Goal: Task Accomplishment & Management: Use online tool/utility

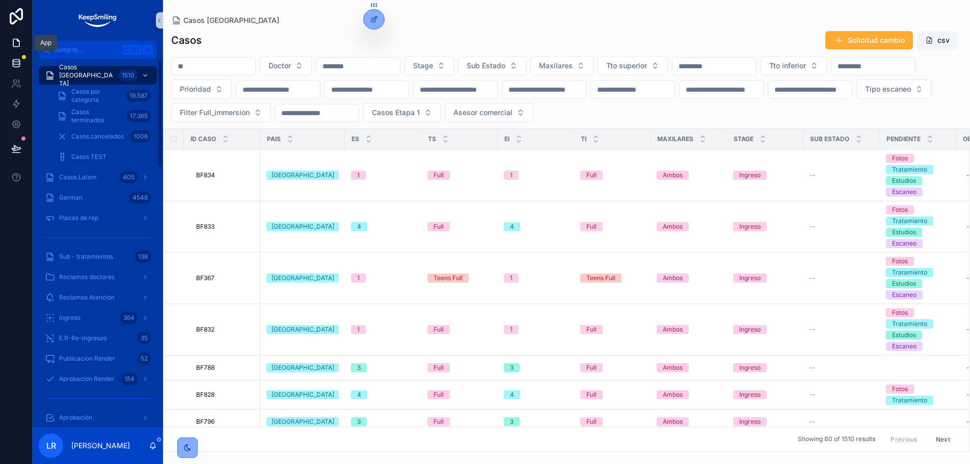
click at [17, 65] on icon at bounding box center [16, 63] width 7 height 4
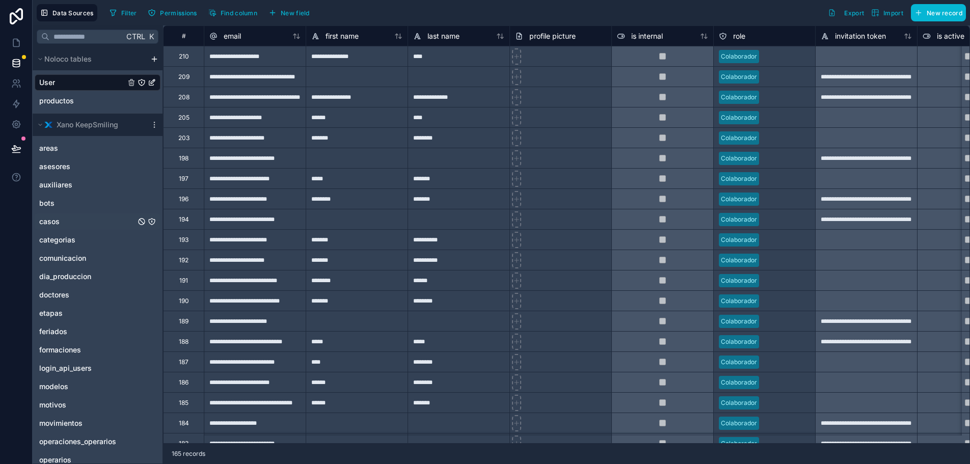
click at [59, 215] on div "casos" at bounding box center [98, 221] width 126 height 16
click at [50, 222] on span "casos" at bounding box center [49, 221] width 20 height 10
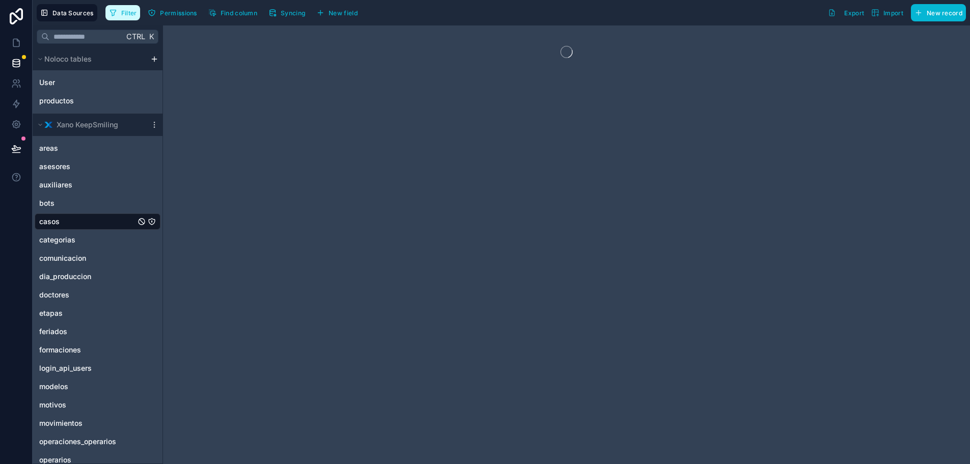
click at [128, 16] on span "Filter" at bounding box center [129, 13] width 16 height 8
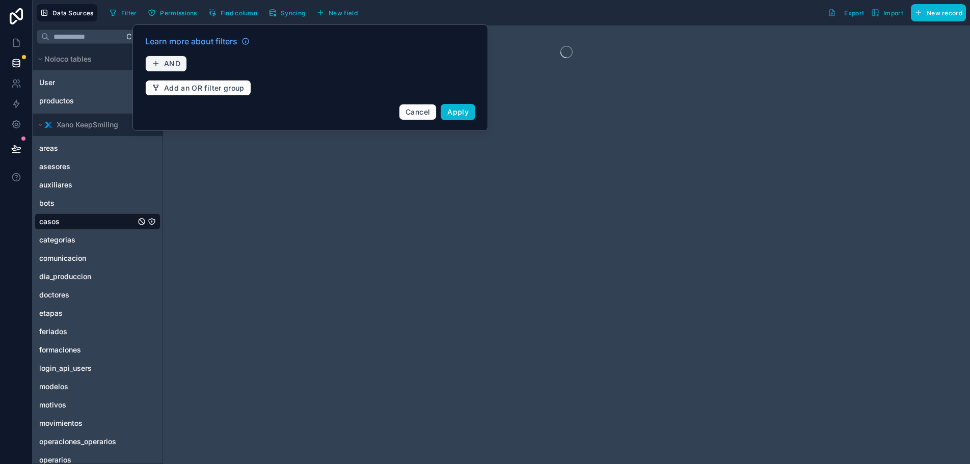
click at [181, 67] on button "AND" at bounding box center [166, 64] width 42 height 16
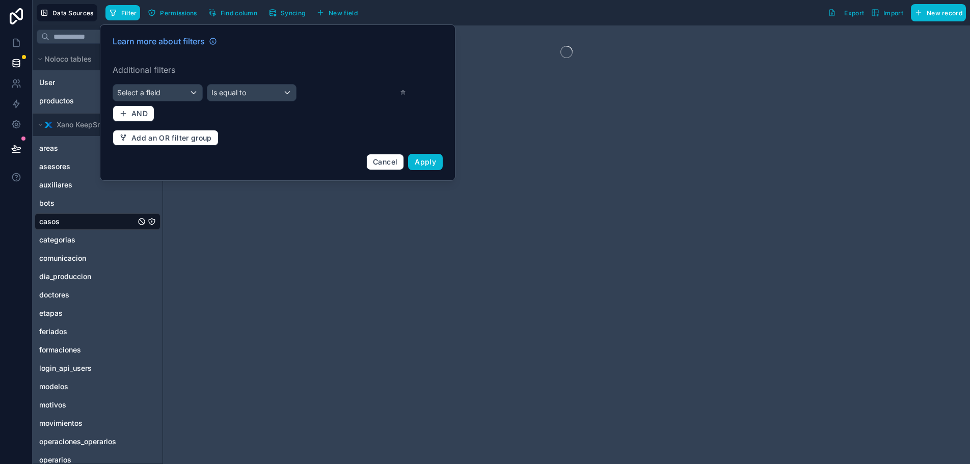
click at [164, 102] on div "Learn more about filters Additional filters Select a field Is equal to AND Add …" at bounding box center [277, 102] width 342 height 147
click at [163, 95] on div "Select a field" at bounding box center [157, 93] width 89 height 16
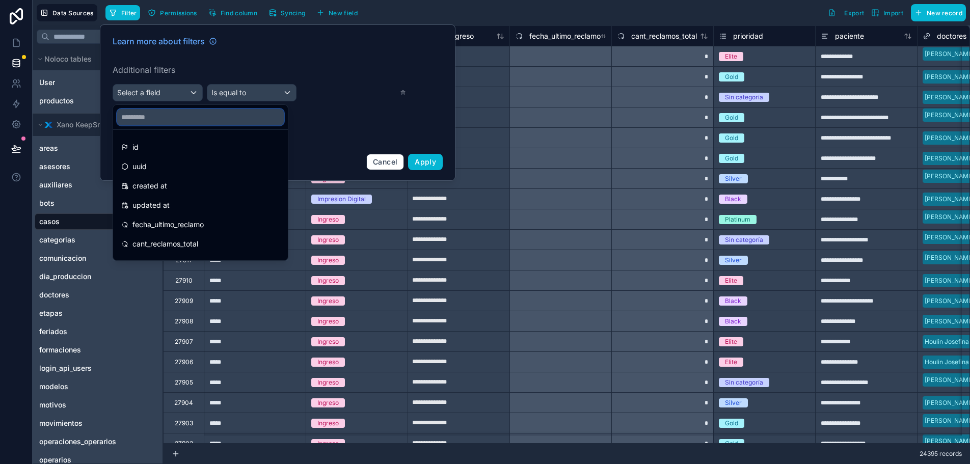
click at [157, 122] on input "text" at bounding box center [200, 117] width 167 height 16
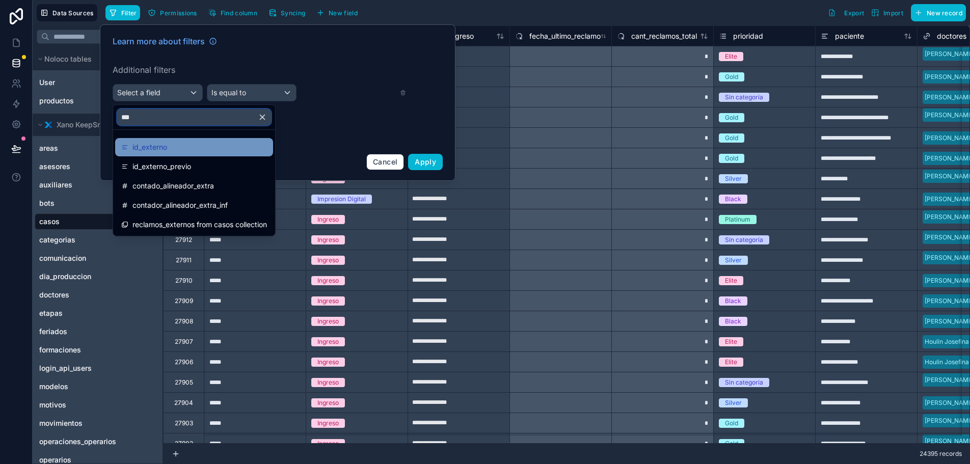
type input "***"
click at [158, 146] on span "id_externo" at bounding box center [149, 147] width 35 height 12
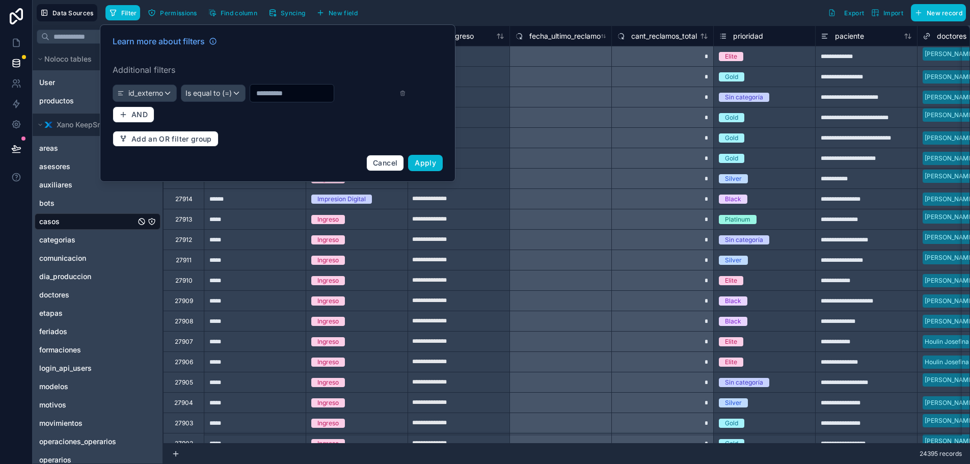
click at [294, 94] on input "text" at bounding box center [292, 93] width 84 height 14
click at [261, 93] on input "*****" at bounding box center [292, 93] width 84 height 14
type input "*****"
click at [419, 163] on span "Apply" at bounding box center [425, 162] width 21 height 9
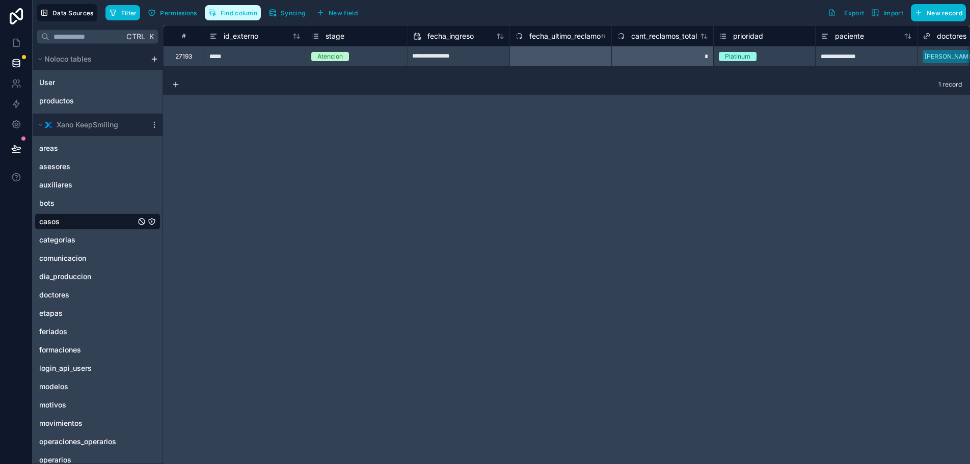
click at [244, 13] on span "Find column" at bounding box center [239, 13] width 37 height 8
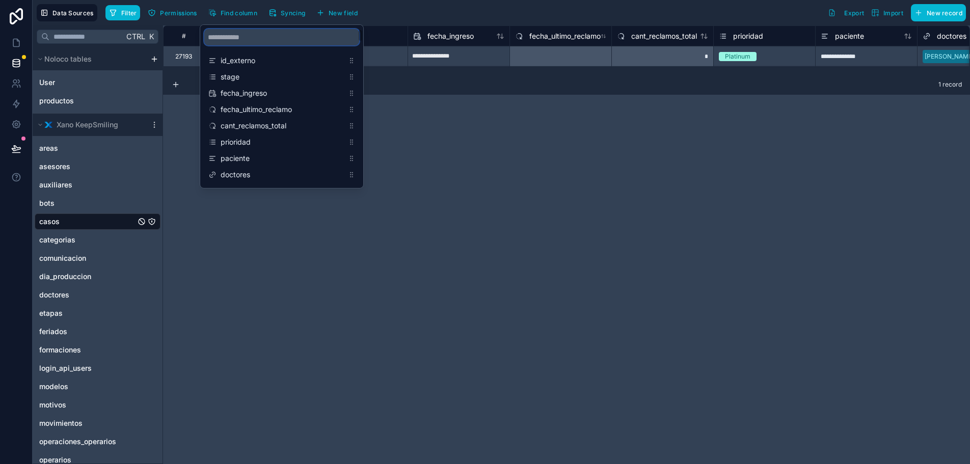
click at [265, 41] on input "scrollable content" at bounding box center [281, 37] width 155 height 16
type input "******"
click at [260, 129] on span "viabilidad_etapa_adicional" at bounding box center [282, 126] width 123 height 10
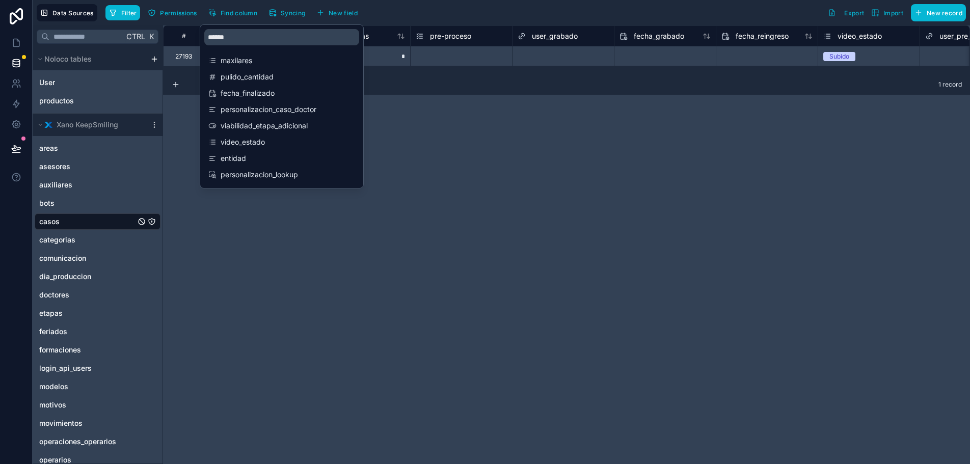
scroll to position [0, 14973]
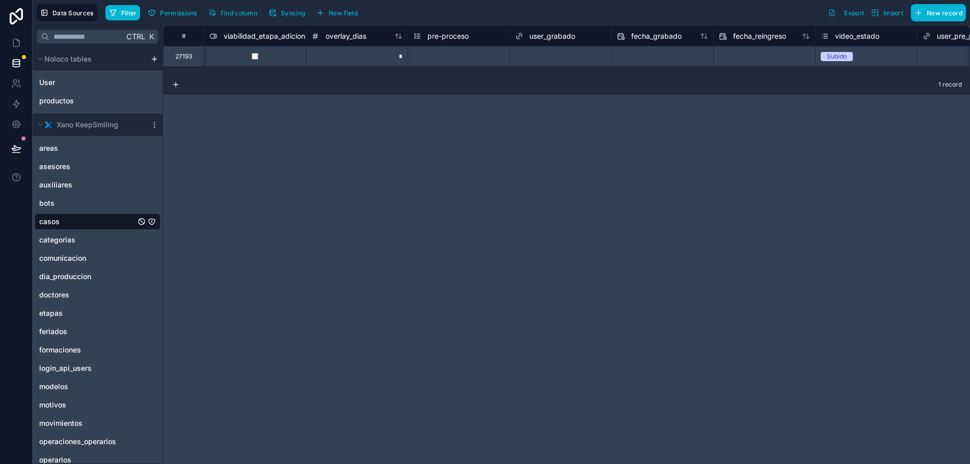
click at [688, 165] on div "# user_reedicion fecha_reedicion viabilidad_etapa_adicional overlay_dias pre-pr…" at bounding box center [566, 244] width 807 height 438
click at [682, 32] on span "etapa_adicional_costo_xano" at bounding box center [696, 36] width 93 height 10
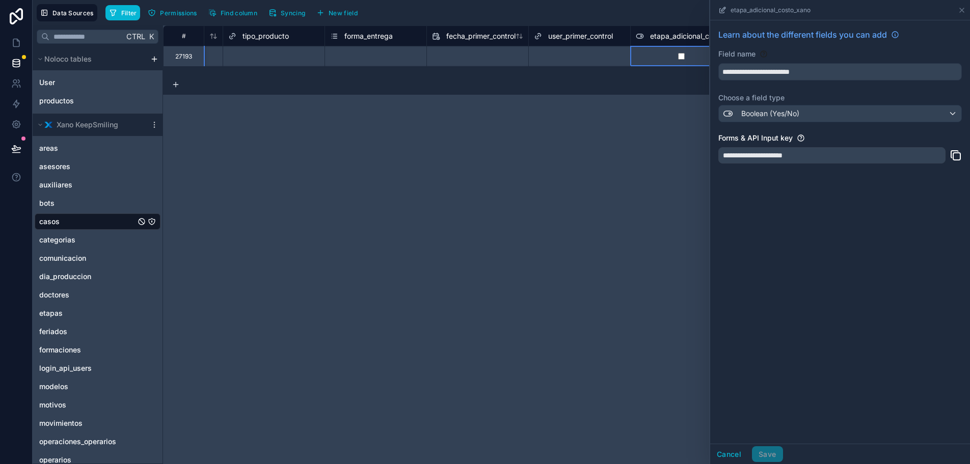
click at [619, 188] on div "# tipos_duplicates caso_previo tipo_producto forma_entrega fecha_primer_control…" at bounding box center [566, 244] width 807 height 438
click at [391, 269] on div "# tipos_duplicates caso_previo tipo_producto forma_entrega fecha_primer_control…" at bounding box center [566, 244] width 807 height 438
drag, startPoint x: 15, startPoint y: 143, endPoint x: 354, endPoint y: 281, distance: 366.2
click at [15, 143] on button at bounding box center [16, 148] width 22 height 29
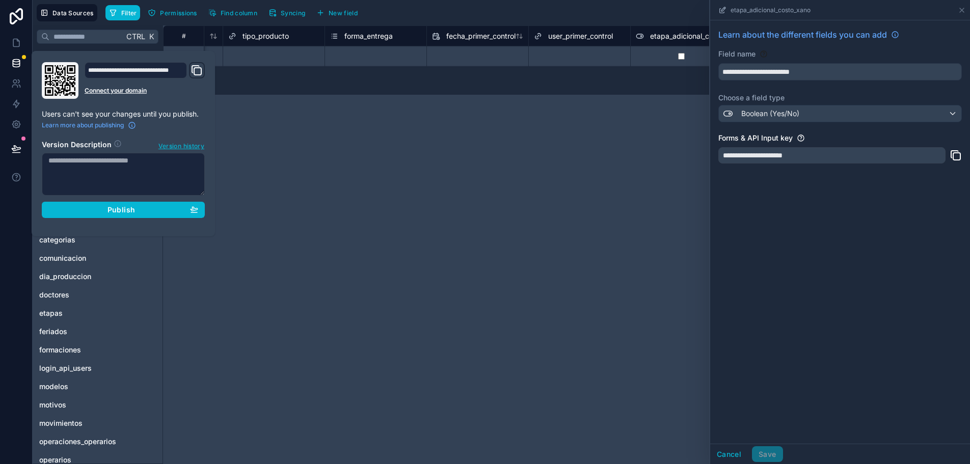
click at [337, 213] on div "# tipos_duplicates caso_previo tipo_producto forma_entrega fecha_primer_control…" at bounding box center [566, 244] width 807 height 438
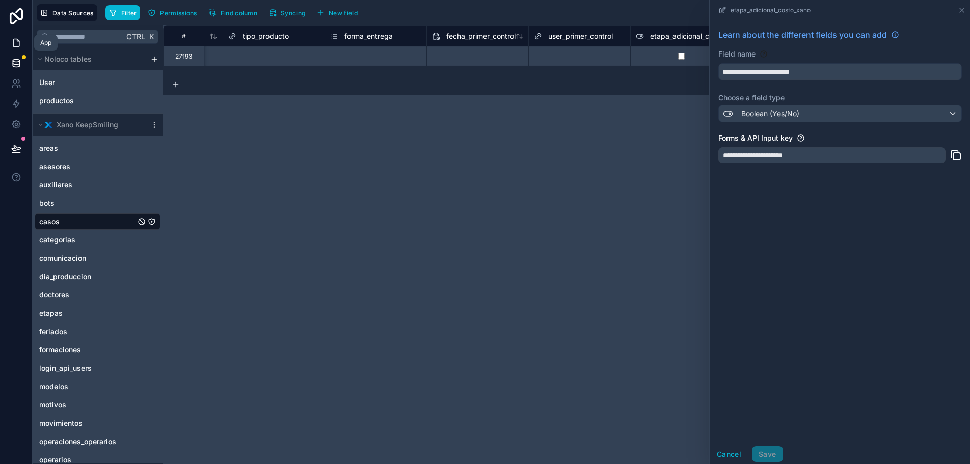
click at [15, 43] on icon at bounding box center [16, 43] width 10 height 10
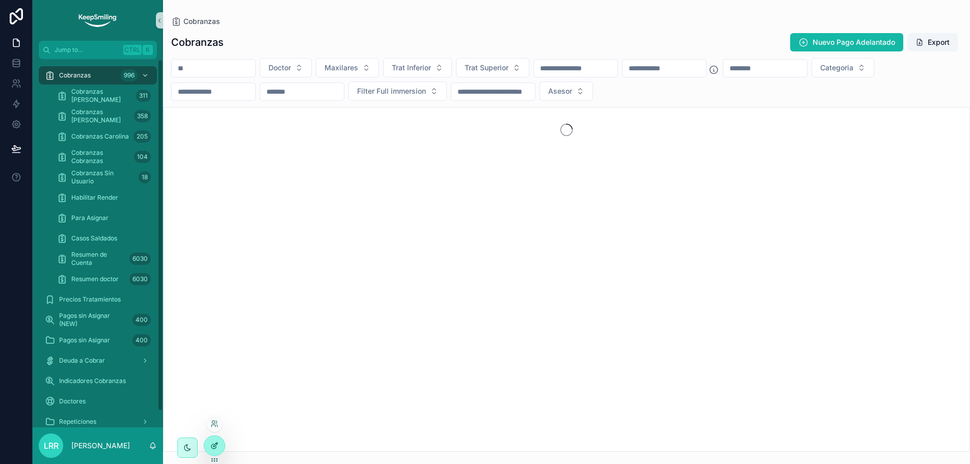
click at [220, 444] on div at bounding box center [214, 445] width 20 height 19
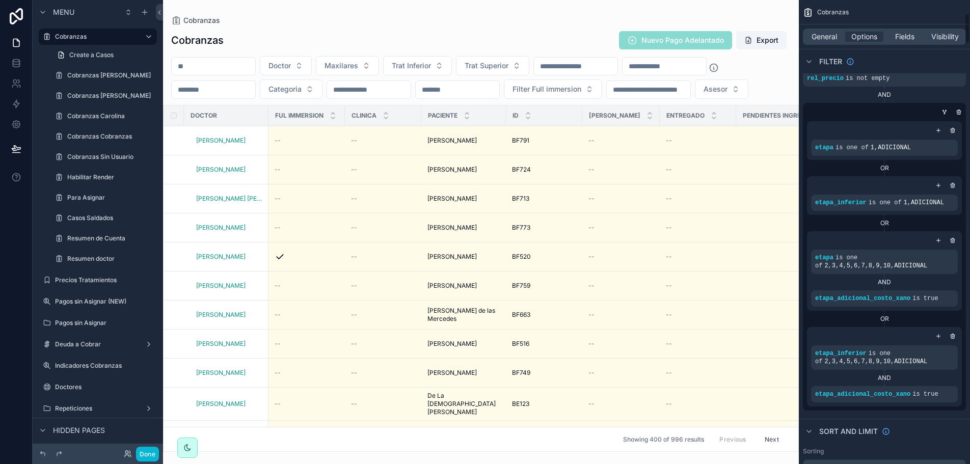
scroll to position [255, 0]
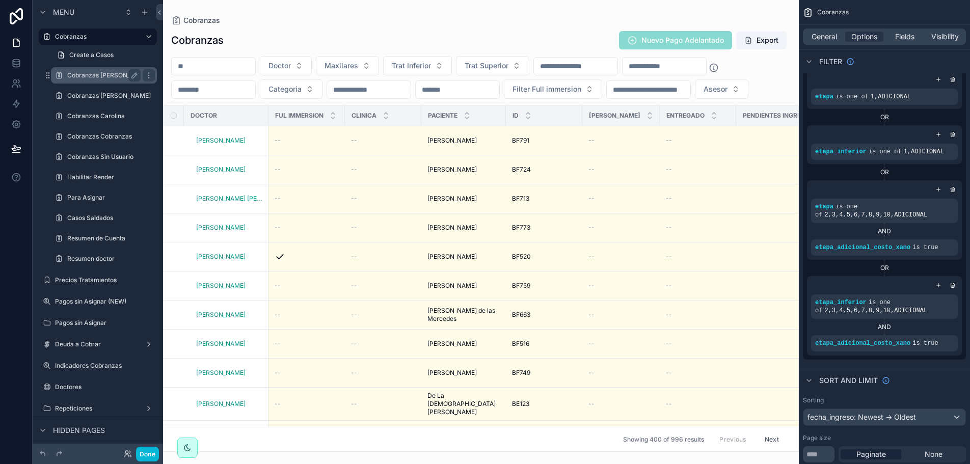
click at [89, 80] on div "Cobranzas [PERSON_NAME]" at bounding box center [103, 75] width 73 height 12
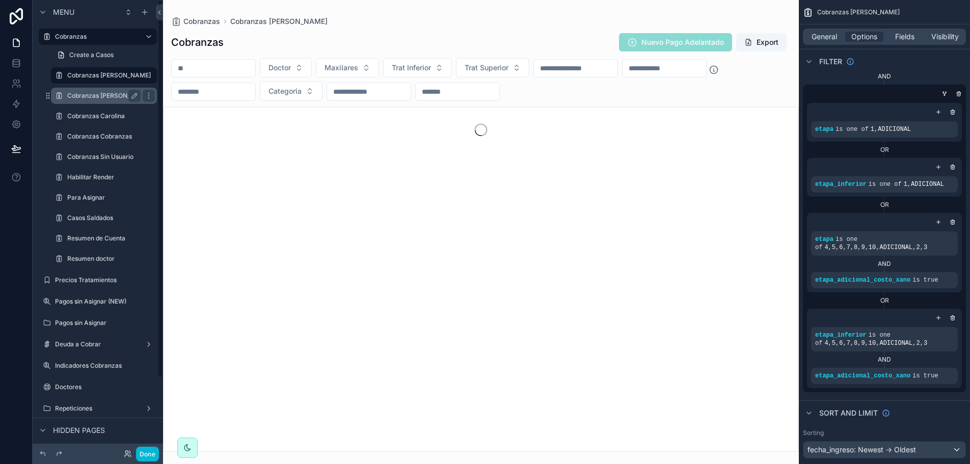
click at [73, 101] on div "Cobranzas [PERSON_NAME]" at bounding box center [103, 96] width 73 height 12
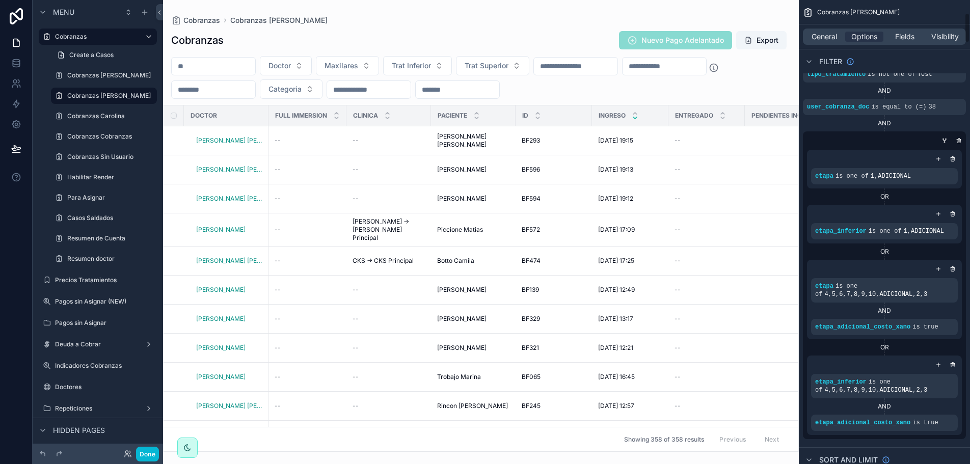
scroll to position [306, 0]
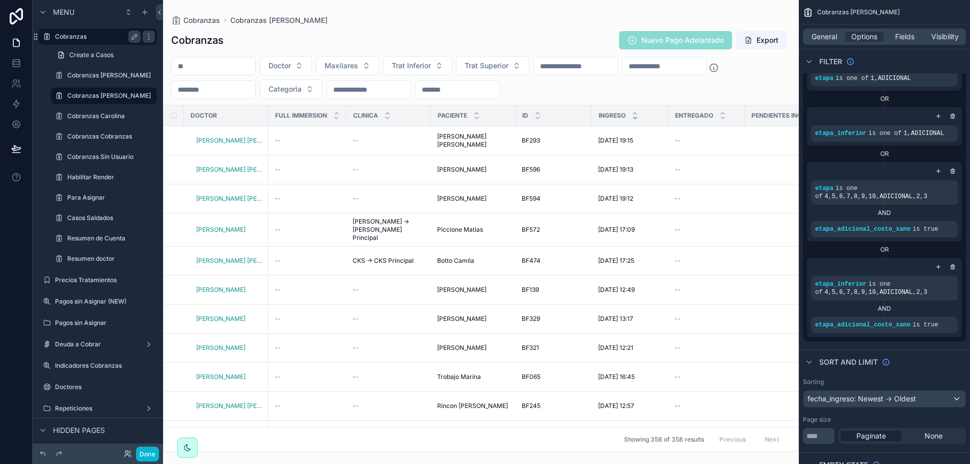
click at [91, 32] on div "Cobranzas" at bounding box center [98, 37] width 86 height 12
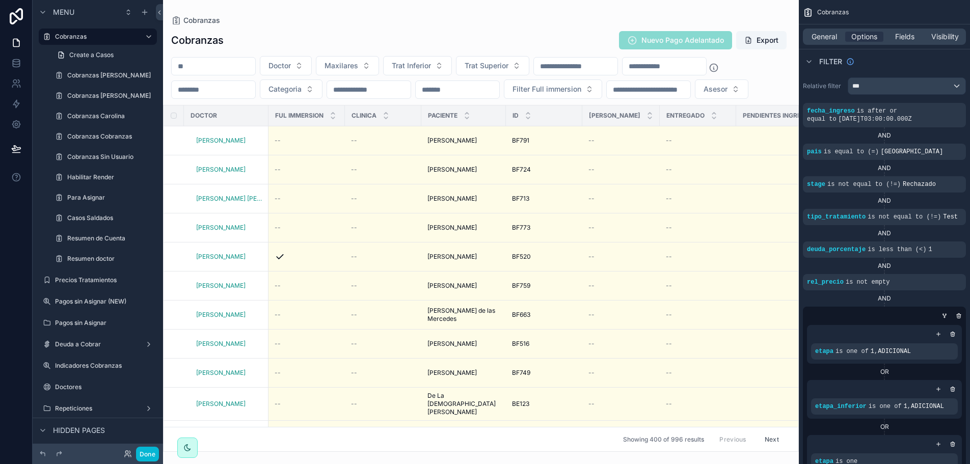
click at [406, 18] on div "scrollable content" at bounding box center [481, 232] width 636 height 464
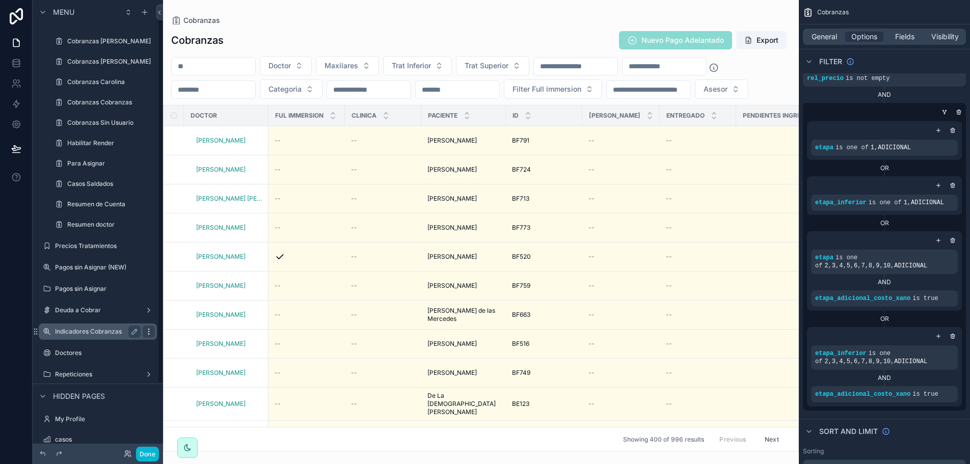
scroll to position [88, 0]
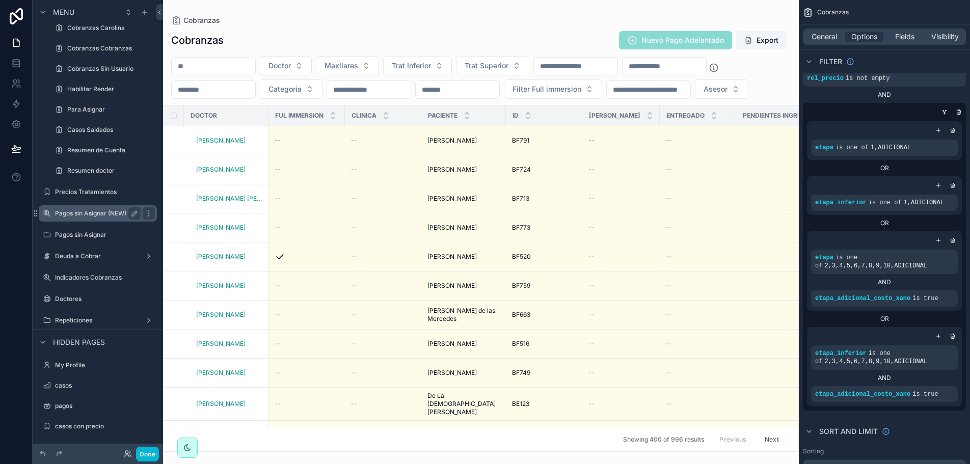
click at [98, 211] on label "Pagos sin Asignar (NEW)" at bounding box center [95, 213] width 81 height 8
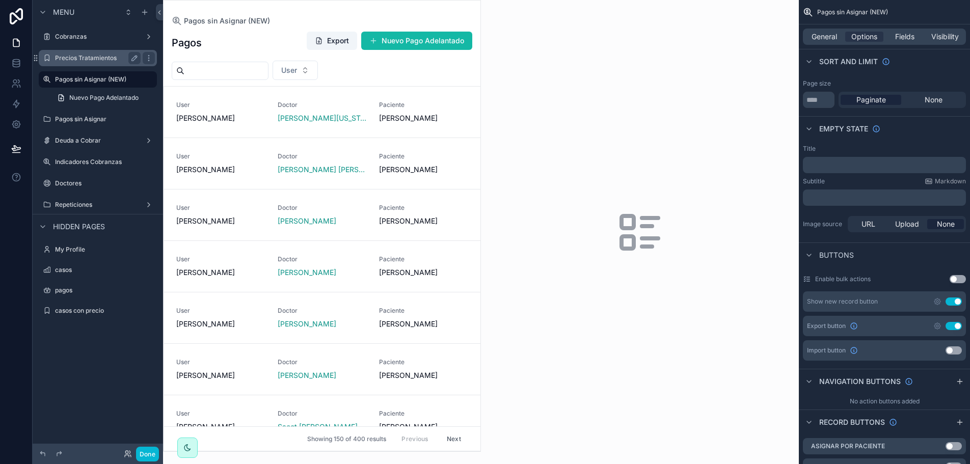
click at [90, 58] on label "Precios Tratamientos" at bounding box center [95, 58] width 81 height 8
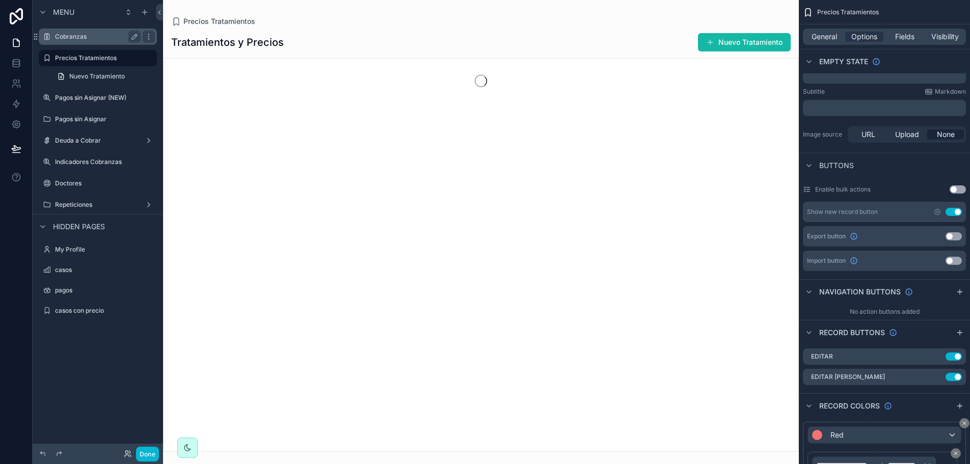
click at [81, 38] on label "Cobranzas" at bounding box center [95, 37] width 81 height 8
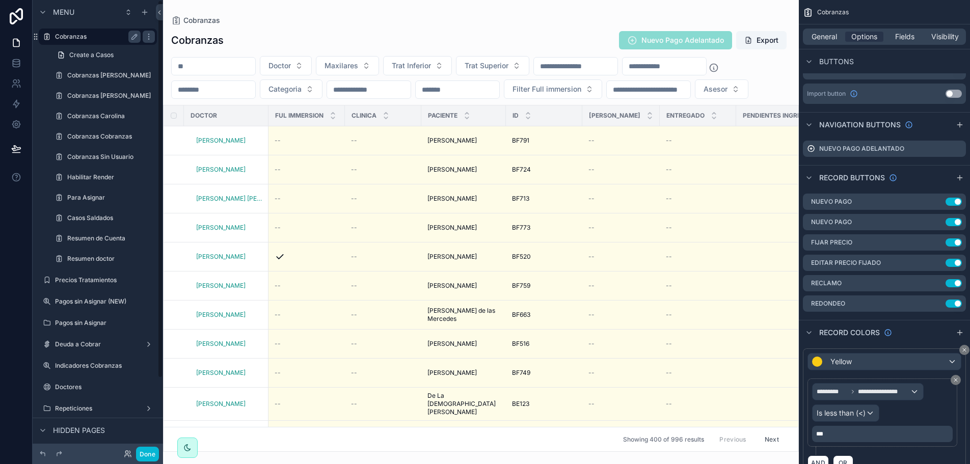
click at [98, 41] on div "Cobranzas" at bounding box center [98, 37] width 86 height 12
click at [96, 116] on label "Cobranzas Carolina" at bounding box center [101, 116] width 69 height 8
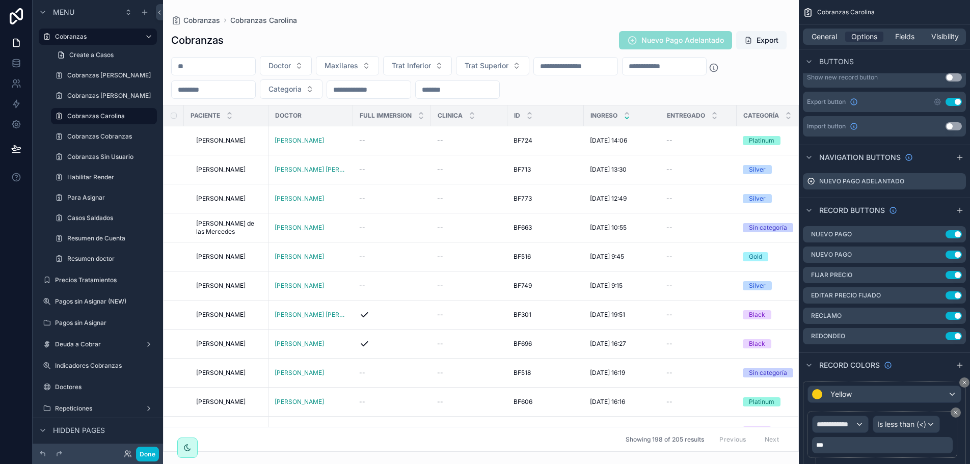
click at [603, 223] on div "scrollable content" at bounding box center [481, 232] width 636 height 464
click at [102, 275] on div "Precios Tratamientos" at bounding box center [98, 280] width 86 height 12
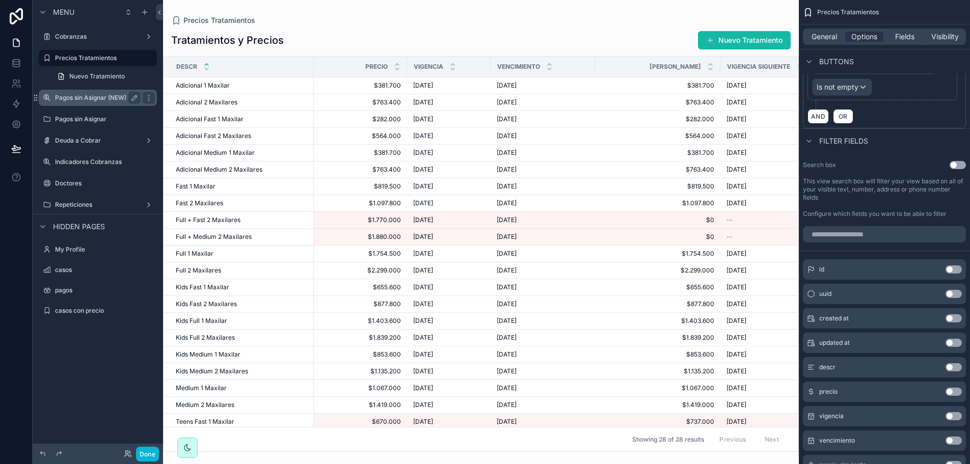
click at [81, 98] on label "Pagos sin Asignar (NEW)" at bounding box center [95, 98] width 81 height 8
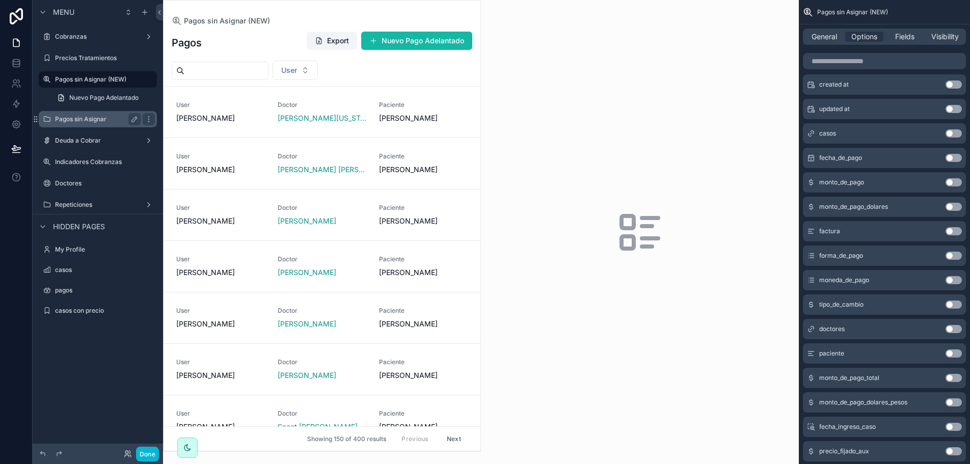
click at [76, 121] on label "Pagos sin Asignar" at bounding box center [95, 119] width 81 height 8
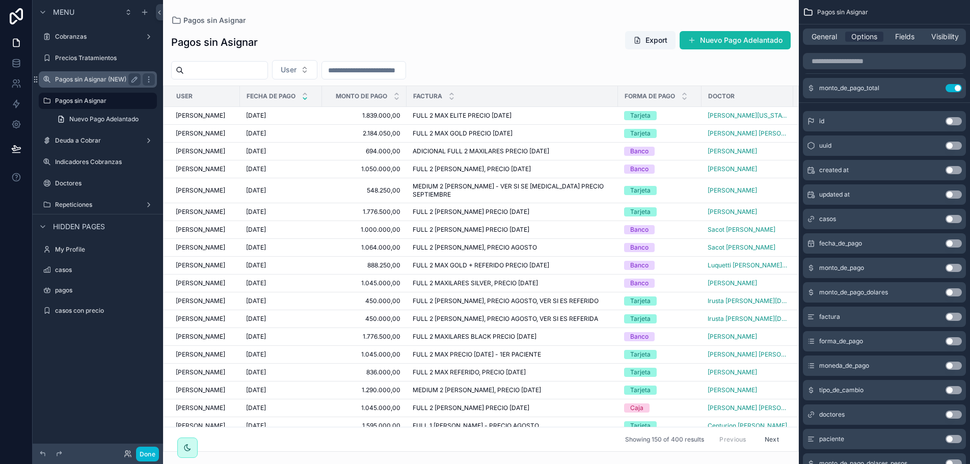
click at [100, 81] on label "Pagos sin Asignar (NEW)" at bounding box center [95, 79] width 81 height 8
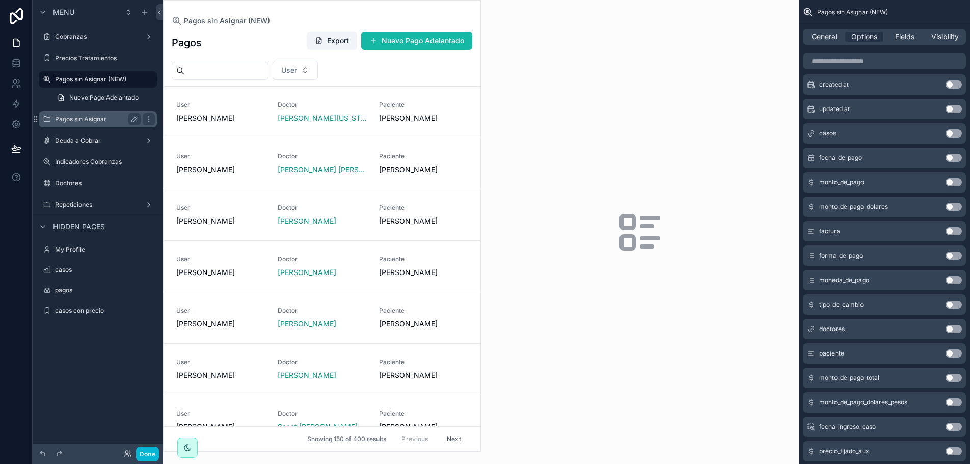
click at [86, 119] on label "Pagos sin Asignar" at bounding box center [95, 119] width 81 height 8
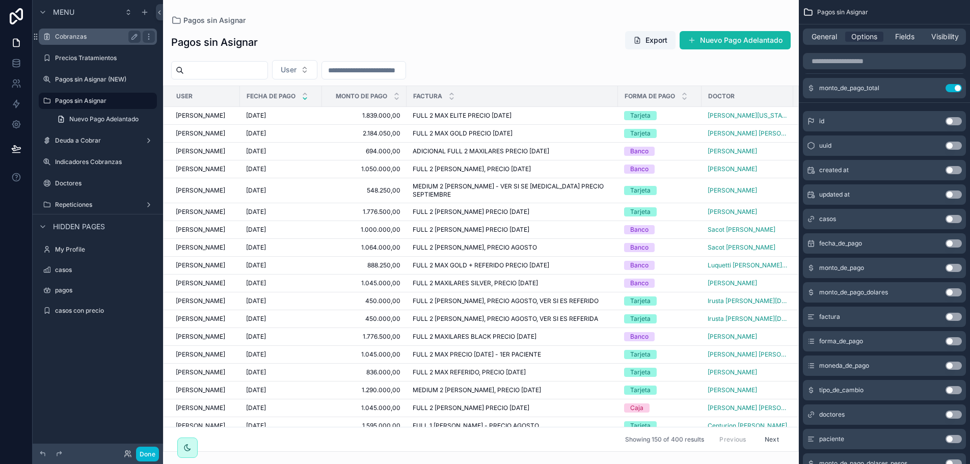
click at [81, 37] on label "Cobranzas" at bounding box center [95, 37] width 81 height 8
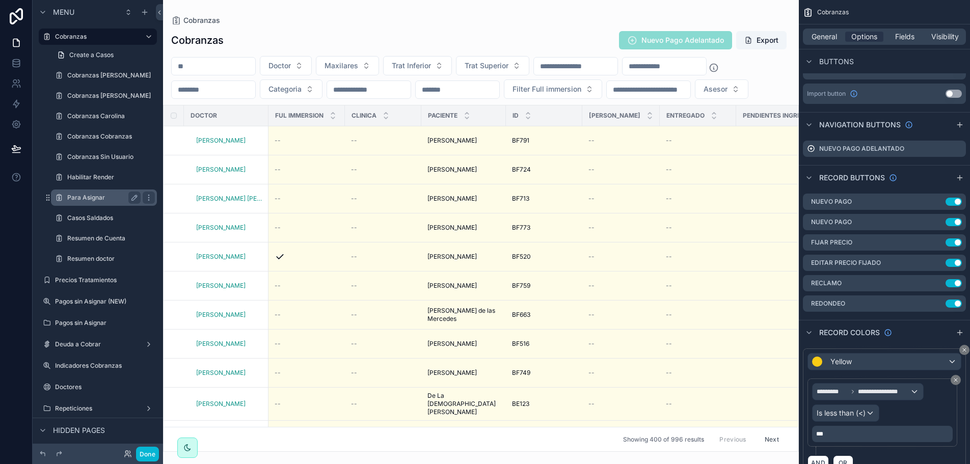
click at [85, 196] on label "Para Asignar" at bounding box center [101, 198] width 69 height 8
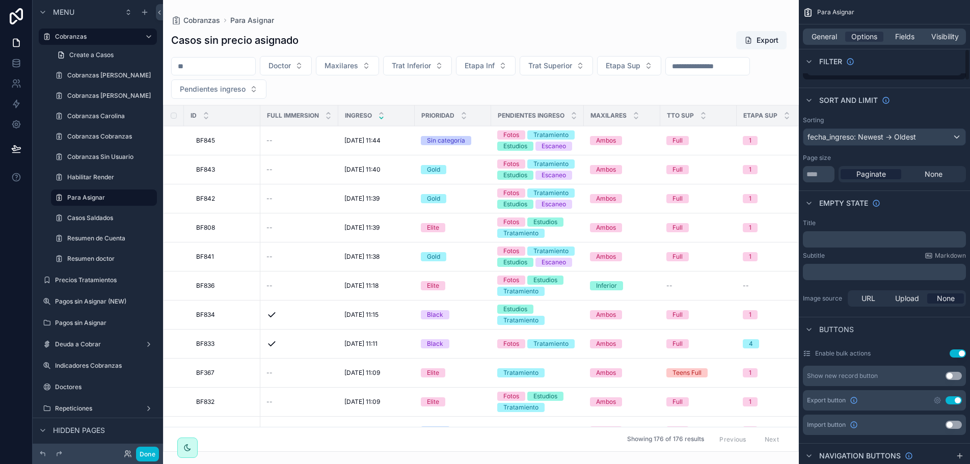
scroll to position [713, 0]
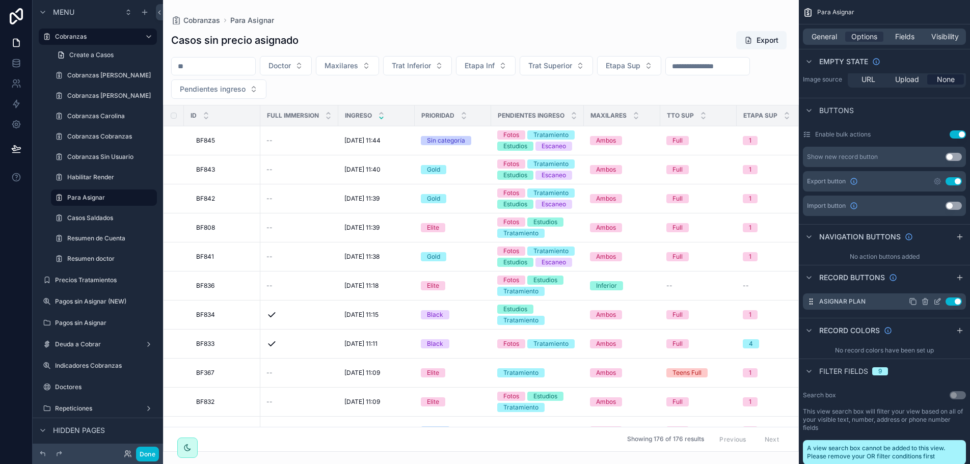
click at [936, 303] on icon "scrollable content" at bounding box center [937, 301] width 8 height 8
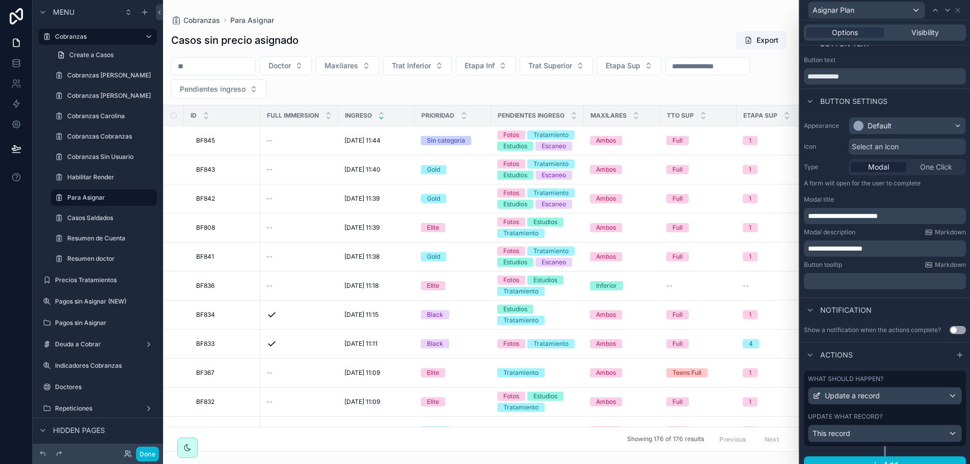
scroll to position [26, 0]
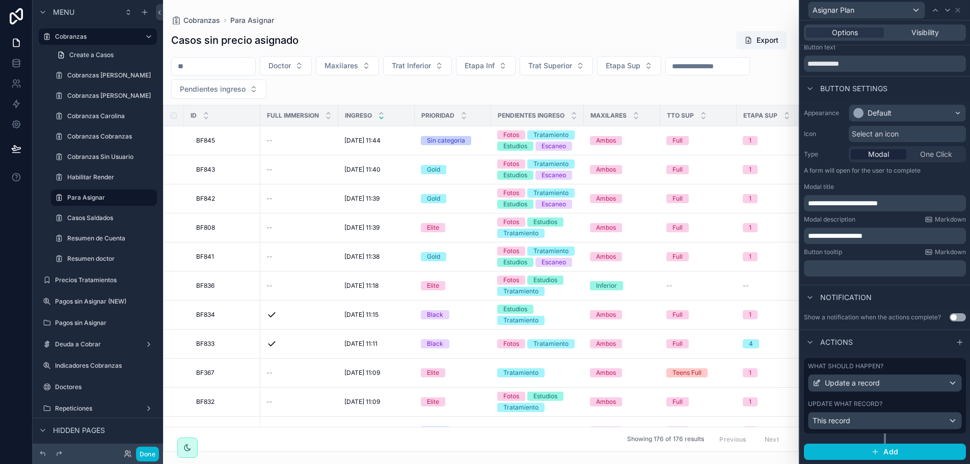
click at [894, 401] on div "Update what record?" at bounding box center [885, 404] width 154 height 8
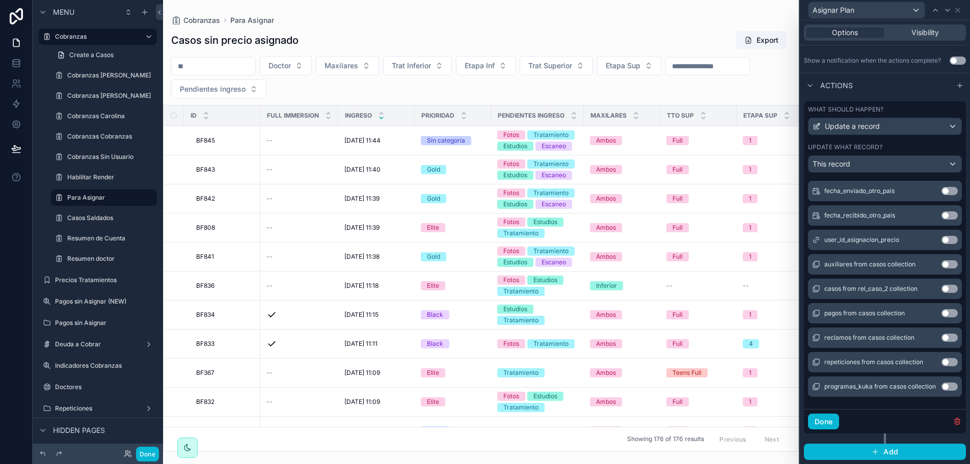
scroll to position [4536, 0]
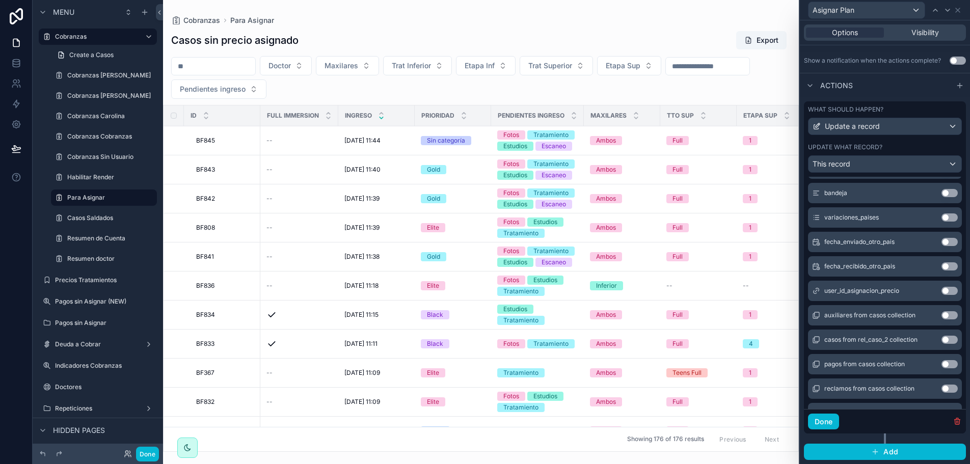
click at [941, 290] on button "Use setting" at bounding box center [949, 291] width 16 height 8
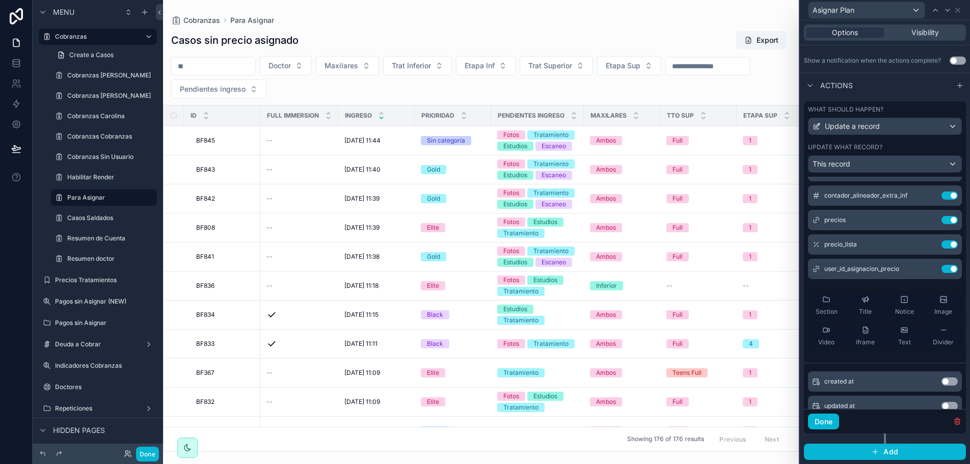
scroll to position [0, 0]
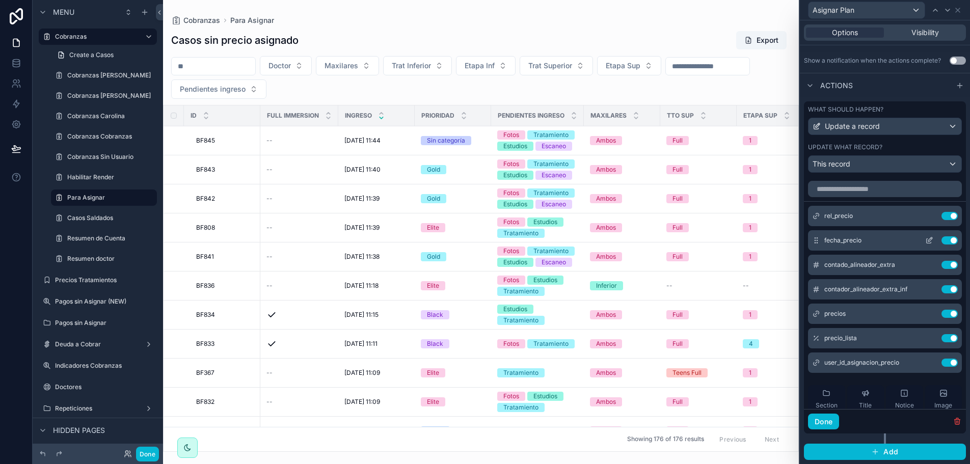
click at [925, 241] on icon at bounding box center [929, 240] width 8 height 8
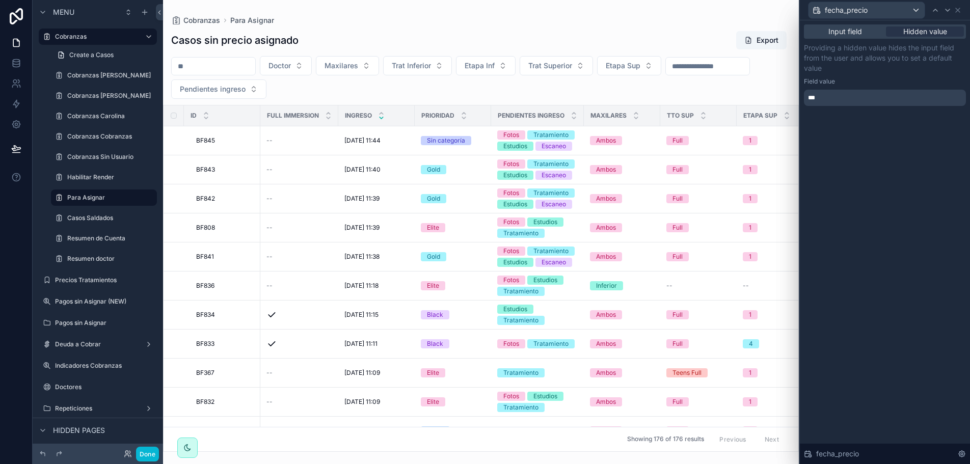
click at [464, 210] on div "scrollable content" at bounding box center [481, 232] width 636 height 464
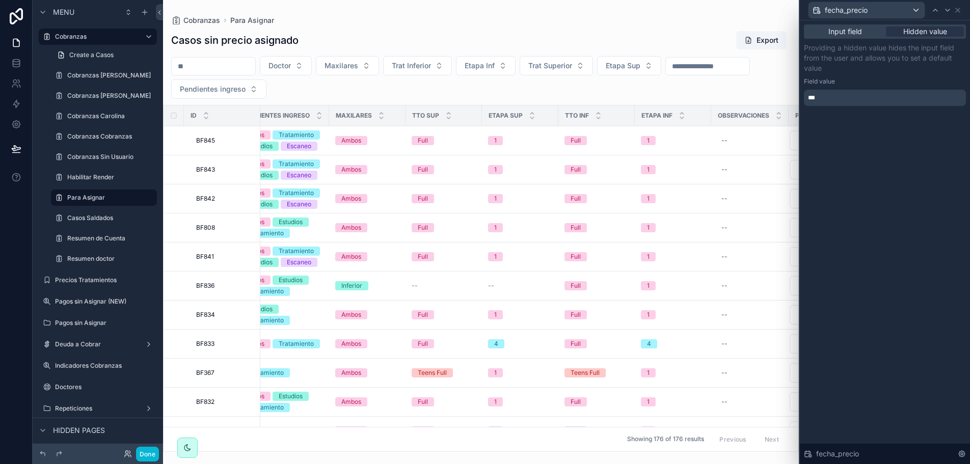
scroll to position [0, 340]
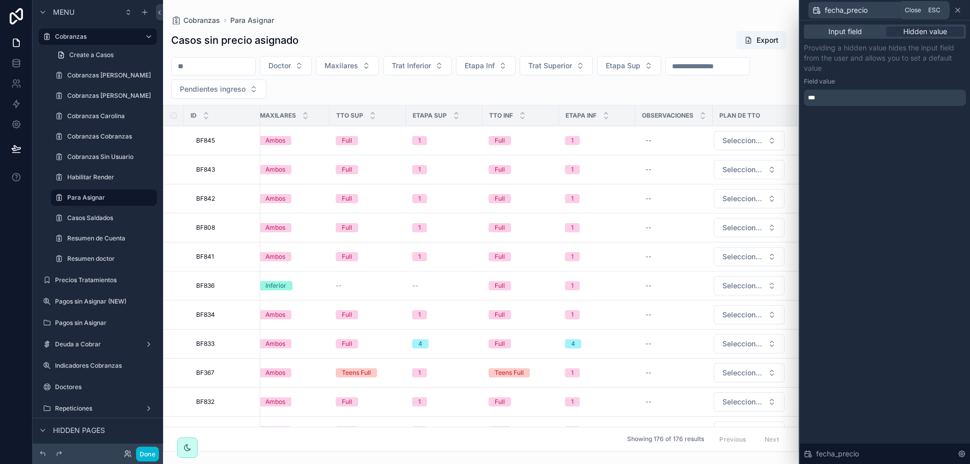
click at [959, 7] on icon at bounding box center [957, 10] width 8 height 8
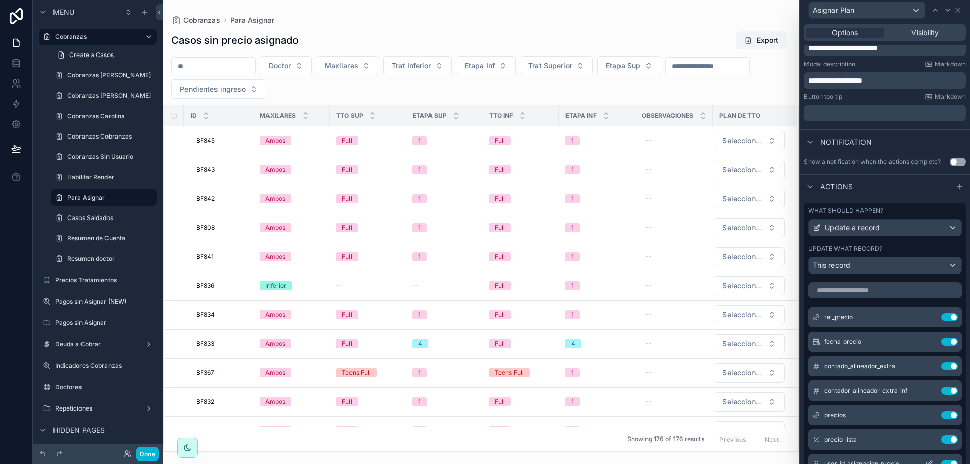
scroll to position [283, 0]
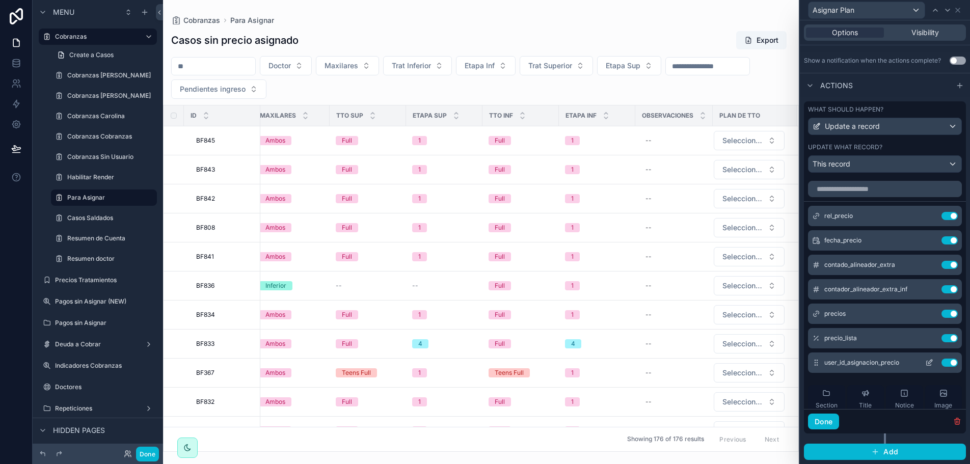
click at [925, 362] on icon at bounding box center [929, 363] width 8 height 8
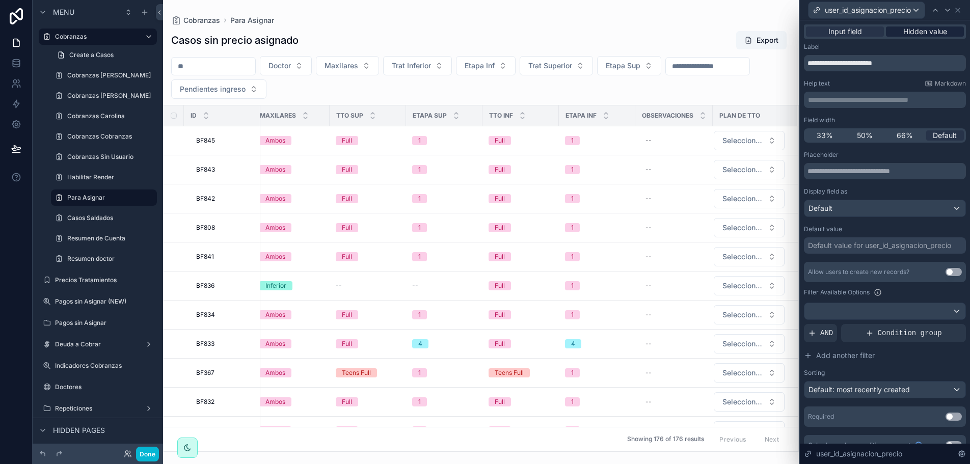
click at [905, 28] on span "Hidden value" at bounding box center [925, 31] width 44 height 10
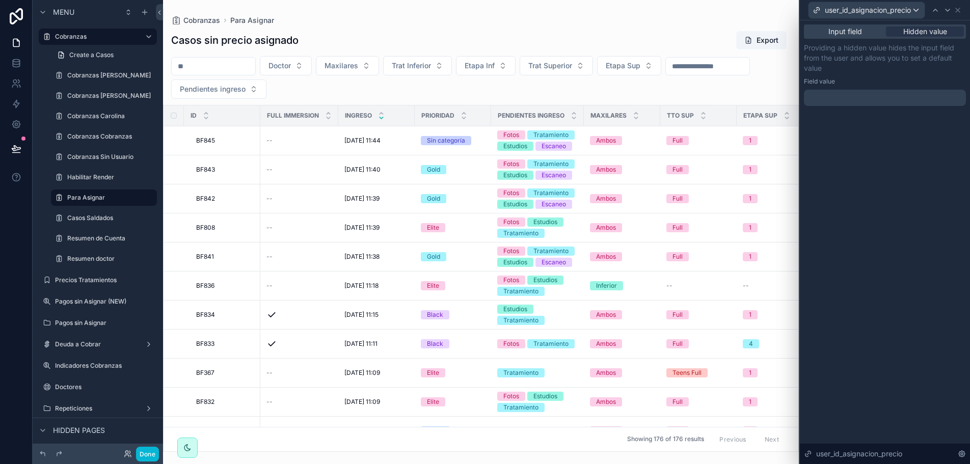
click at [841, 100] on div at bounding box center [885, 98] width 162 height 16
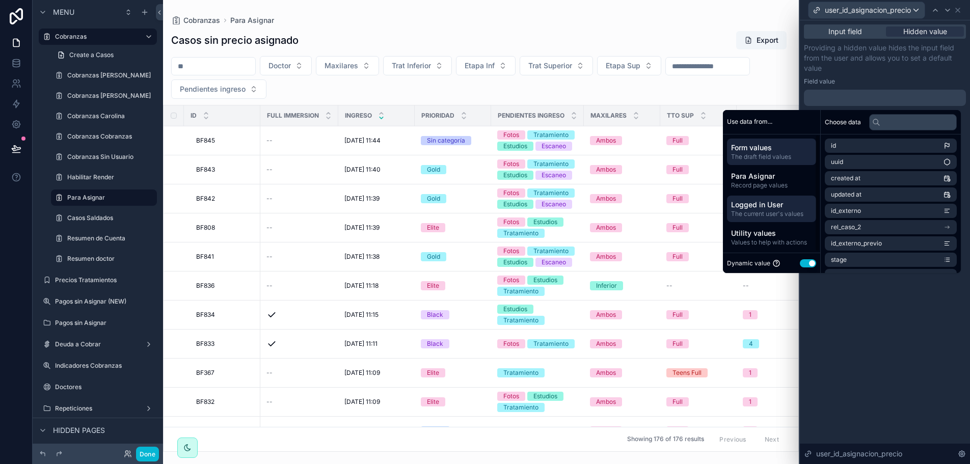
click at [764, 208] on span "Logged in User" at bounding box center [771, 205] width 81 height 10
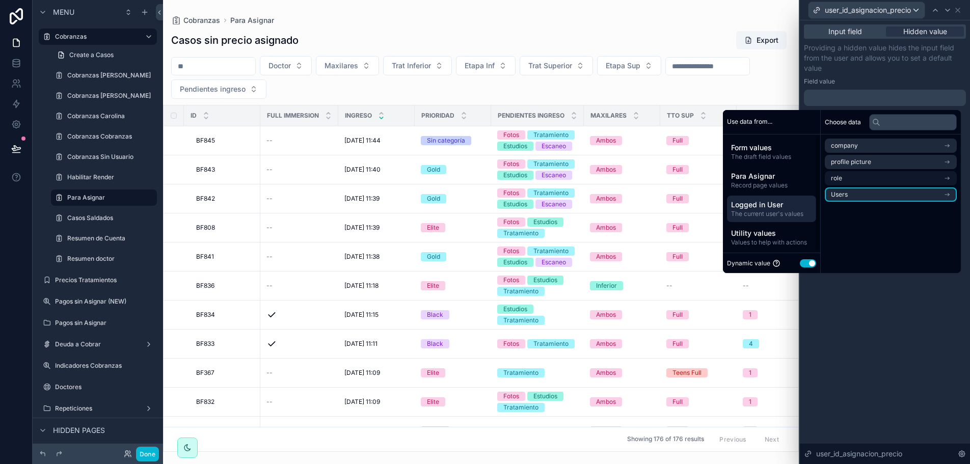
click at [867, 192] on li "Users" at bounding box center [891, 194] width 132 height 14
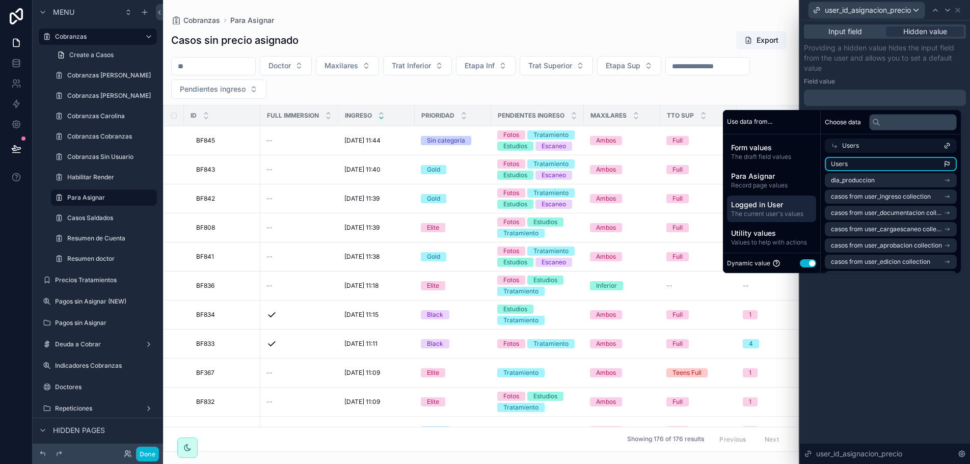
click at [880, 162] on li "Users" at bounding box center [891, 164] width 132 height 14
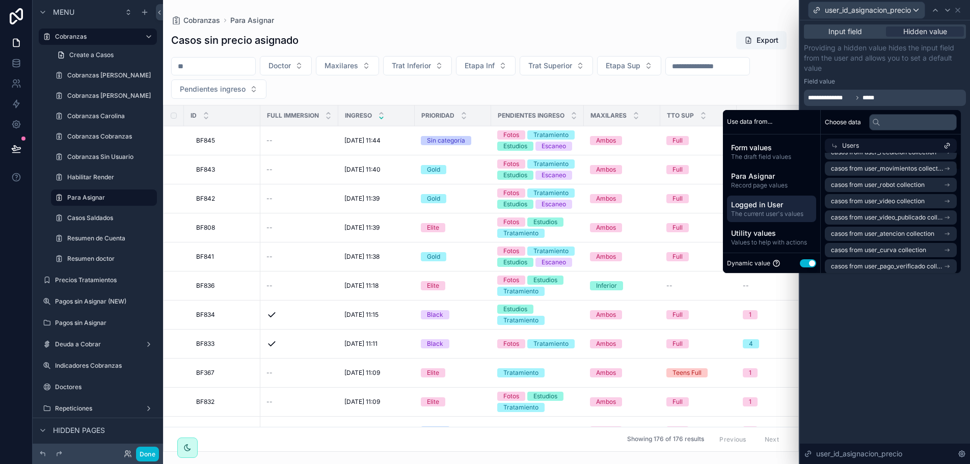
scroll to position [0, 0]
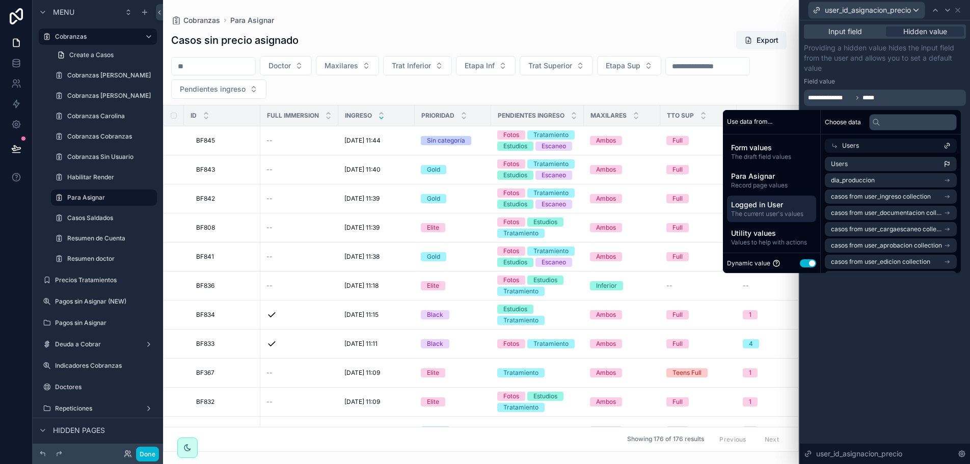
click at [907, 347] on div "**********" at bounding box center [885, 242] width 170 height 444
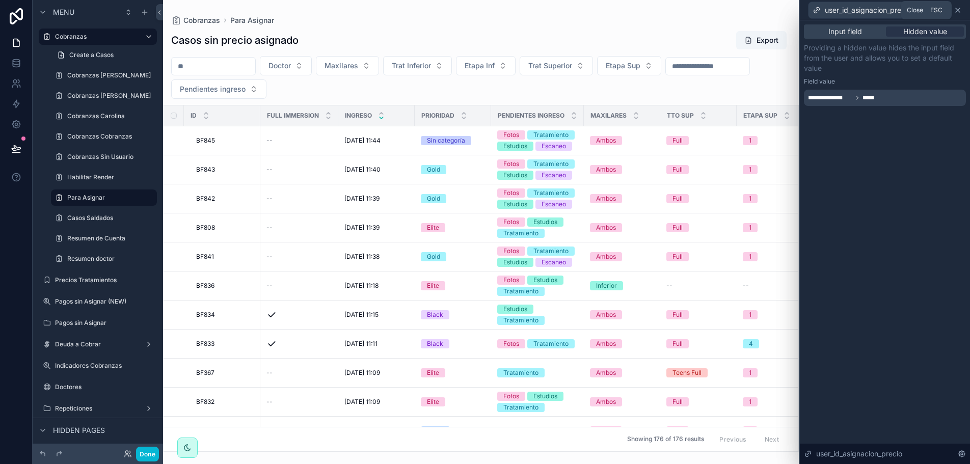
click at [958, 9] on icon at bounding box center [957, 10] width 4 height 4
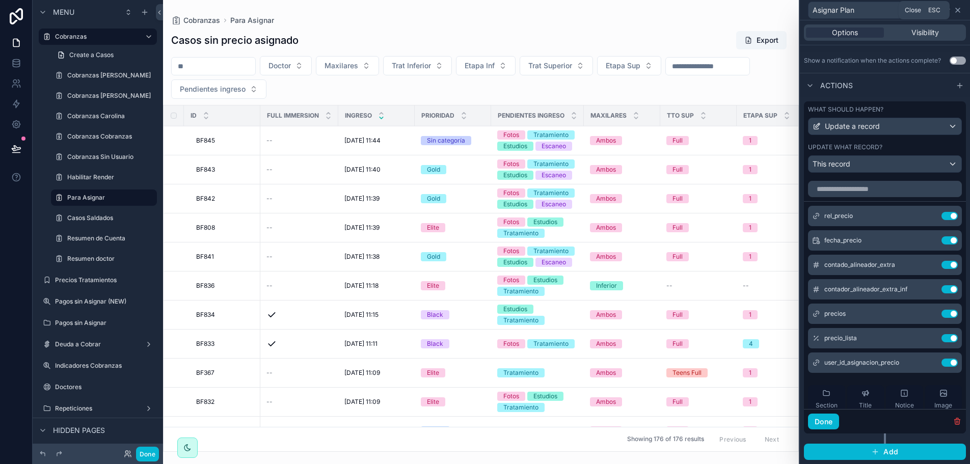
click at [959, 9] on icon at bounding box center [957, 10] width 8 height 8
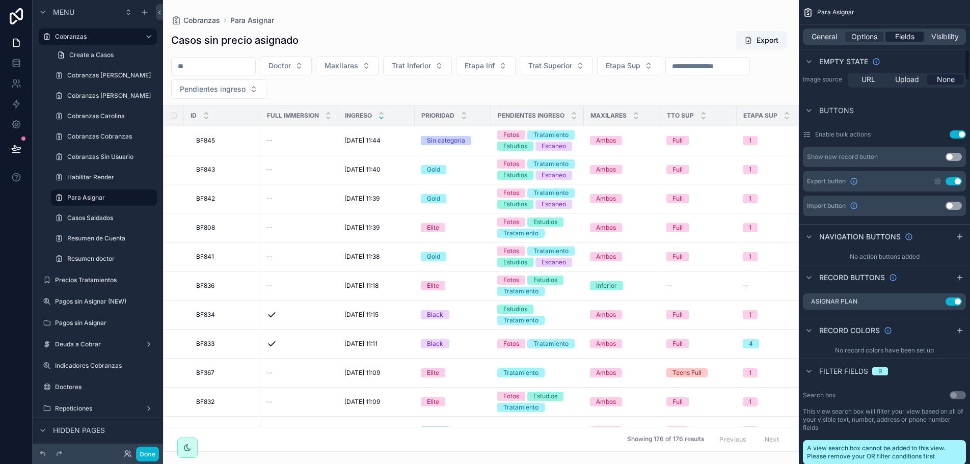
click at [907, 36] on span "Fields" at bounding box center [904, 37] width 19 height 10
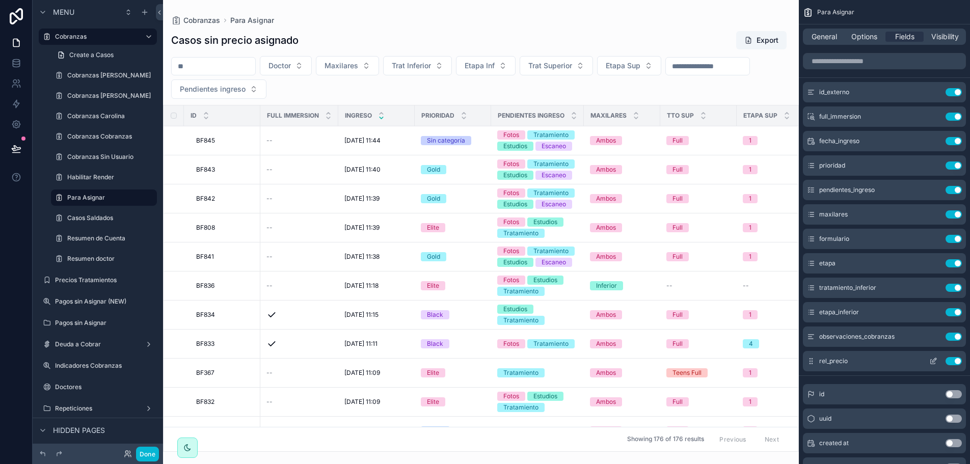
click at [958, 362] on button "Use setting" at bounding box center [953, 361] width 16 height 8
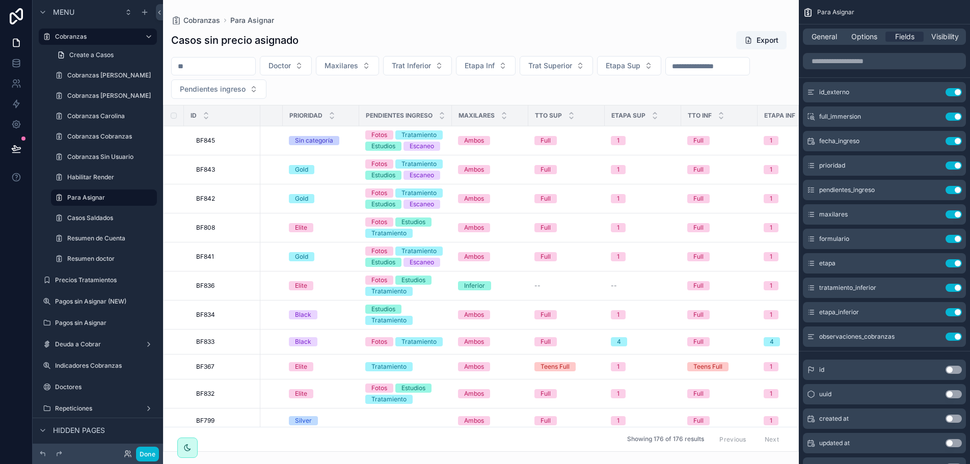
scroll to position [0, 254]
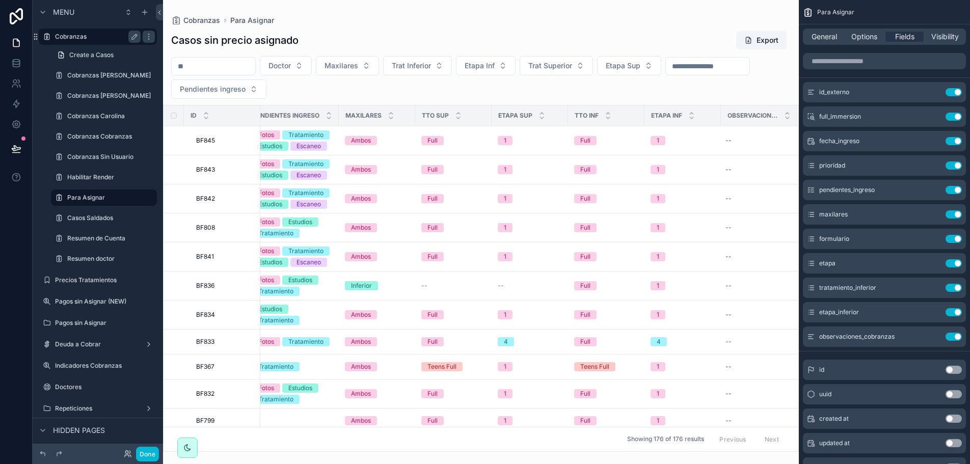
click at [90, 44] on div "Cobranzas" at bounding box center [98, 37] width 114 height 16
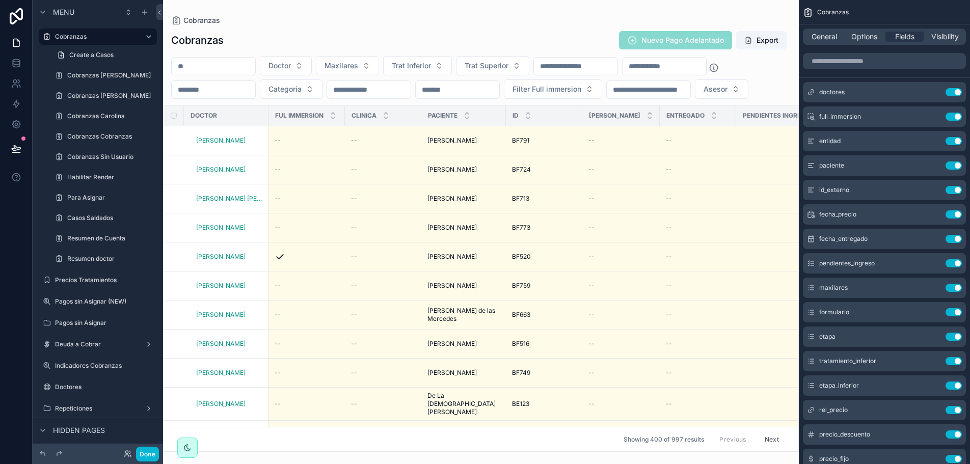
drag, startPoint x: 317, startPoint y: 448, endPoint x: 348, endPoint y: 445, distance: 31.2
click at [348, 445] on div "scrollable content" at bounding box center [481, 232] width 636 height 464
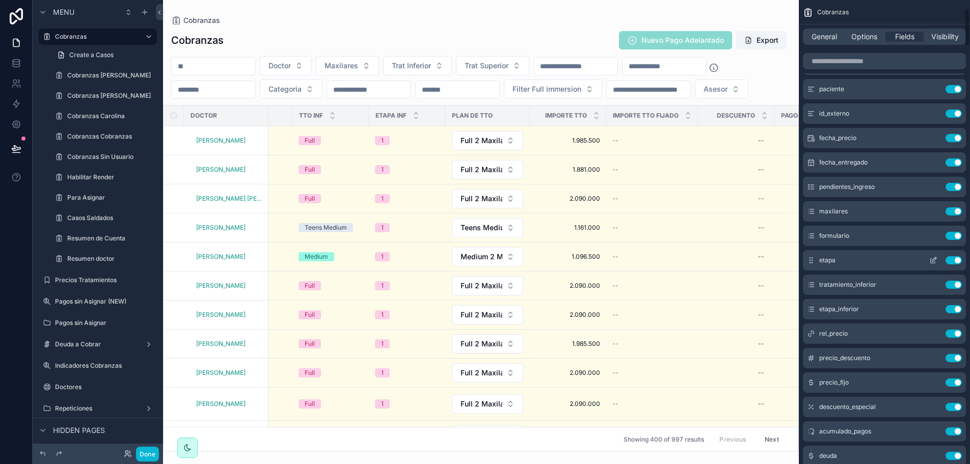
scroll to position [102, 0]
click at [932, 308] on icon "scrollable content" at bounding box center [934, 307] width 4 height 4
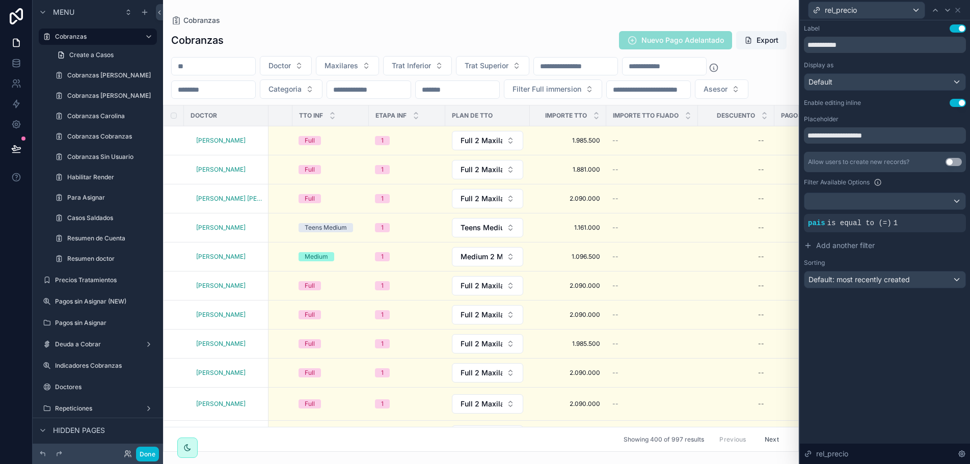
click at [960, 102] on button "Use setting" at bounding box center [957, 103] width 16 height 8
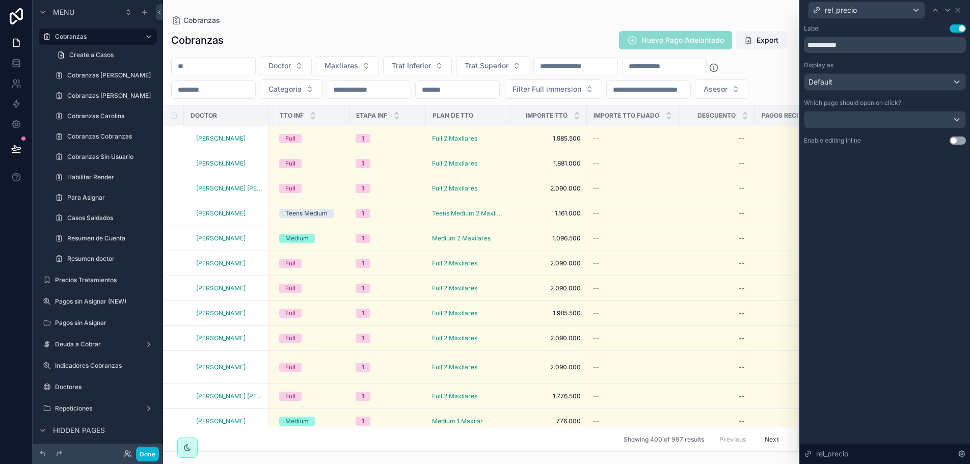
scroll to position [0, 792]
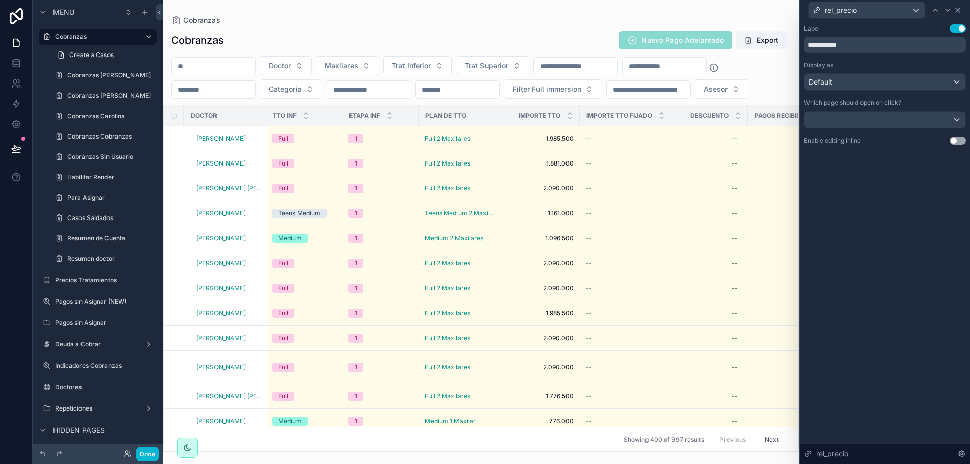
click at [959, 8] on icon at bounding box center [957, 10] width 4 height 4
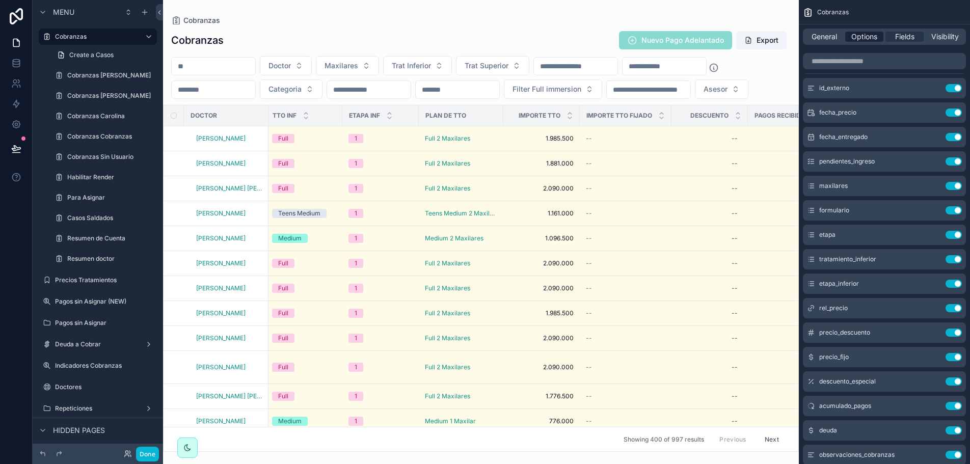
click at [861, 36] on span "Options" at bounding box center [864, 37] width 26 height 10
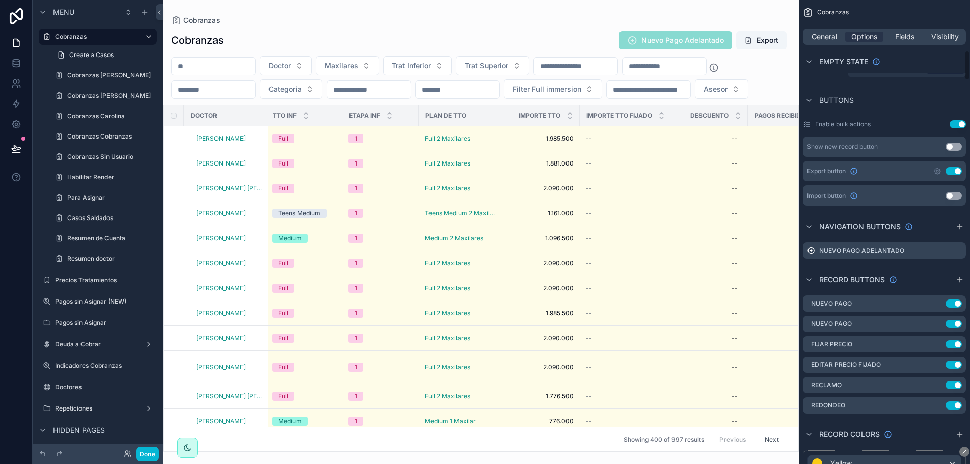
scroll to position [815, 0]
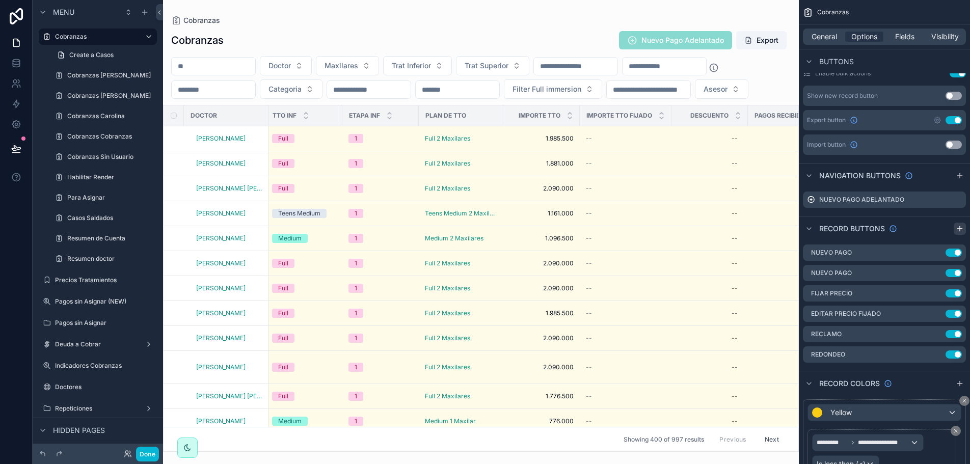
click at [962, 226] on icon "scrollable content" at bounding box center [959, 229] width 8 height 8
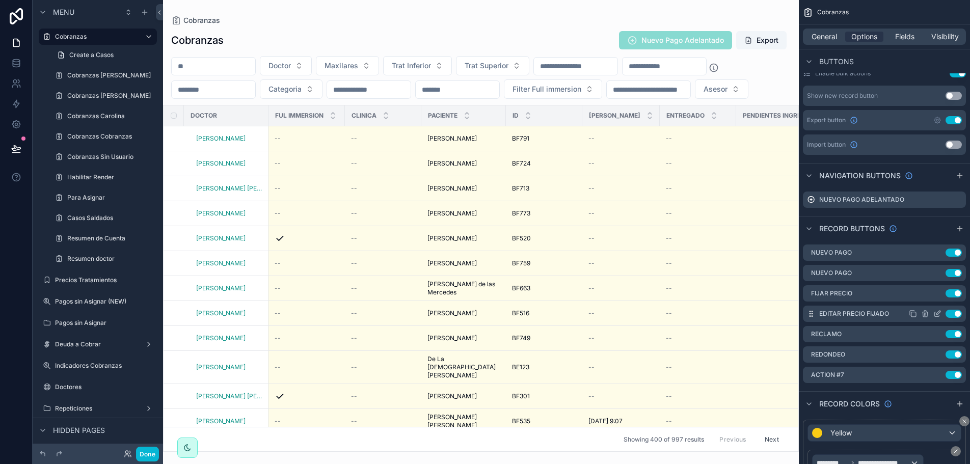
click at [939, 314] on icon "scrollable content" at bounding box center [937, 314] width 8 height 8
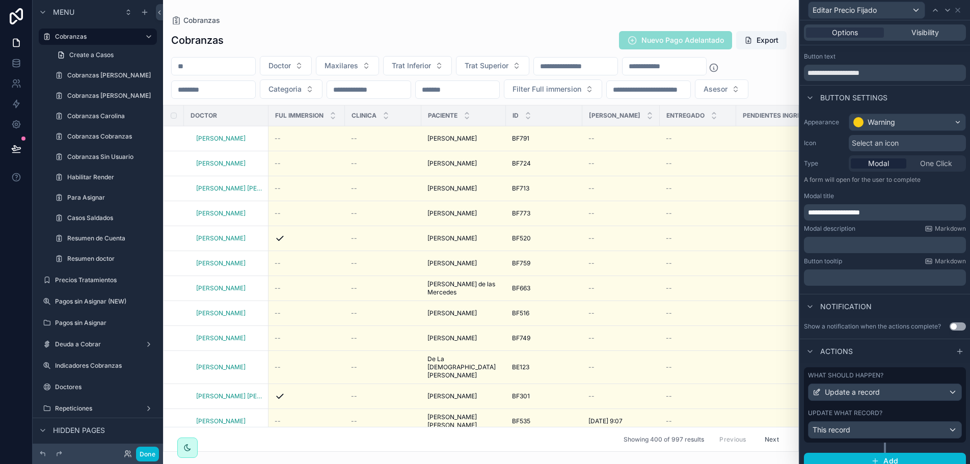
scroll to position [26, 0]
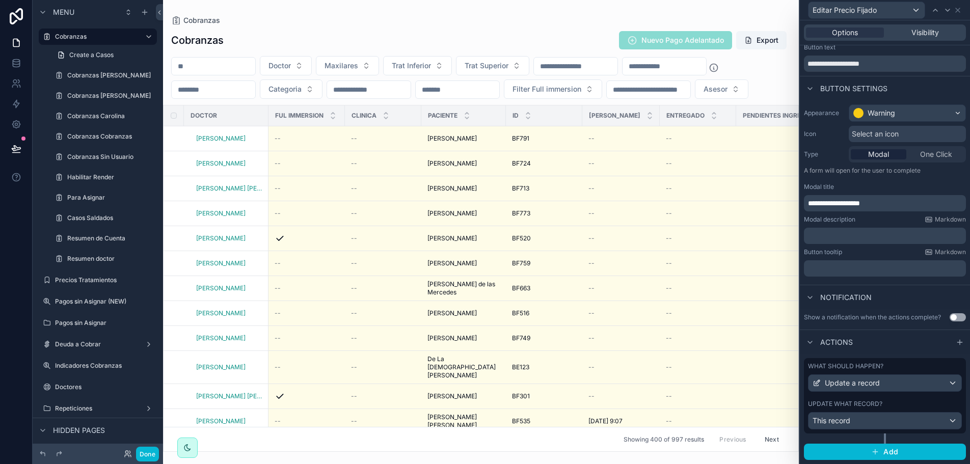
click at [893, 396] on div "What should happen? Update a record Update what record? This record" at bounding box center [885, 395] width 162 height 75
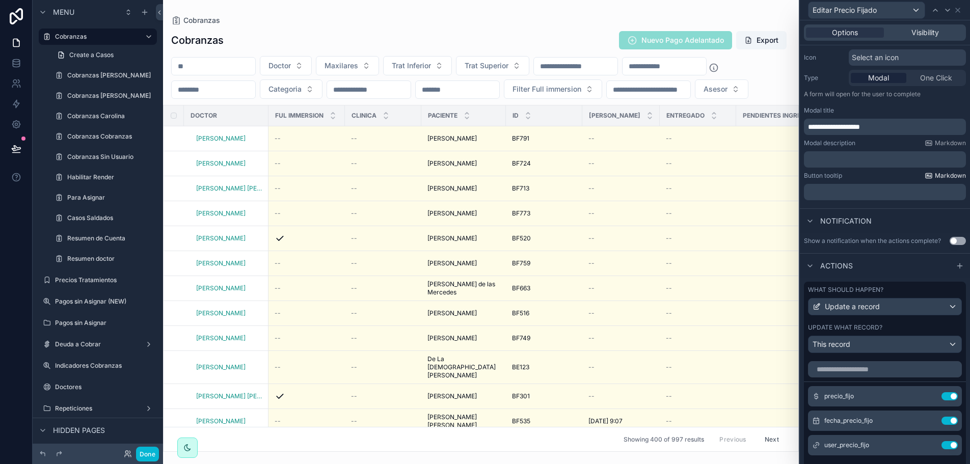
scroll to position [281, 0]
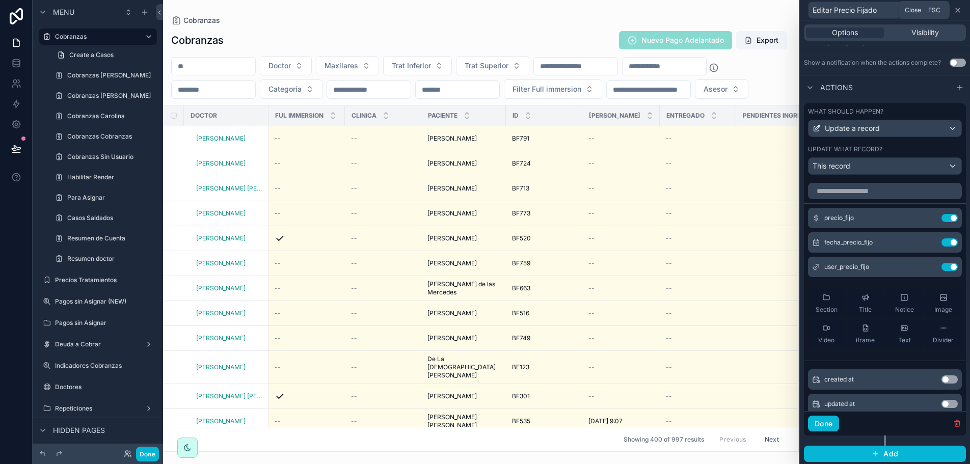
click at [958, 14] on icon at bounding box center [957, 10] width 8 height 8
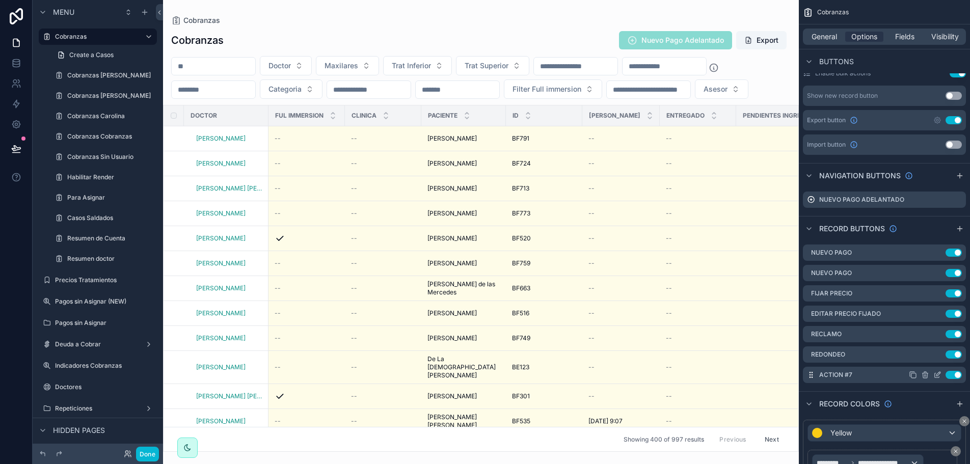
click at [936, 376] on icon "scrollable content" at bounding box center [938, 374] width 4 height 4
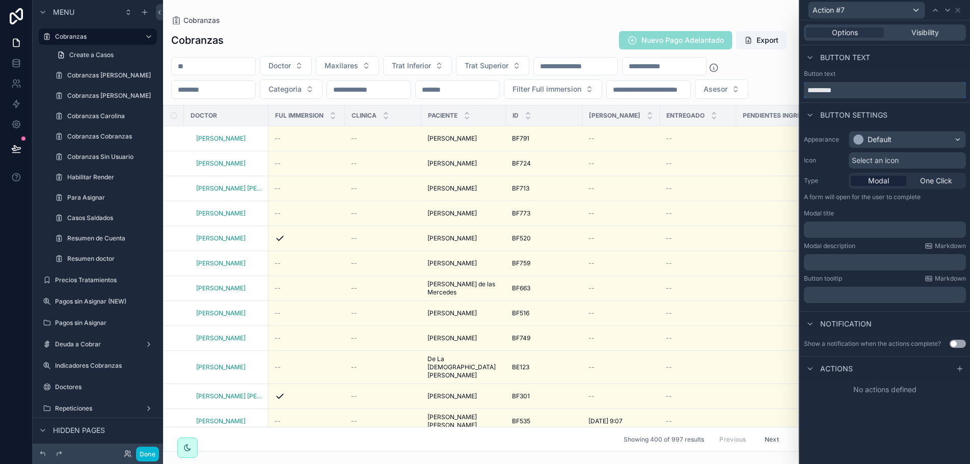
drag, startPoint x: 853, startPoint y: 90, endPoint x: 764, endPoint y: 85, distance: 89.3
click at [764, 85] on div "Action #7 Options Visibility Button text Button text ********* Button settings …" at bounding box center [485, 232] width 970 height 464
type input "**********"
click at [910, 139] on div "Default" at bounding box center [907, 139] width 116 height 16
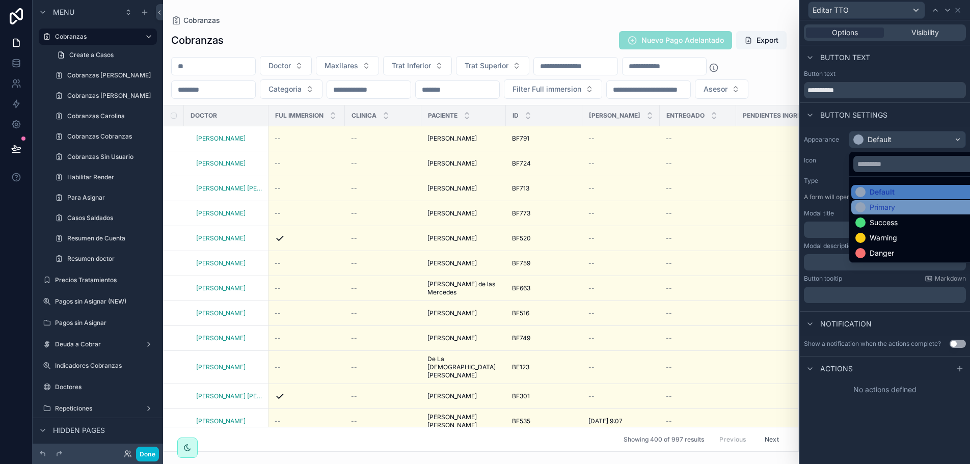
click at [894, 214] on div "Primary" at bounding box center [918, 207] width 135 height 14
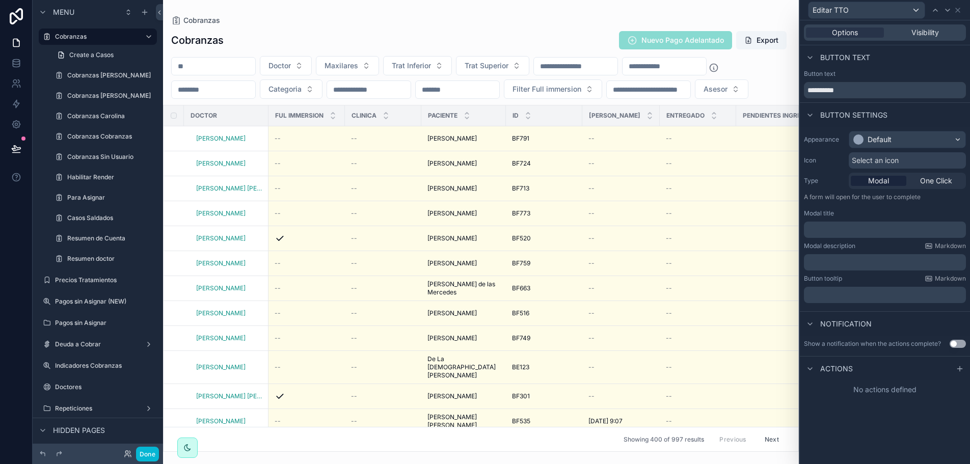
click at [921, 119] on div "Button settings" at bounding box center [885, 114] width 170 height 24
click at [831, 229] on p "﻿" at bounding box center [886, 230] width 156 height 10
click at [959, 369] on icon at bounding box center [959, 369] width 5 height 0
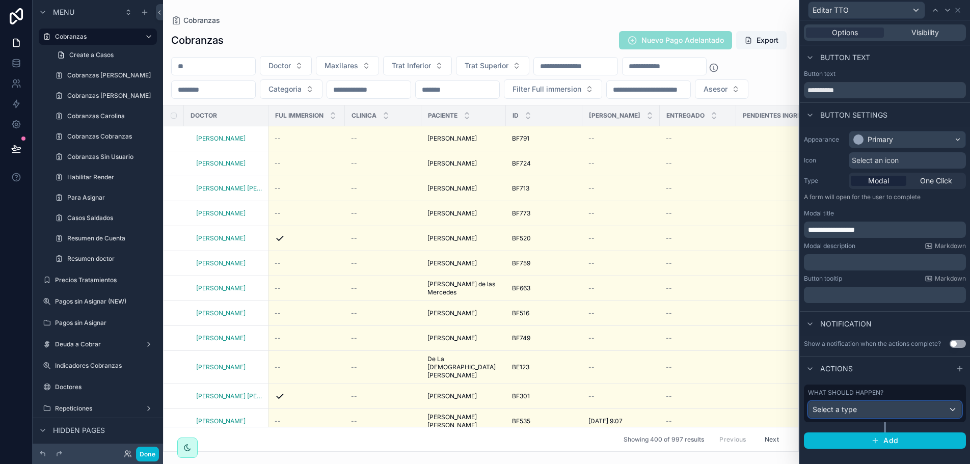
click at [868, 408] on div "Select a type" at bounding box center [884, 409] width 153 height 16
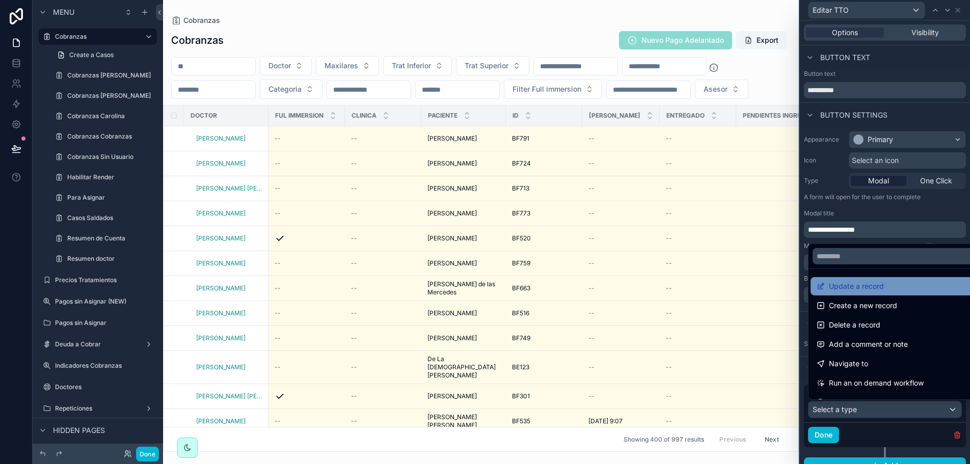
click at [872, 287] on span "Update a record" at bounding box center [856, 286] width 55 height 12
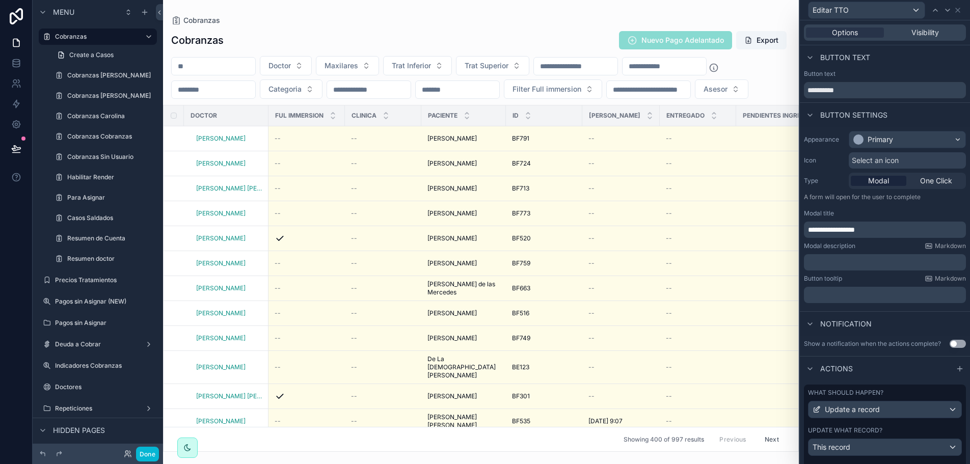
scroll to position [204, 0]
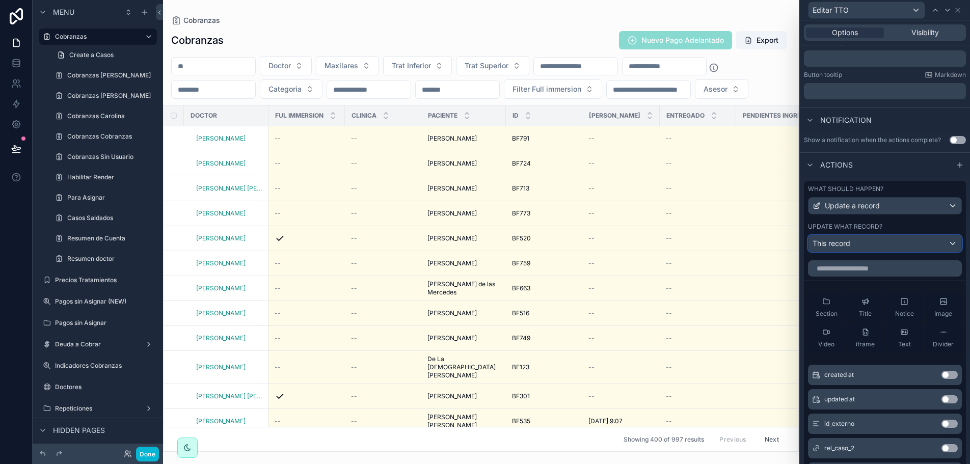
click at [864, 242] on div "This record" at bounding box center [884, 243] width 153 height 16
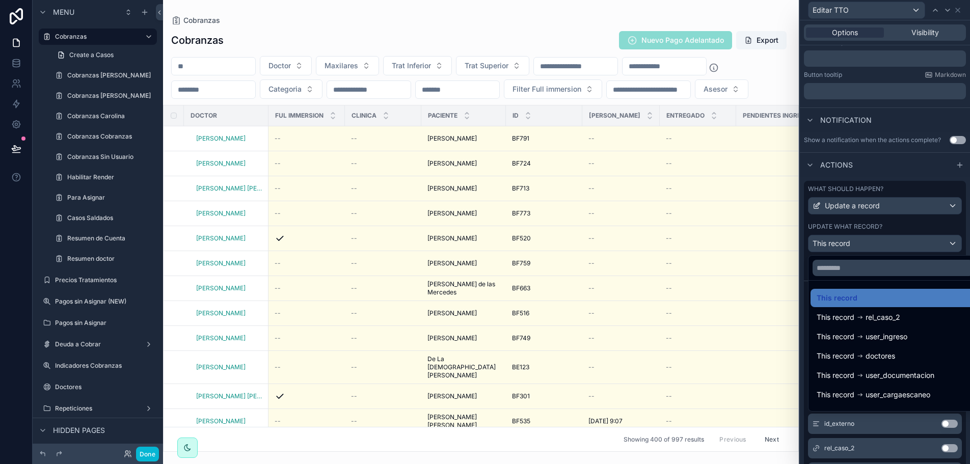
click at [931, 225] on div at bounding box center [885, 232] width 170 height 464
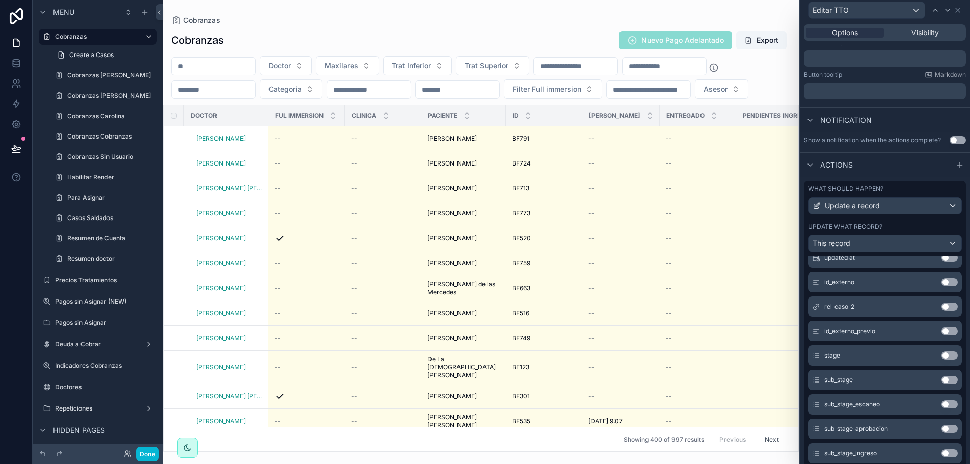
scroll to position [0, 0]
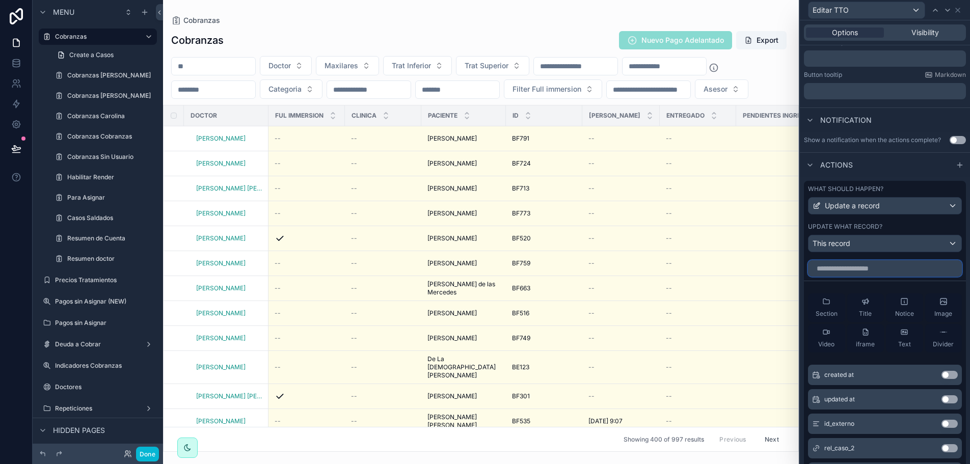
click at [861, 268] on input "text" at bounding box center [885, 268] width 154 height 16
type input "******"
click at [941, 373] on button "Use setting" at bounding box center [949, 375] width 16 height 8
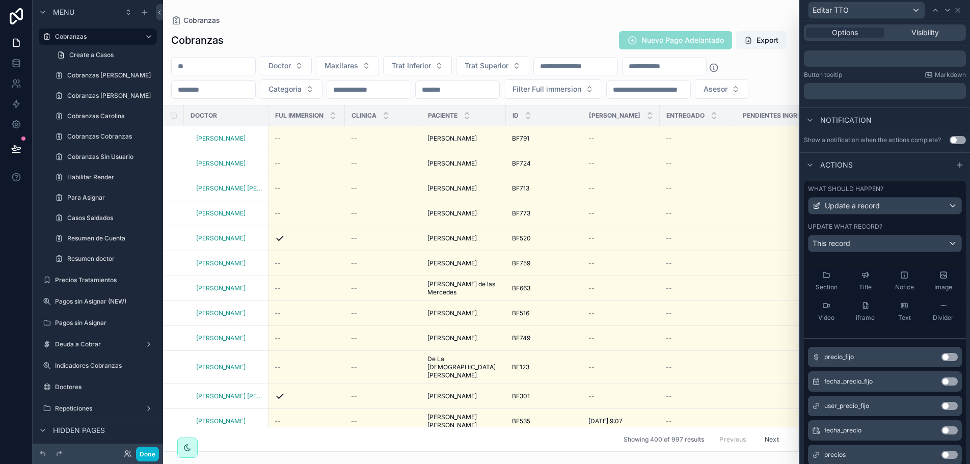
scroll to position [102, 0]
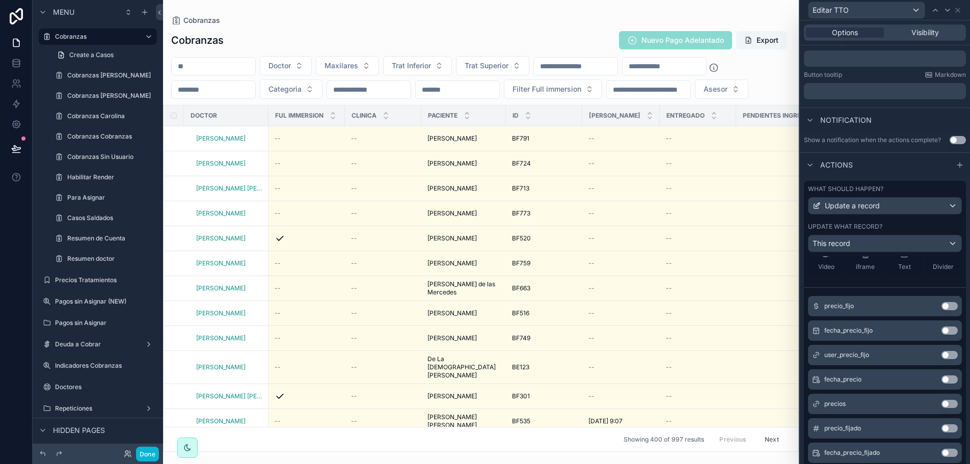
click at [941, 404] on button "Use setting" at bounding box center [949, 404] width 16 height 8
click at [941, 377] on button "Use setting" at bounding box center [949, 379] width 16 height 8
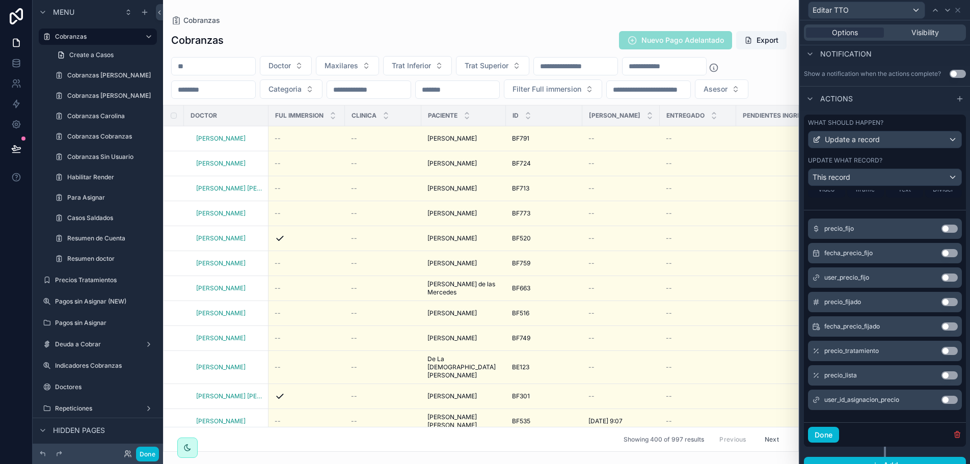
scroll to position [283, 0]
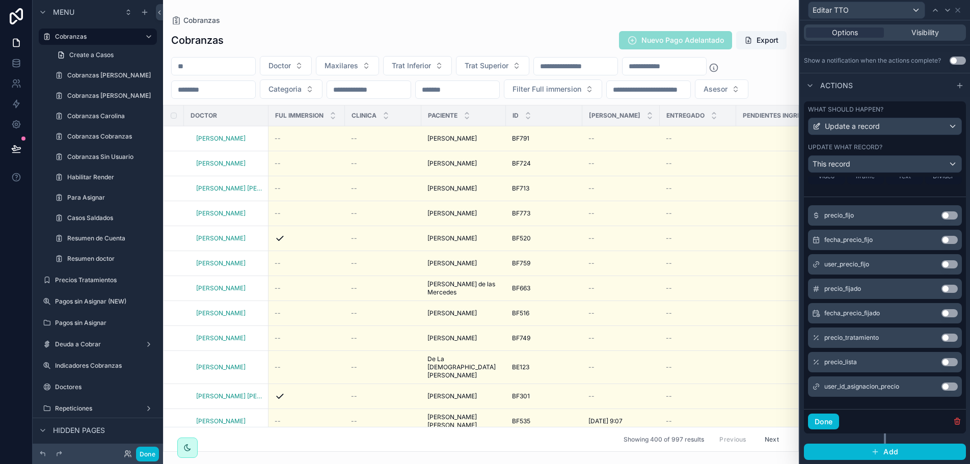
click at [941, 389] on button "Use setting" at bounding box center [949, 386] width 16 height 8
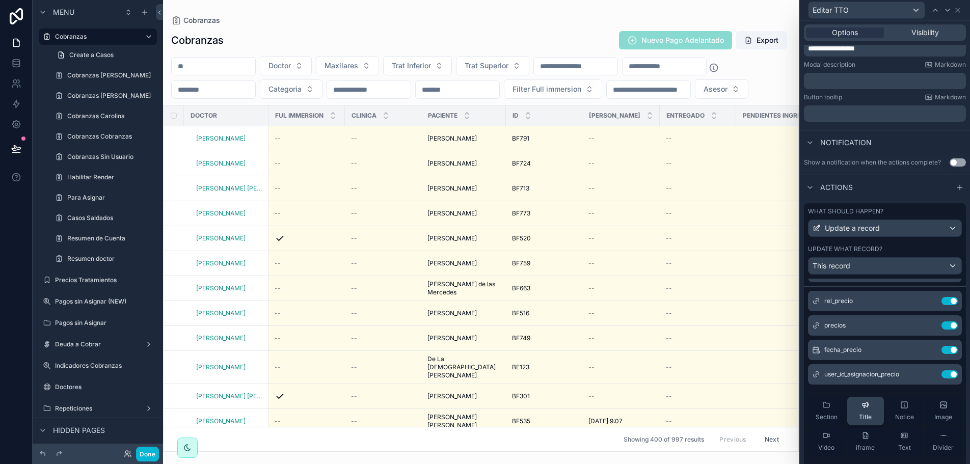
scroll to position [0, 0]
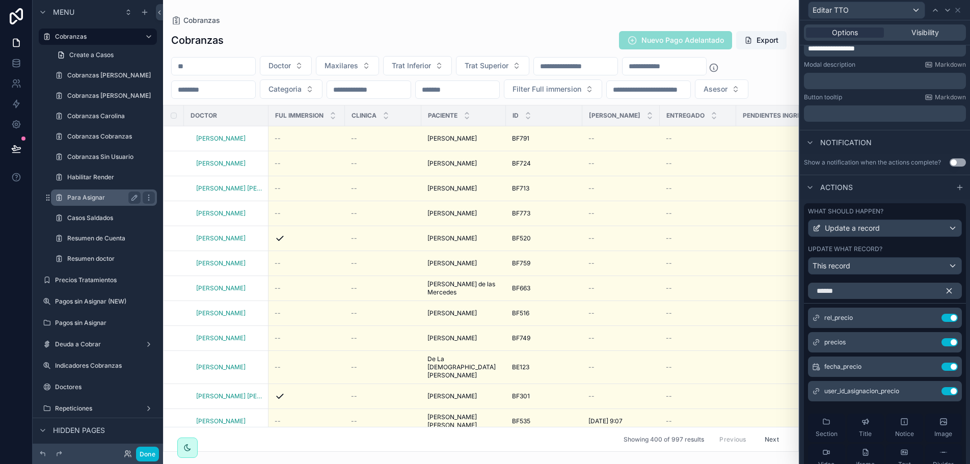
click at [81, 191] on div "Para Asignar" at bounding box center [103, 197] width 73 height 12
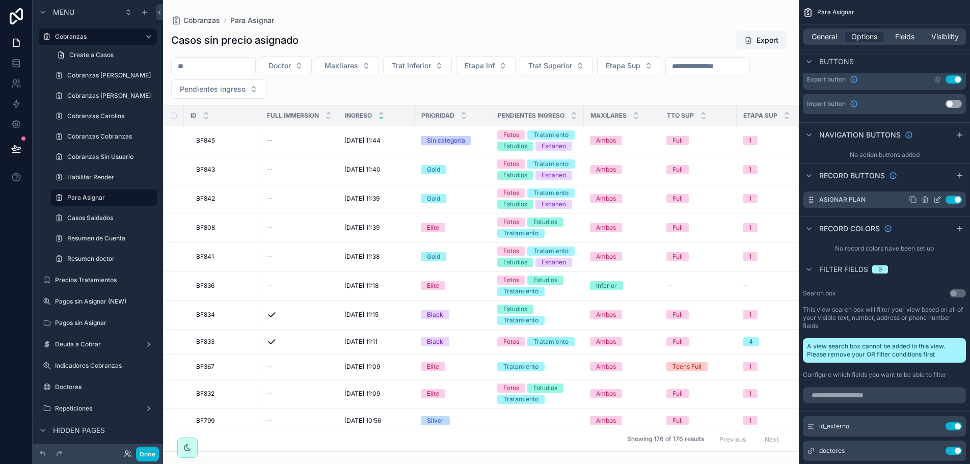
click at [937, 200] on icon "scrollable content" at bounding box center [937, 200] width 8 height 8
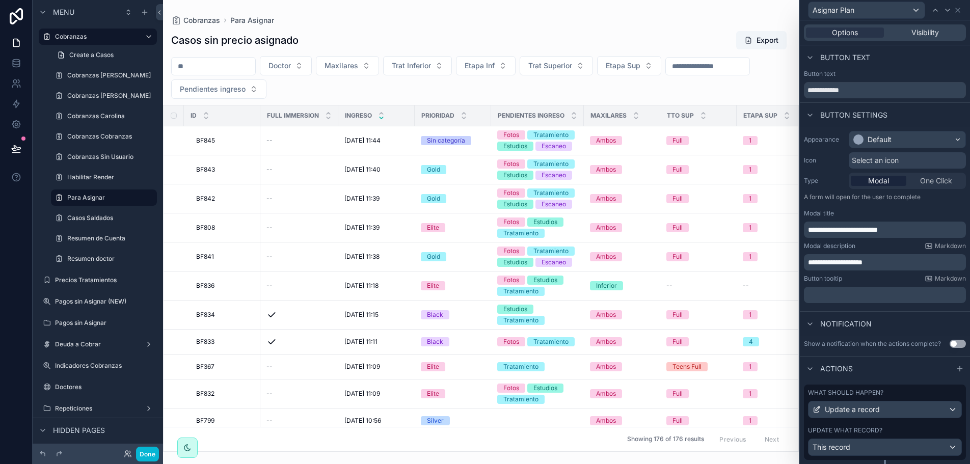
scroll to position [26, 0]
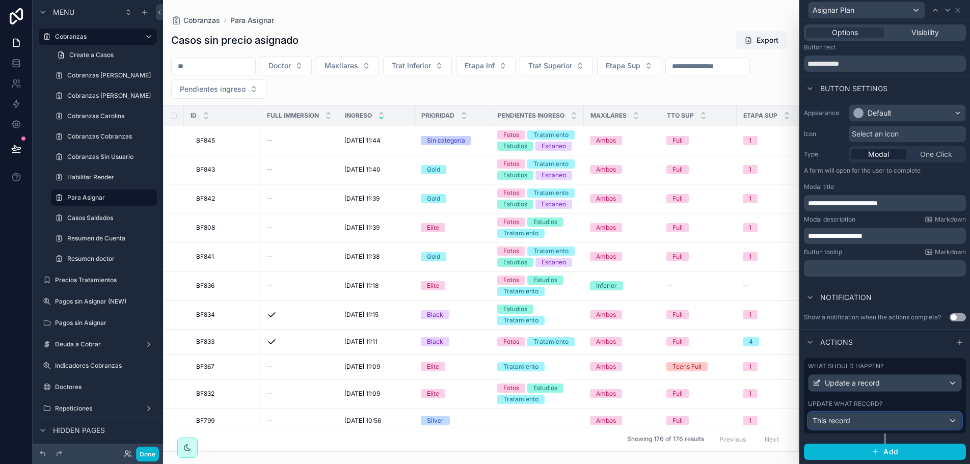
click at [893, 412] on button "This record" at bounding box center [885, 420] width 154 height 17
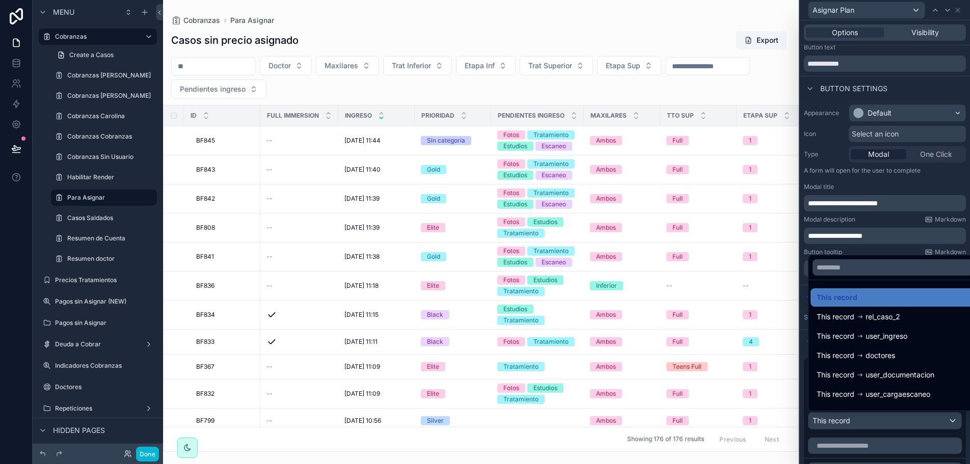
click at [900, 220] on div at bounding box center [885, 232] width 170 height 464
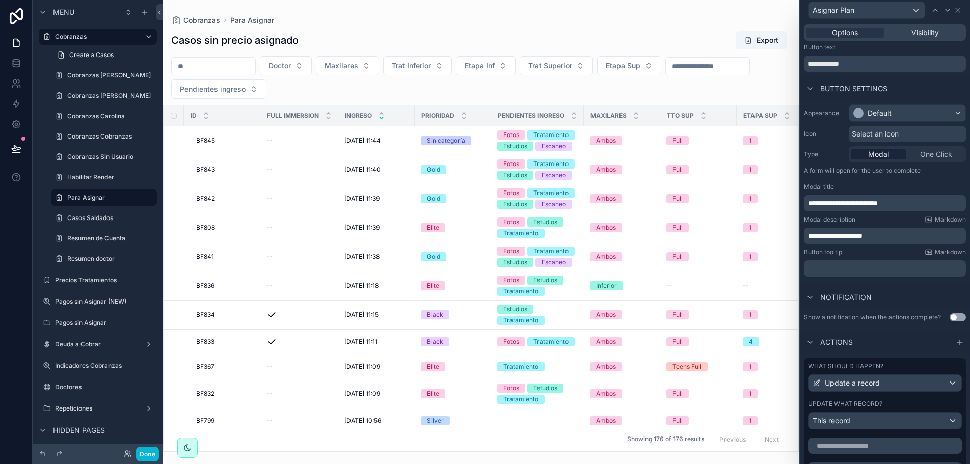
click at [900, 404] on div "Update what record?" at bounding box center [885, 404] width 154 height 8
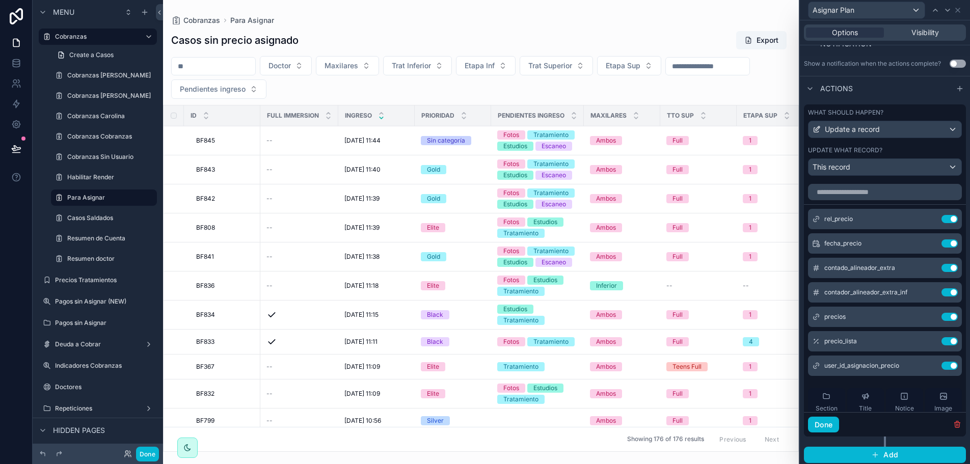
scroll to position [281, 0]
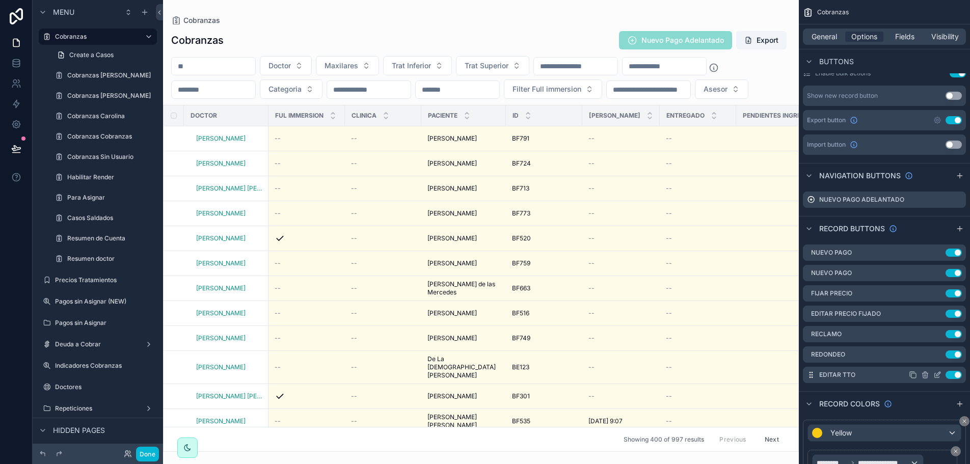
click at [938, 379] on div "Editar TTO Use setting" at bounding box center [884, 375] width 163 height 16
click at [937, 373] on icon "scrollable content" at bounding box center [937, 375] width 8 height 8
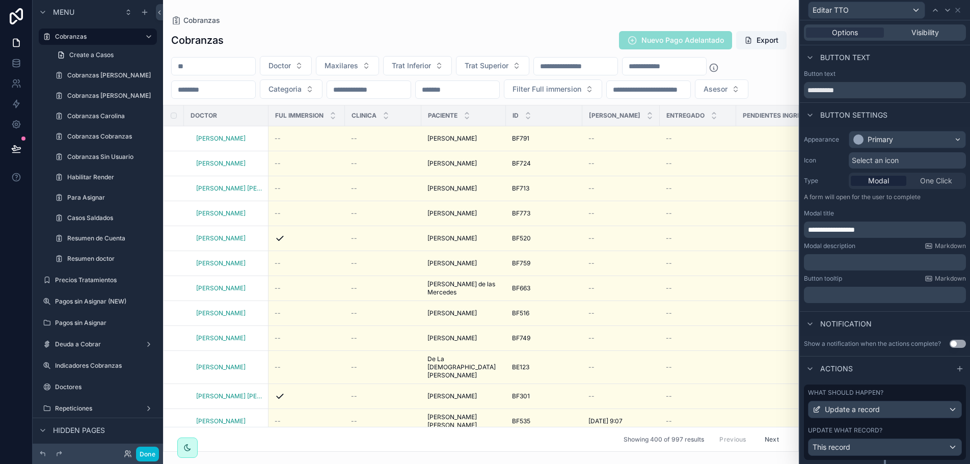
scroll to position [26, 0]
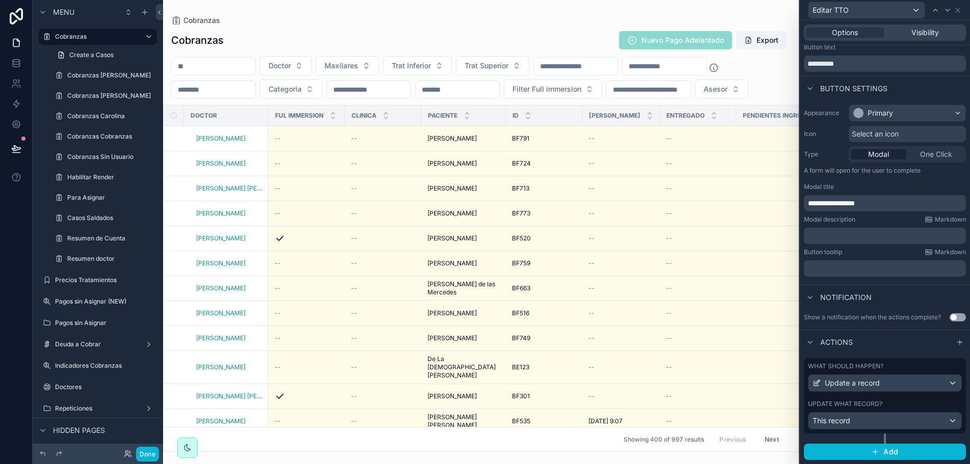
click at [901, 398] on div "What should happen? Update a record Update what record? This record" at bounding box center [885, 395] width 162 height 75
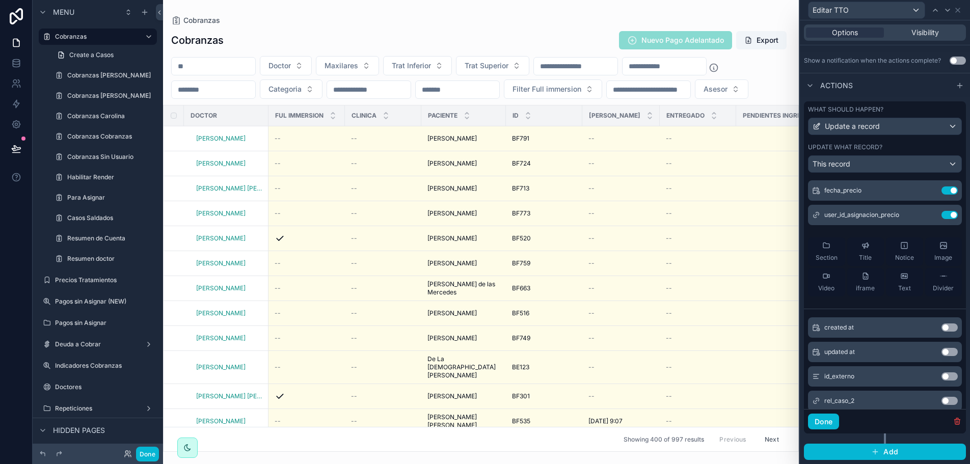
scroll to position [0, 0]
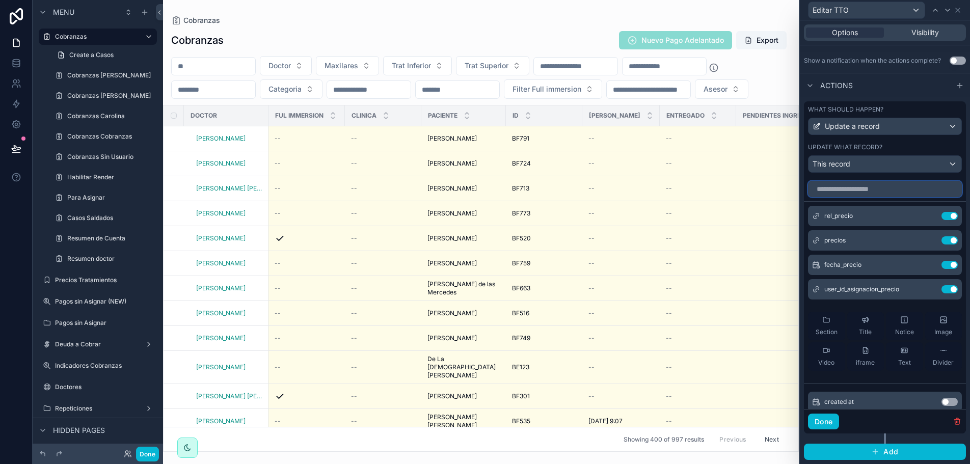
click at [865, 192] on input "text" at bounding box center [885, 189] width 154 height 16
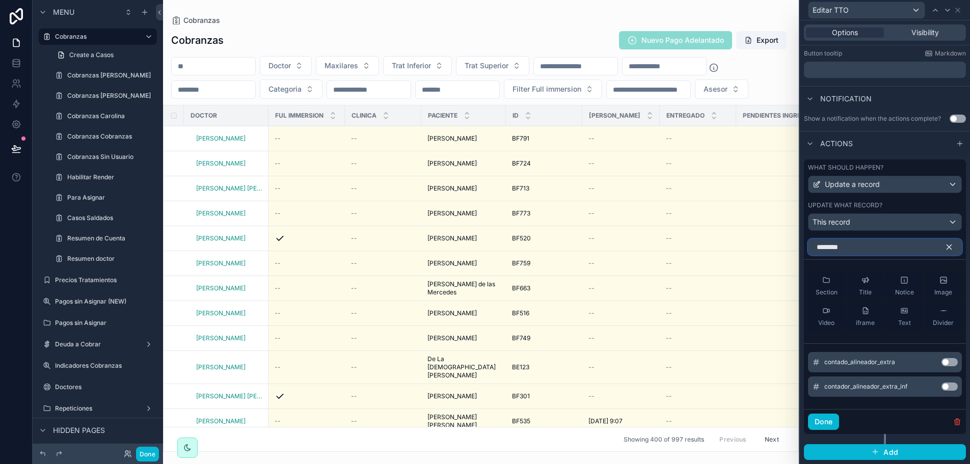
scroll to position [201, 0]
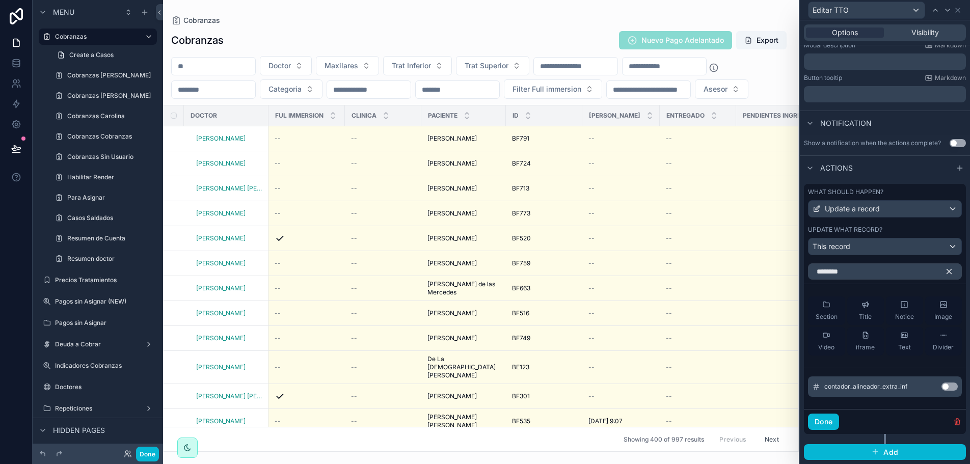
click at [945, 389] on button "Use setting" at bounding box center [949, 386] width 16 height 8
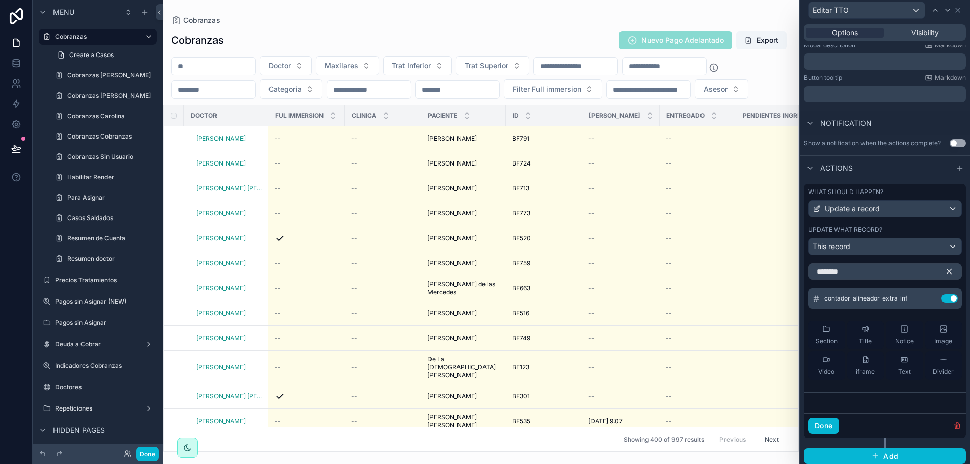
scroll to position [205, 0]
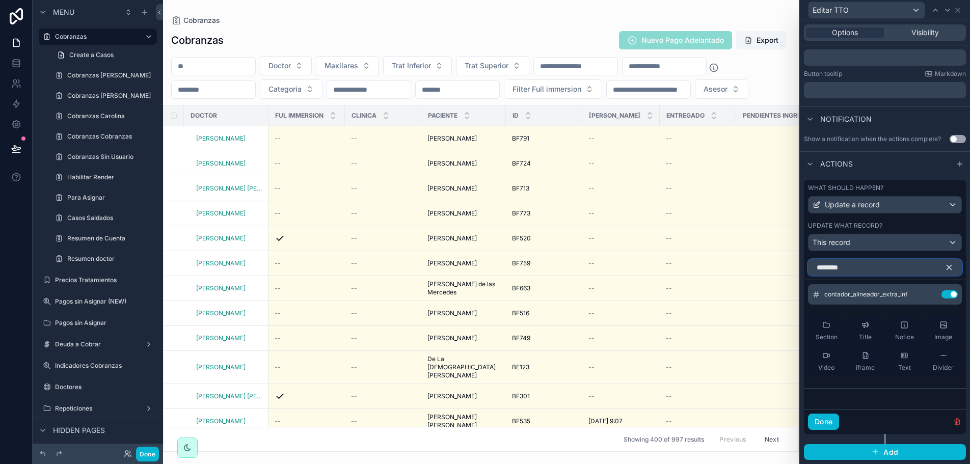
click at [859, 265] on input "********" at bounding box center [885, 267] width 154 height 16
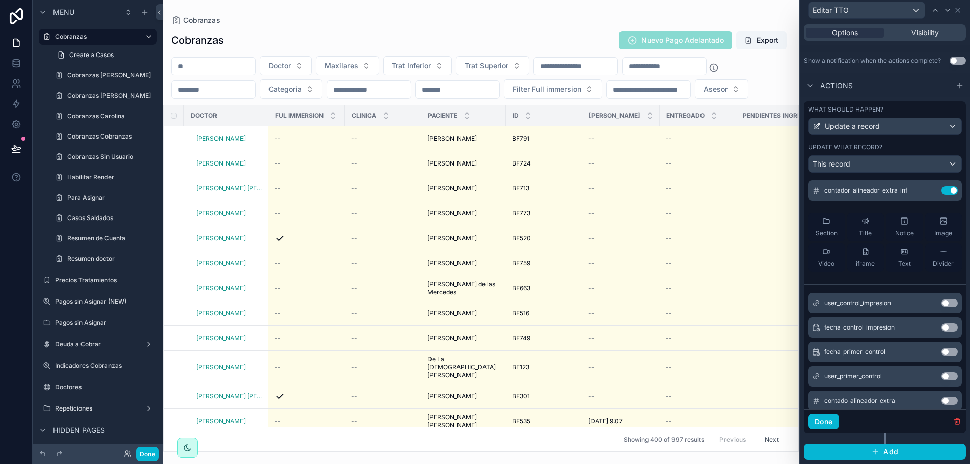
scroll to position [40, 0]
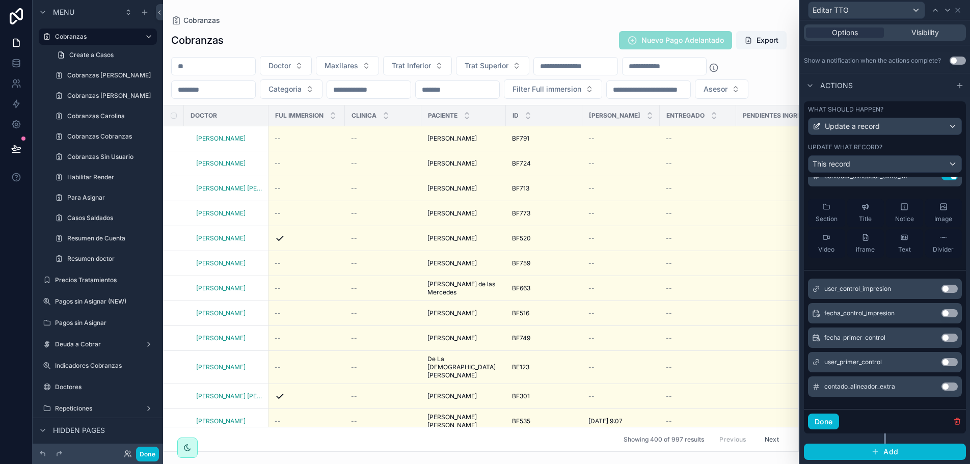
type input "****"
click at [941, 385] on button "Use setting" at bounding box center [949, 386] width 16 height 8
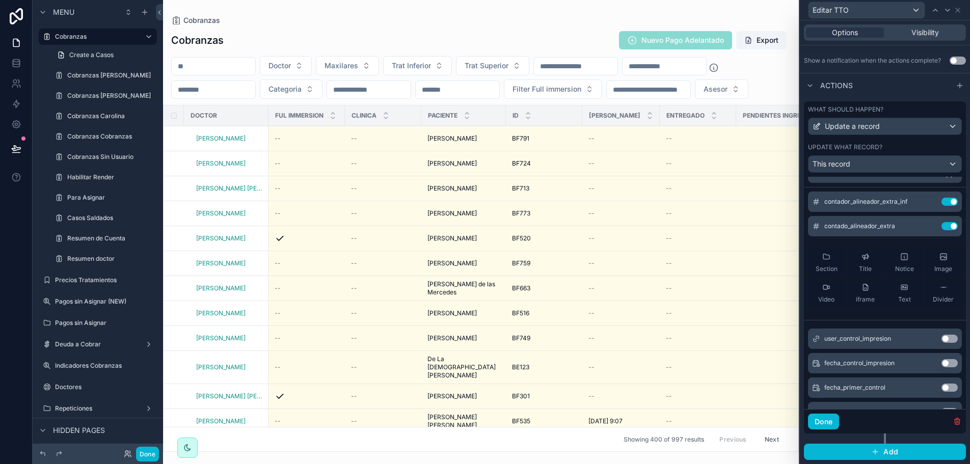
scroll to position [0, 0]
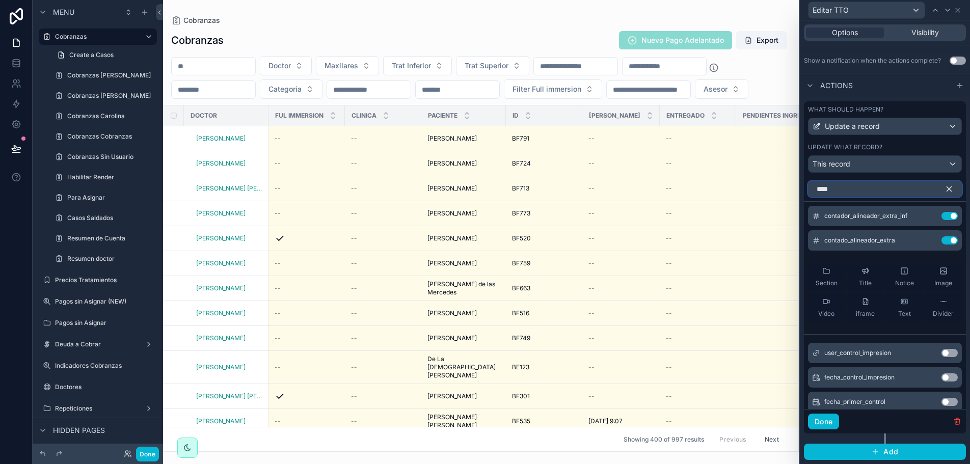
drag, startPoint x: 842, startPoint y: 188, endPoint x: 802, endPoint y: 185, distance: 40.9
click at [802, 185] on div "What should happen? Update a record Update what record? This record **** contad…" at bounding box center [885, 280] width 170 height 367
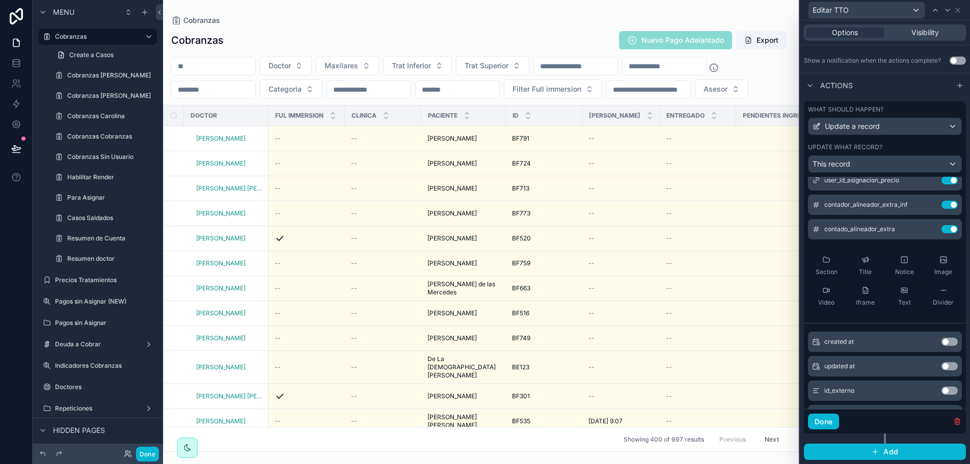
scroll to position [51, 0]
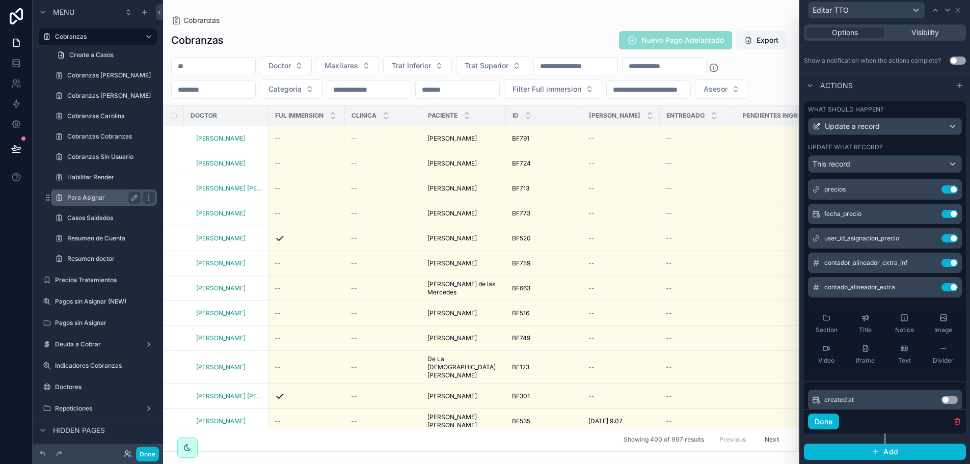
click at [91, 191] on div "Para Asignar" at bounding box center [103, 197] width 73 height 12
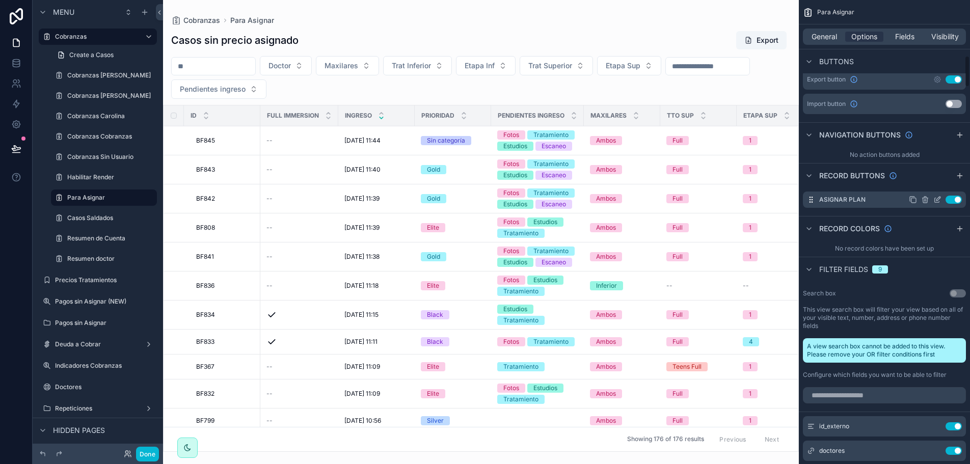
click at [939, 200] on icon "scrollable content" at bounding box center [937, 200] width 8 height 8
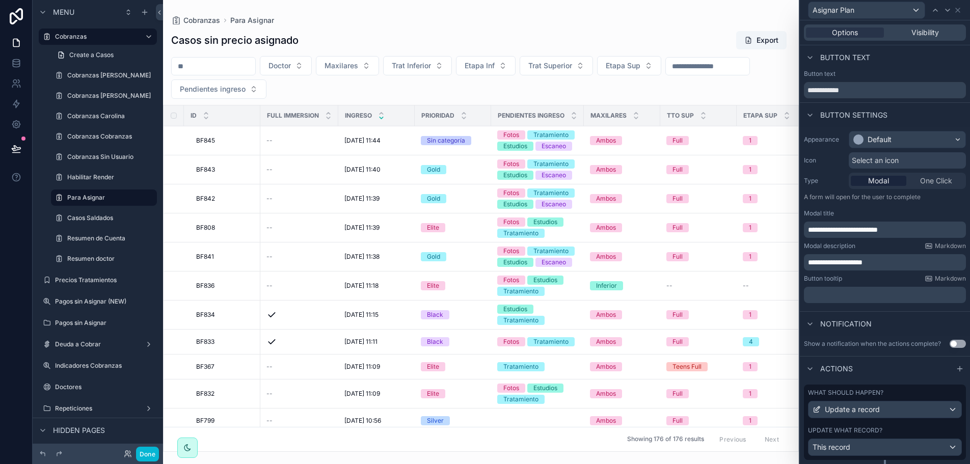
click at [910, 213] on div "Modal title" at bounding box center [885, 213] width 162 height 8
click at [471, 447] on div "scrollable content" at bounding box center [481, 232] width 636 height 464
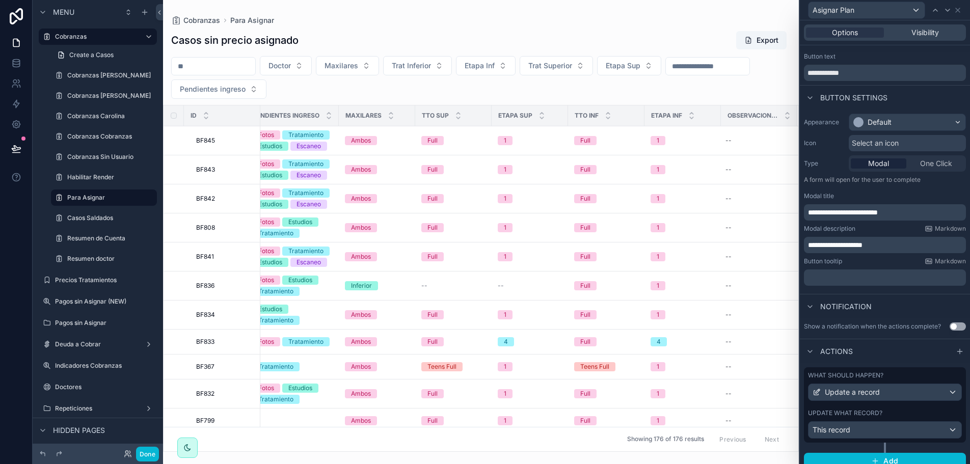
scroll to position [26, 0]
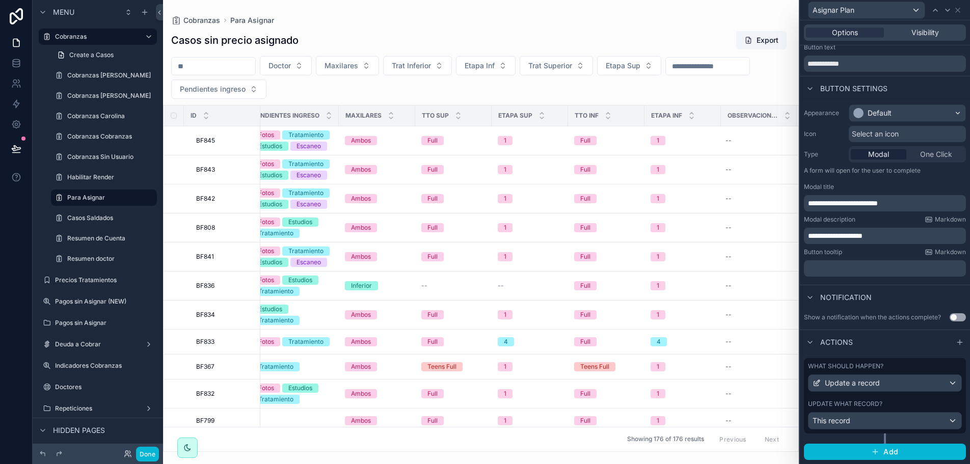
click at [887, 405] on div "Update what record?" at bounding box center [885, 404] width 154 height 8
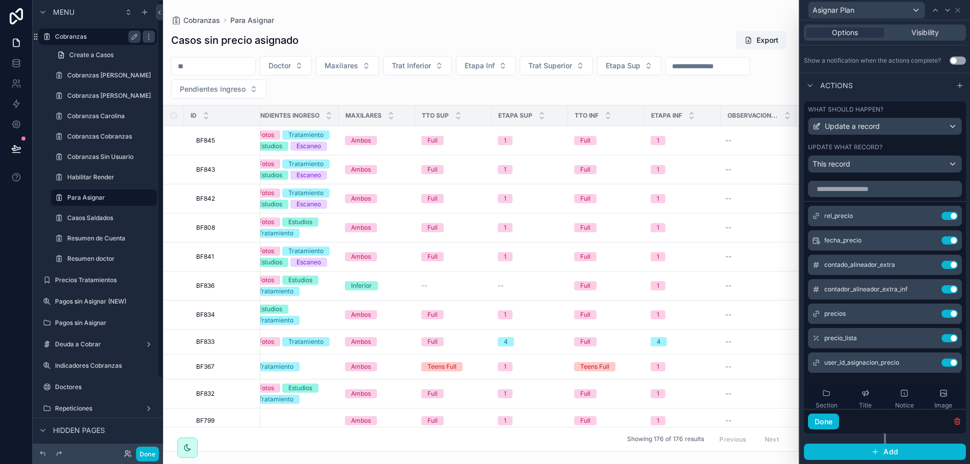
click at [74, 34] on label "Cobranzas" at bounding box center [95, 37] width 81 height 8
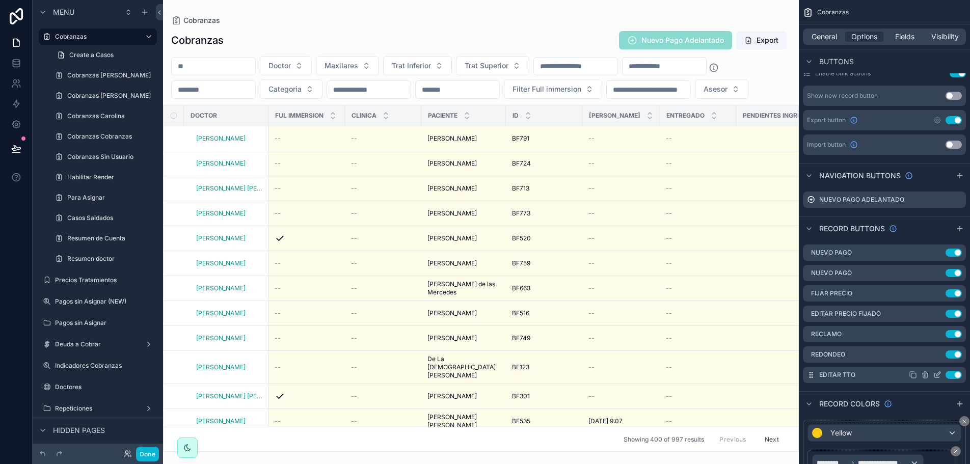
click at [936, 373] on icon "scrollable content" at bounding box center [937, 375] width 5 height 5
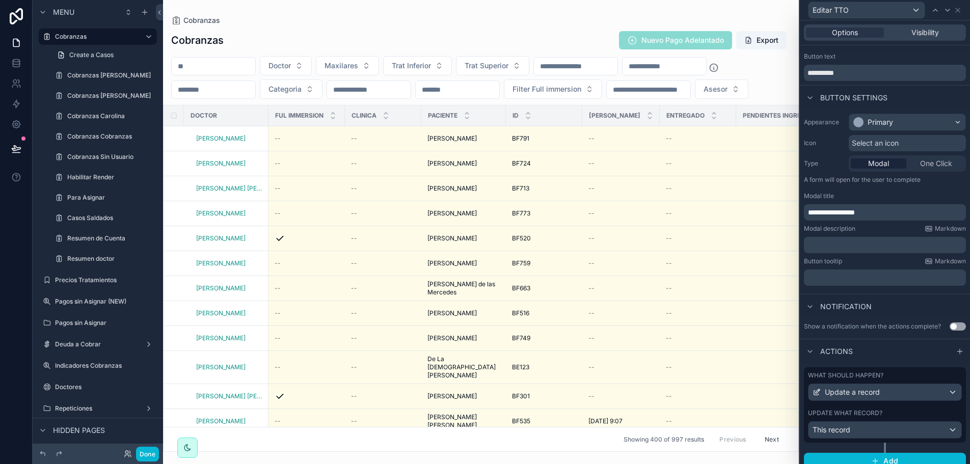
scroll to position [26, 0]
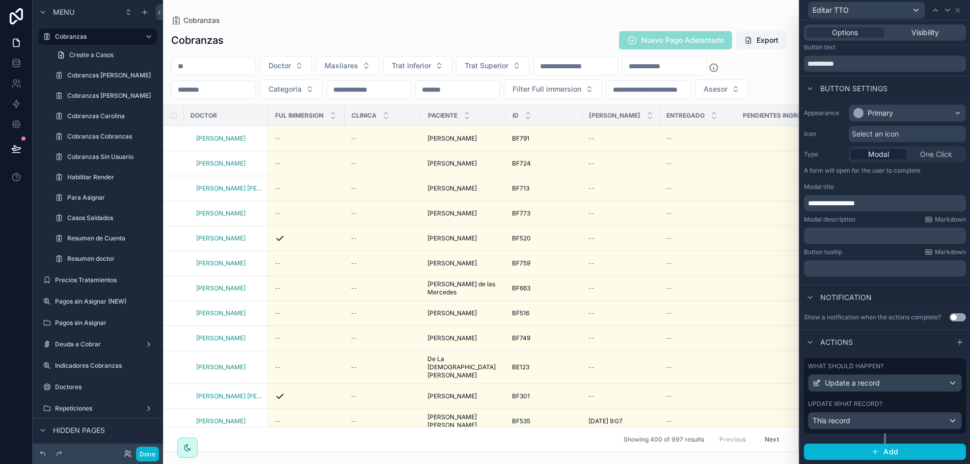
click at [905, 407] on div "Update what record?" at bounding box center [885, 404] width 154 height 8
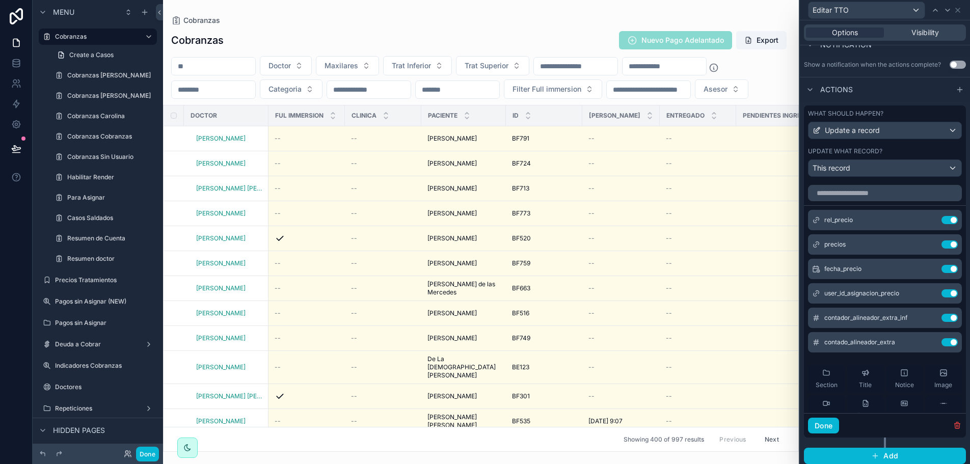
scroll to position [281, 0]
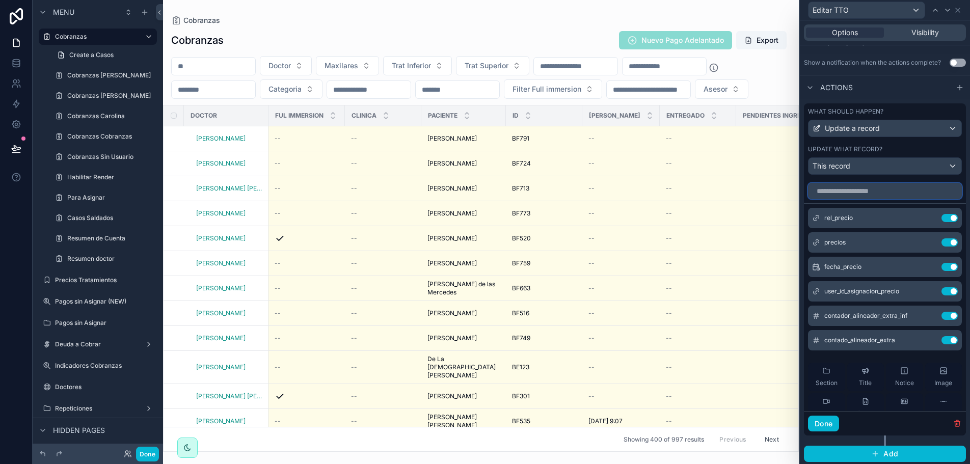
click at [843, 188] on input "text" at bounding box center [885, 191] width 154 height 16
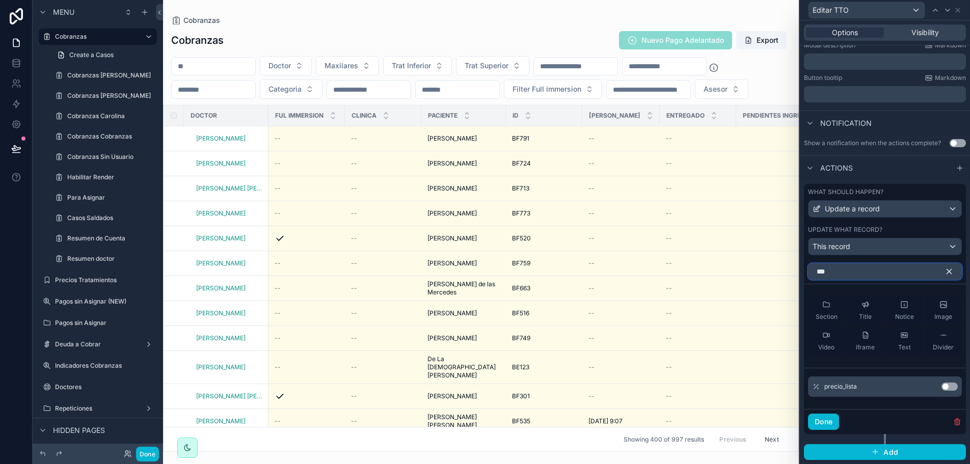
scroll to position [201, 0]
type input "*****"
click at [947, 388] on button "Use setting" at bounding box center [949, 386] width 16 height 8
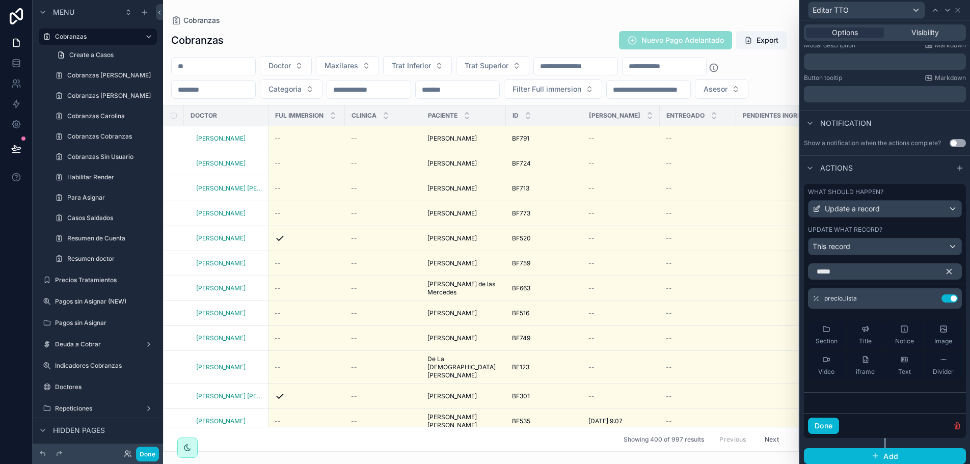
click at [947, 272] on icon "button" at bounding box center [949, 271] width 5 height 5
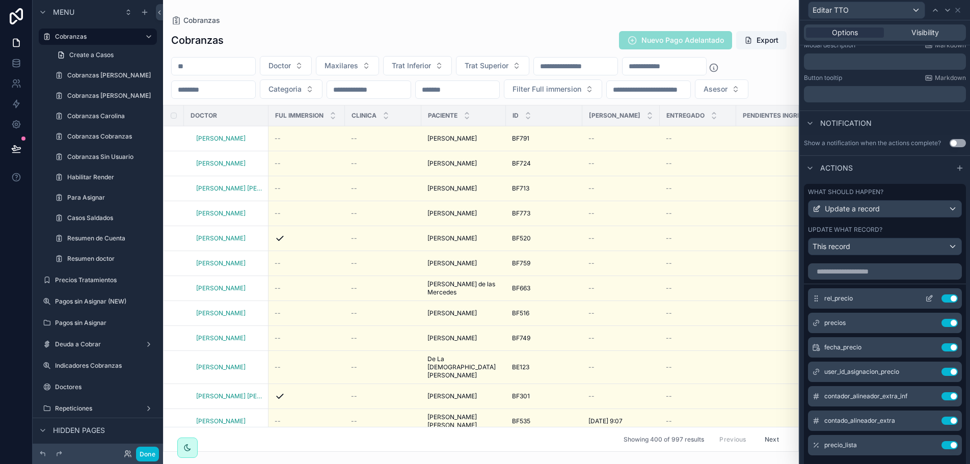
click at [925, 300] on icon at bounding box center [929, 298] width 8 height 8
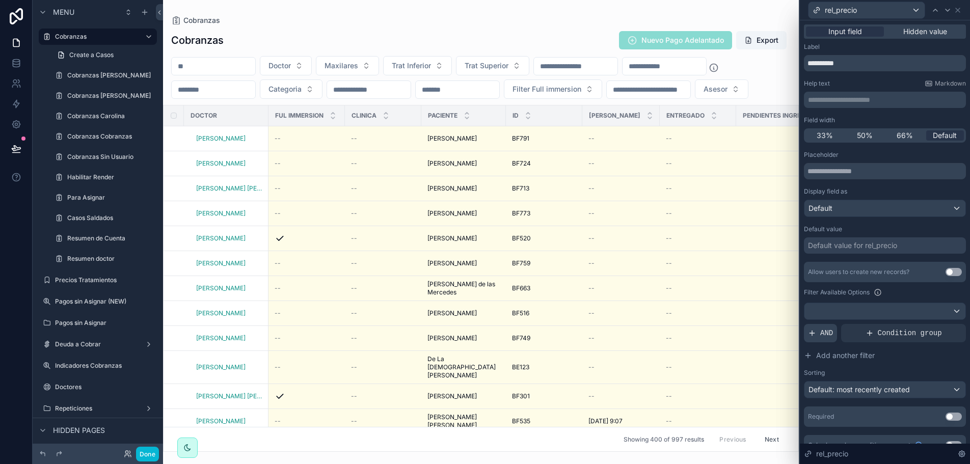
click at [815, 336] on icon at bounding box center [812, 333] width 8 height 8
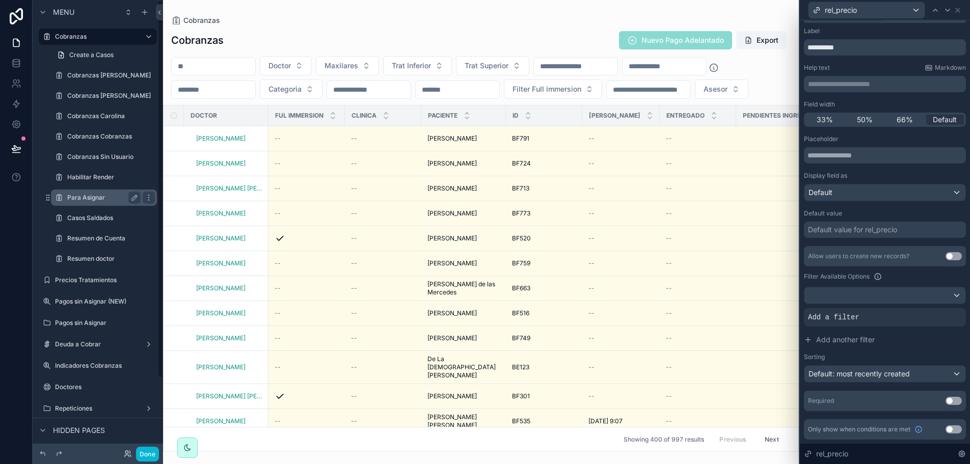
click at [92, 190] on div "Para Asignar" at bounding box center [104, 197] width 102 height 16
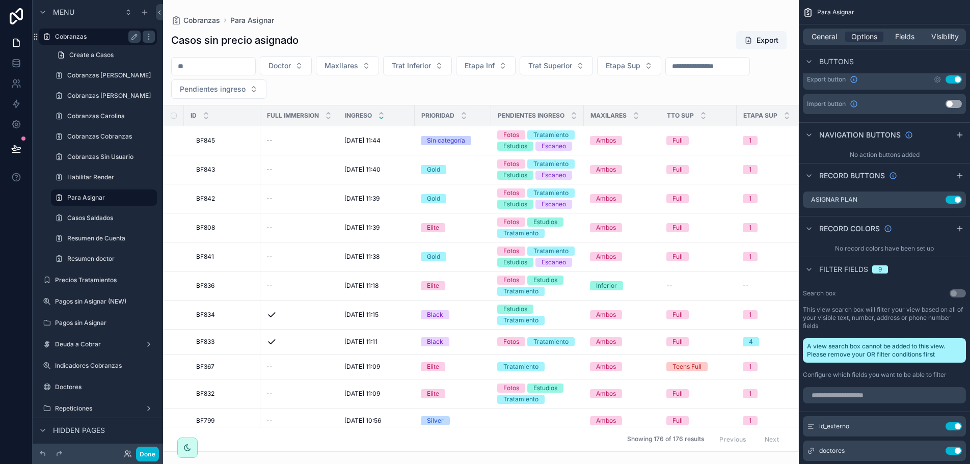
click at [89, 36] on label "Cobranzas" at bounding box center [95, 37] width 81 height 8
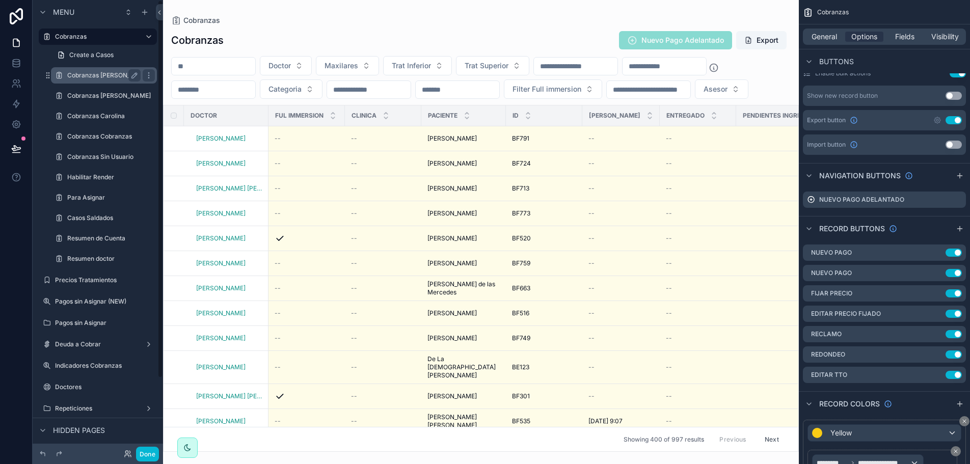
click at [92, 74] on label "Cobranzas Jimena" at bounding box center [109, 75] width 84 height 8
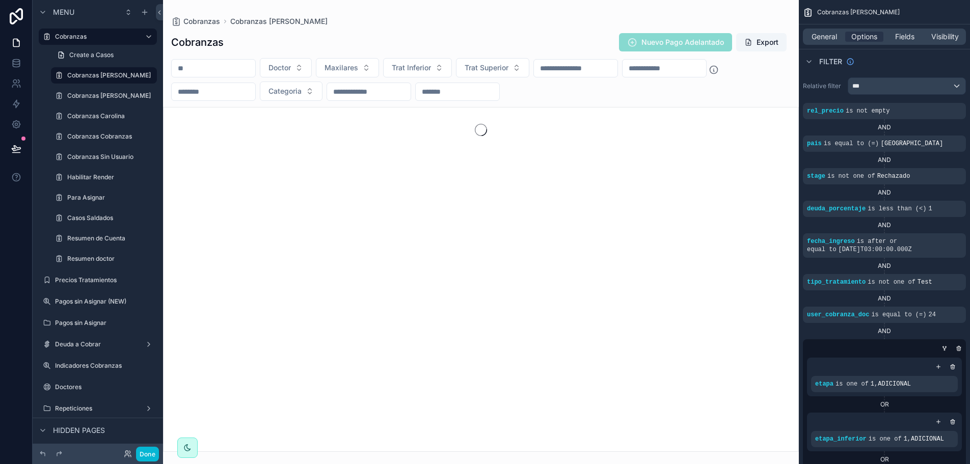
scroll to position [815, 0]
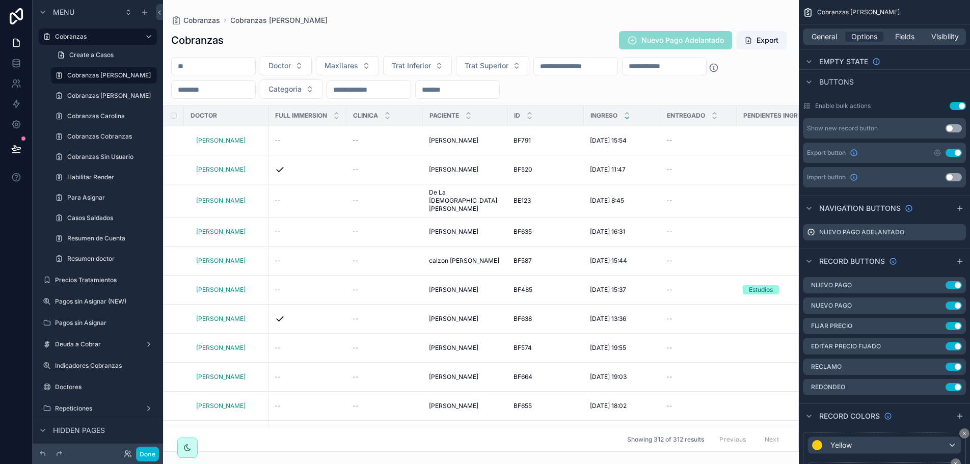
click at [320, 446] on div "scrollable content" at bounding box center [481, 232] width 636 height 464
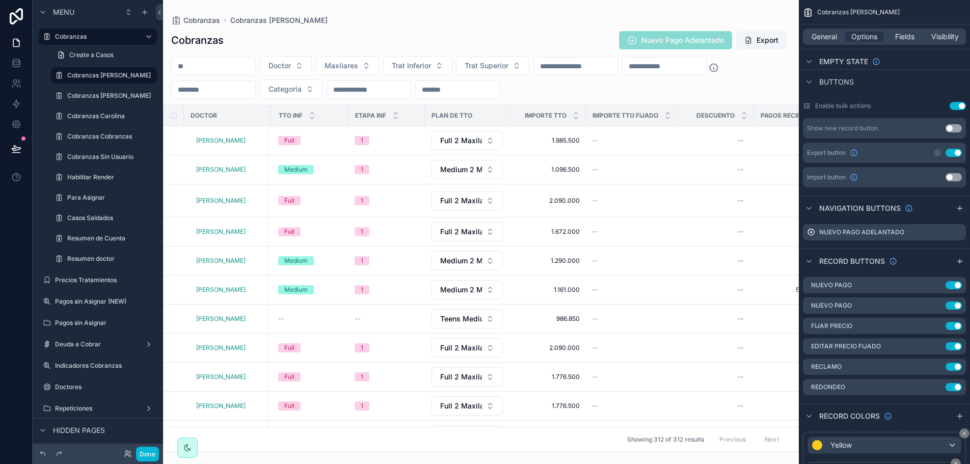
scroll to position [0, 819]
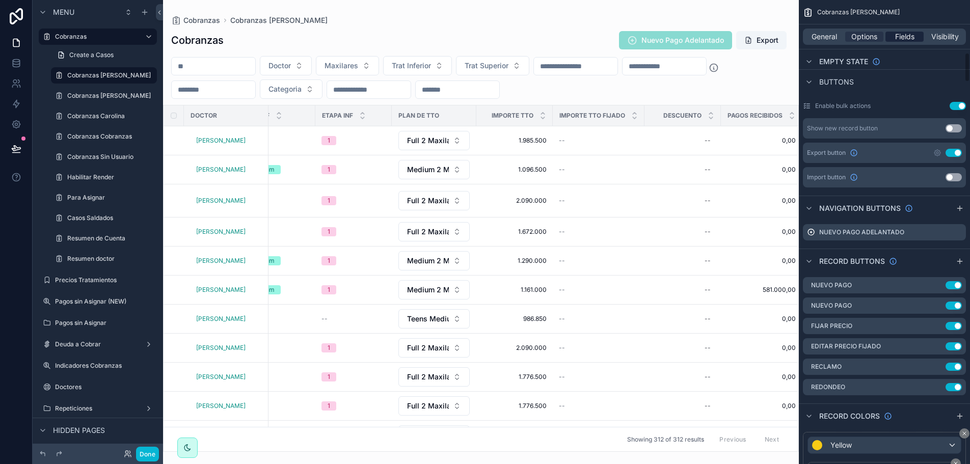
click at [901, 34] on span "Fields" at bounding box center [904, 37] width 19 height 10
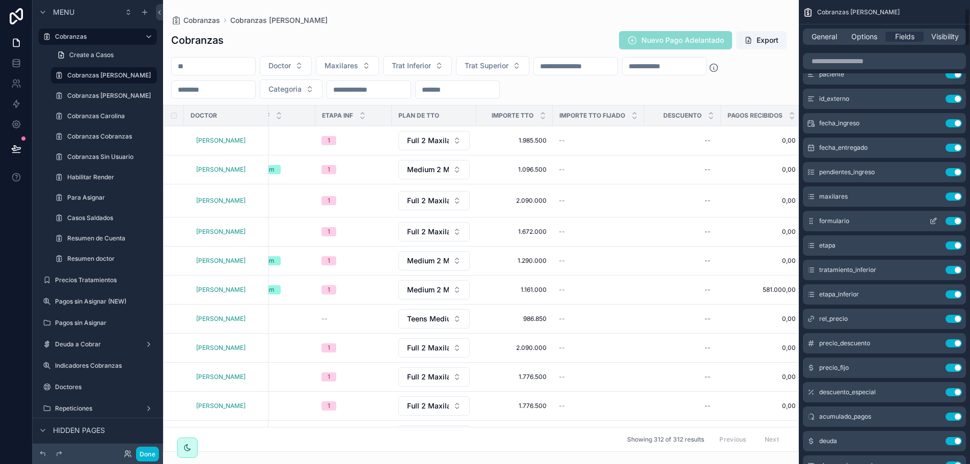
scroll to position [102, 0]
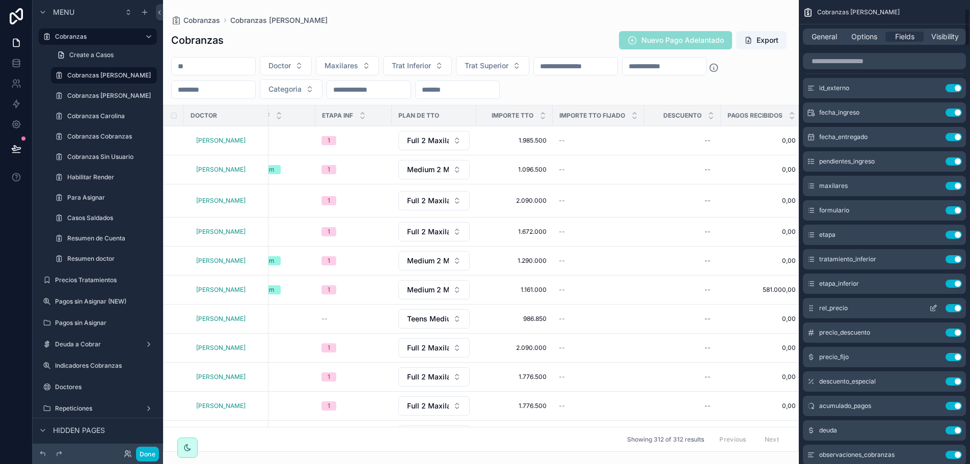
click at [934, 310] on icon "scrollable content" at bounding box center [933, 308] width 8 height 8
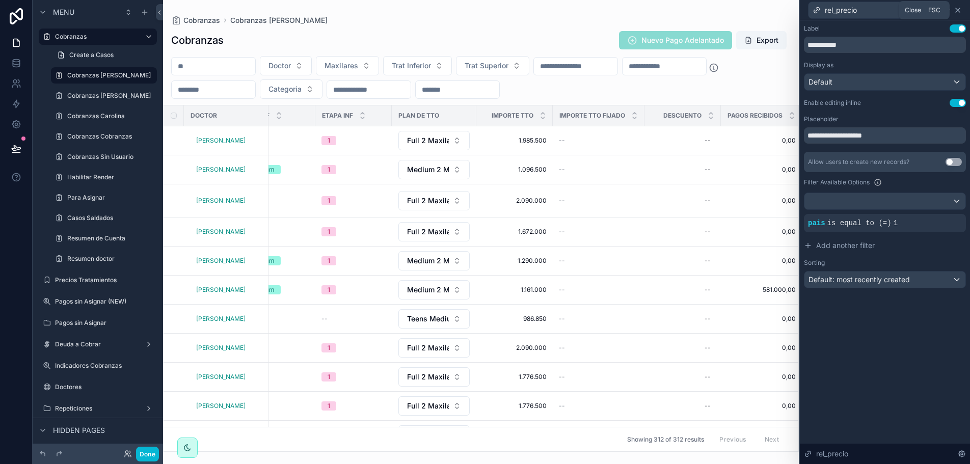
click at [956, 6] on icon at bounding box center [957, 10] width 8 height 8
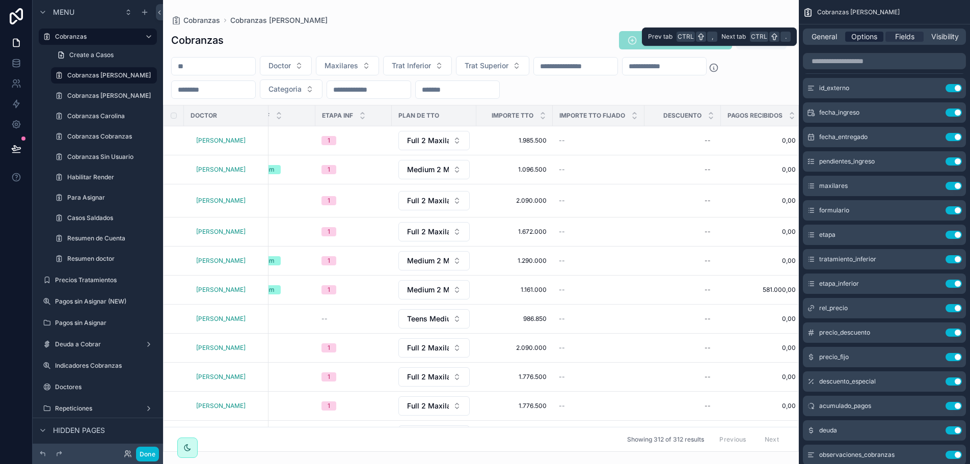
click at [861, 37] on span "Options" at bounding box center [864, 37] width 26 height 10
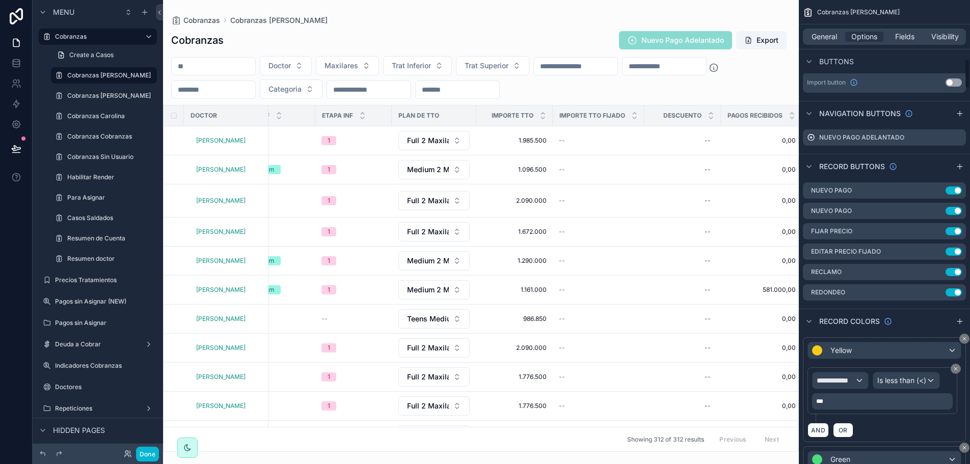
scroll to position [917, 0]
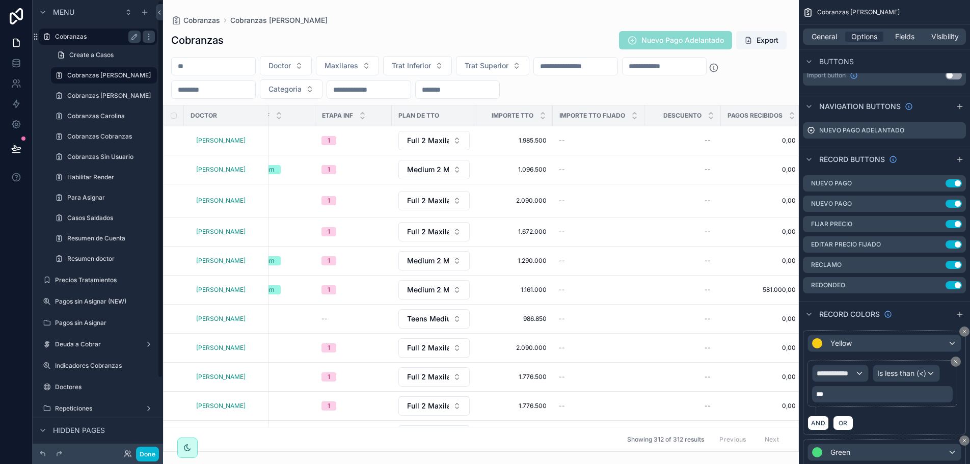
click at [75, 39] on label "Cobranzas" at bounding box center [95, 37] width 81 height 8
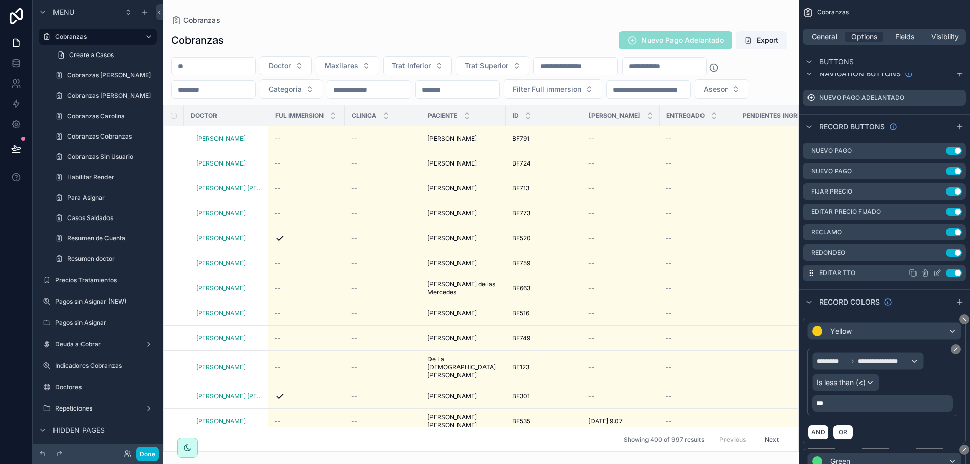
click at [938, 272] on icon "scrollable content" at bounding box center [937, 273] width 8 height 8
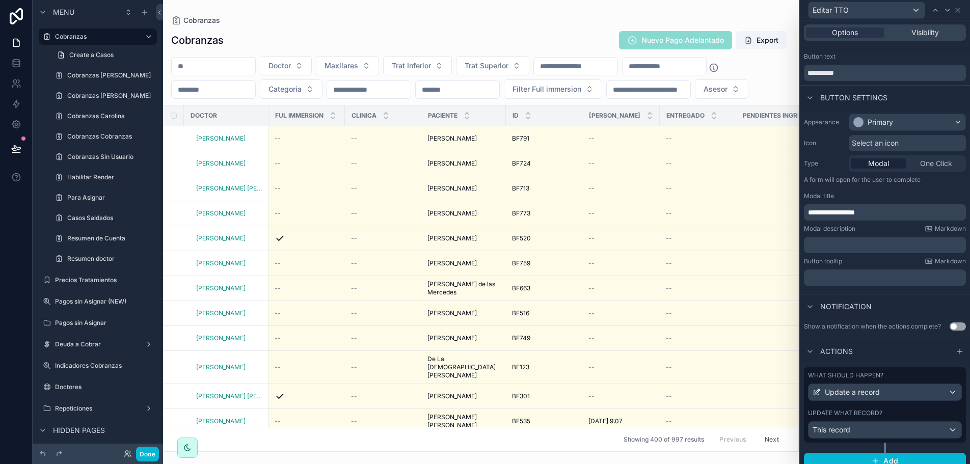
scroll to position [26, 0]
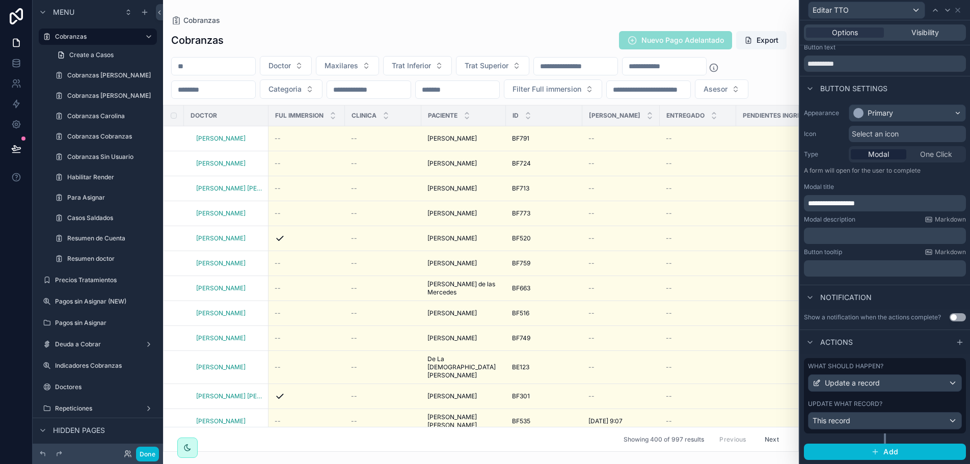
click at [895, 399] on div "What should happen? Update a record Update what record? This record" at bounding box center [885, 395] width 162 height 75
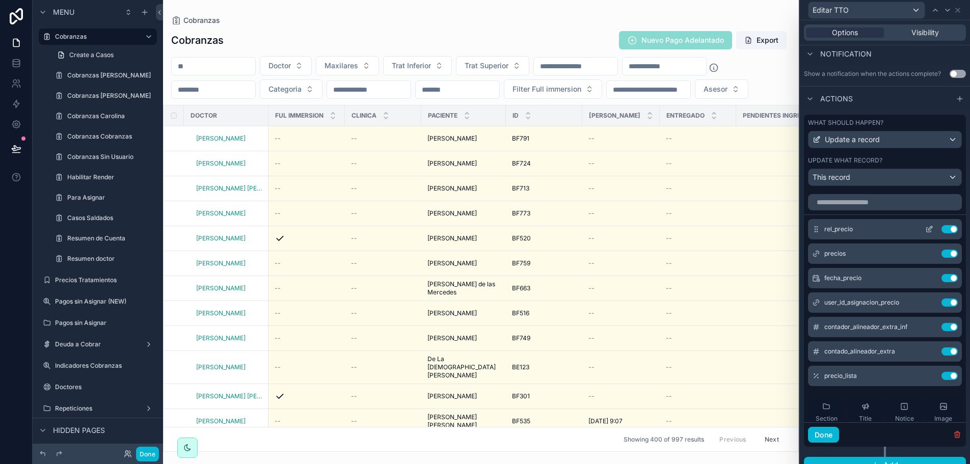
scroll to position [283, 0]
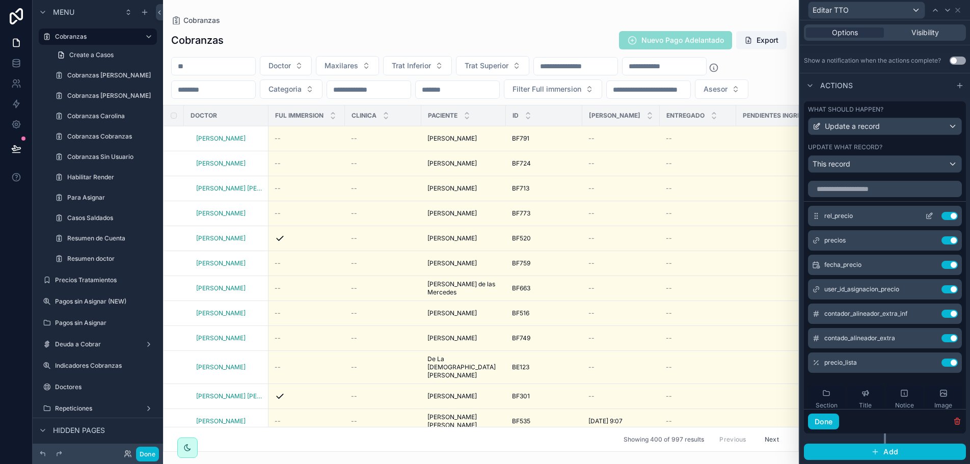
click at [921, 217] on button at bounding box center [929, 216] width 16 height 8
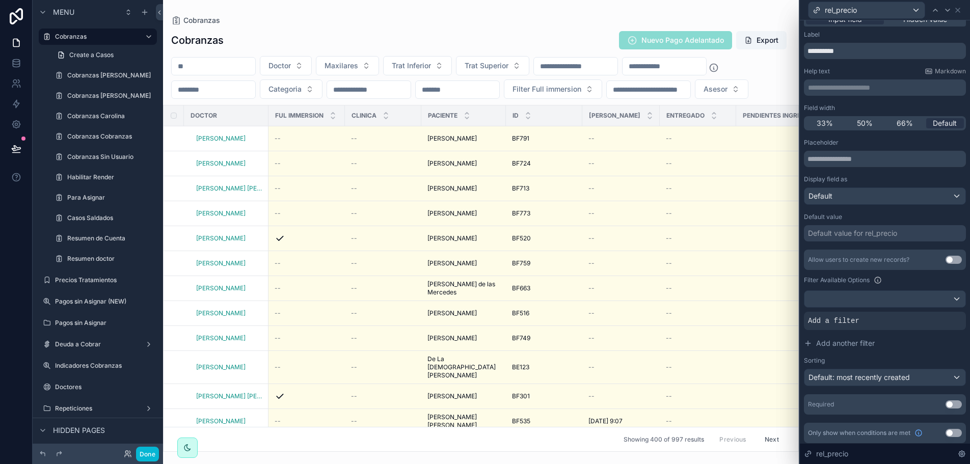
scroll to position [16, 0]
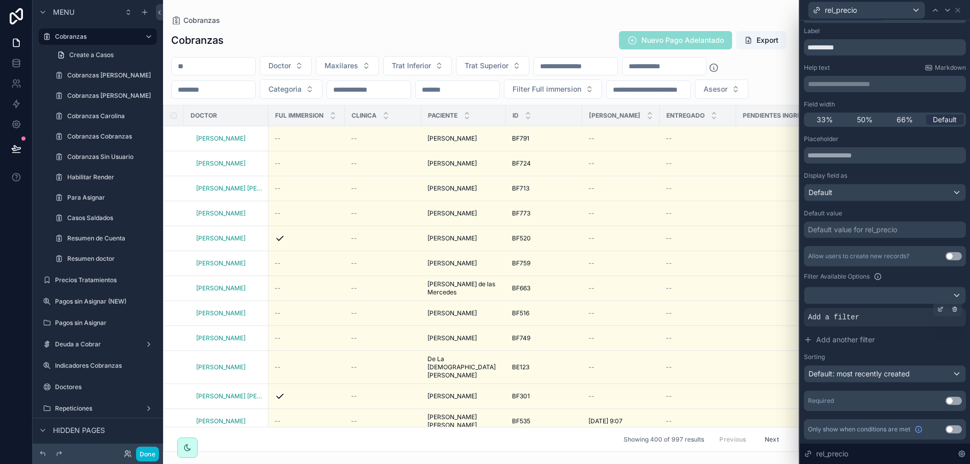
click at [843, 316] on span "Add a filter" at bounding box center [833, 317] width 51 height 10
click at [933, 311] on div at bounding box center [940, 309] width 14 height 14
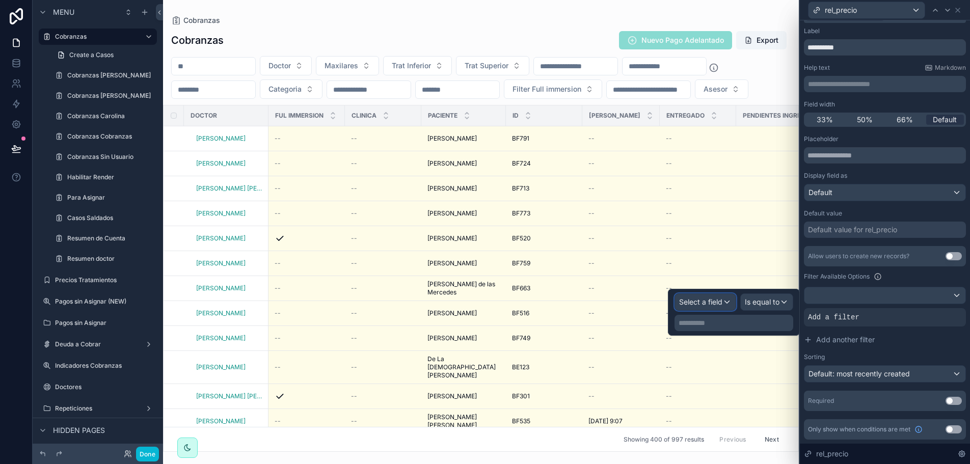
click at [707, 305] on span "Select a field" at bounding box center [700, 301] width 43 height 9
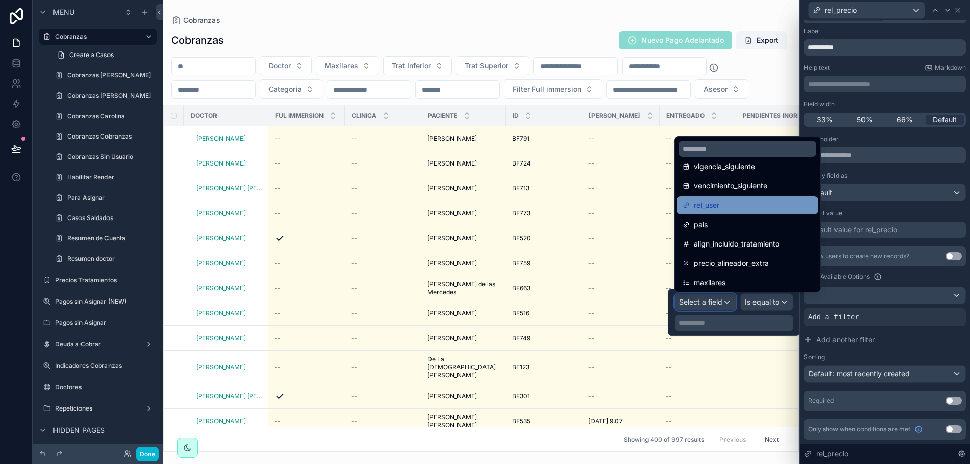
scroll to position [204, 0]
click at [732, 214] on div "pais" at bounding box center [747, 207] width 142 height 18
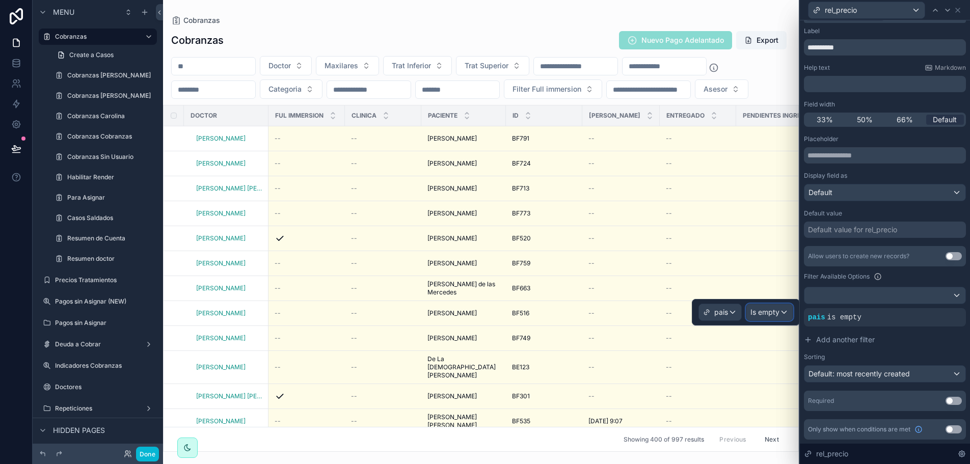
click at [769, 313] on span "Is empty" at bounding box center [764, 312] width 29 height 10
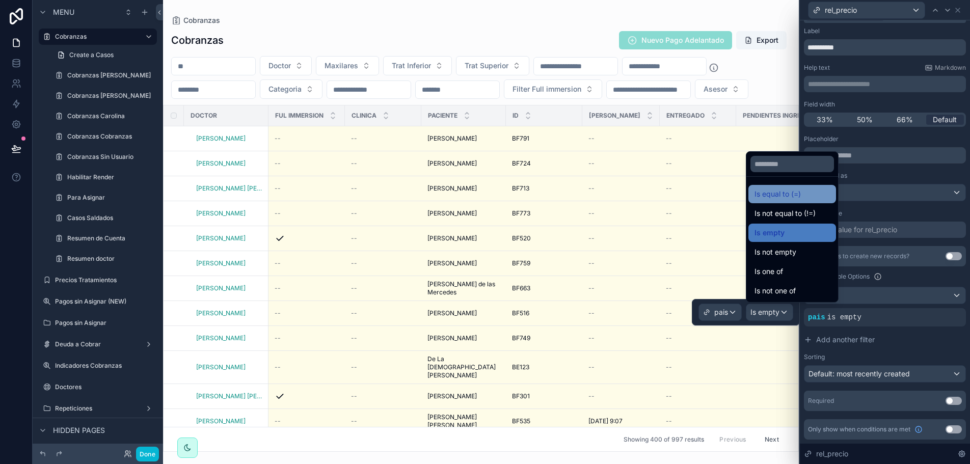
click at [780, 202] on div "Is equal to (=)" at bounding box center [792, 194] width 88 height 18
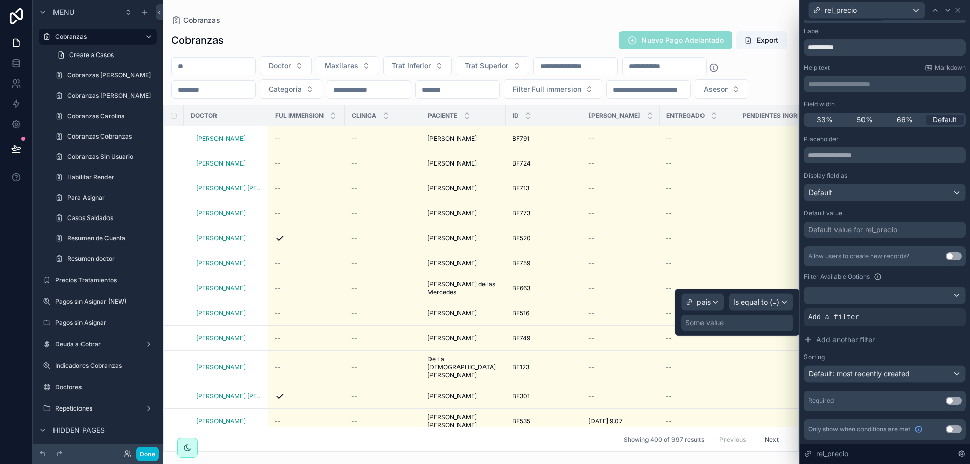
click at [751, 321] on div "Some value" at bounding box center [737, 323] width 112 height 16
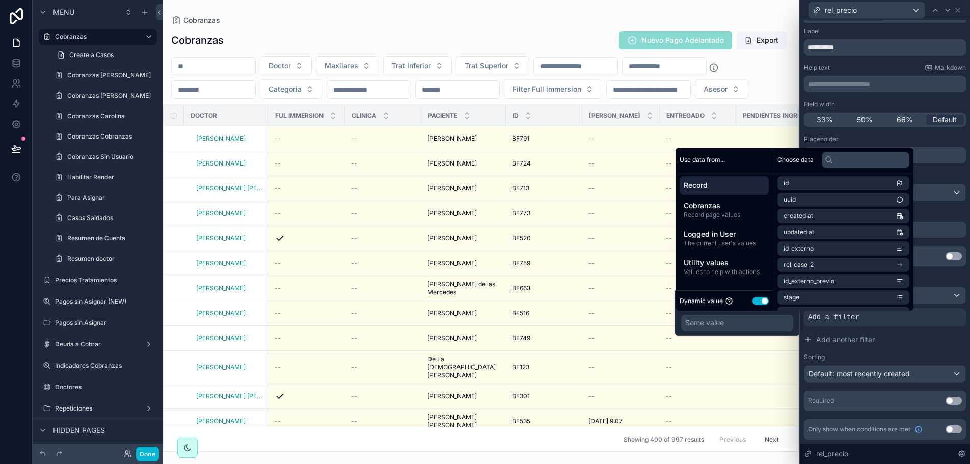
click at [761, 298] on button "Use setting" at bounding box center [760, 301] width 16 height 8
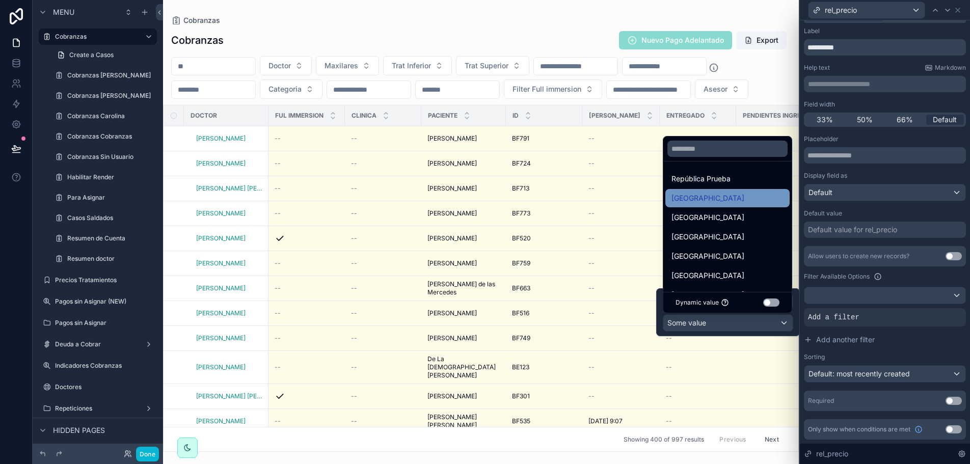
scroll to position [40, 0]
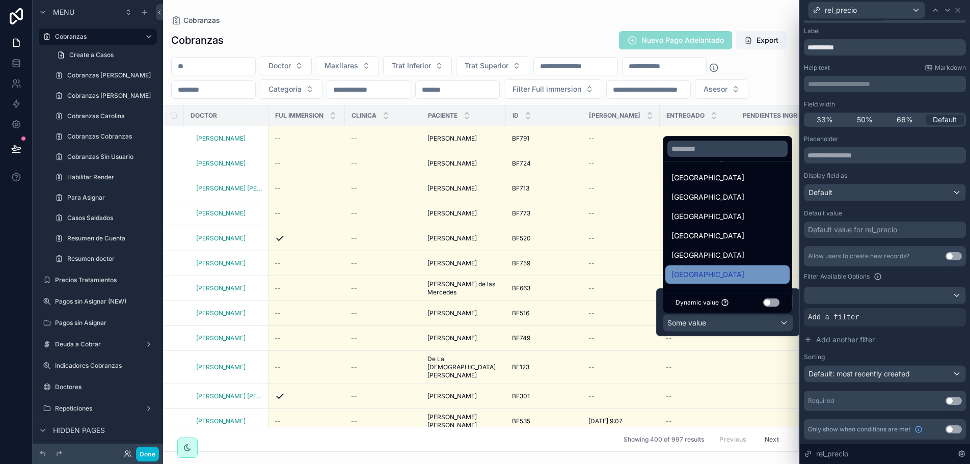
click at [703, 269] on span "Argentina" at bounding box center [707, 274] width 73 height 12
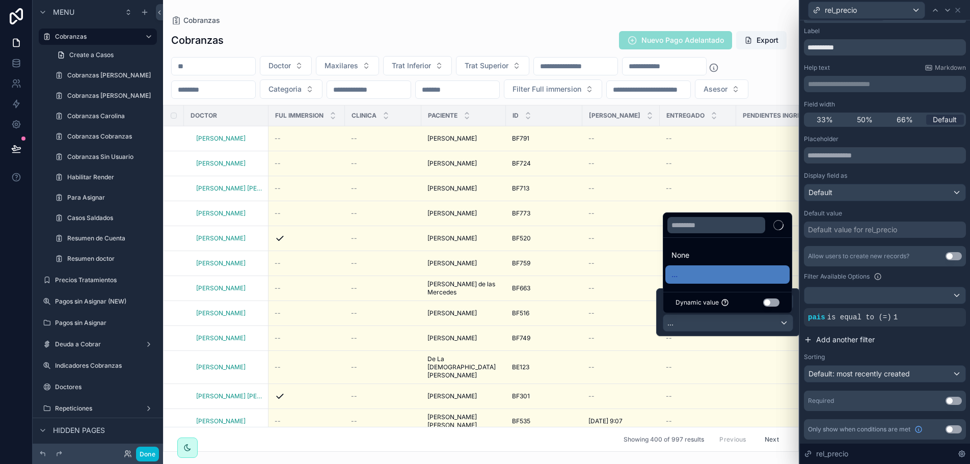
scroll to position [0, 0]
click at [911, 276] on div "Filter Available Options" at bounding box center [885, 276] width 162 height 12
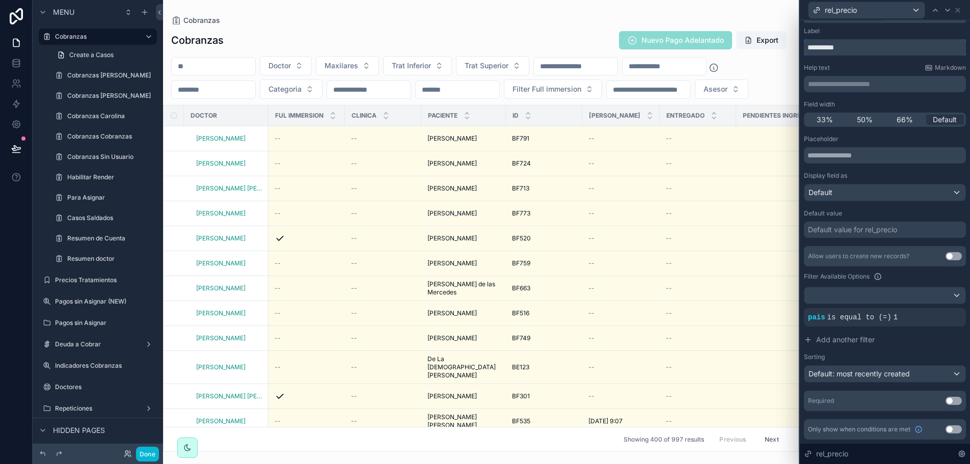
drag, startPoint x: 854, startPoint y: 49, endPoint x: 784, endPoint y: 38, distance: 70.1
click at [784, 38] on div "**********" at bounding box center [485, 232] width 970 height 464
type input "******"
click at [950, 403] on button "Use setting" at bounding box center [953, 401] width 16 height 8
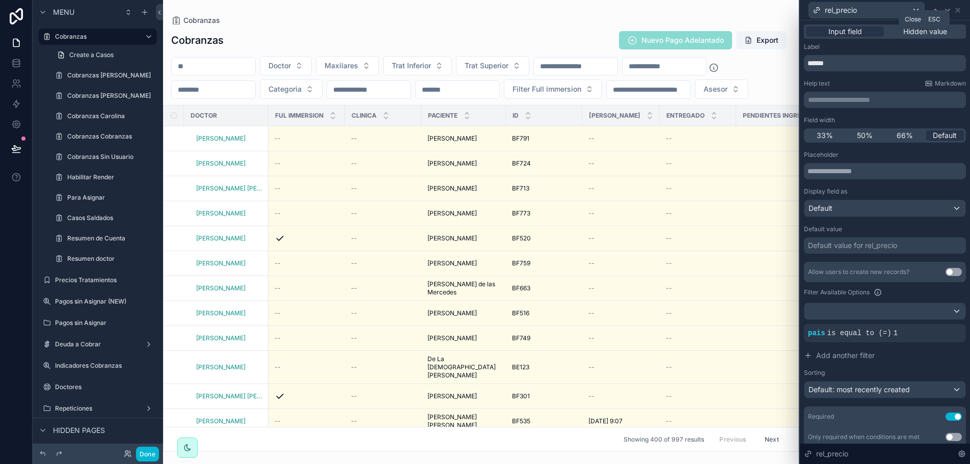
click at [959, 7] on icon at bounding box center [957, 10] width 8 height 8
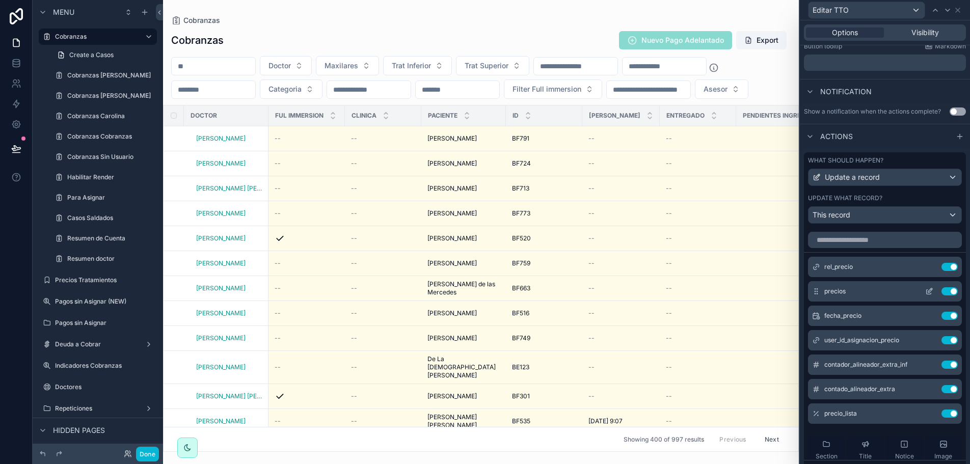
click at [925, 291] on icon at bounding box center [929, 291] width 8 height 8
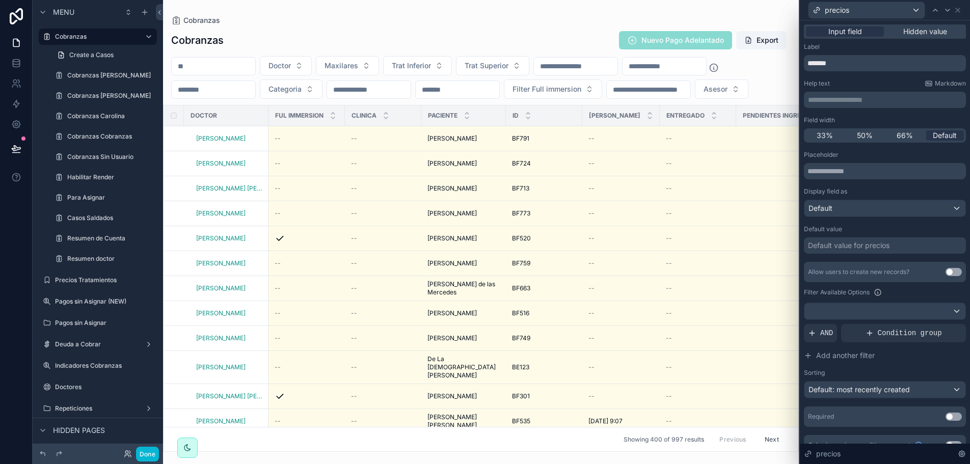
scroll to position [16, 0]
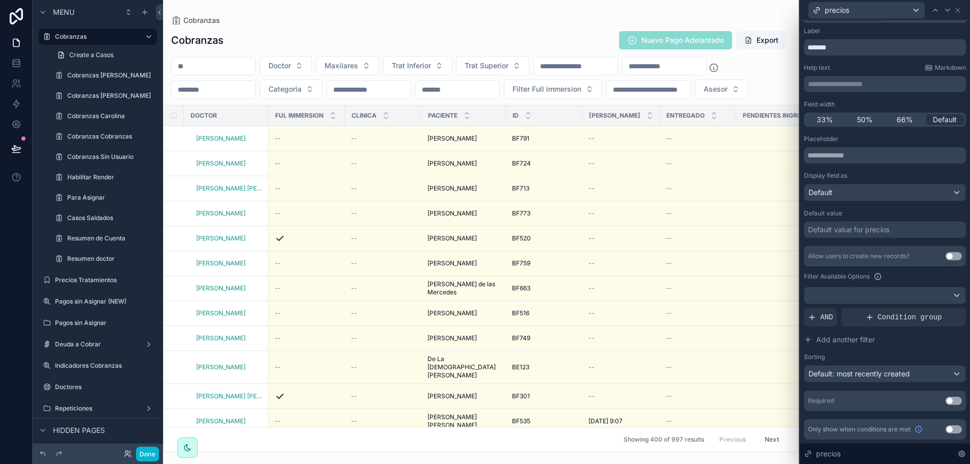
drag, startPoint x: 870, startPoint y: 70, endPoint x: 864, endPoint y: 68, distance: 6.3
click at [868, 70] on div "Help text Markdown" at bounding box center [885, 68] width 162 height 8
click at [881, 207] on div "Placeholder Display field as Default Default value Default value for precios Al…" at bounding box center [885, 273] width 162 height 276
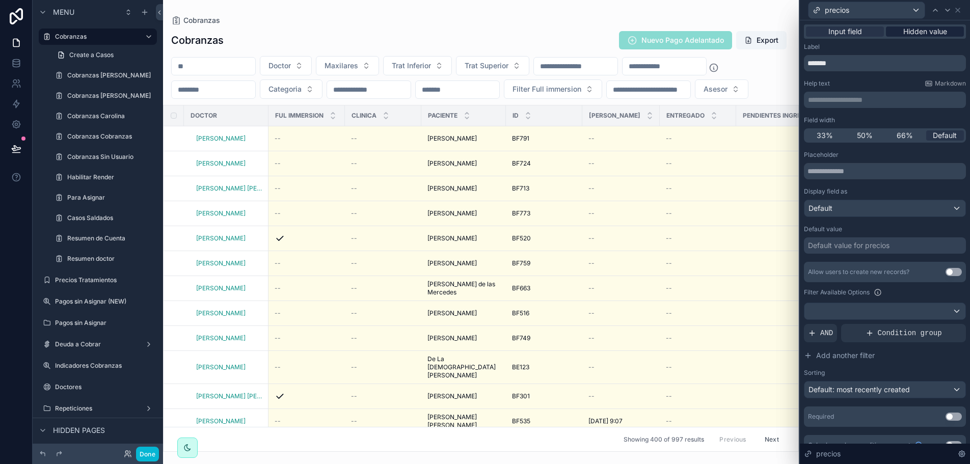
click at [919, 35] on span "Hidden value" at bounding box center [925, 31] width 44 height 10
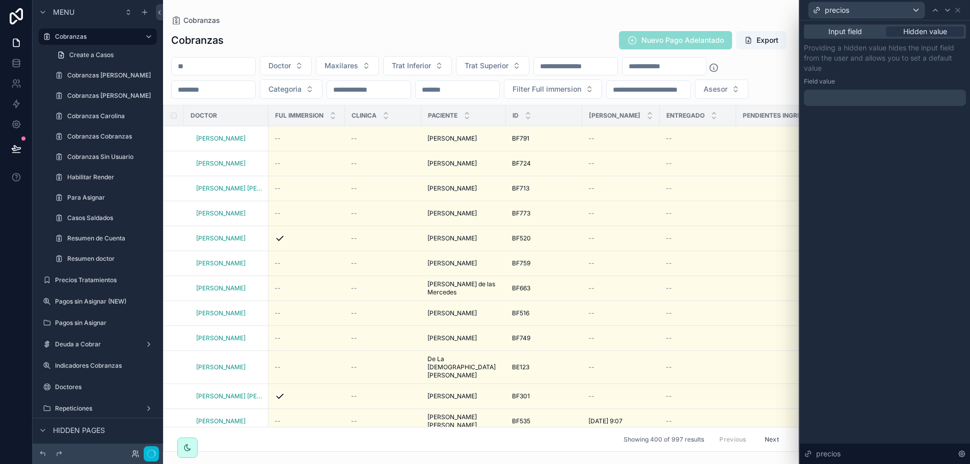
click at [852, 92] on div at bounding box center [885, 98] width 162 height 16
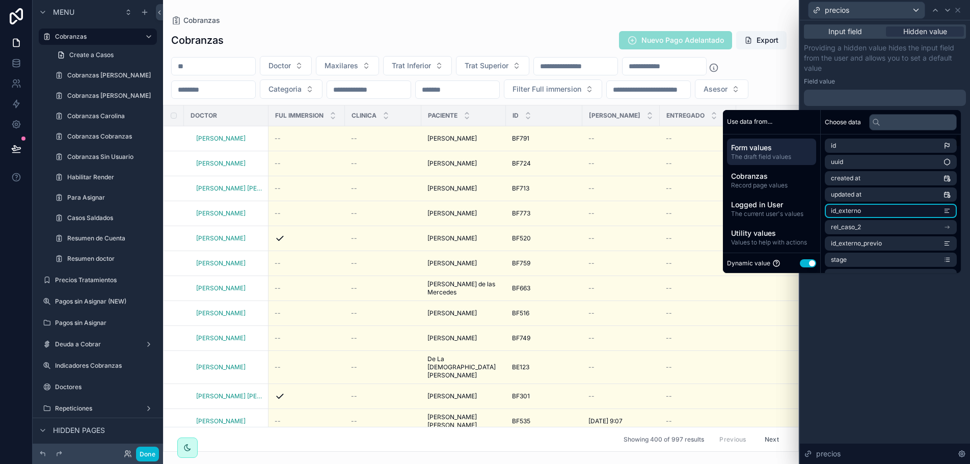
scroll to position [51, 0]
click at [885, 119] on input "text" at bounding box center [913, 122] width 88 height 16
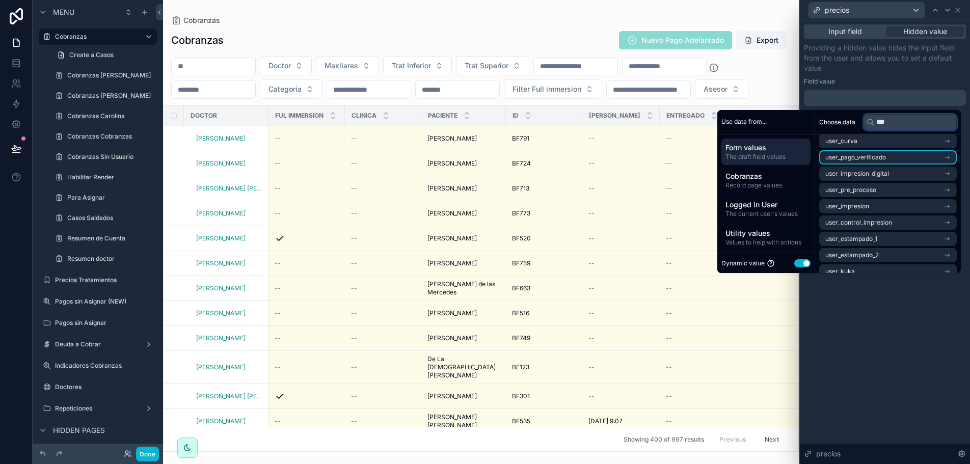
scroll to position [208, 0]
drag, startPoint x: 891, startPoint y: 122, endPoint x: 830, endPoint y: 115, distance: 61.6
click at [830, 115] on div "Choose data ***" at bounding box center [888, 122] width 146 height 24
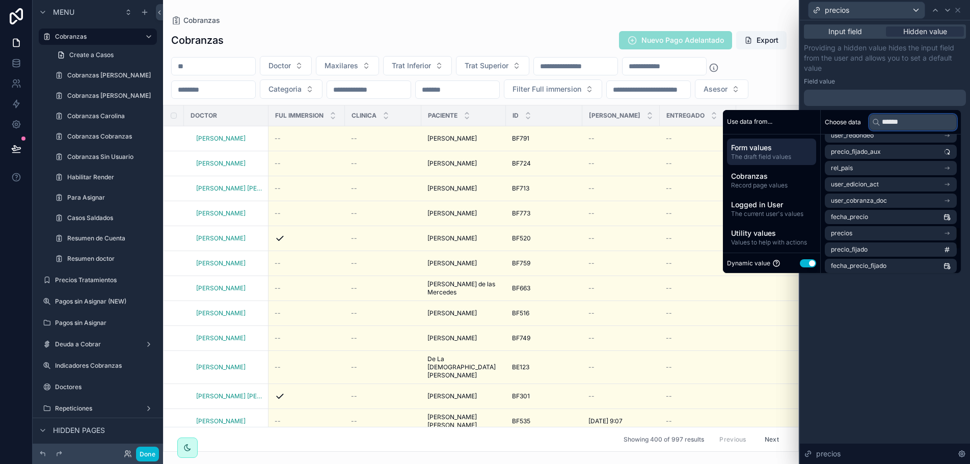
scroll to position [546, 0]
type input "******"
click at [859, 184] on li "rel_pais" at bounding box center [891, 186] width 132 height 14
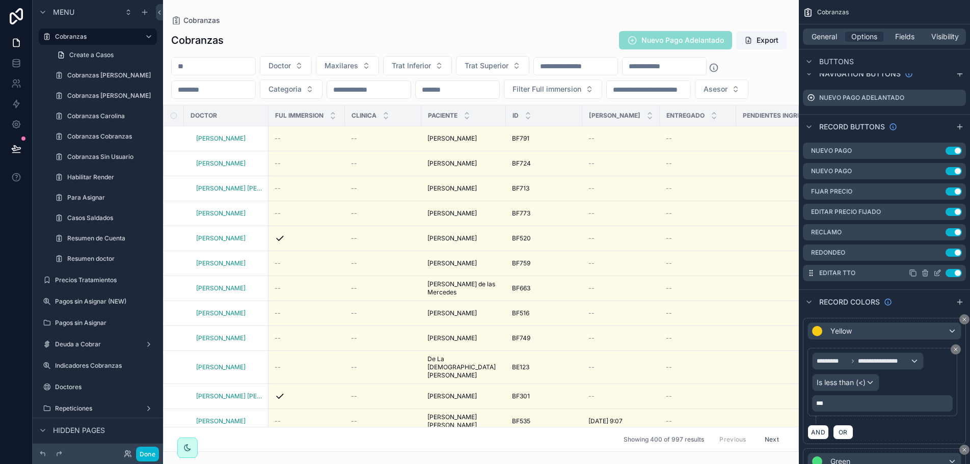
click at [938, 271] on icon "scrollable content" at bounding box center [937, 273] width 8 height 8
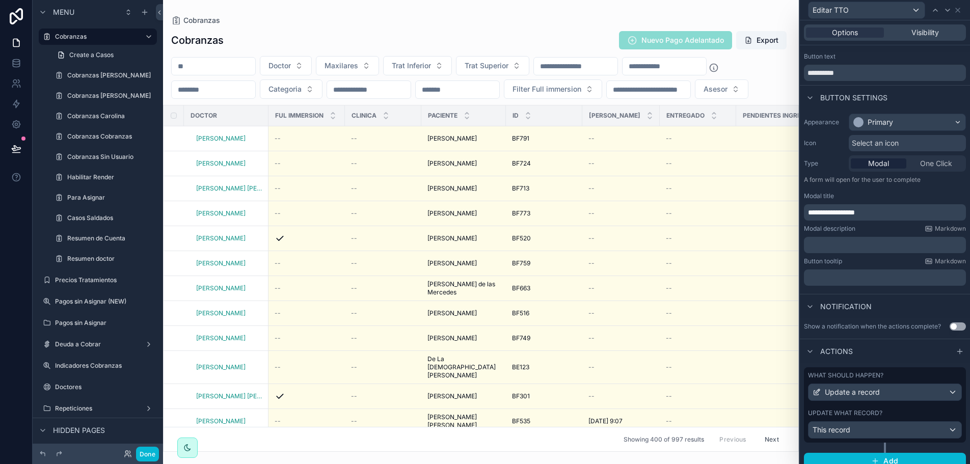
scroll to position [26, 0]
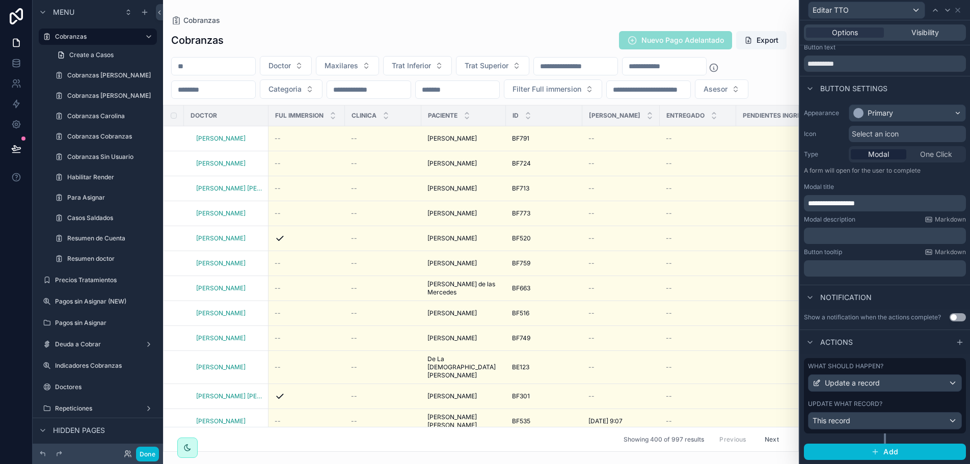
click at [893, 402] on div "Update what record?" at bounding box center [885, 404] width 154 height 8
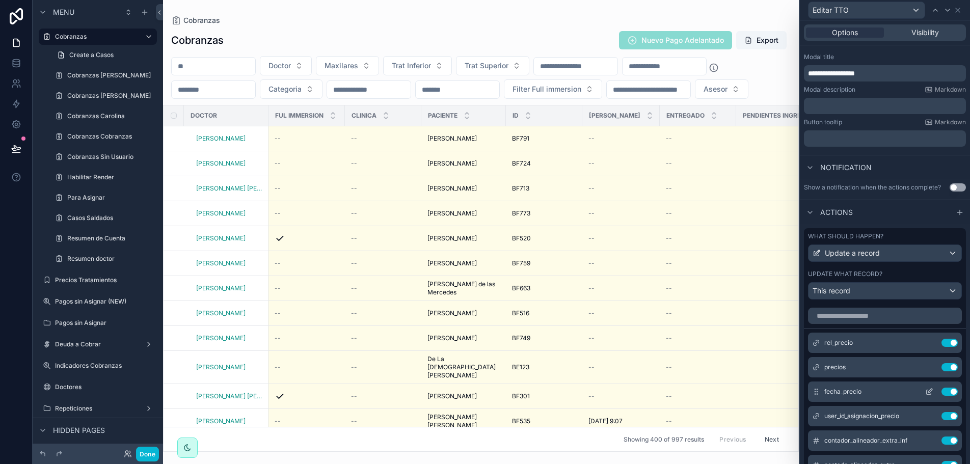
scroll to position [283, 0]
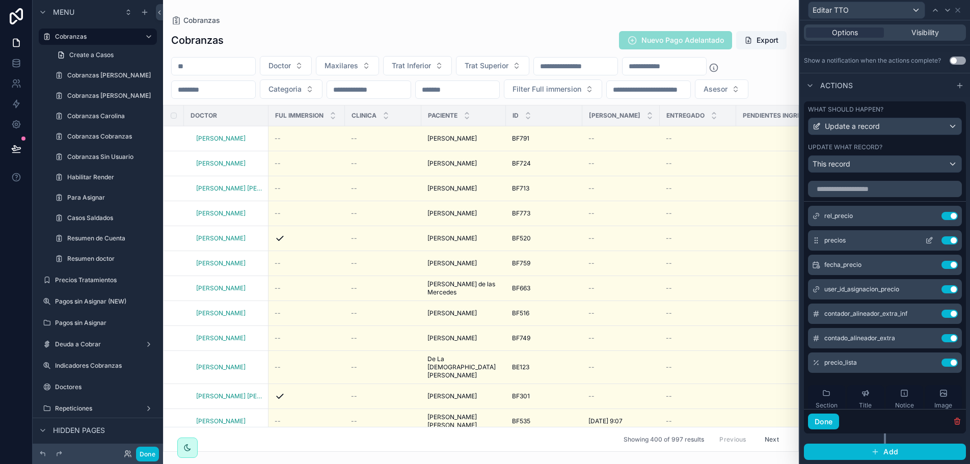
click at [925, 242] on icon at bounding box center [929, 240] width 8 height 8
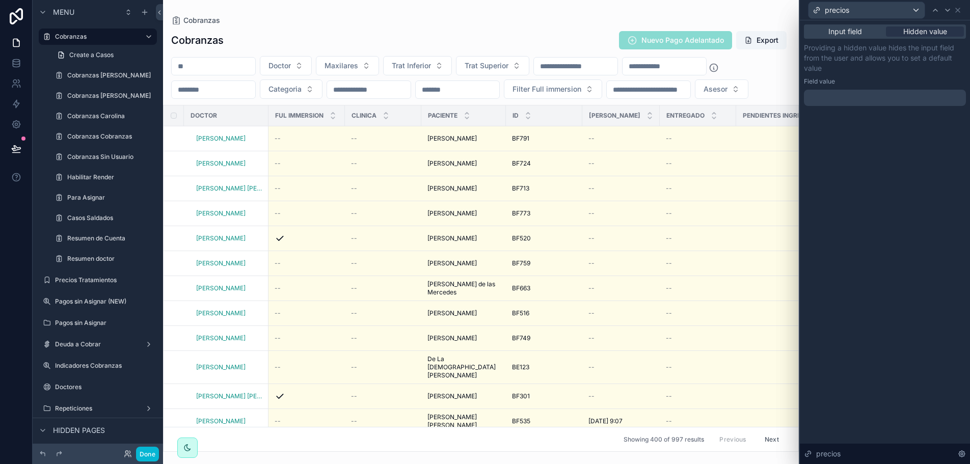
click at [869, 94] on div at bounding box center [885, 98] width 162 height 16
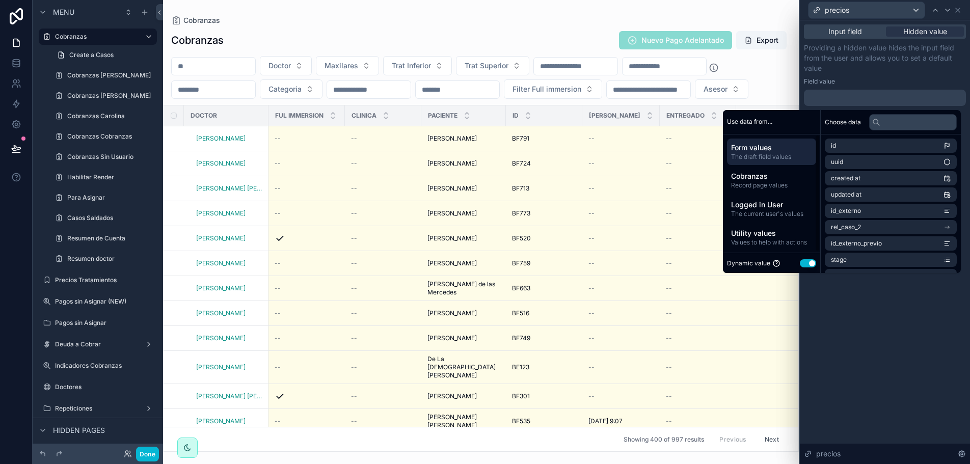
click at [760, 151] on span "Form values" at bounding box center [771, 148] width 81 height 10
click at [897, 128] on input "text" at bounding box center [913, 122] width 88 height 16
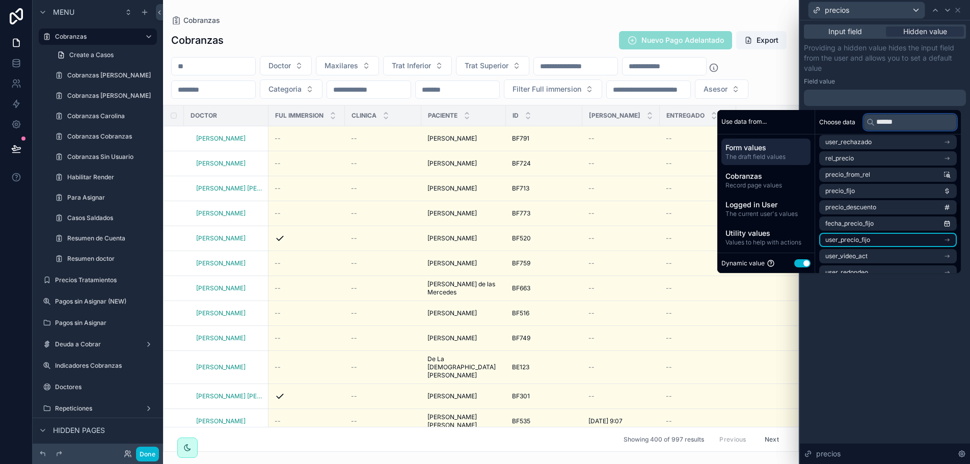
scroll to position [411, 0]
type input "******"
click at [853, 170] on span "rel_precio" at bounding box center [839, 174] width 29 height 8
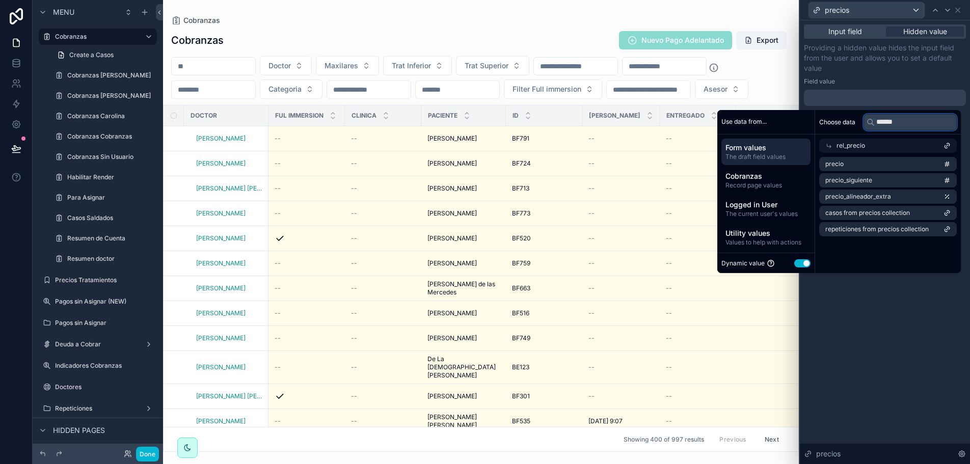
drag, startPoint x: 911, startPoint y: 123, endPoint x: 853, endPoint y: 114, distance: 58.8
click at [853, 114] on div "Choose data ******" at bounding box center [888, 122] width 146 height 24
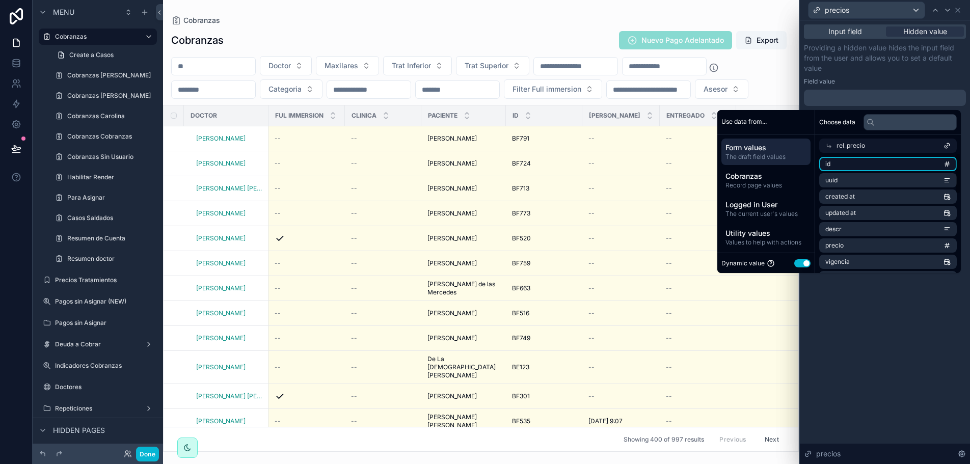
click at [932, 167] on li "id" at bounding box center [888, 164] width 138 height 14
click at [926, 333] on div "**********" at bounding box center [885, 242] width 170 height 444
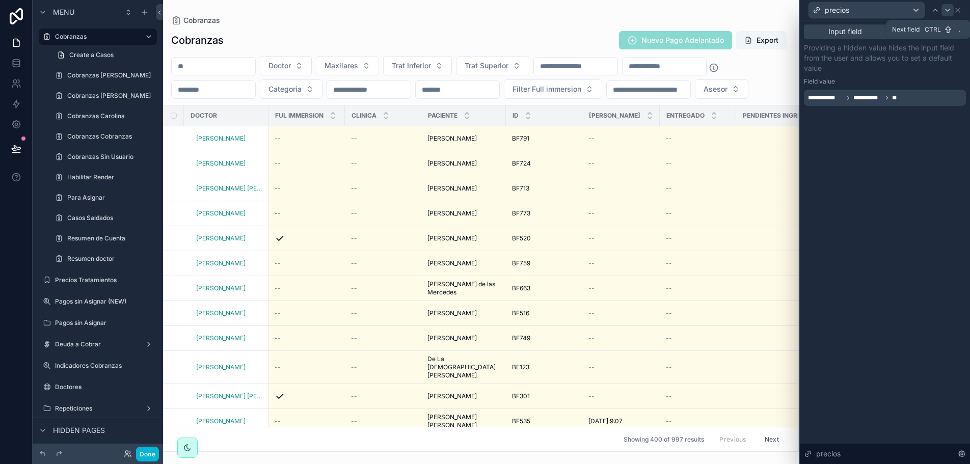
click at [946, 8] on icon at bounding box center [947, 10] width 8 height 8
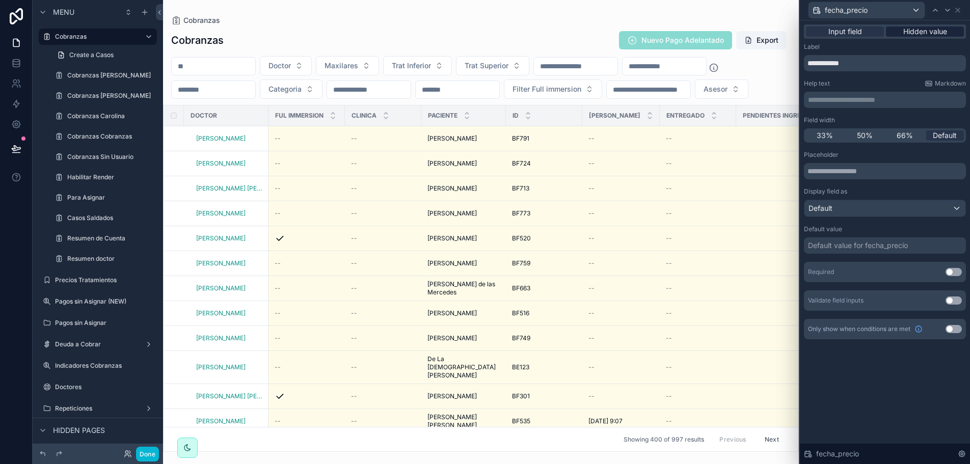
click at [906, 35] on span "Hidden value" at bounding box center [925, 31] width 44 height 10
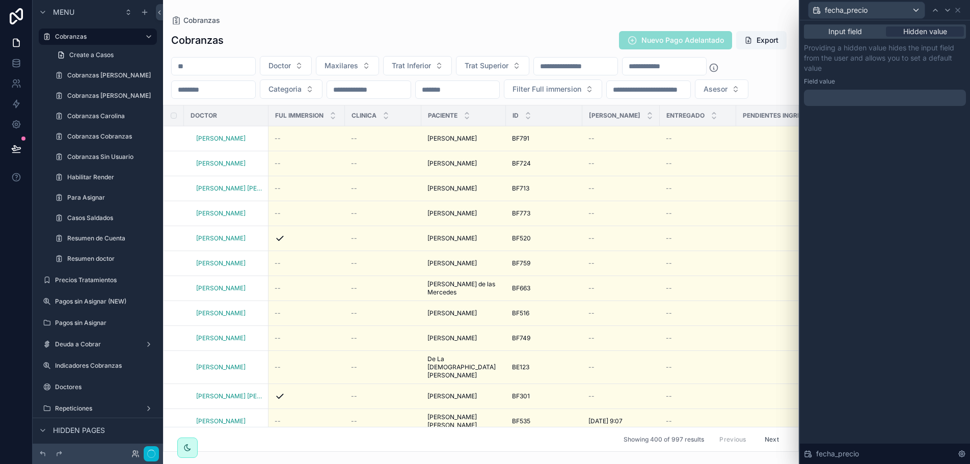
click at [846, 96] on div at bounding box center [885, 98] width 162 height 16
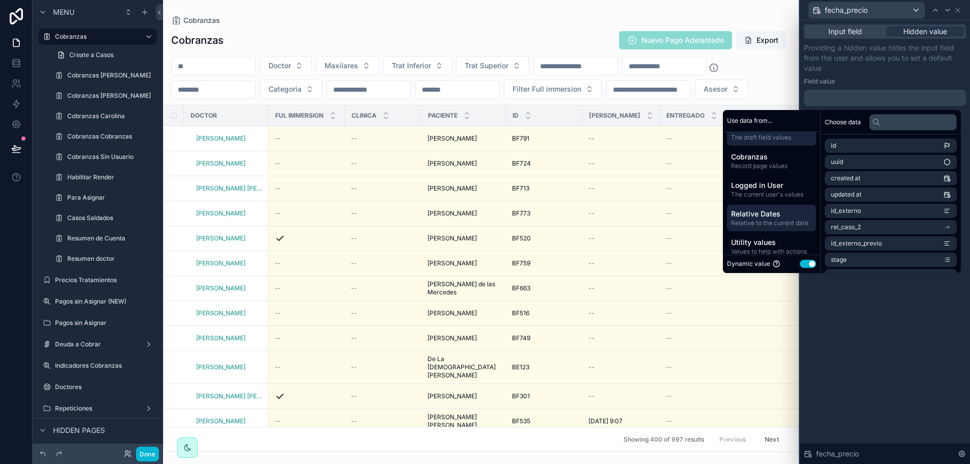
scroll to position [26, 0]
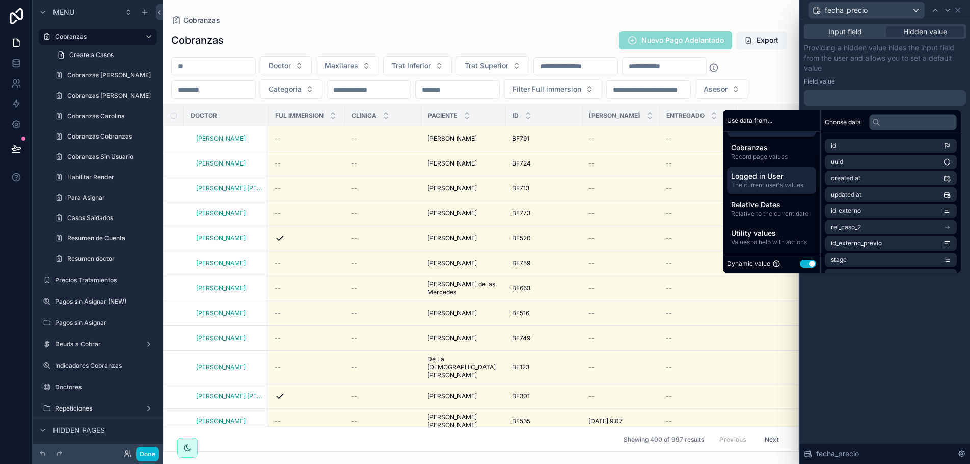
click at [783, 170] on div "Logged in User The current user's values" at bounding box center [771, 180] width 89 height 26
click at [871, 223] on li "Users" at bounding box center [891, 227] width 132 height 14
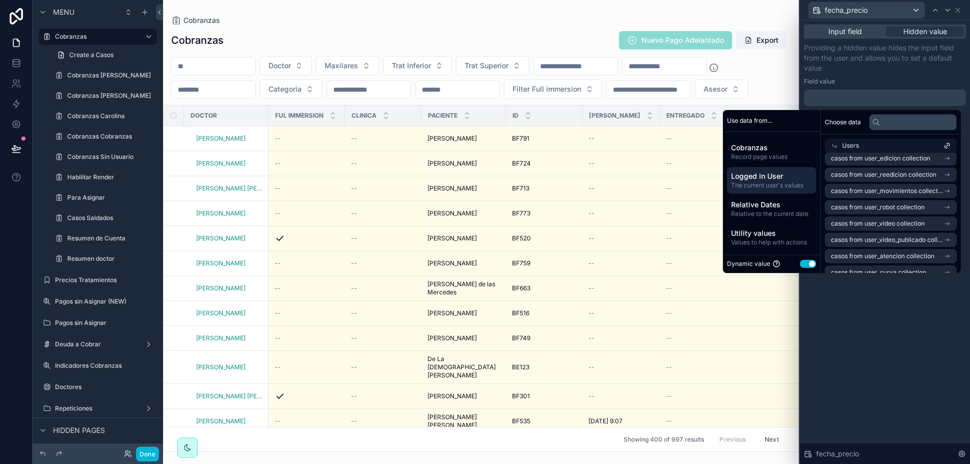
scroll to position [0, 0]
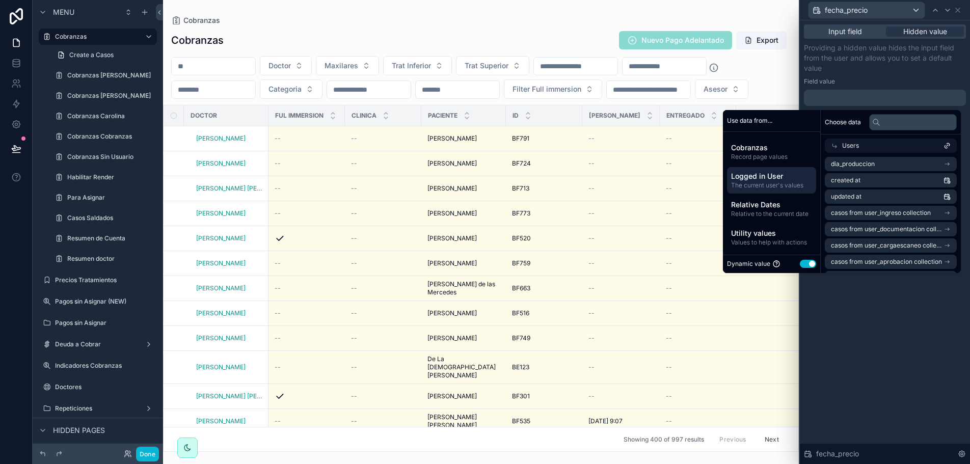
click at [908, 143] on div "Users" at bounding box center [891, 146] width 132 height 14
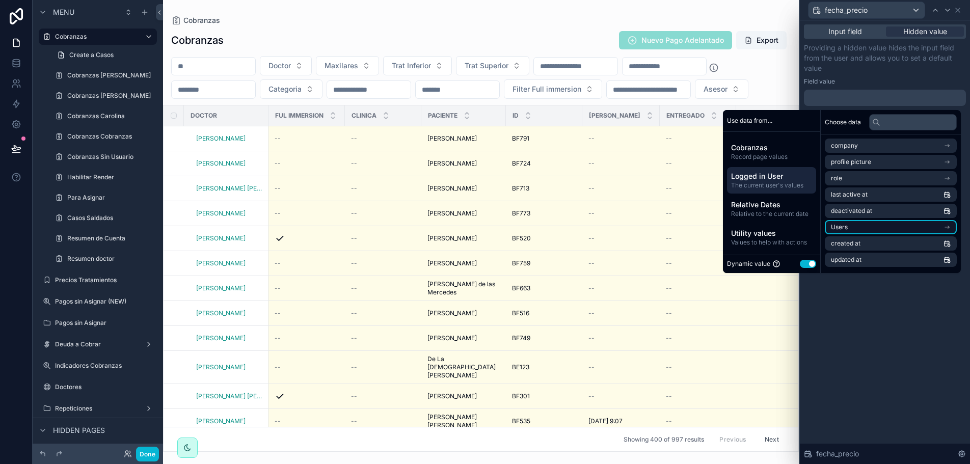
click at [895, 221] on li "Users" at bounding box center [891, 227] width 132 height 14
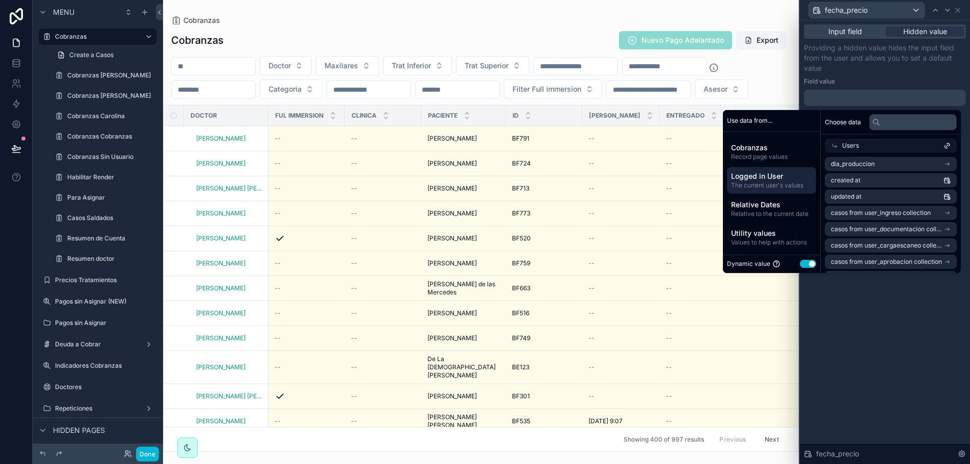
click at [786, 181] on span "The current user's values" at bounding box center [771, 185] width 81 height 8
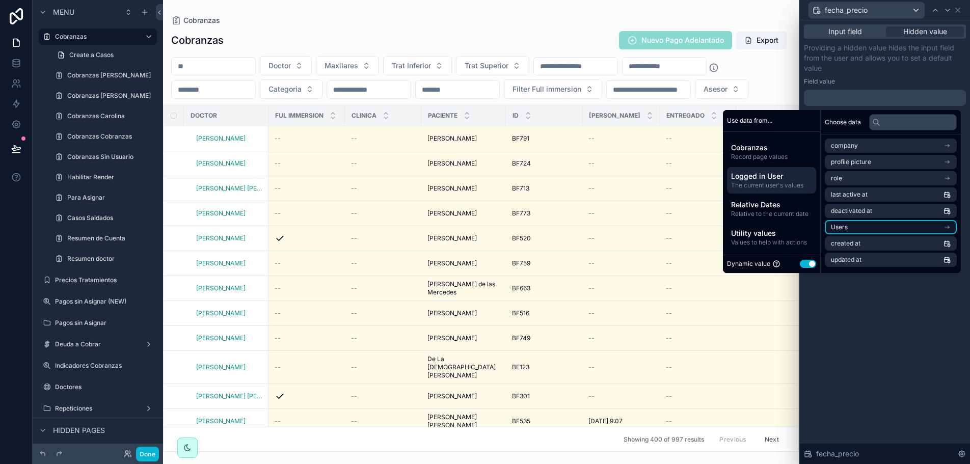
click at [904, 222] on li "Users" at bounding box center [891, 227] width 132 height 14
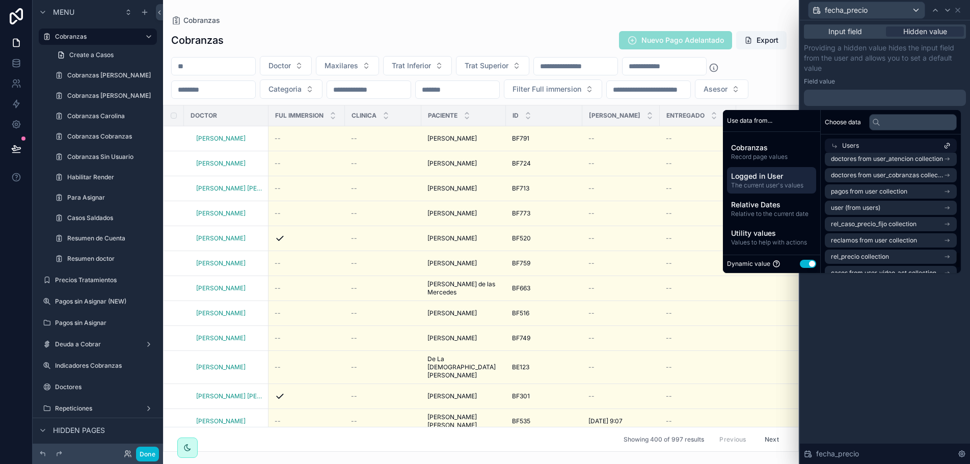
scroll to position [733, 0]
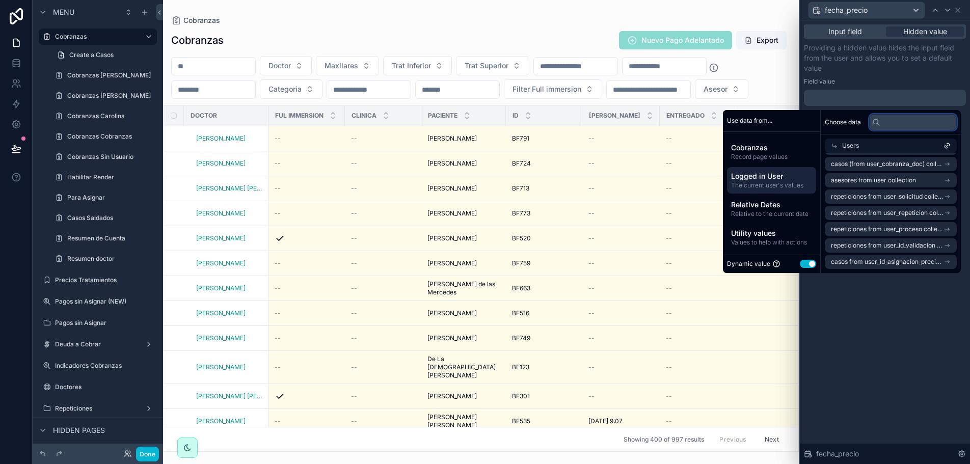
click at [896, 117] on input "text" at bounding box center [913, 122] width 88 height 16
click at [747, 158] on span "Record page values" at bounding box center [771, 157] width 81 height 8
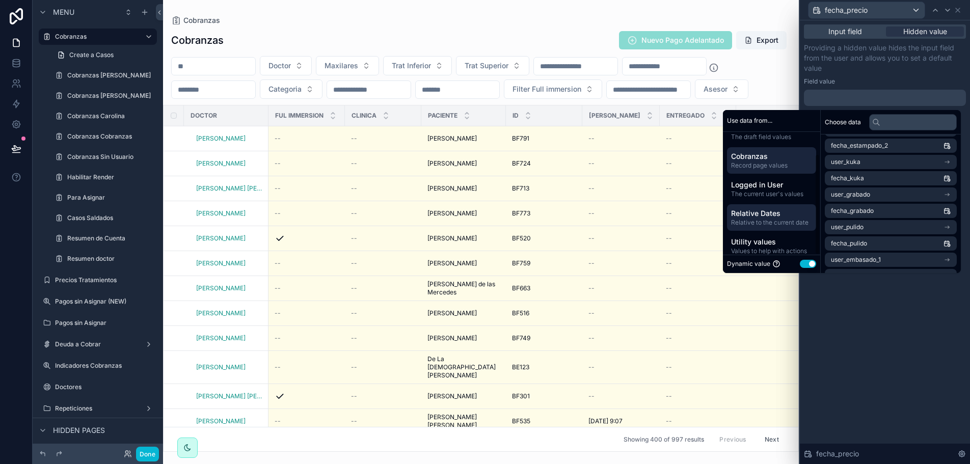
scroll to position [26, 0]
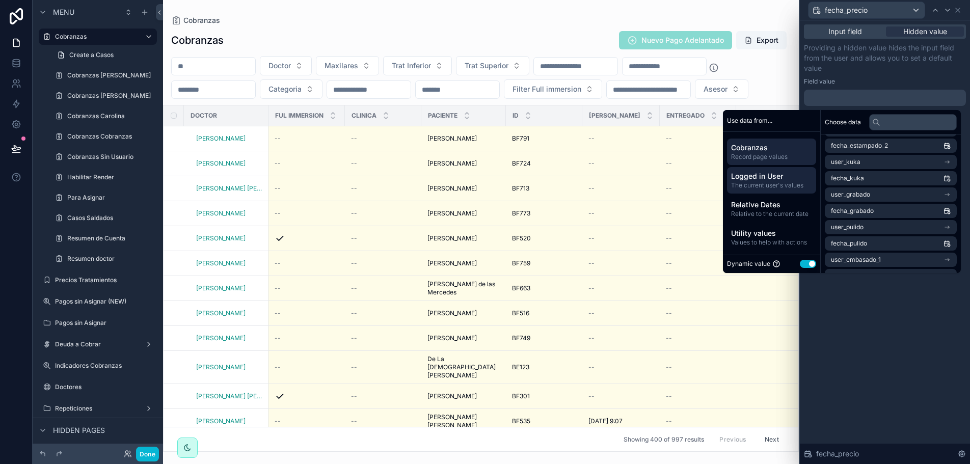
click at [772, 189] on span "The current user's values" at bounding box center [771, 185] width 81 height 8
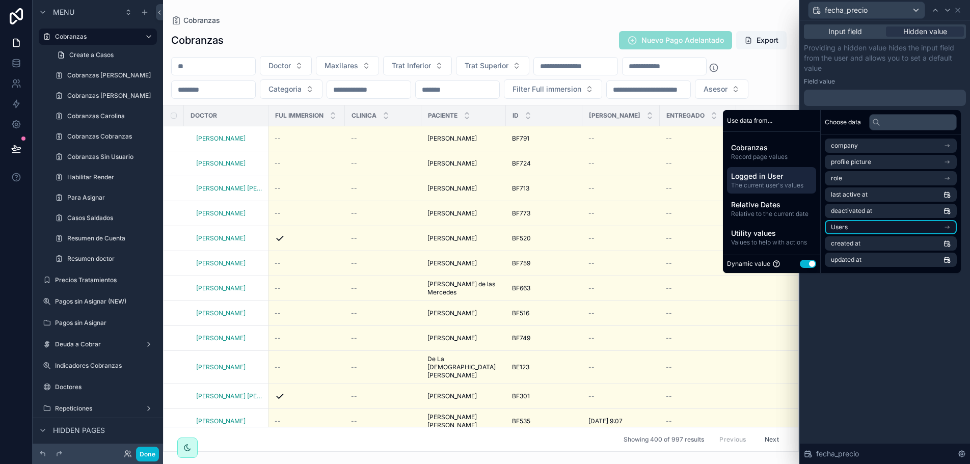
click at [845, 227] on li "Users" at bounding box center [891, 227] width 132 height 14
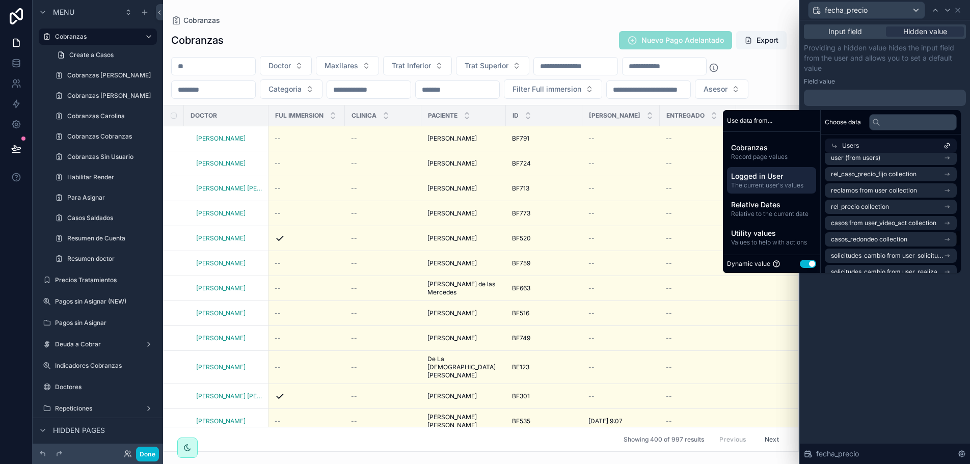
scroll to position [509, 0]
click at [888, 209] on li "user (from users)" at bounding box center [891, 209] width 132 height 14
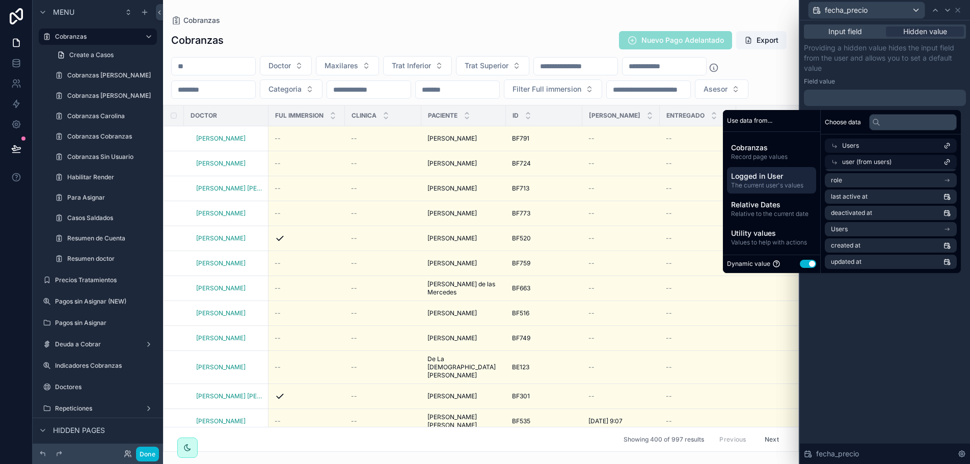
click at [842, 160] on span "user (from users)" at bounding box center [866, 162] width 49 height 8
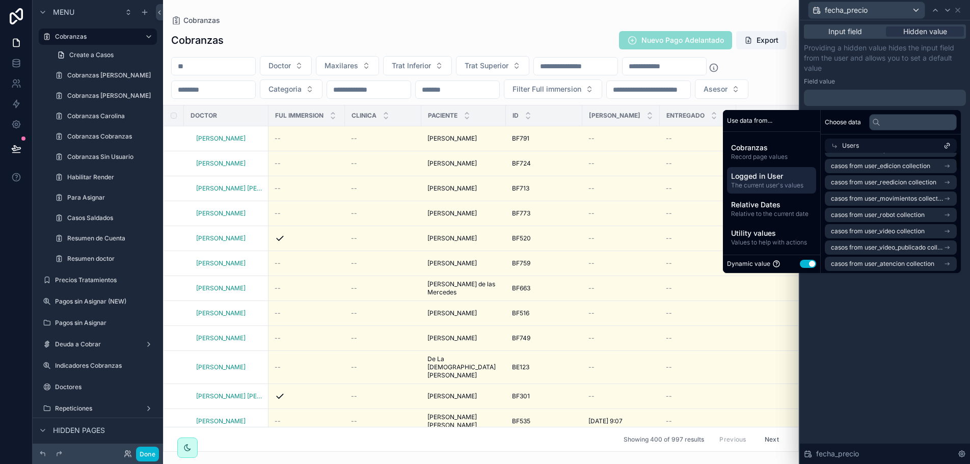
scroll to position [0, 0]
click at [865, 144] on div "Users" at bounding box center [891, 146] width 132 height 14
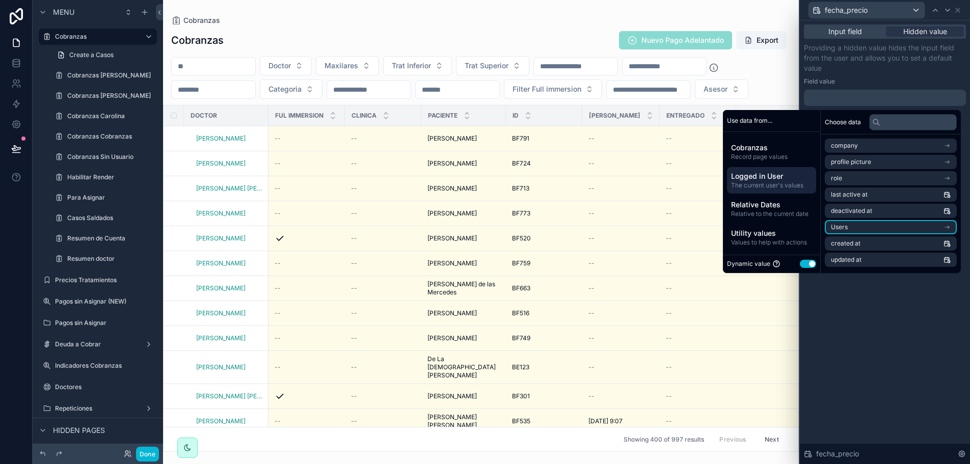
click at [896, 341] on div "Input field Hidden value Providing a hidden value hides the input field from th…" at bounding box center [885, 242] width 170 height 444
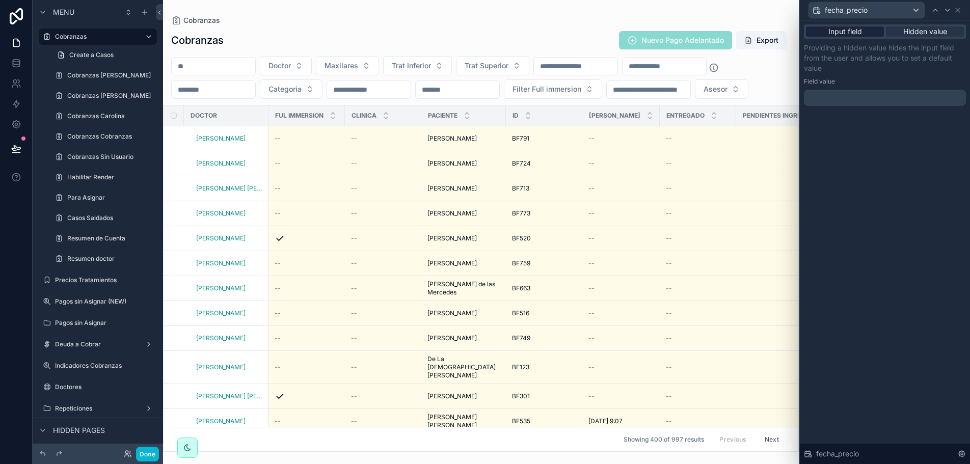
click at [857, 30] on span "Input field" at bounding box center [845, 31] width 34 height 10
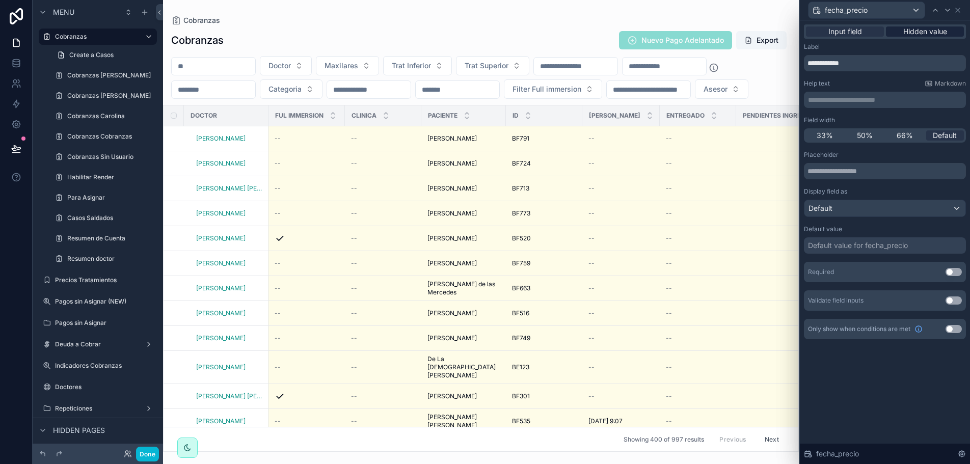
click at [920, 28] on span "Hidden value" at bounding box center [925, 31] width 44 height 10
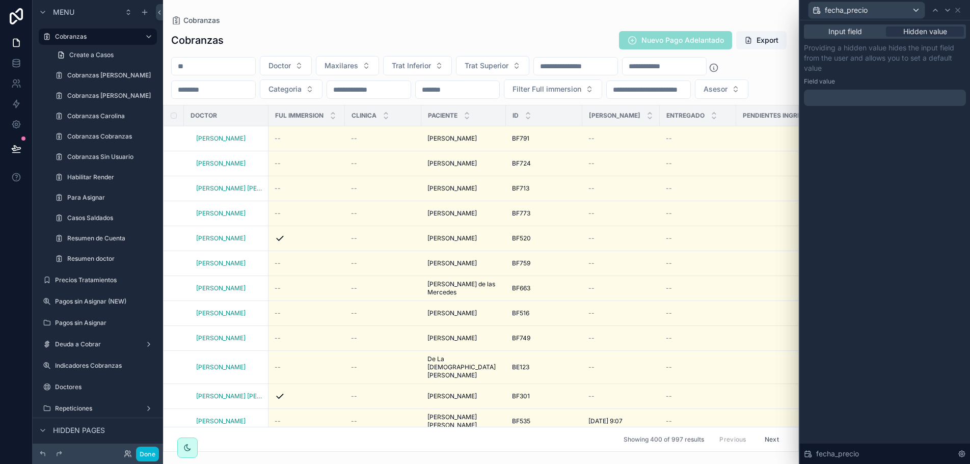
click at [854, 100] on div at bounding box center [885, 98] width 162 height 16
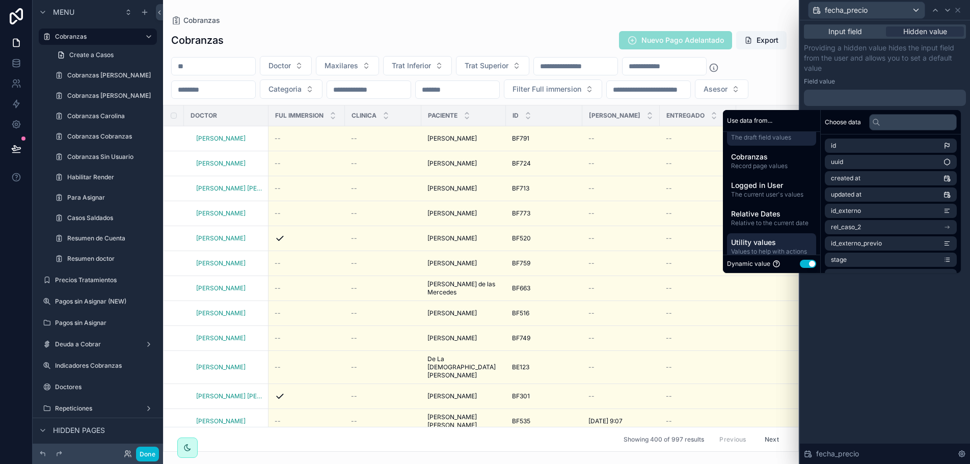
scroll to position [26, 0]
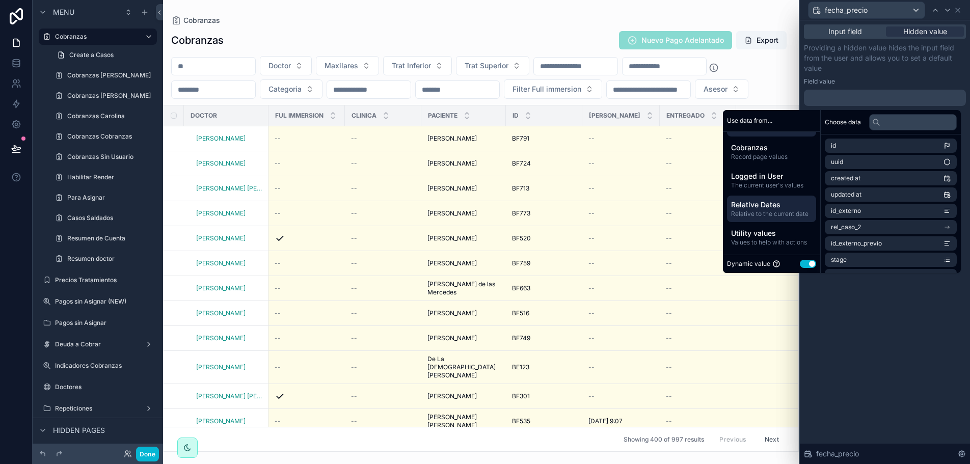
click at [769, 203] on span "Relative Dates" at bounding box center [771, 205] width 81 height 10
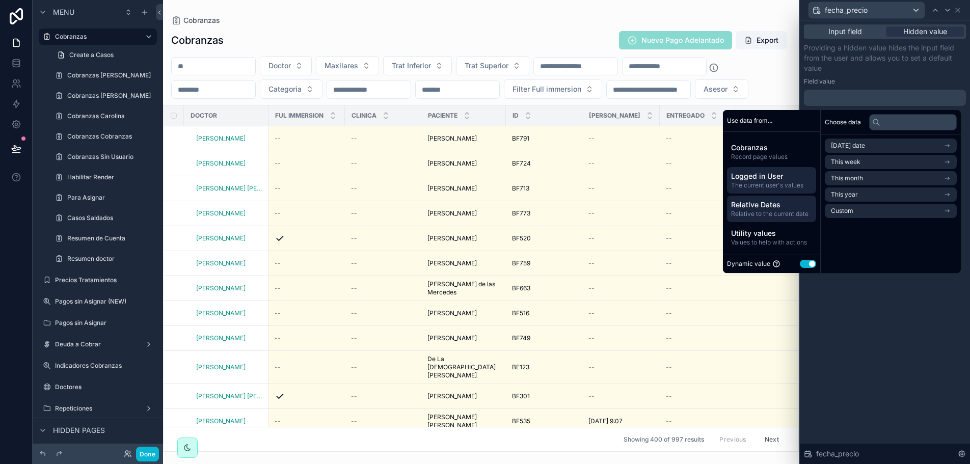
click at [767, 185] on span "The current user's values" at bounding box center [771, 185] width 81 height 8
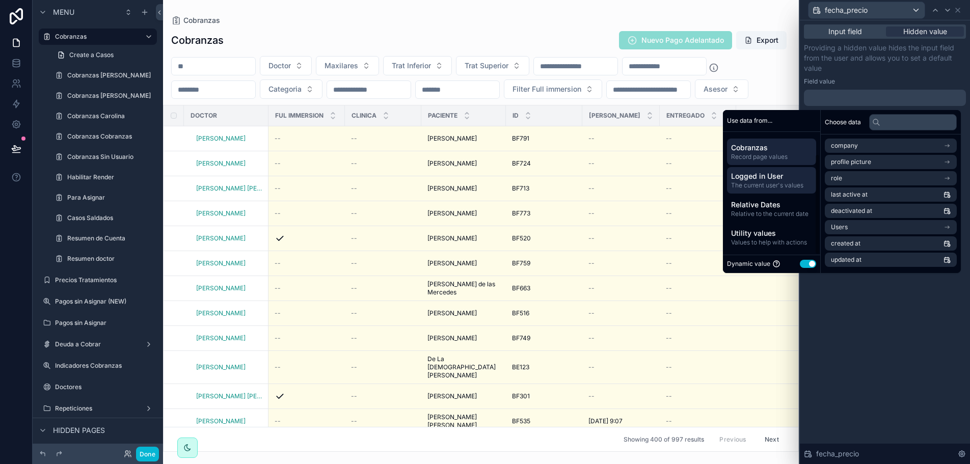
click at [773, 149] on span "Cobranzas" at bounding box center [771, 148] width 81 height 10
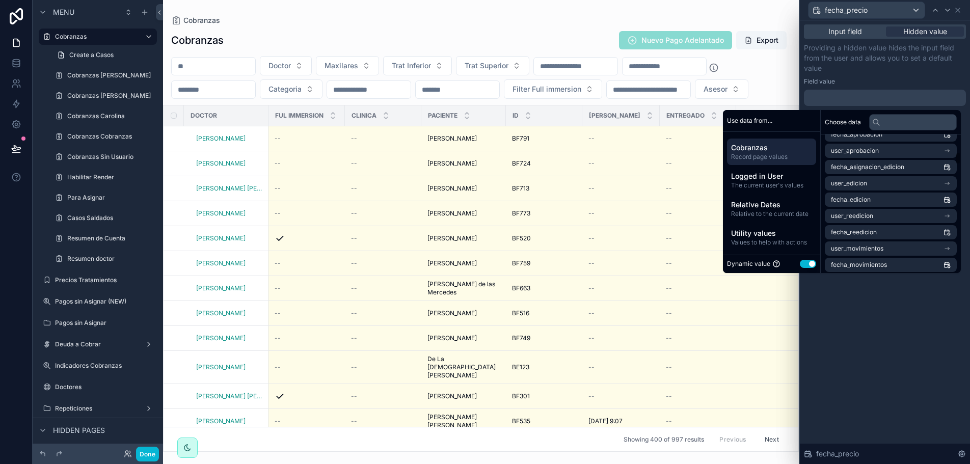
scroll to position [204, 0]
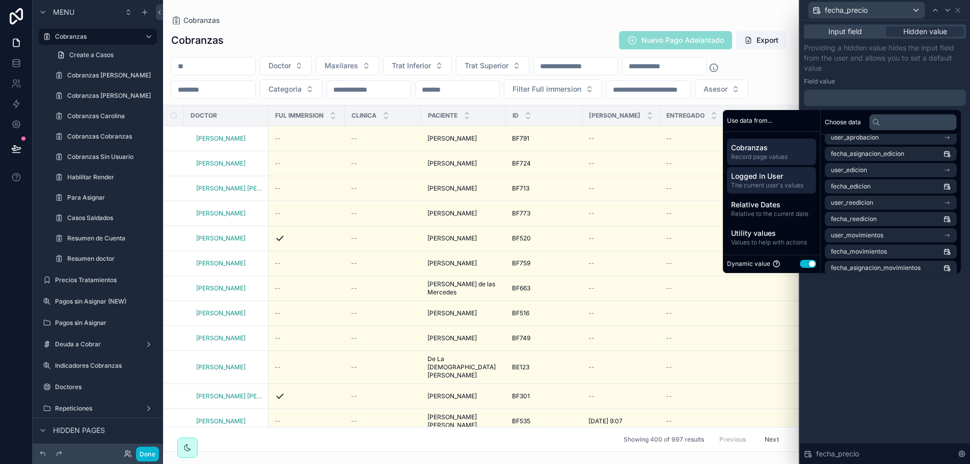
click at [772, 174] on span "Logged in User" at bounding box center [771, 176] width 81 height 10
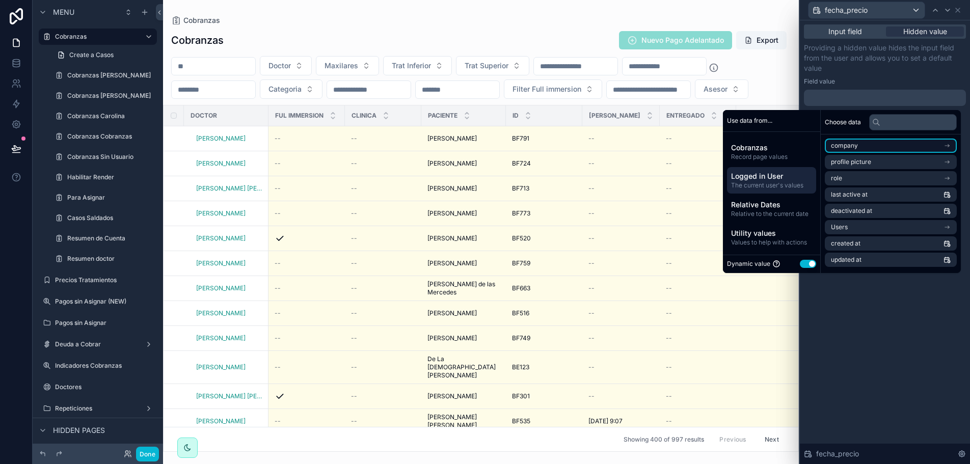
click at [885, 146] on li "company" at bounding box center [891, 146] width 132 height 14
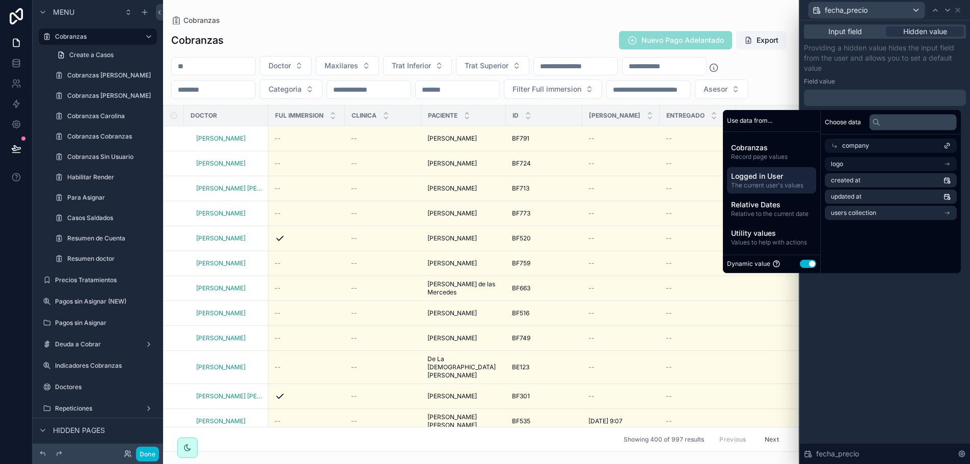
click at [885, 146] on div "company" at bounding box center [891, 146] width 132 height 14
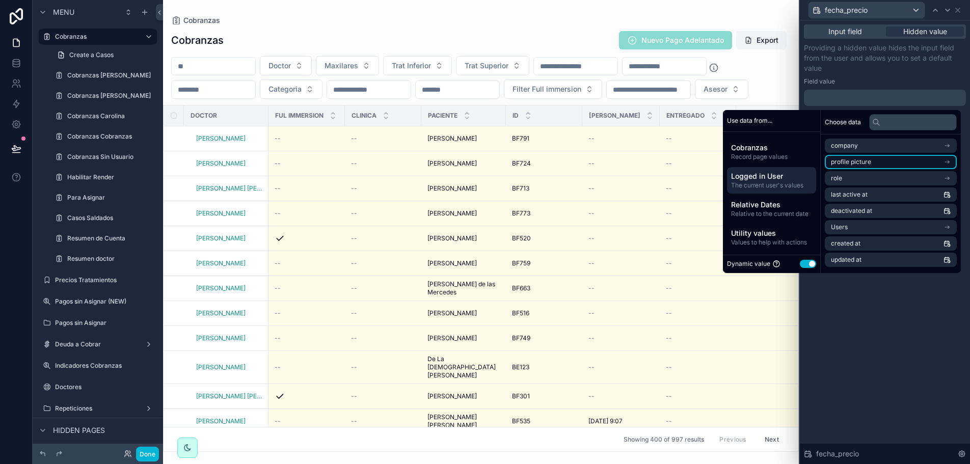
click at [882, 162] on li "profile picture" at bounding box center [891, 162] width 132 height 14
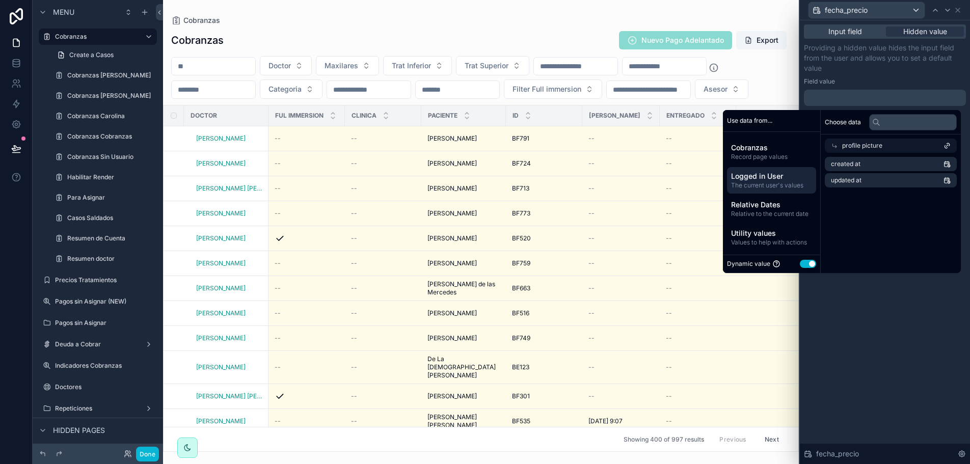
click at [880, 148] on div "profile picture" at bounding box center [891, 146] width 132 height 14
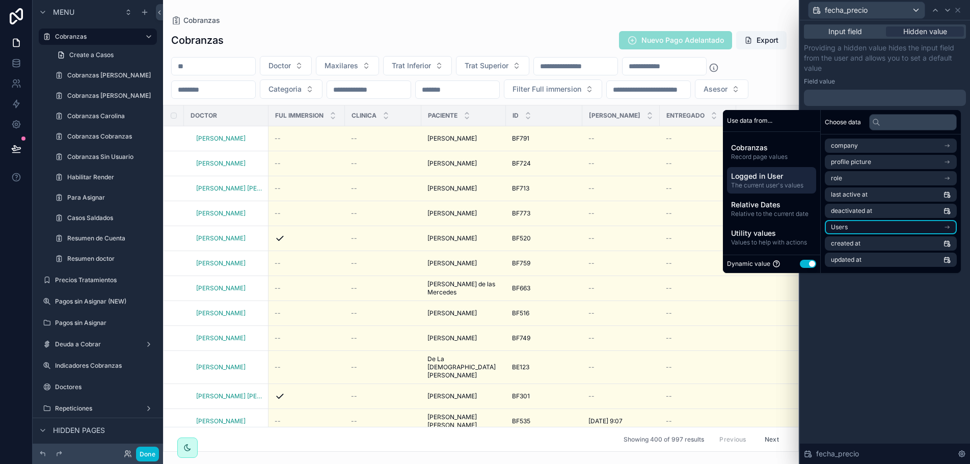
click at [951, 225] on li "Users" at bounding box center [891, 227] width 132 height 14
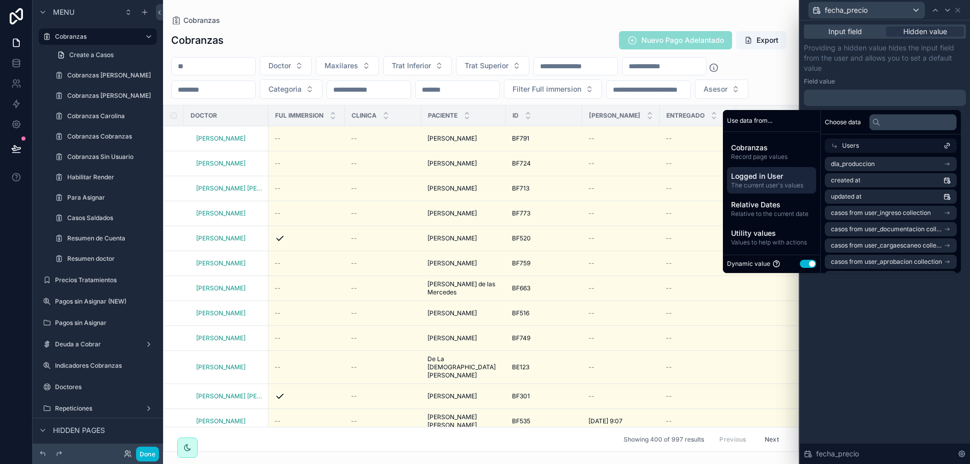
click at [942, 141] on div "Users" at bounding box center [891, 146] width 132 height 14
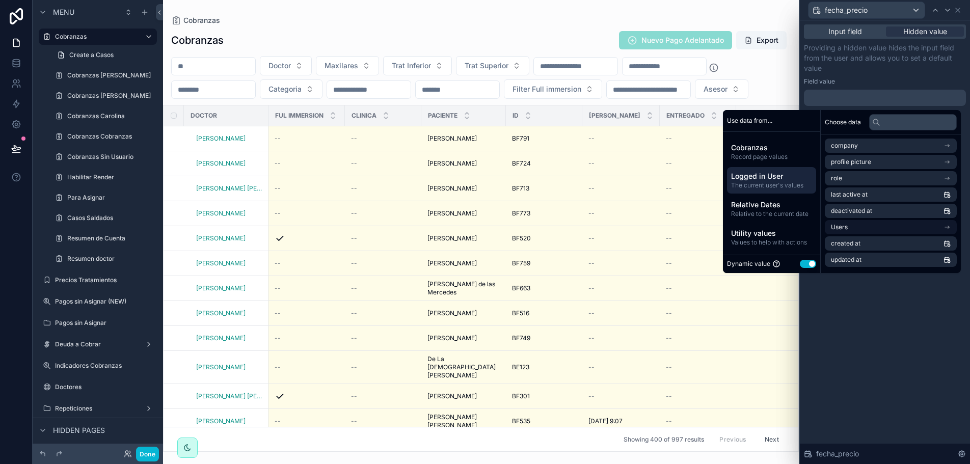
click at [945, 227] on icon "scrollable content" at bounding box center [947, 227] width 4 height 0
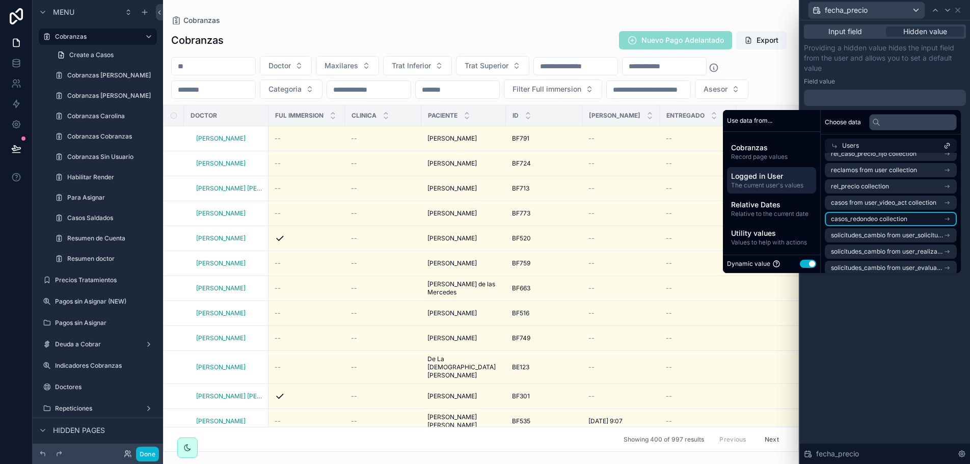
scroll to position [530, 0]
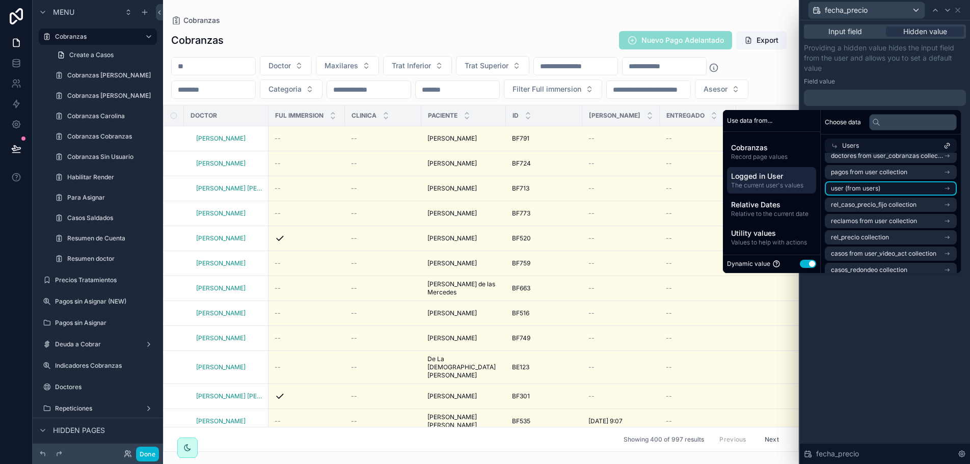
click at [876, 186] on li "user (from users)" at bounding box center [891, 188] width 132 height 14
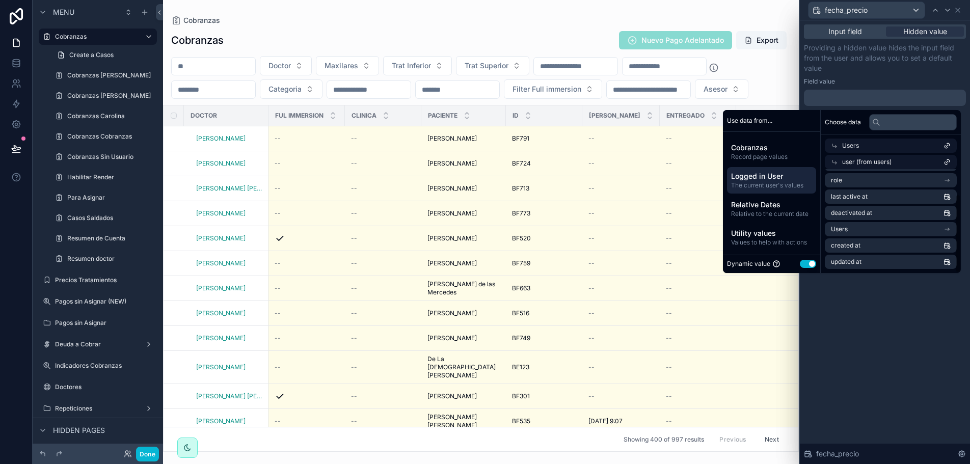
scroll to position [33, 0]
click at [870, 231] on li "Users" at bounding box center [891, 229] width 132 height 14
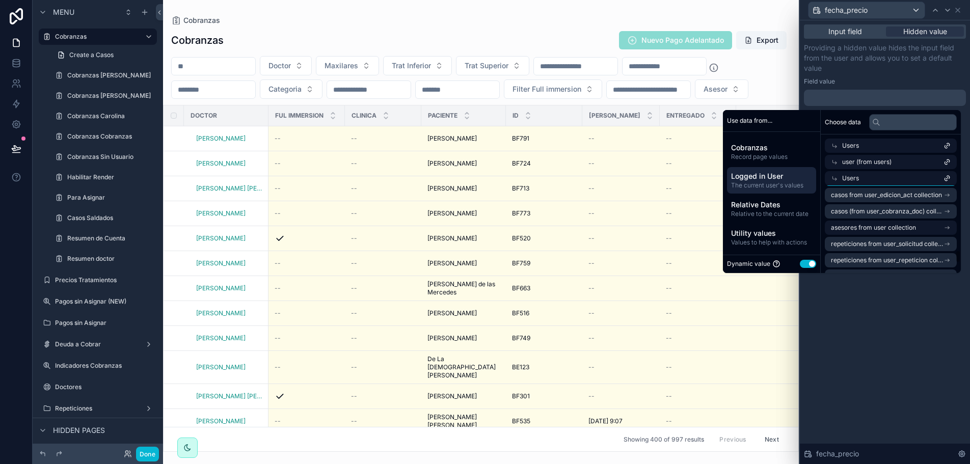
scroll to position [766, 0]
click at [842, 177] on span "Users" at bounding box center [850, 178] width 17 height 8
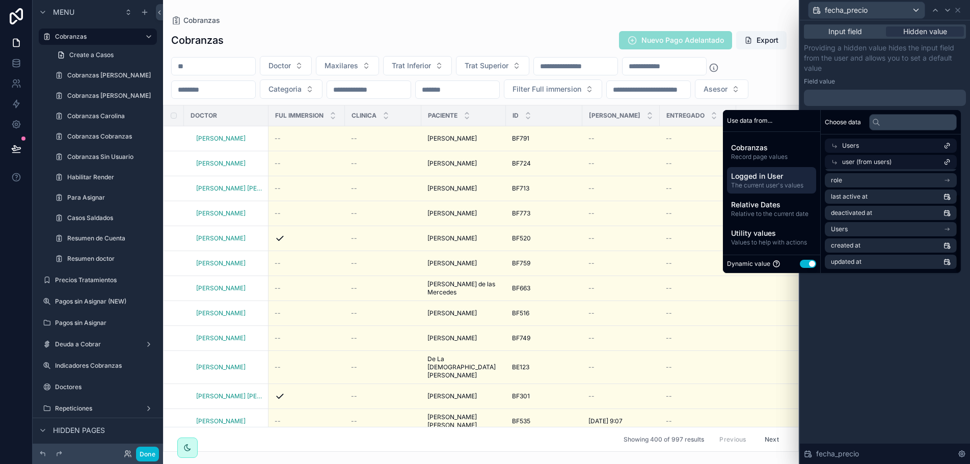
click at [842, 162] on span "user (from users)" at bounding box center [866, 162] width 49 height 8
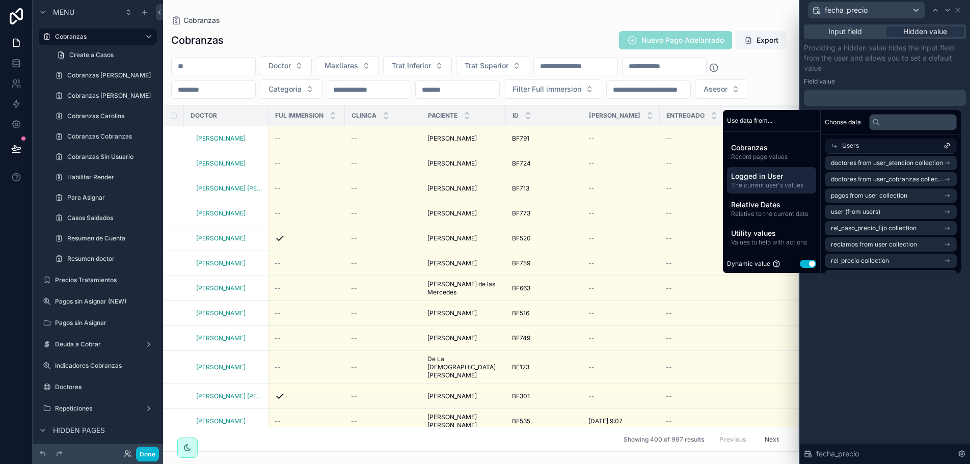
scroll to position [611, 0]
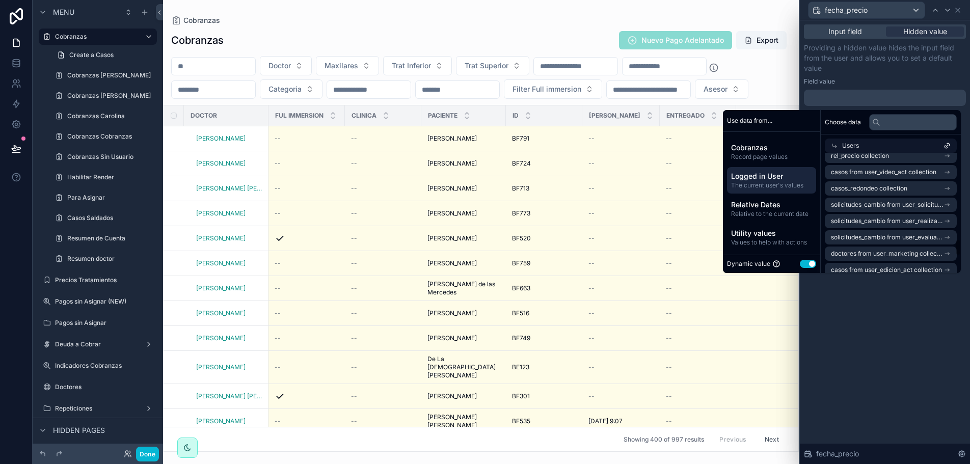
click at [830, 295] on div "Input field Hidden value Providing a hidden value hides the input field from th…" at bounding box center [885, 242] width 170 height 444
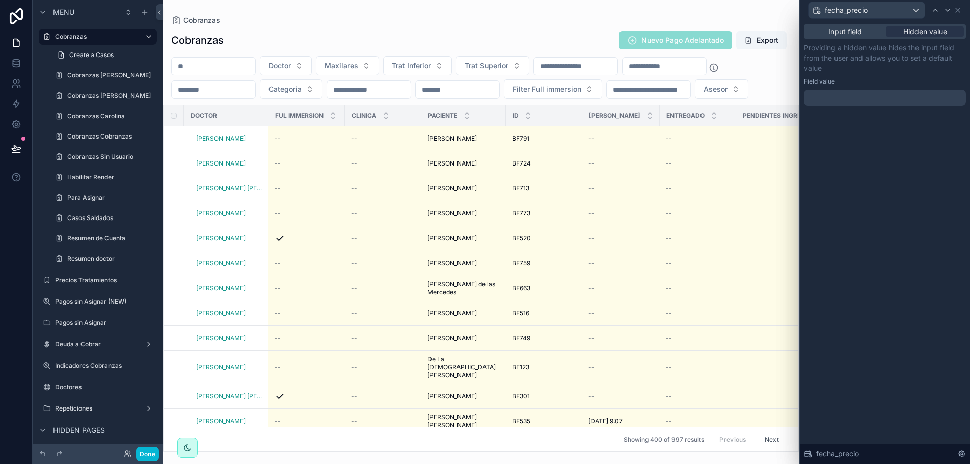
click at [866, 91] on div at bounding box center [885, 98] width 162 height 16
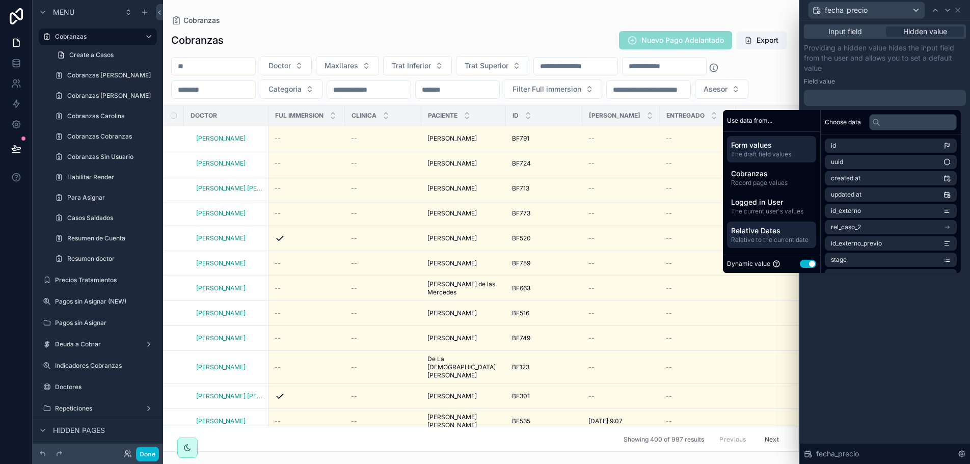
scroll to position [26, 0]
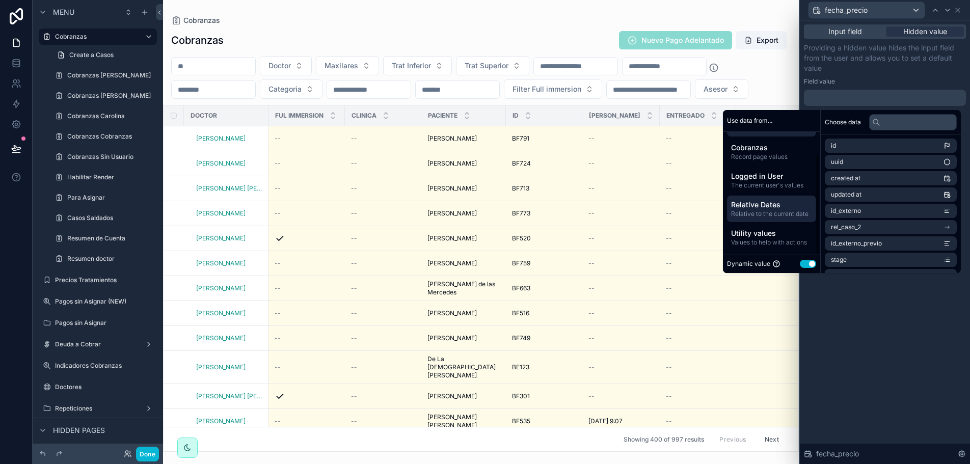
click at [758, 212] on span "Relative to the current date" at bounding box center [771, 214] width 81 height 8
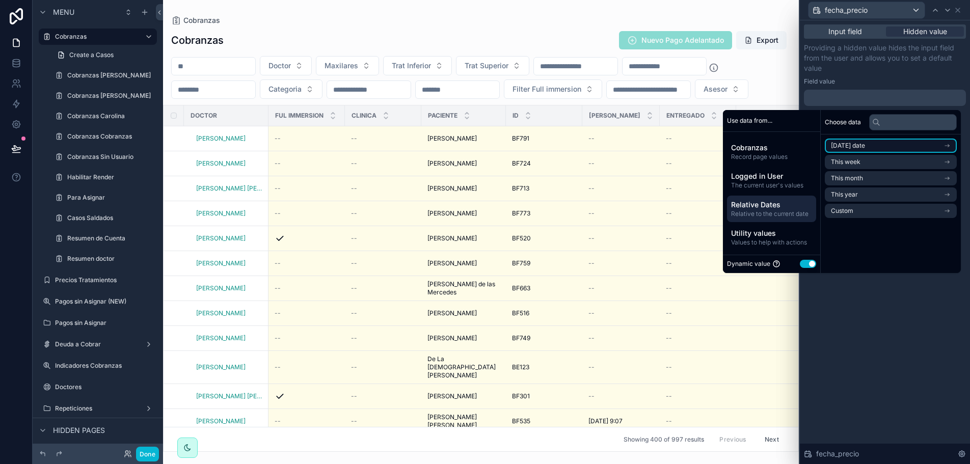
click at [891, 150] on li "Today's date" at bounding box center [891, 146] width 132 height 14
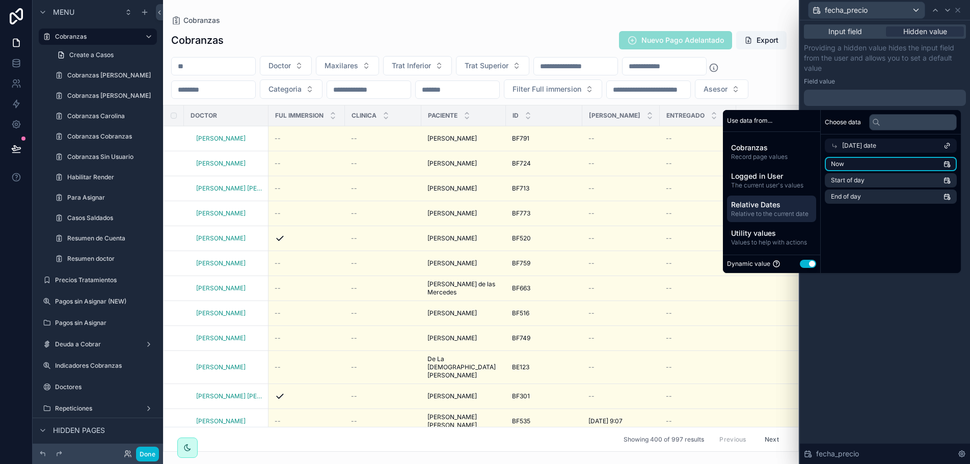
click at [864, 165] on li "Now" at bounding box center [891, 164] width 132 height 14
click at [880, 333] on div "Input field Hidden value Providing a hidden value hides the input field from th…" at bounding box center [885, 242] width 170 height 444
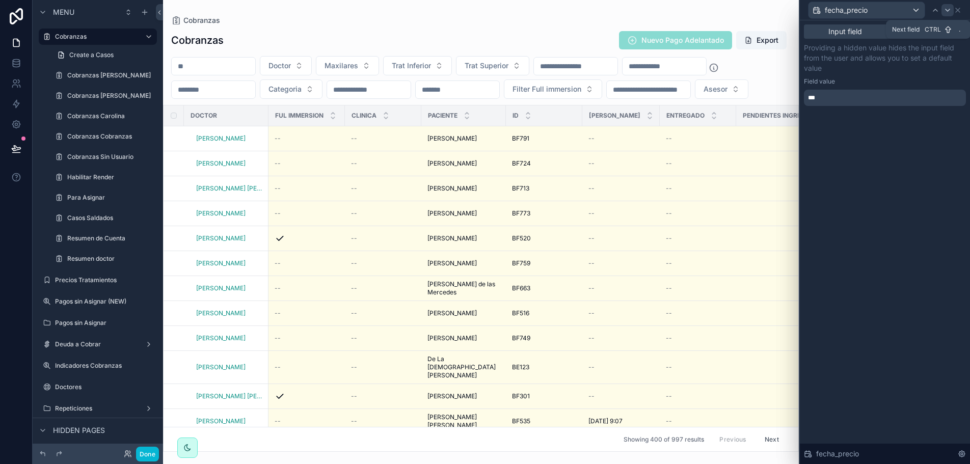
click at [945, 12] on icon at bounding box center [947, 10] width 8 height 8
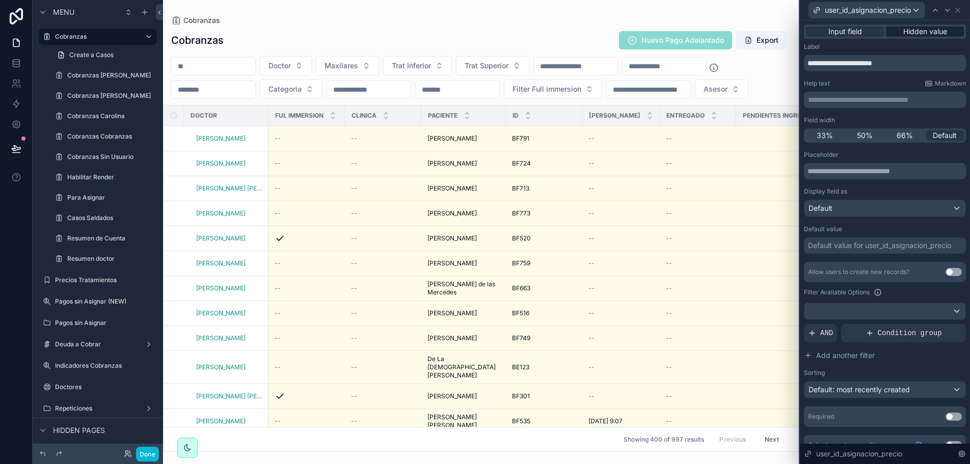
click at [910, 31] on span "Hidden value" at bounding box center [925, 31] width 44 height 10
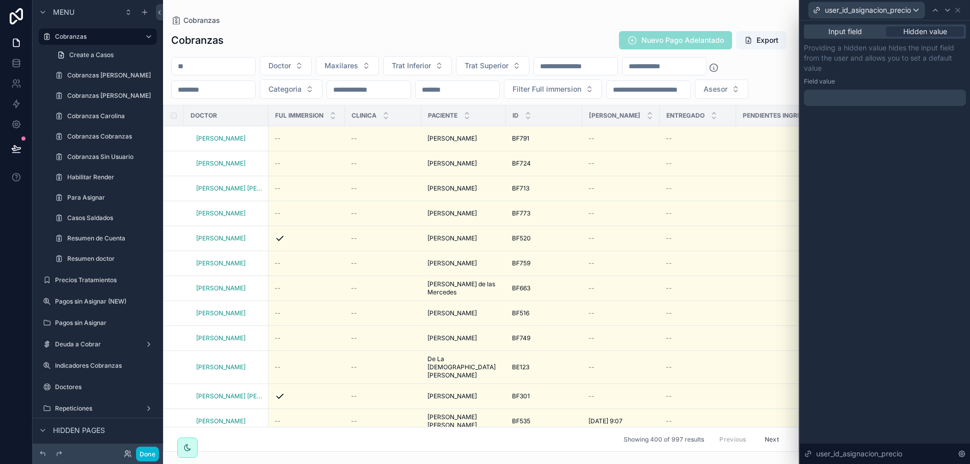
click at [839, 96] on div at bounding box center [885, 98] width 162 height 16
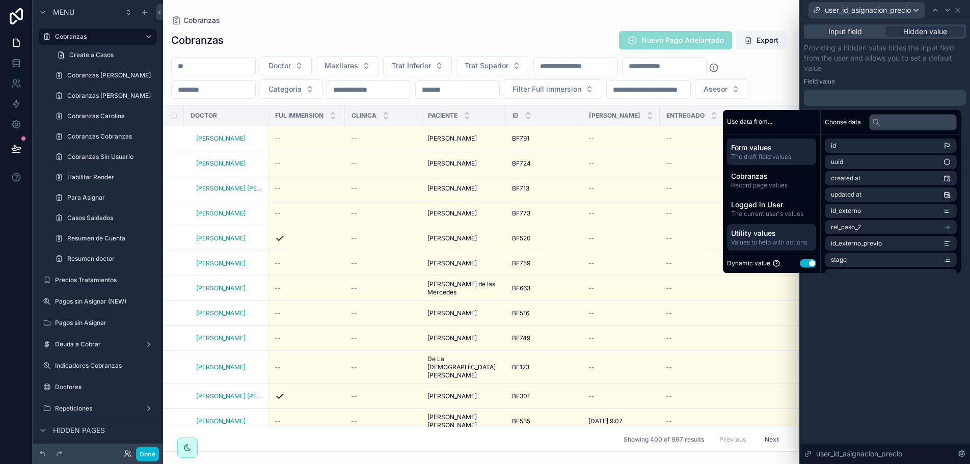
scroll to position [2, 0]
click at [782, 209] on span "The current user's values" at bounding box center [771, 212] width 81 height 8
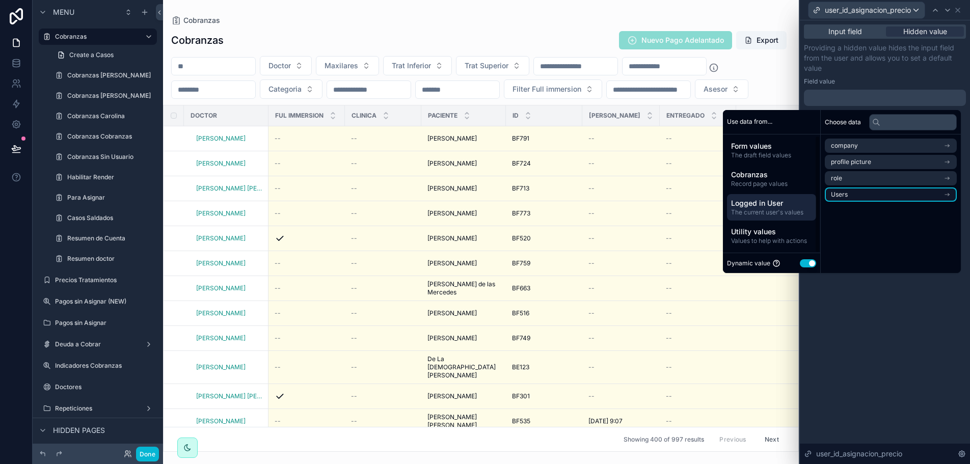
click at [846, 194] on li "Users" at bounding box center [891, 194] width 132 height 14
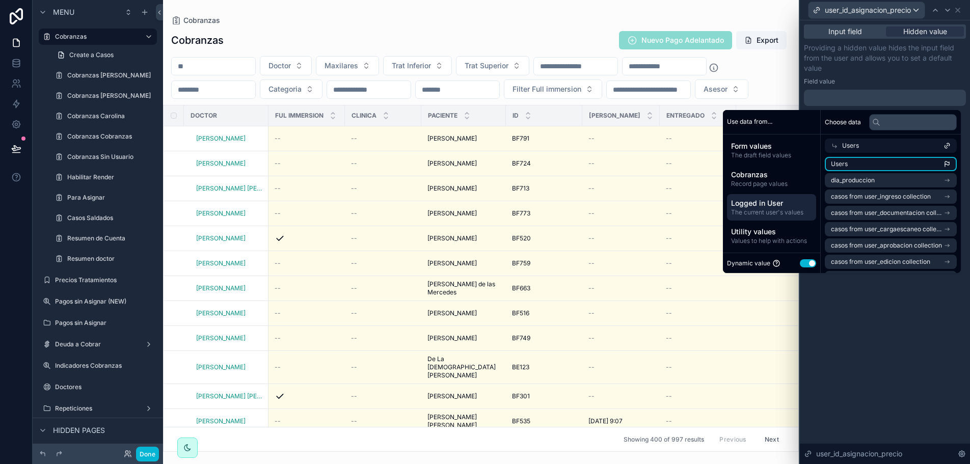
click at [919, 160] on li "Users" at bounding box center [891, 164] width 132 height 14
click at [948, 9] on icon at bounding box center [947, 10] width 8 height 8
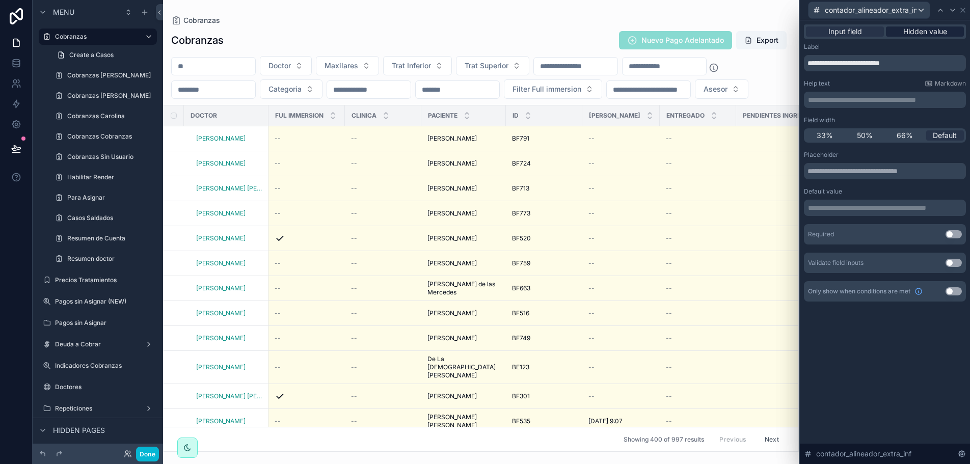
click at [926, 30] on span "Hidden value" at bounding box center [925, 31] width 44 height 10
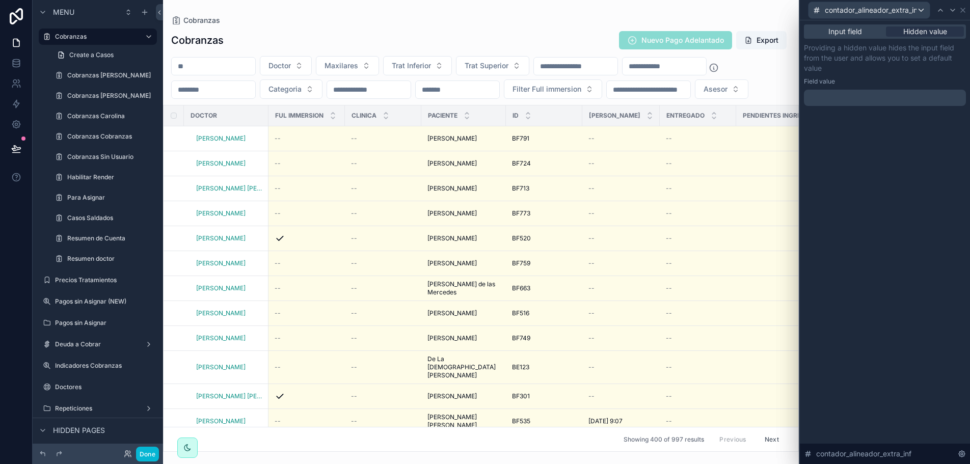
click at [858, 96] on p "﻿" at bounding box center [886, 98] width 156 height 10
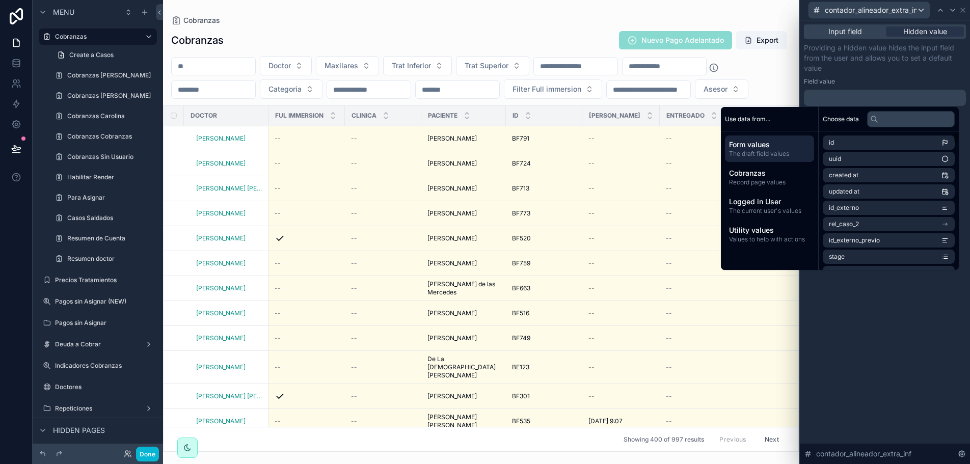
click at [795, 147] on span "Form values" at bounding box center [769, 145] width 81 height 10
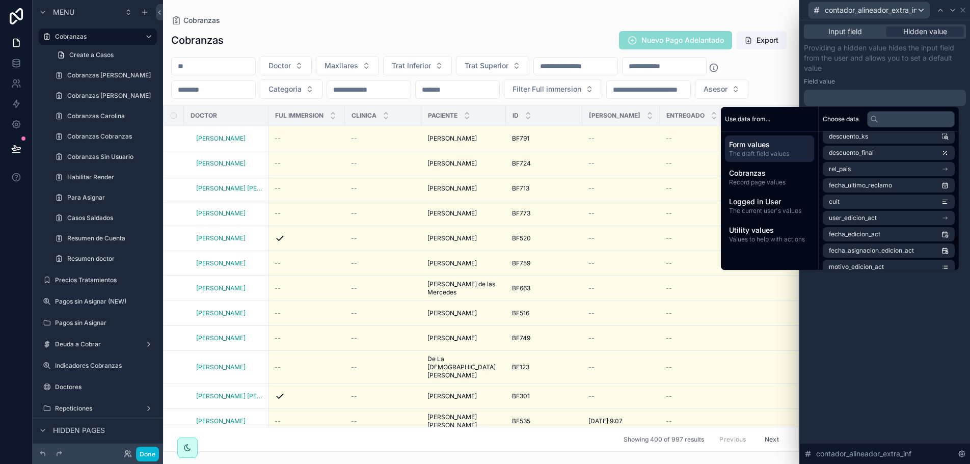
scroll to position [2889, 0]
click at [883, 118] on input "text" at bounding box center [911, 119] width 88 height 16
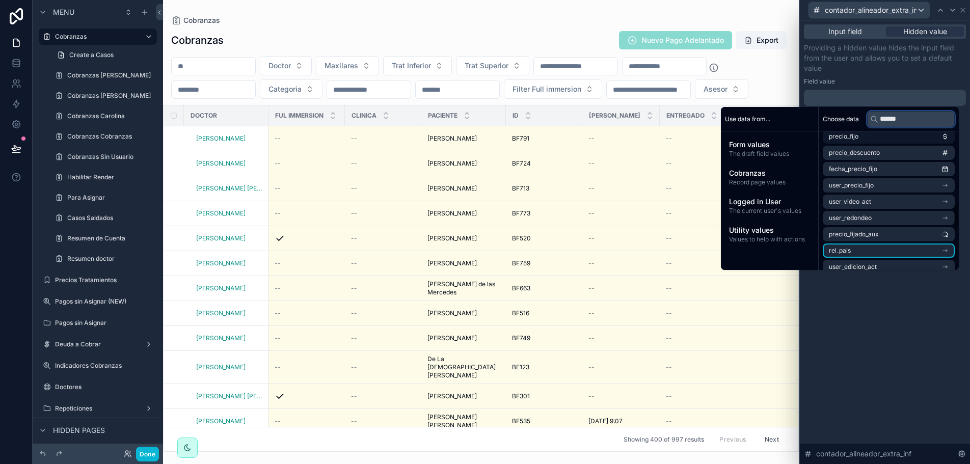
scroll to position [428, 0]
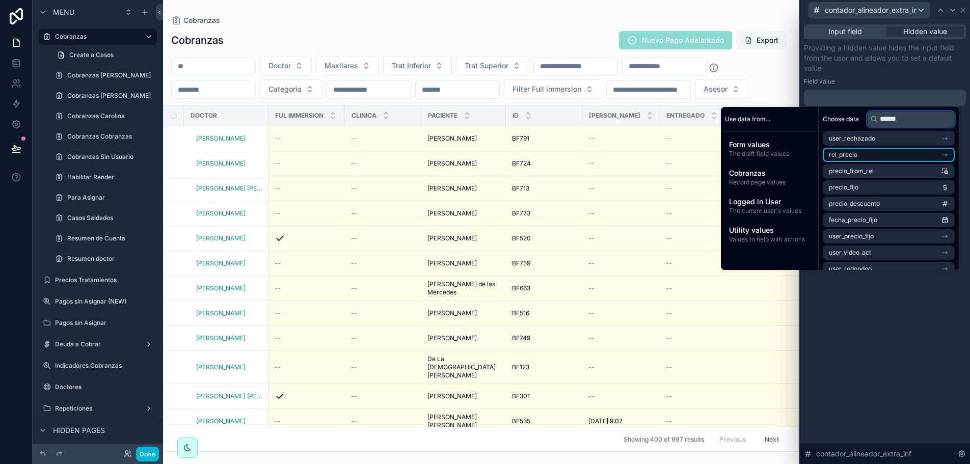
type input "******"
click at [852, 152] on li "rel_precio" at bounding box center [888, 155] width 132 height 14
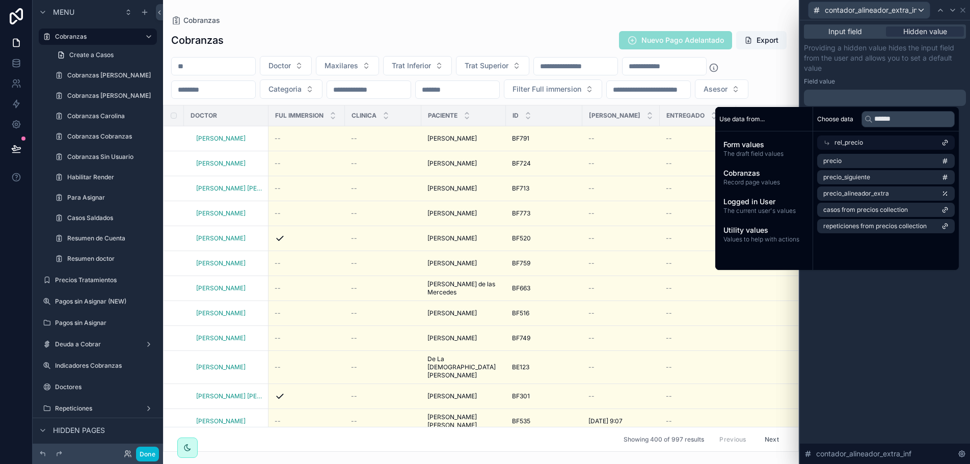
scroll to position [0, 0]
drag, startPoint x: 901, startPoint y: 120, endPoint x: 854, endPoint y: 113, distance: 47.9
click at [855, 114] on div "Choose data ******" at bounding box center [888, 119] width 140 height 24
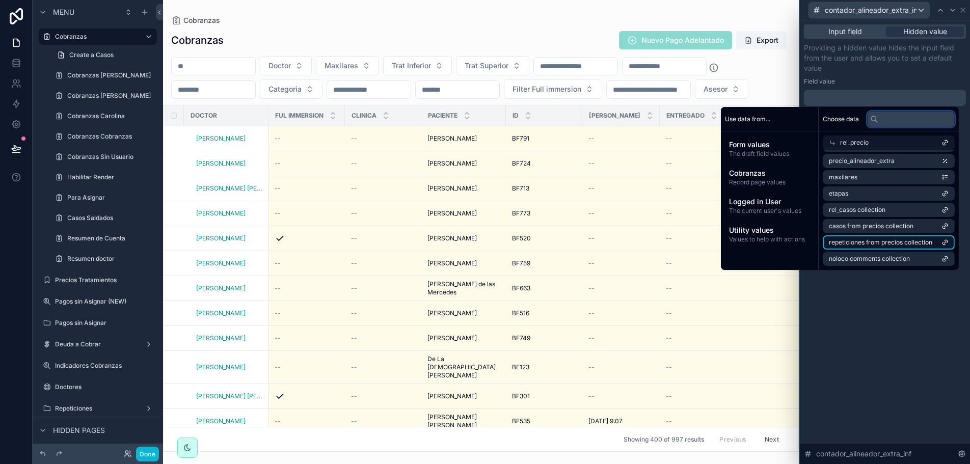
scroll to position [177, 0]
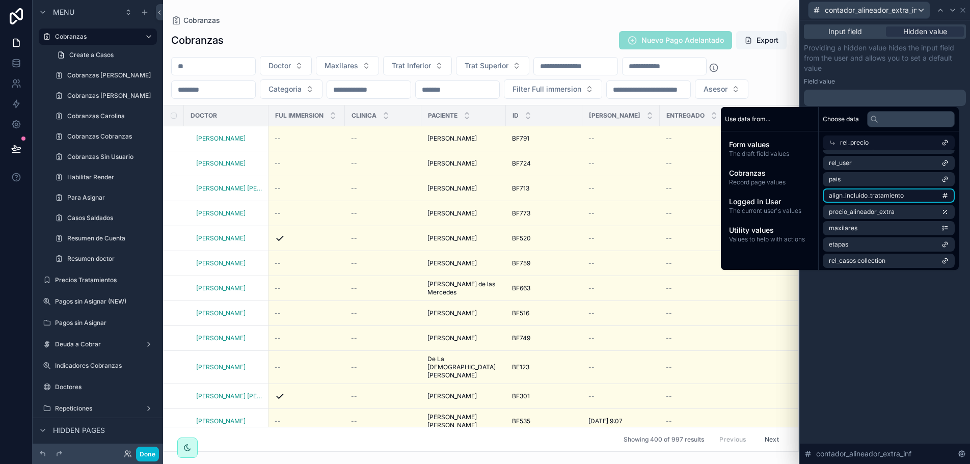
click at [872, 194] on span "align_incluido_tratamiento" at bounding box center [866, 195] width 75 height 8
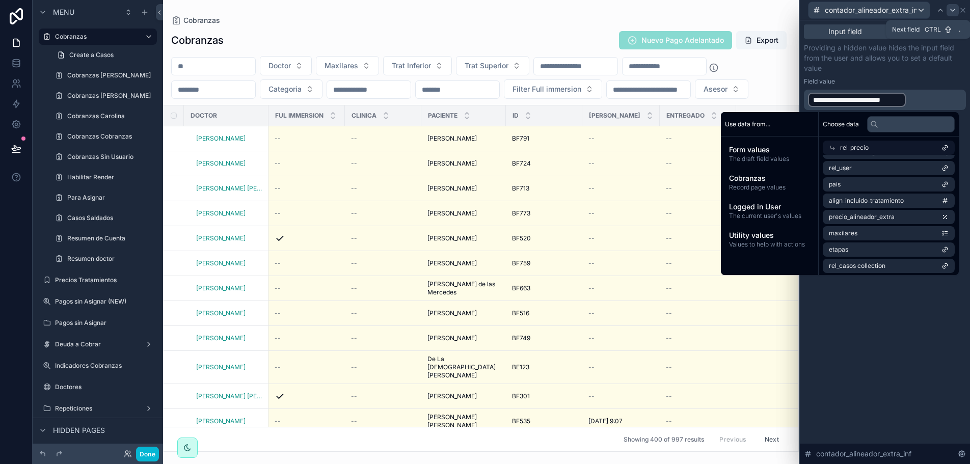
click at [950, 11] on icon at bounding box center [952, 10] width 8 height 8
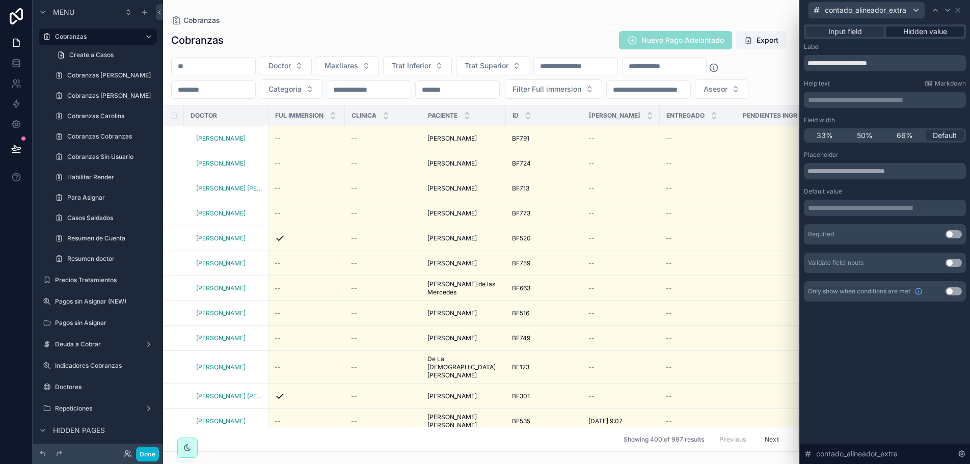
click at [925, 36] on span "Hidden value" at bounding box center [925, 31] width 44 height 10
click at [921, 30] on span "Hidden value" at bounding box center [925, 31] width 44 height 10
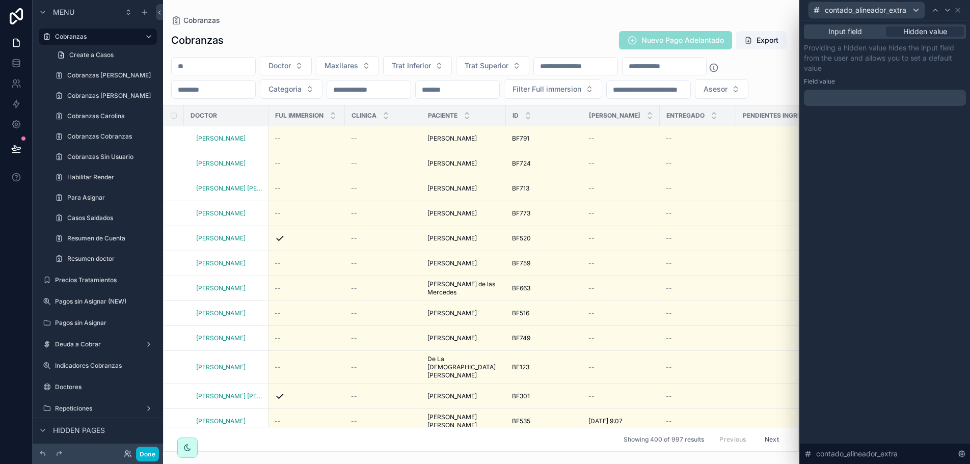
click at [869, 100] on p "﻿" at bounding box center [886, 98] width 156 height 10
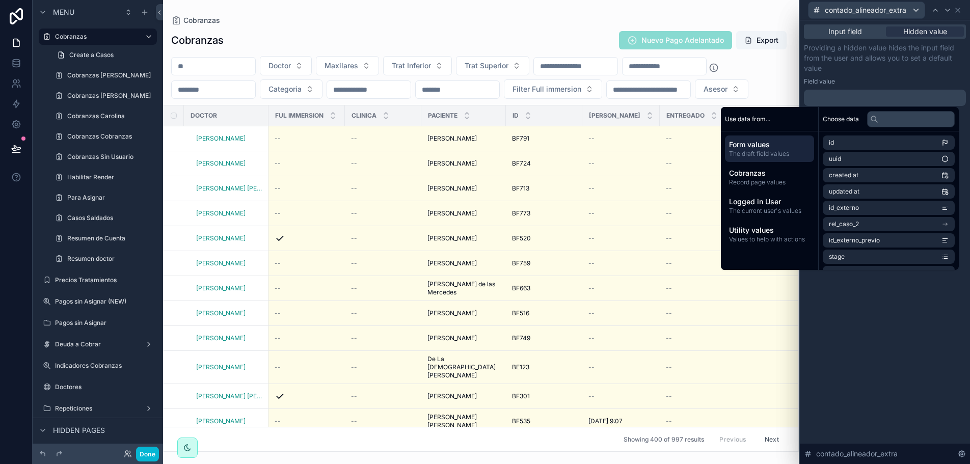
click at [774, 147] on span "Form values" at bounding box center [769, 145] width 81 height 10
click at [908, 122] on input "text" at bounding box center [911, 119] width 88 height 16
type input "******"
click at [878, 173] on li "rel_precio" at bounding box center [888, 175] width 132 height 14
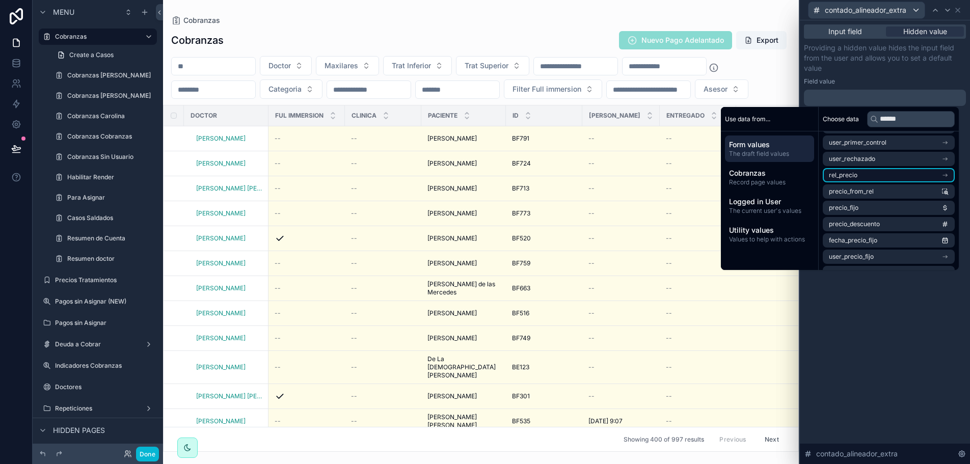
scroll to position [0, 0]
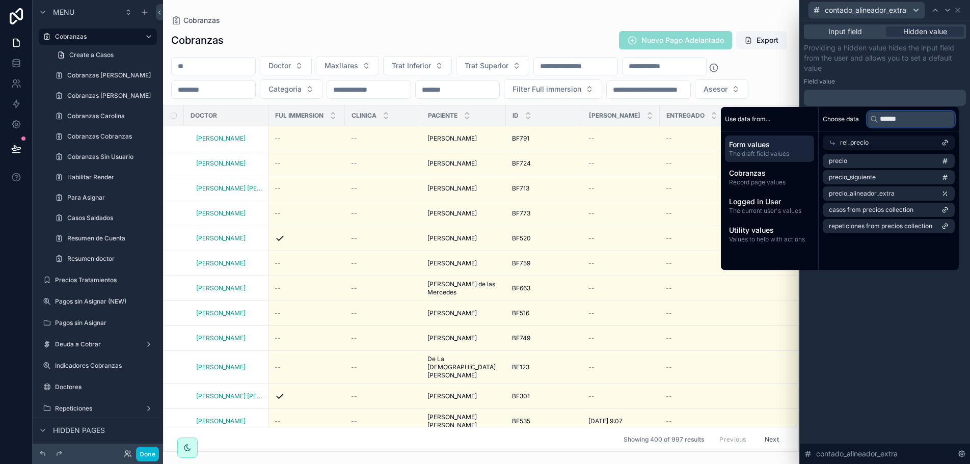
drag, startPoint x: 901, startPoint y: 119, endPoint x: 850, endPoint y: 118, distance: 51.5
click at [849, 119] on div "Choose data ******" at bounding box center [888, 119] width 140 height 24
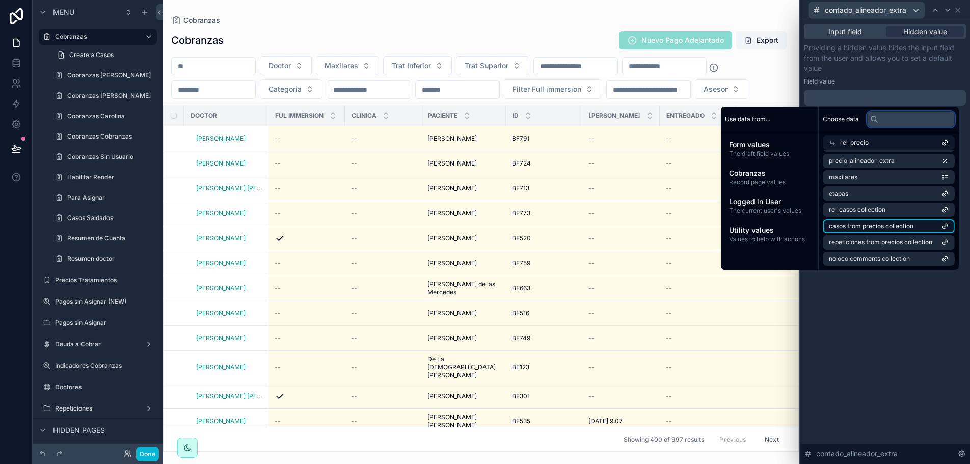
scroll to position [177, 0]
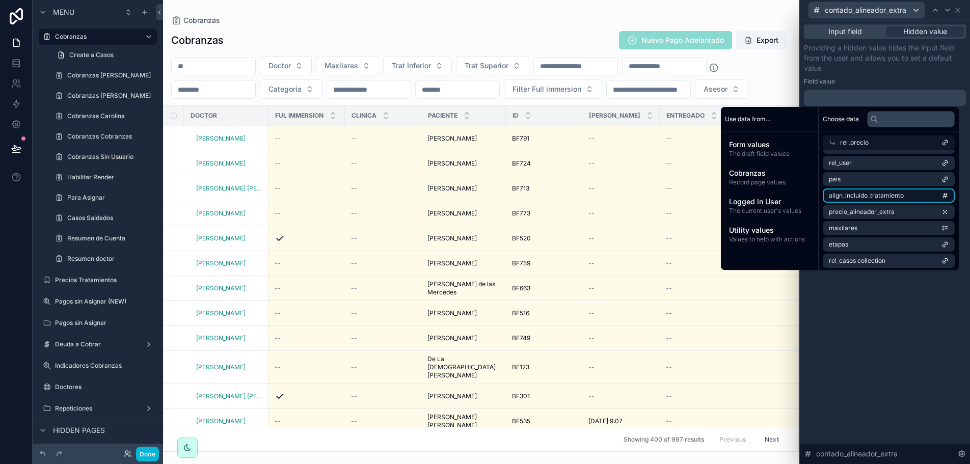
click at [871, 195] on span "align_incluido_tratamiento" at bounding box center [866, 195] width 75 height 8
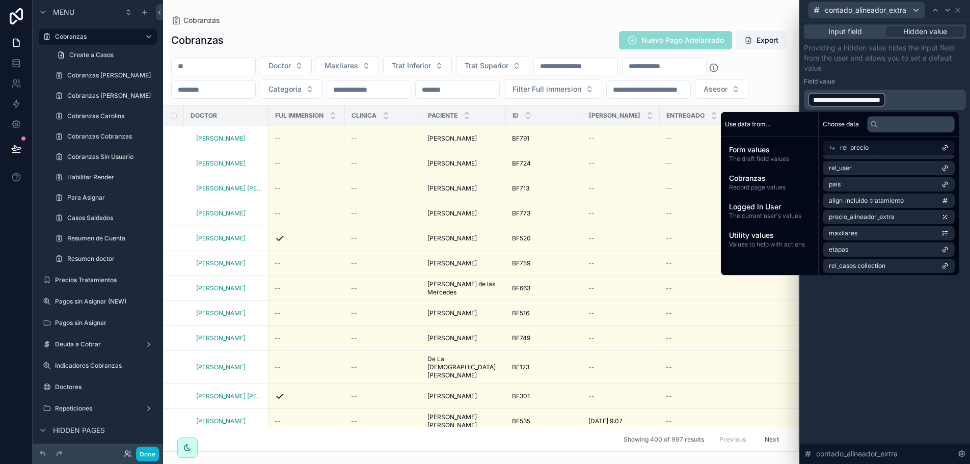
click at [907, 74] on div "**********" at bounding box center [885, 76] width 162 height 67
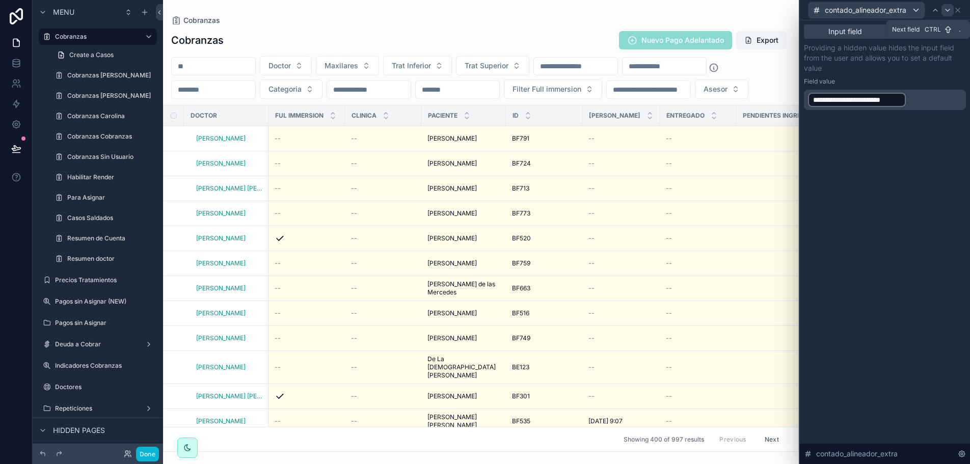
click at [943, 8] on div at bounding box center [947, 10] width 12 height 12
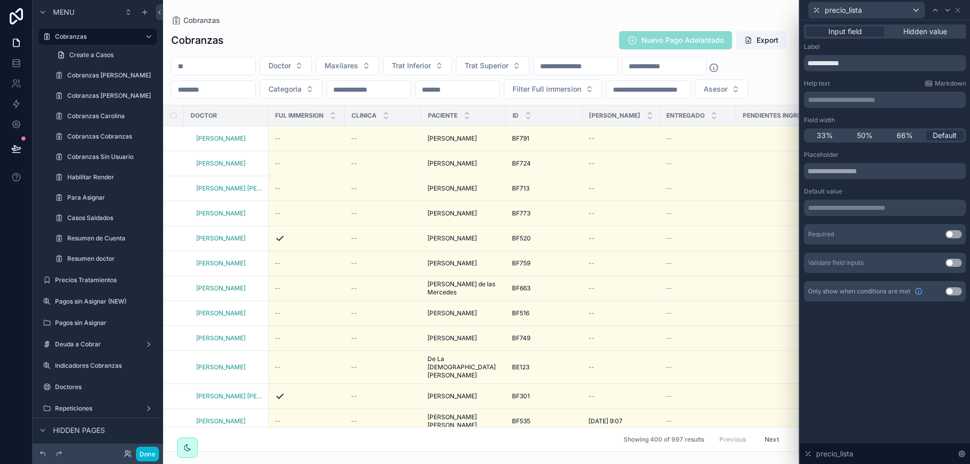
click at [875, 184] on div "**********" at bounding box center [885, 212] width 162 height 122
click at [903, 29] on span "Hidden value" at bounding box center [925, 31] width 44 height 10
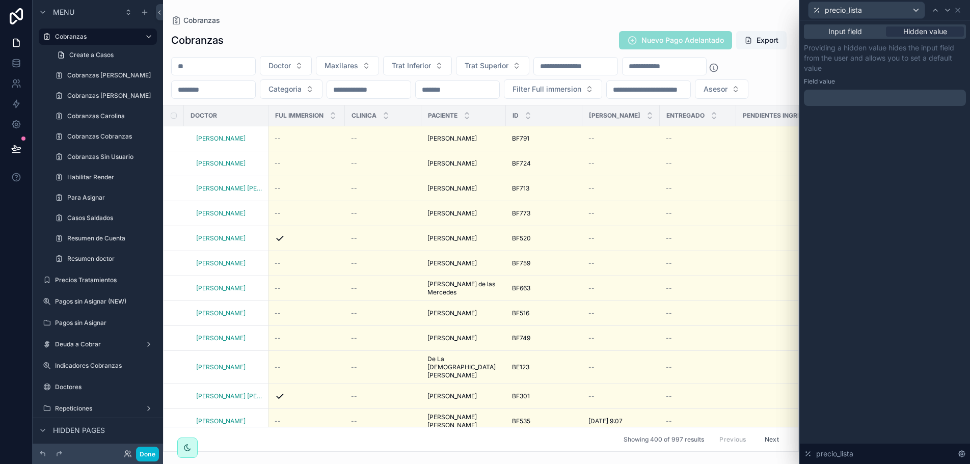
click at [851, 100] on p "﻿" at bounding box center [886, 98] width 156 height 10
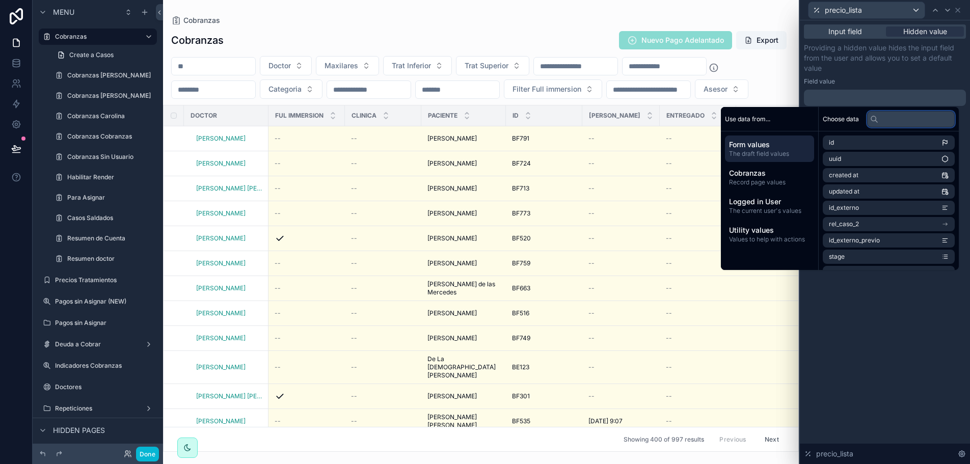
click at [882, 122] on input "text" at bounding box center [911, 119] width 88 height 16
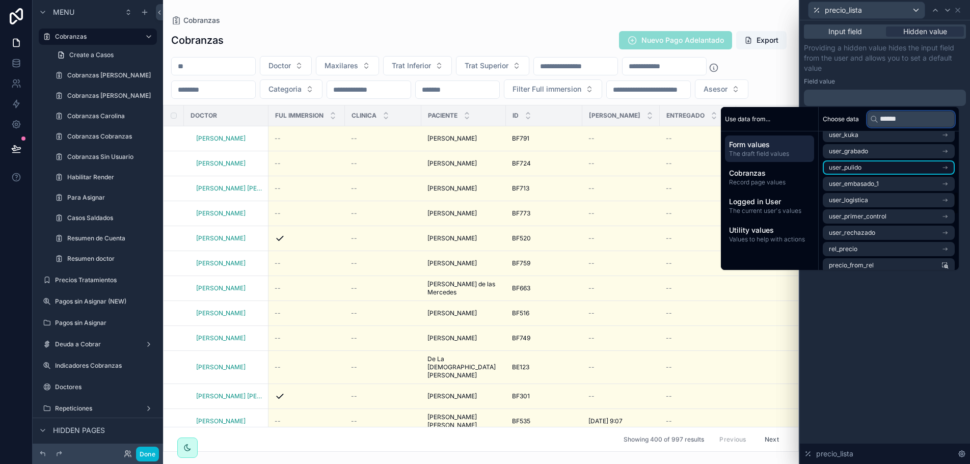
scroll to position [356, 0]
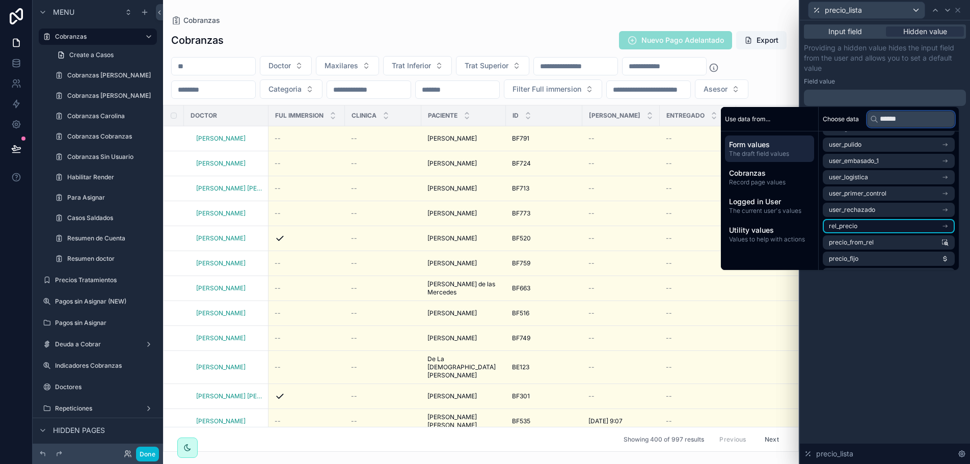
type input "******"
click at [886, 226] on li "rel_precio" at bounding box center [888, 226] width 132 height 14
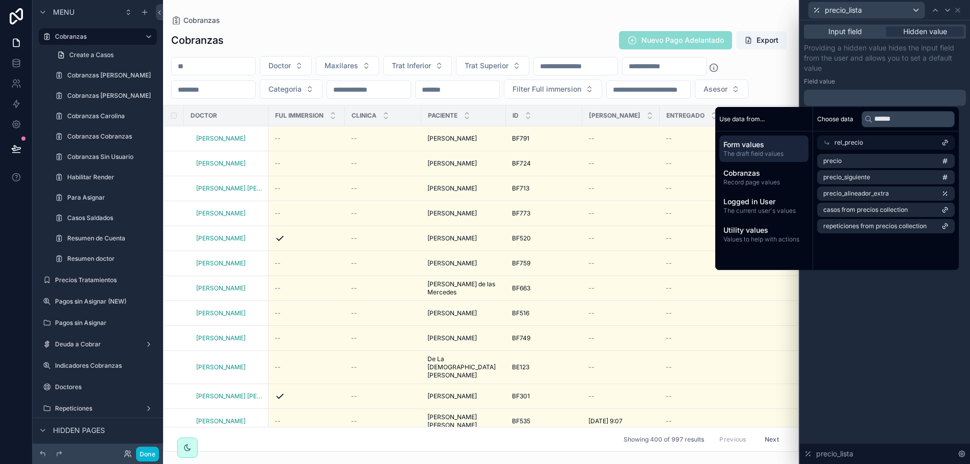
scroll to position [0, 0]
drag, startPoint x: 907, startPoint y: 123, endPoint x: 867, endPoint y: 113, distance: 40.5
click at [868, 113] on div "******" at bounding box center [911, 119] width 88 height 16
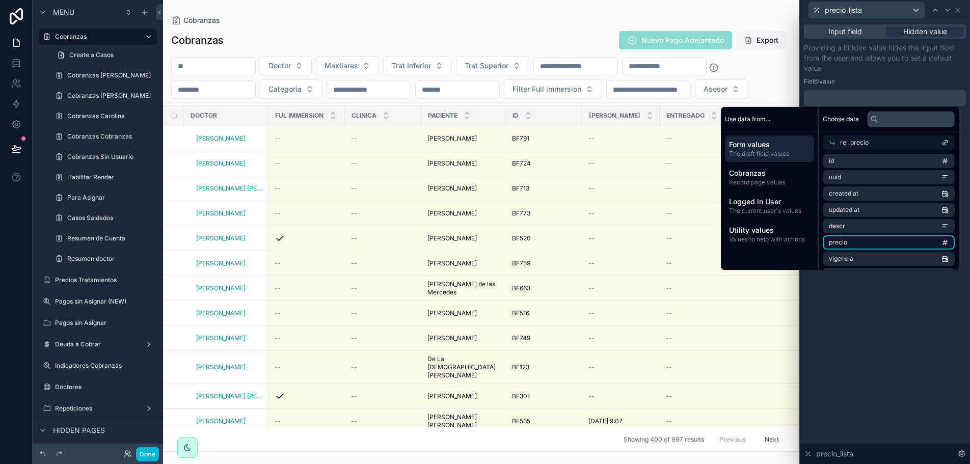
click at [856, 246] on li "precio" at bounding box center [888, 242] width 132 height 14
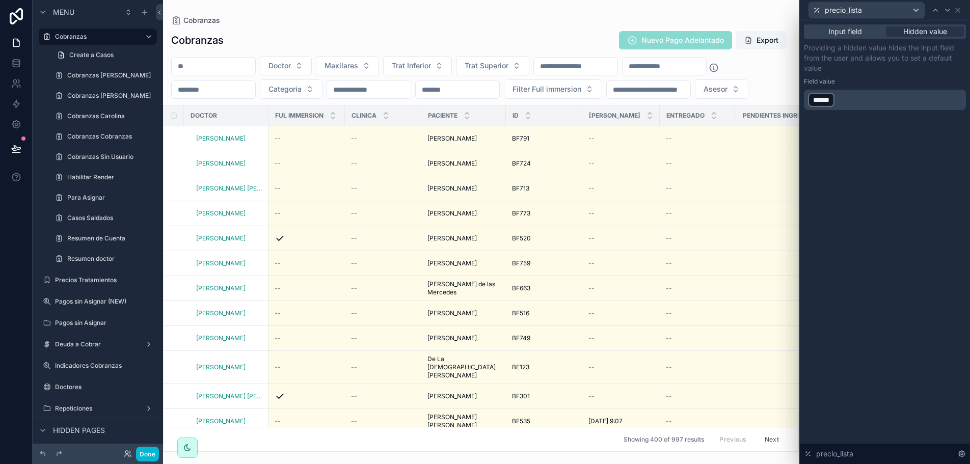
click at [913, 72] on p "Providing a hidden value hides the input field from the user and allows you to …" at bounding box center [885, 58] width 162 height 31
click at [941, 8] on div at bounding box center [947, 10] width 12 height 12
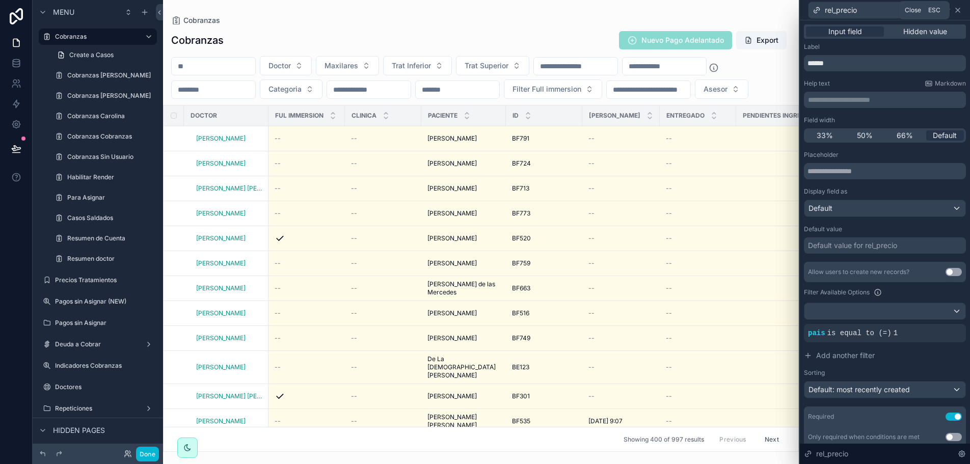
click at [955, 13] on icon at bounding box center [957, 10] width 8 height 8
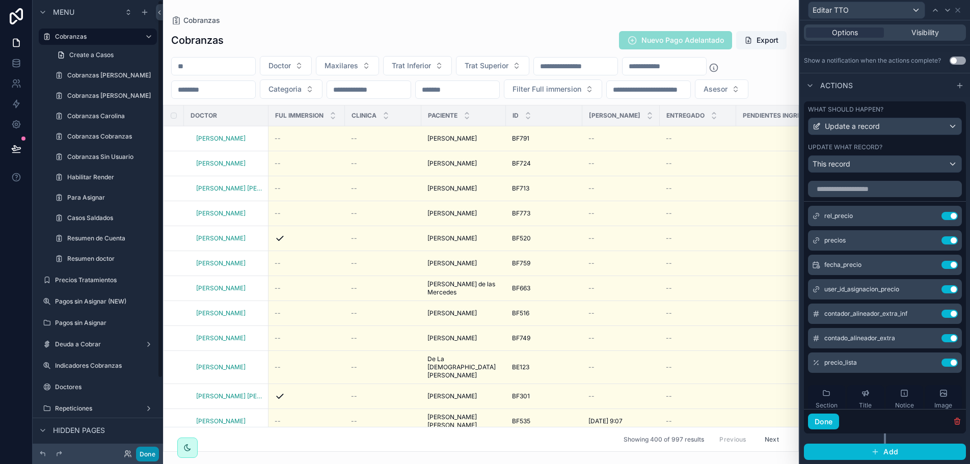
click at [145, 455] on button "Done" at bounding box center [147, 454] width 23 height 15
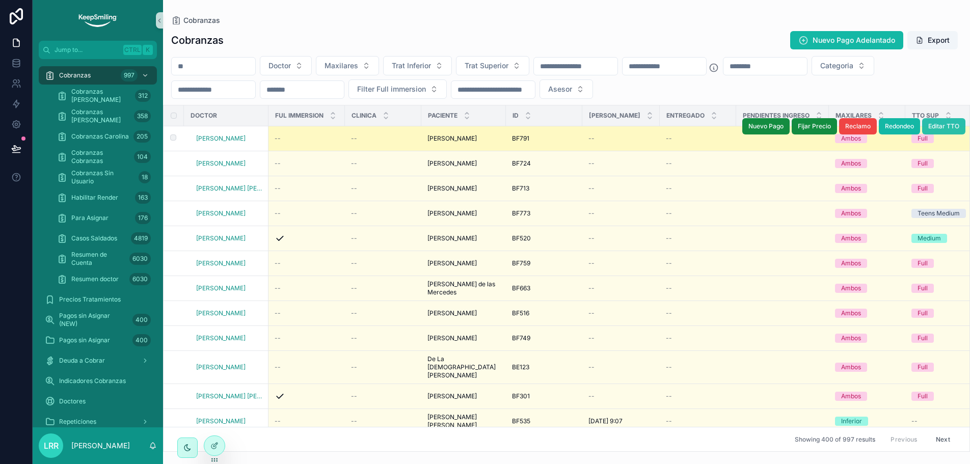
click at [932, 132] on button "Editar TTO" at bounding box center [943, 126] width 43 height 16
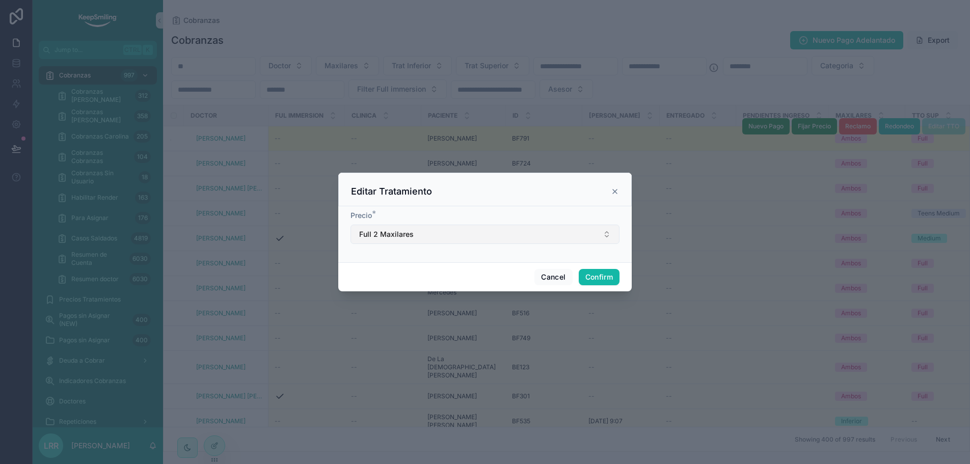
click at [423, 237] on button "Full 2 Maxilares" at bounding box center [484, 234] width 269 height 19
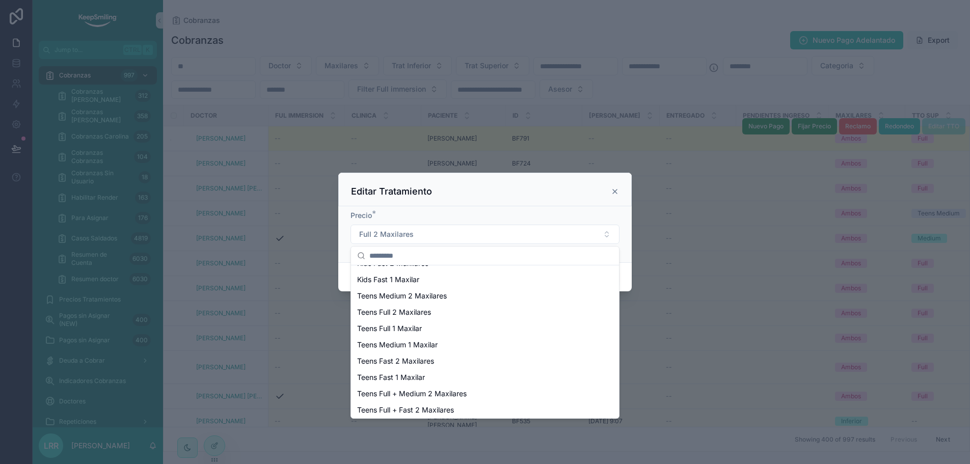
scroll to position [306, 0]
click at [514, 206] on div "Precio * Full 2 Maxilares" at bounding box center [484, 234] width 293 height 56
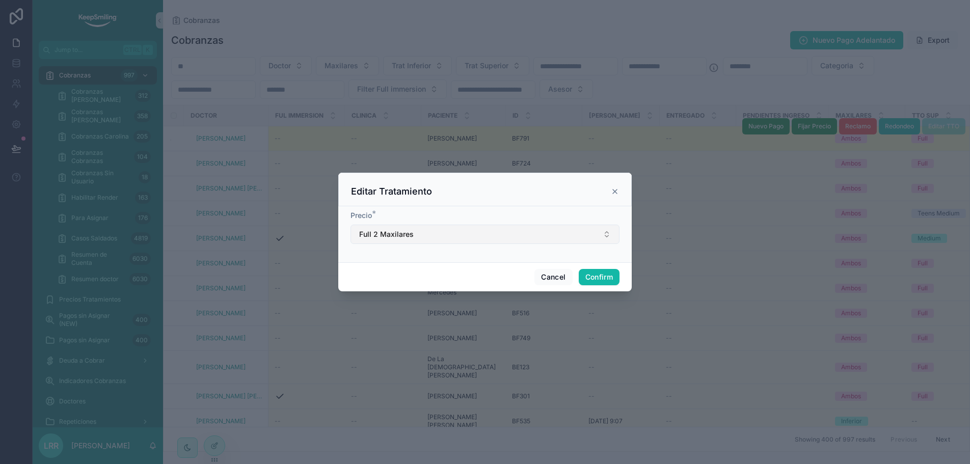
click at [542, 236] on button "Full 2 Maxilares" at bounding box center [484, 234] width 269 height 19
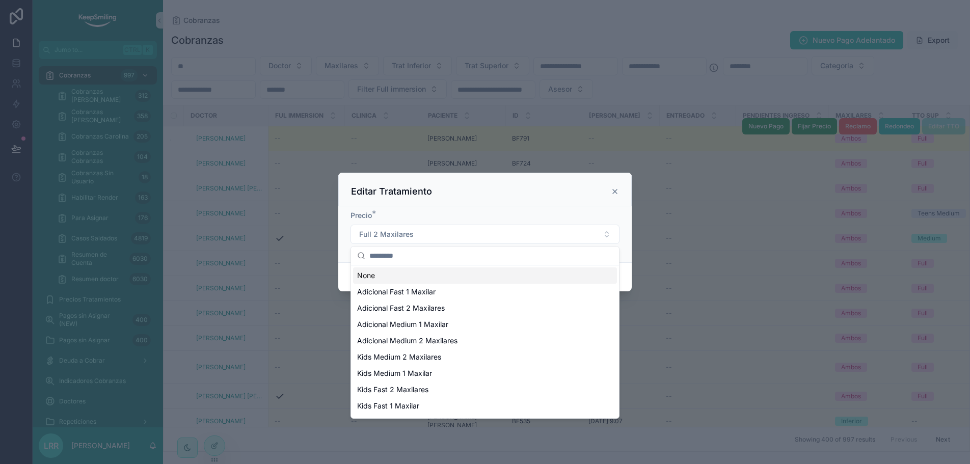
click at [490, 191] on div "Editar Tratamiento" at bounding box center [485, 191] width 268 height 12
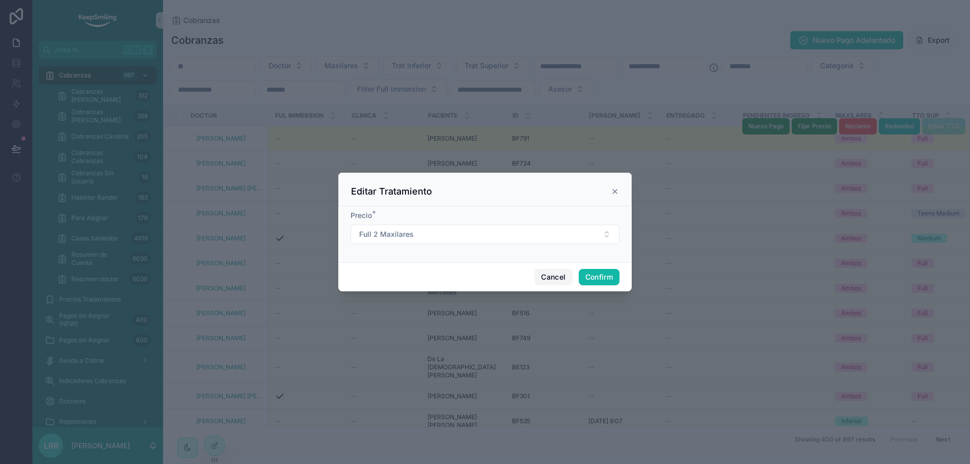
click at [548, 279] on button "Cancel" at bounding box center [553, 277] width 38 height 16
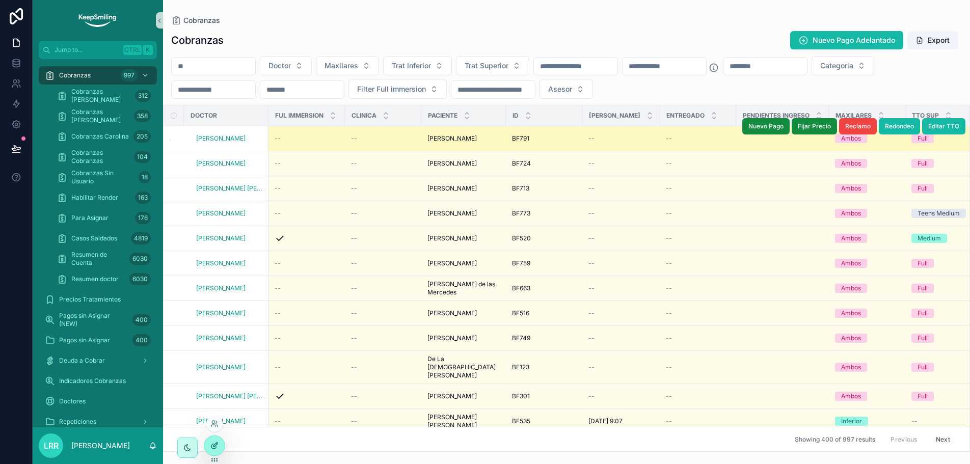
click at [218, 438] on div at bounding box center [214, 445] width 20 height 19
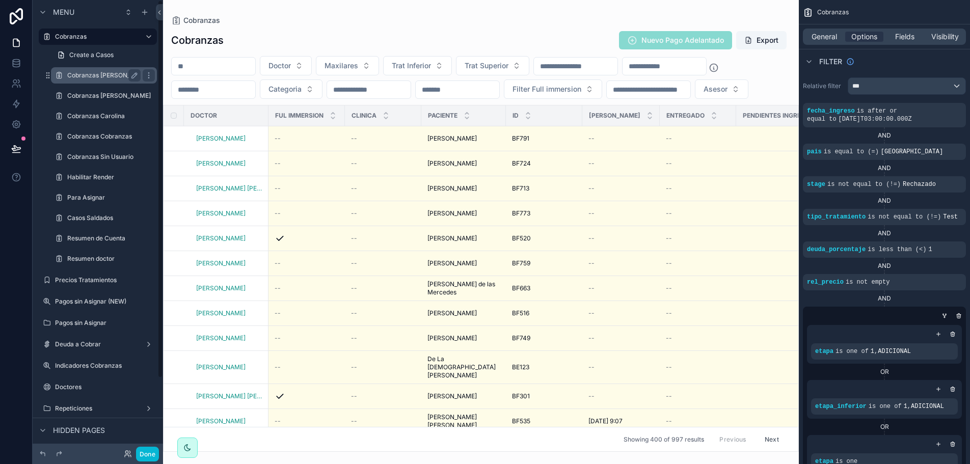
click at [103, 78] on label "Cobranzas Jimena" at bounding box center [109, 75] width 84 height 8
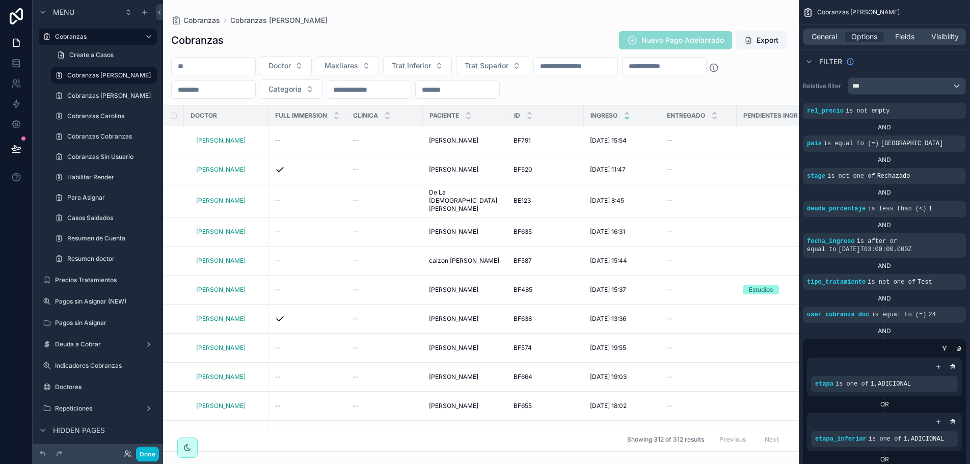
click at [321, 446] on div "scrollable content" at bounding box center [481, 232] width 636 height 464
click at [911, 31] on div "General Options Fields Visibility" at bounding box center [884, 37] width 163 height 16
click at [910, 35] on span "Fields" at bounding box center [904, 37] width 19 height 10
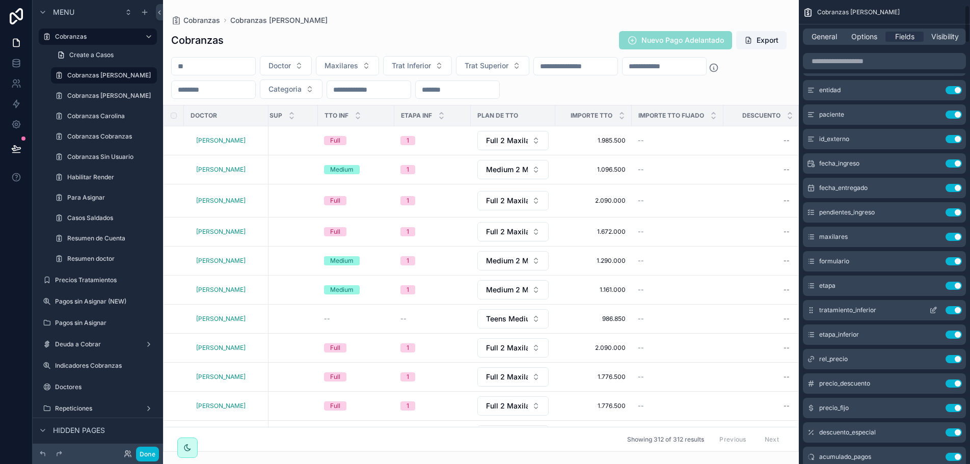
scroll to position [102, 0]
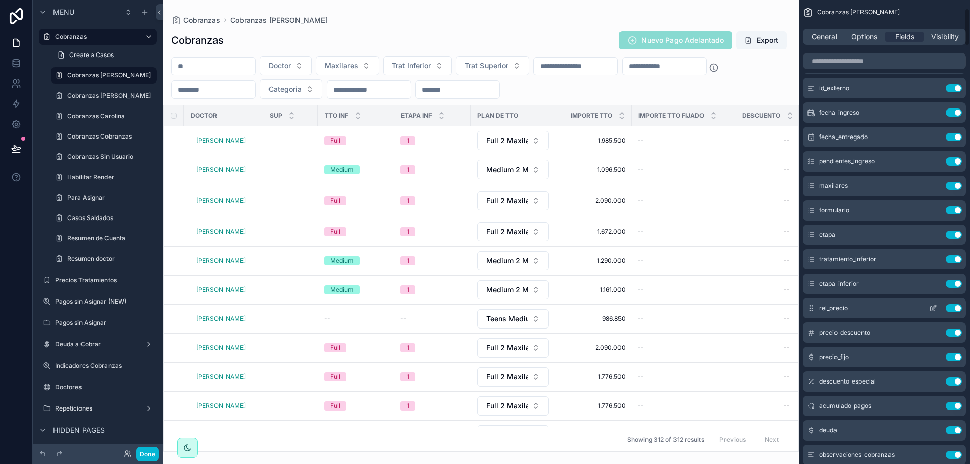
click at [938, 307] on button "scrollable content" at bounding box center [933, 308] width 16 height 8
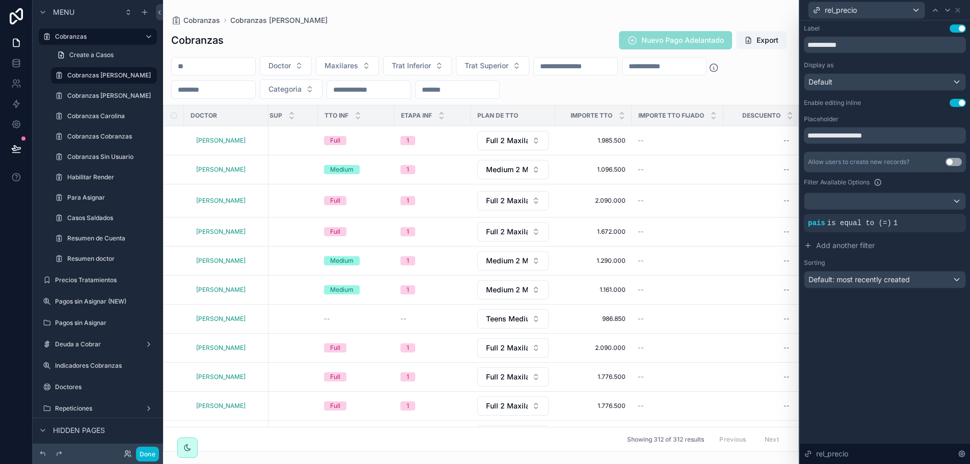
click at [953, 103] on button "Use setting" at bounding box center [957, 103] width 16 height 8
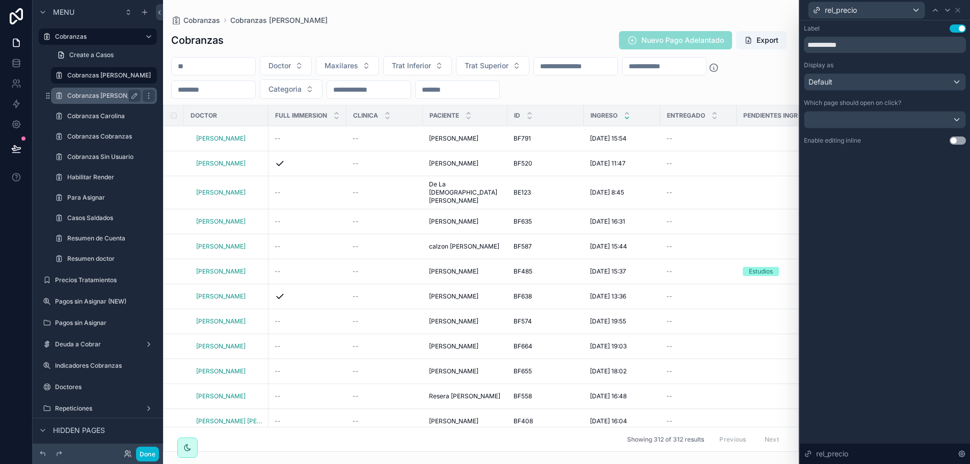
click at [107, 100] on div "Cobranzas Carlos" at bounding box center [103, 96] width 73 height 12
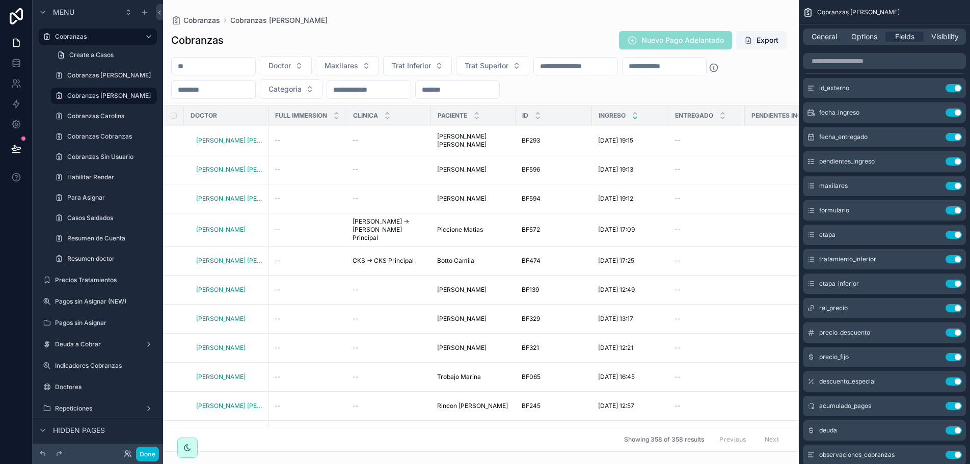
click at [313, 448] on div "scrollable content" at bounding box center [481, 232] width 636 height 464
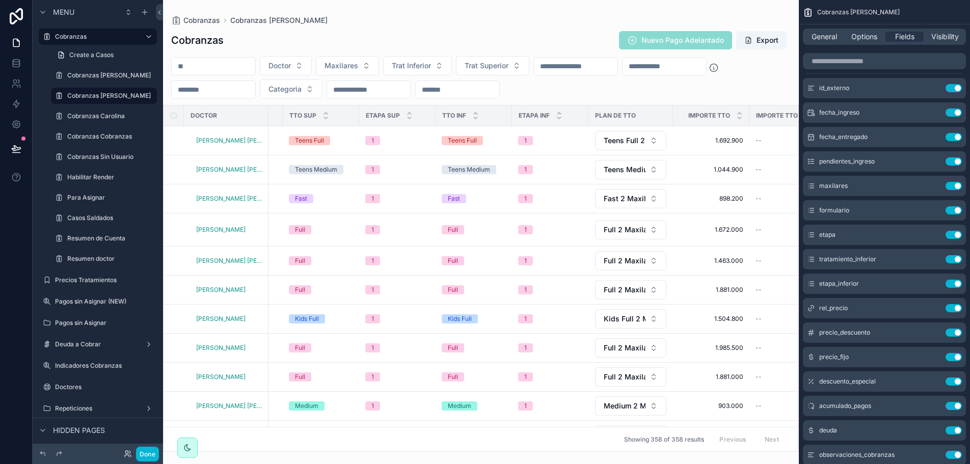
scroll to position [0, 744]
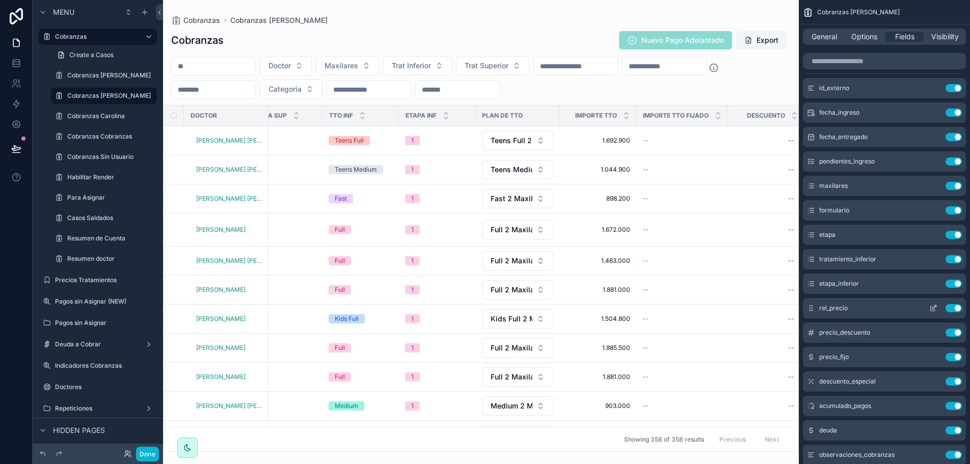
click at [931, 307] on icon "scrollable content" at bounding box center [933, 308] width 8 height 8
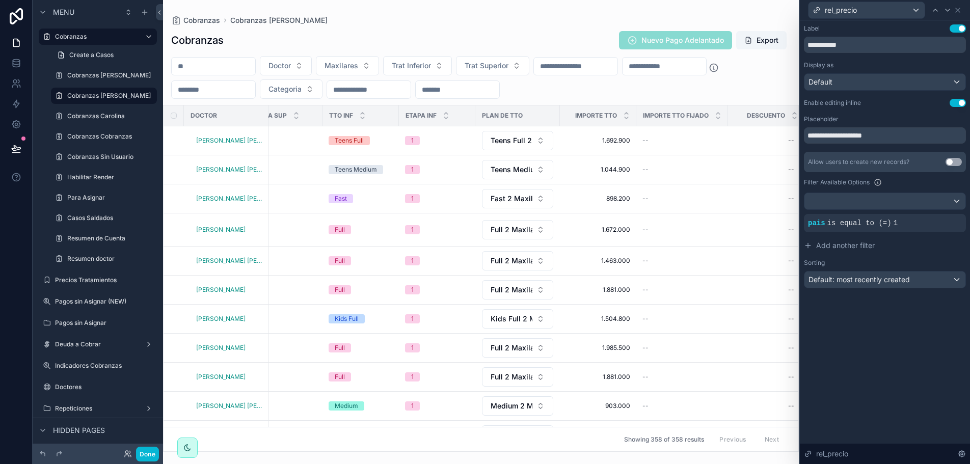
click at [964, 103] on button "Use setting" at bounding box center [957, 103] width 16 height 8
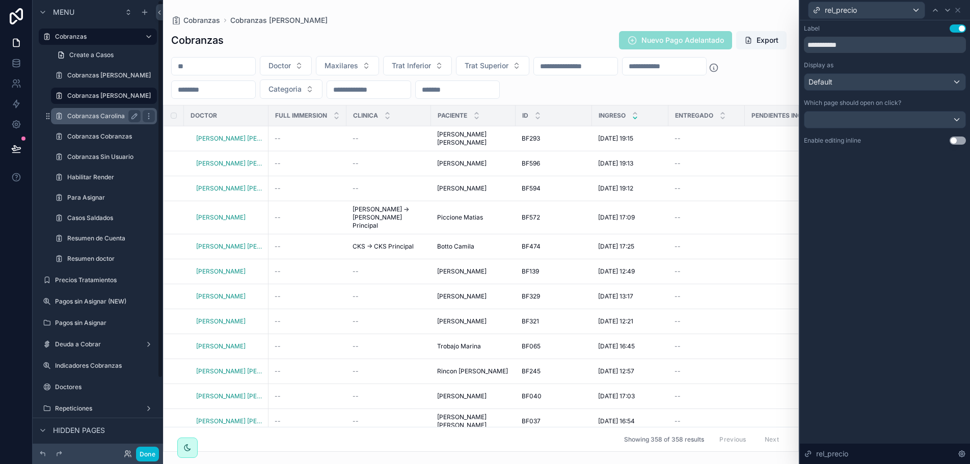
click at [110, 119] on label "Cobranzas Carolina" at bounding box center [101, 116] width 69 height 8
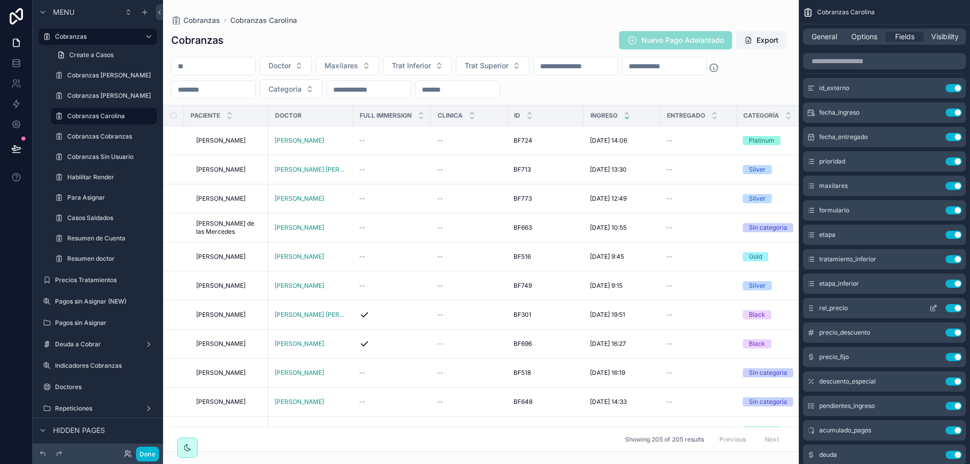
click at [931, 307] on icon "scrollable content" at bounding box center [933, 308] width 8 height 8
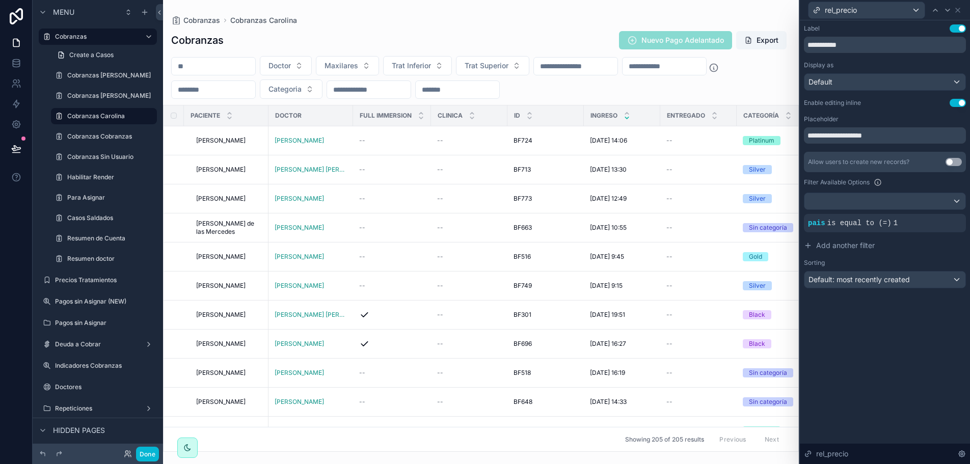
click at [962, 101] on button "Use setting" at bounding box center [957, 103] width 16 height 8
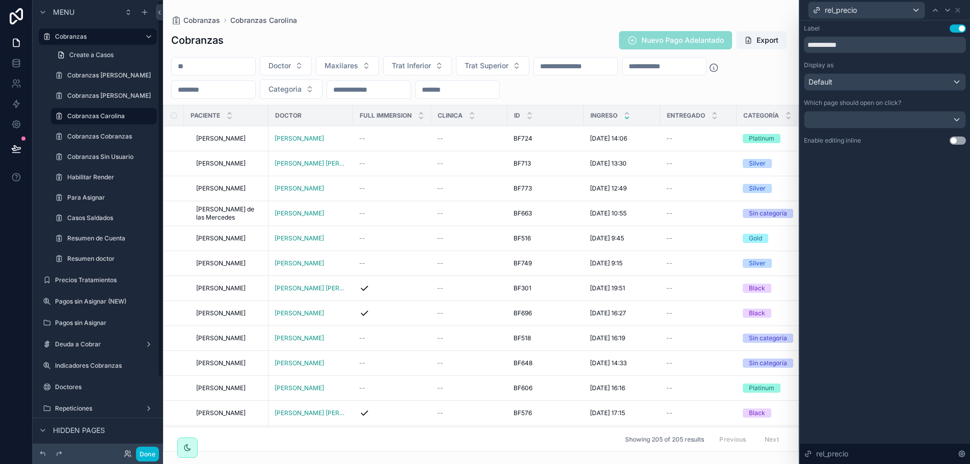
click at [90, 132] on div "Cobranzas Cobranzas" at bounding box center [111, 136] width 88 height 8
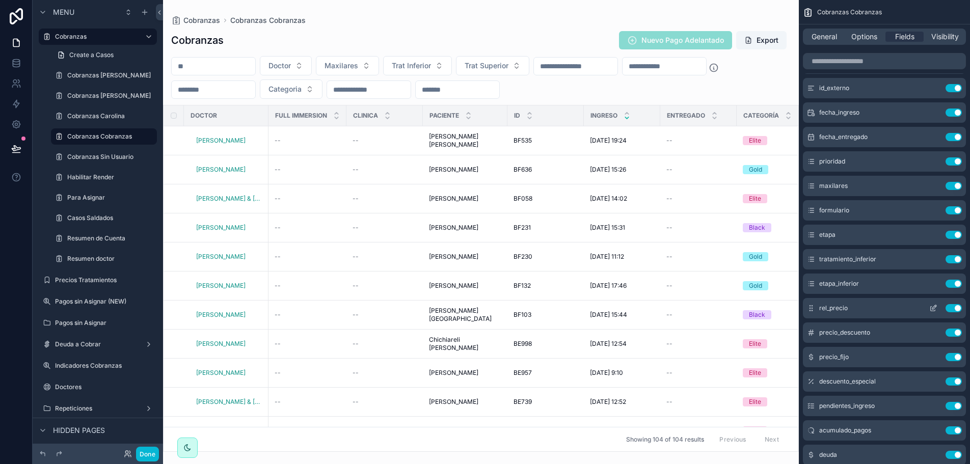
click at [935, 309] on icon "scrollable content" at bounding box center [933, 308] width 8 height 8
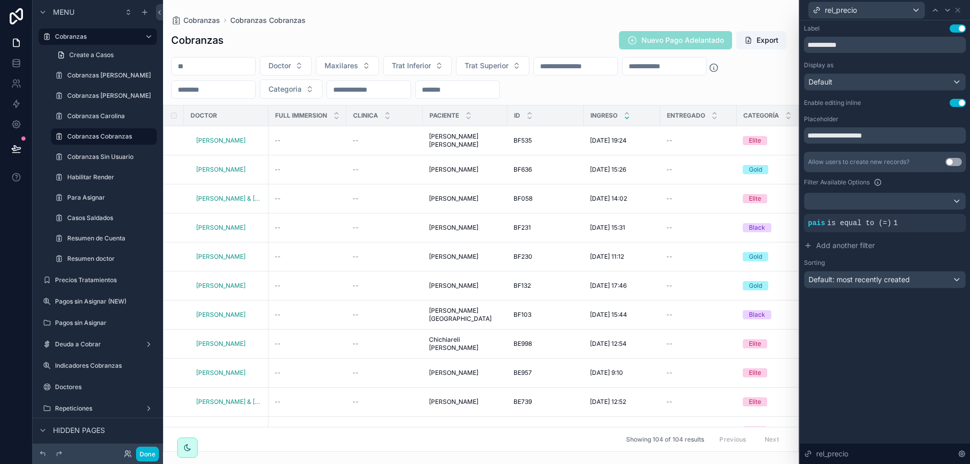
click at [954, 103] on button "Use setting" at bounding box center [957, 103] width 16 height 8
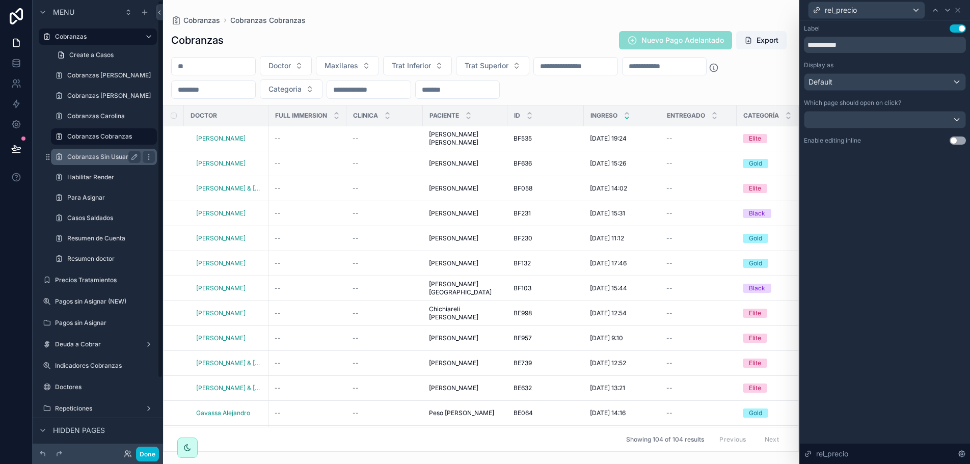
click at [90, 155] on label "Cobranzas Sin Usuario" at bounding box center [101, 157] width 69 height 8
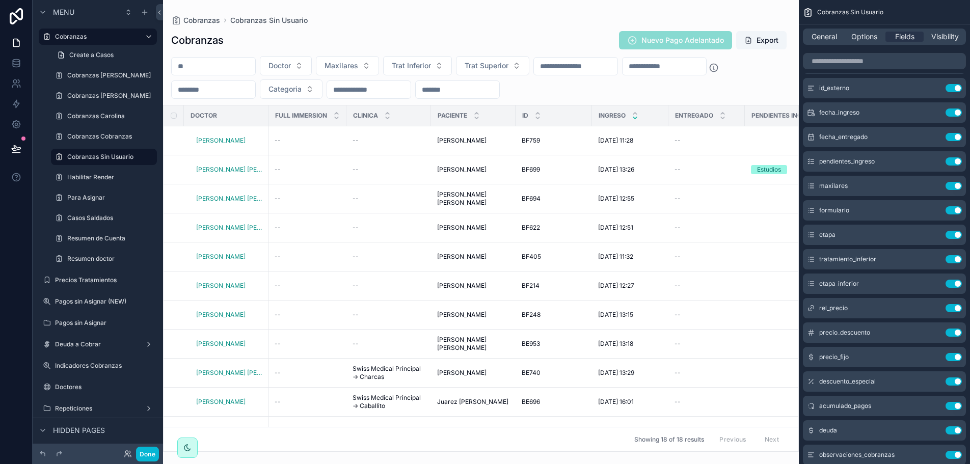
drag, startPoint x: 304, startPoint y: 448, endPoint x: 417, endPoint y: 448, distance: 113.1
click at [417, 448] on div "scrollable content" at bounding box center [481, 232] width 636 height 464
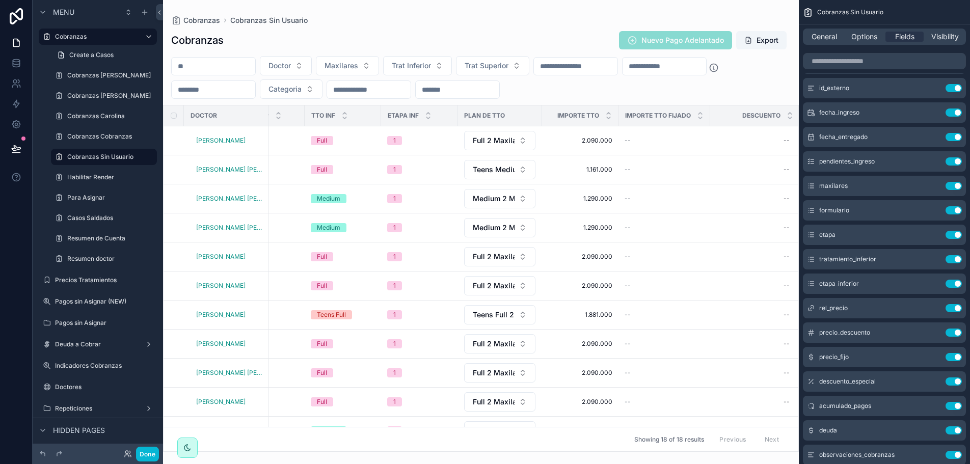
scroll to position [0, 777]
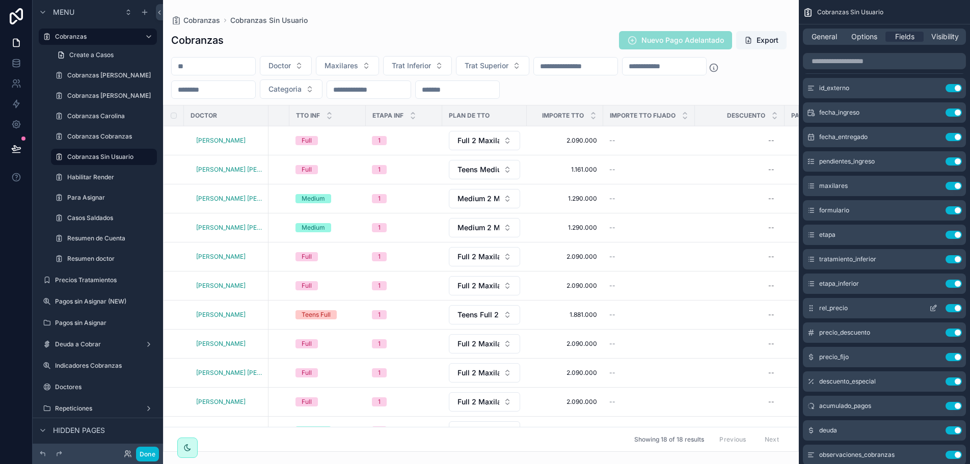
click at [937, 310] on icon "scrollable content" at bounding box center [933, 308] width 8 height 8
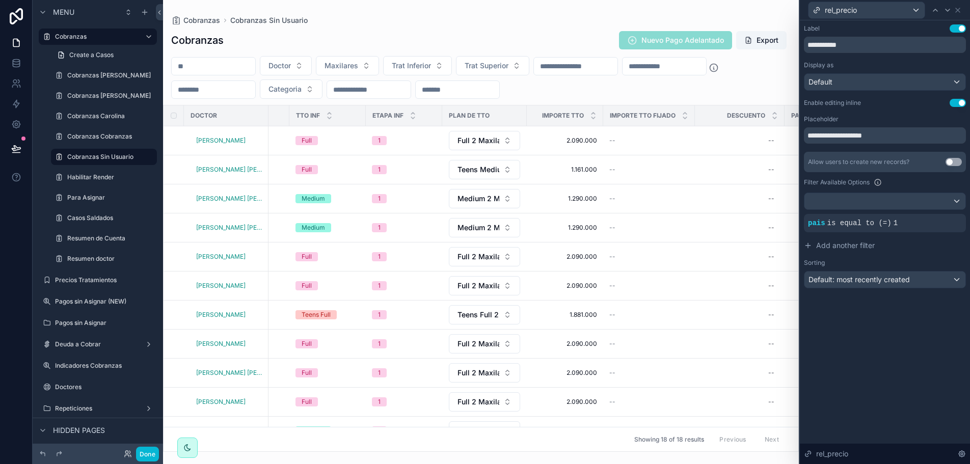
click at [959, 99] on button "Use setting" at bounding box center [957, 103] width 16 height 8
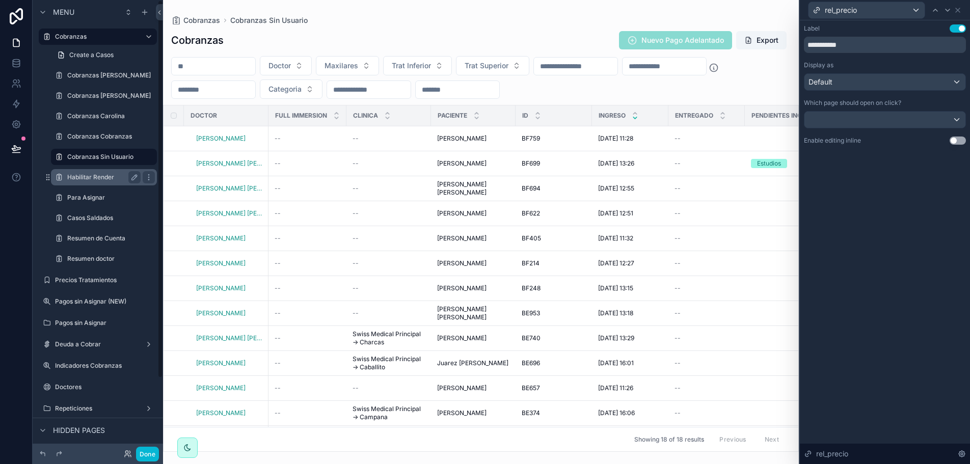
click at [75, 177] on label "Habilitar Render" at bounding box center [101, 177] width 69 height 8
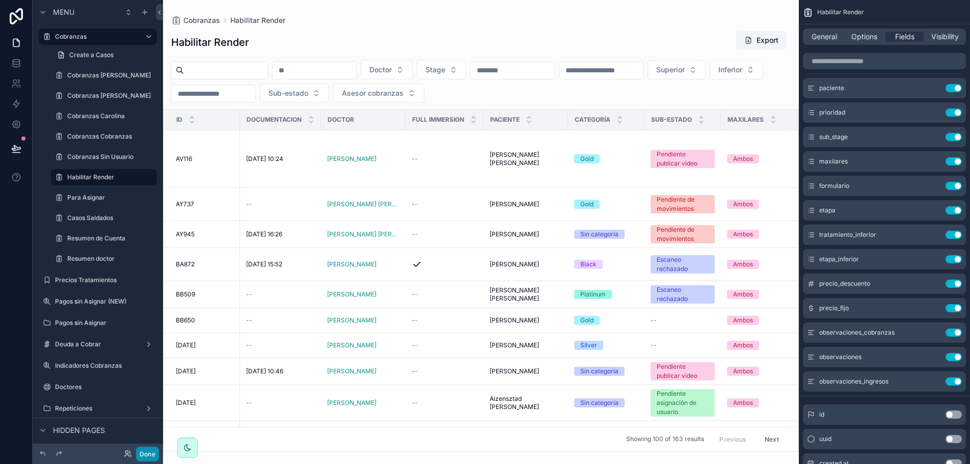
click at [146, 451] on button "Done" at bounding box center [147, 454] width 23 height 15
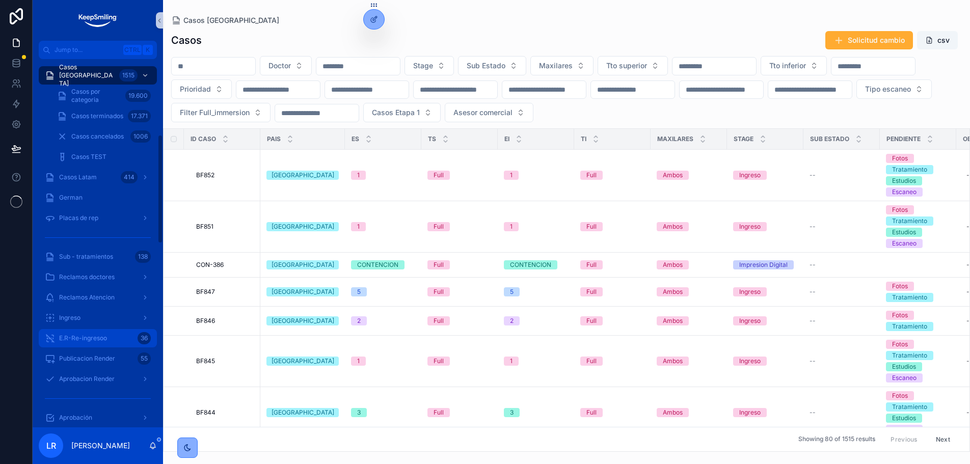
scroll to position [255, 0]
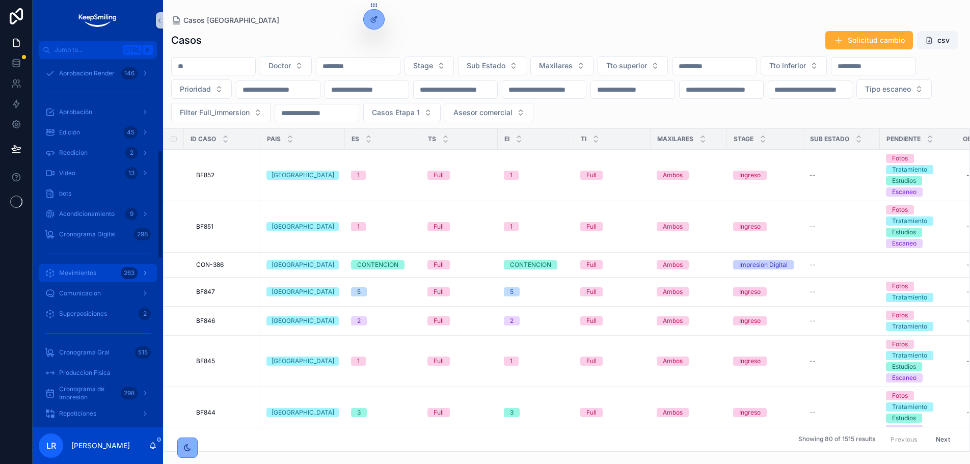
click at [91, 273] on span "Movimientos" at bounding box center [77, 273] width 37 height 8
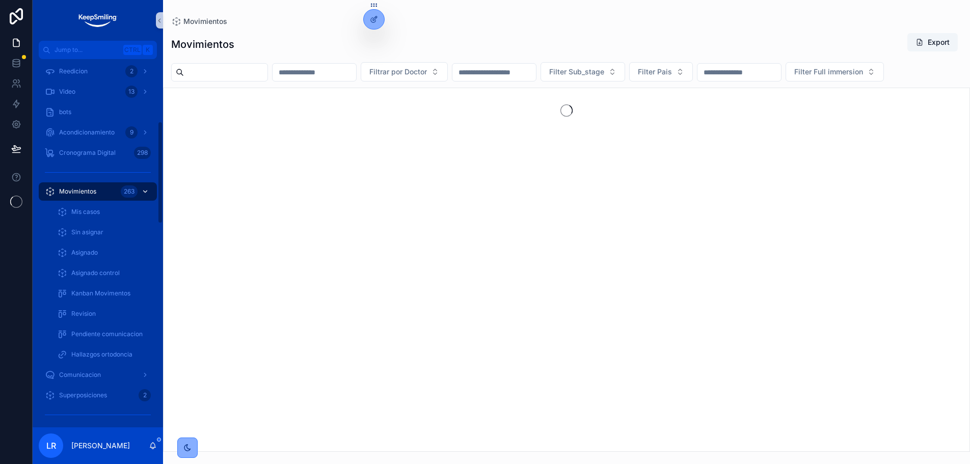
scroll to position [224, 0]
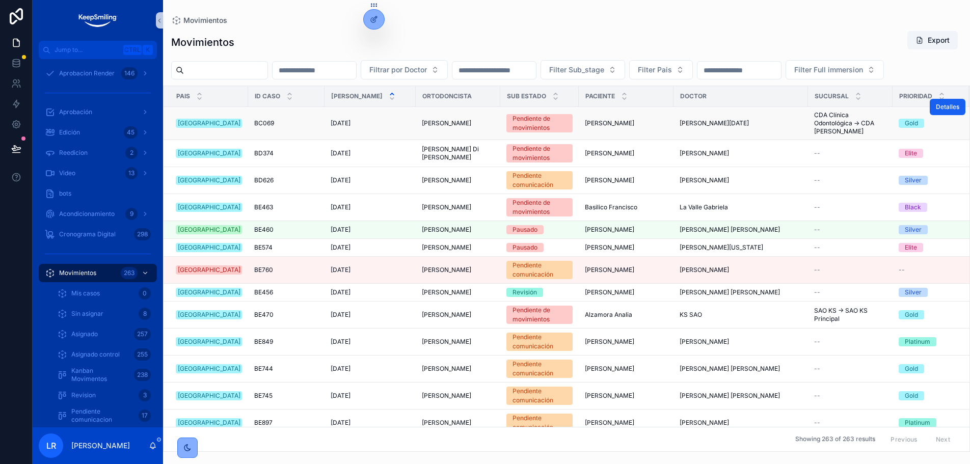
click at [942, 111] on span "Detalles" at bounding box center [947, 107] width 23 height 8
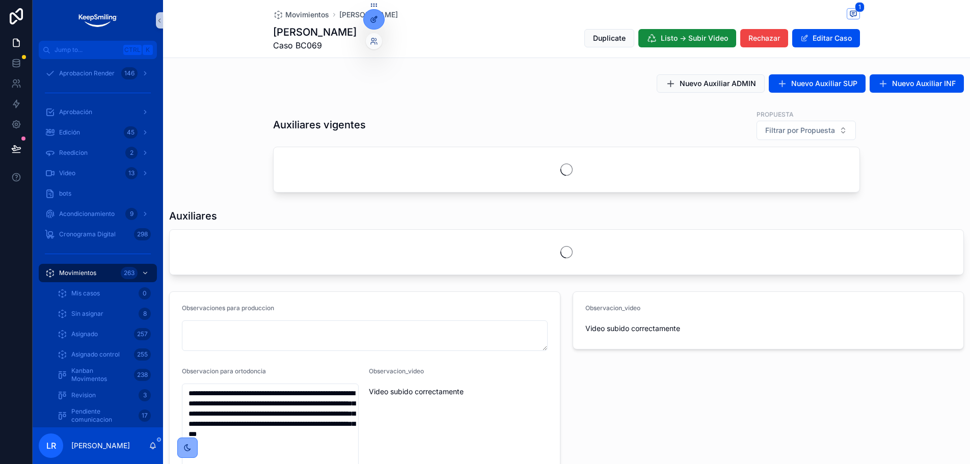
click at [379, 24] on div at bounding box center [374, 19] width 20 height 19
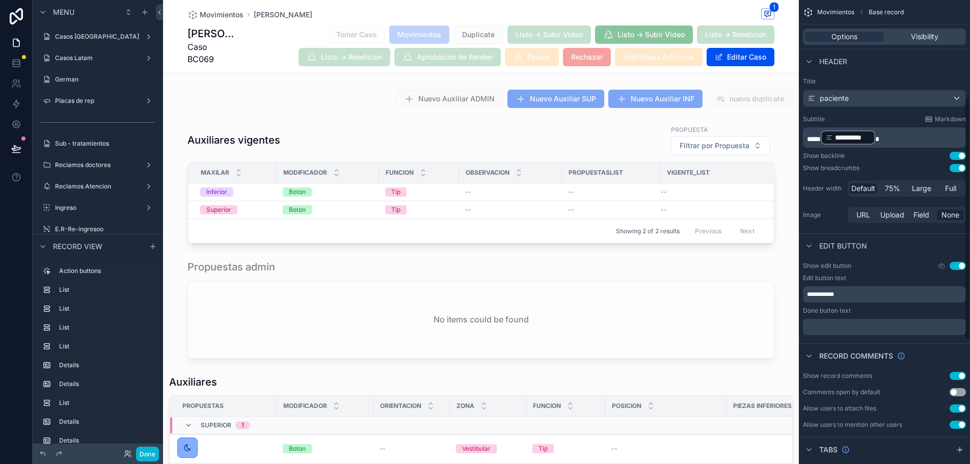
scroll to position [356, 0]
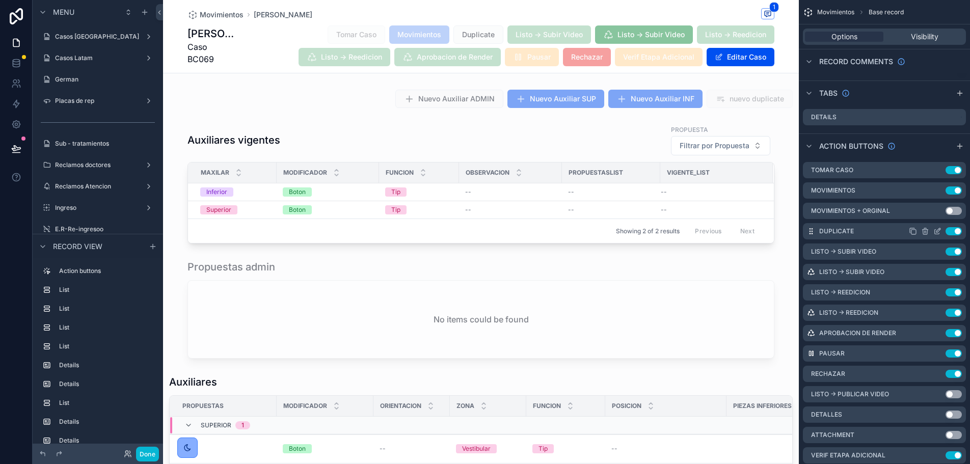
click at [940, 233] on icon "scrollable content" at bounding box center [937, 231] width 8 height 8
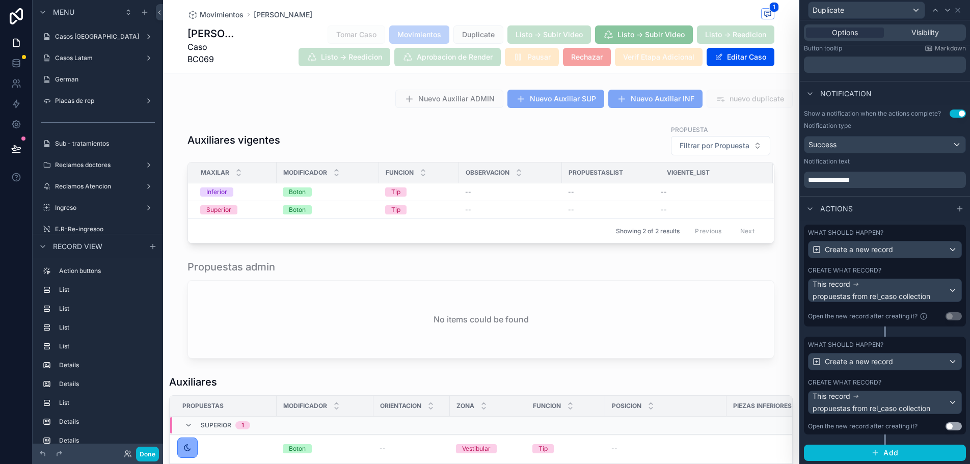
scroll to position [231, 0]
click at [913, 266] on div "Create what record?" at bounding box center [885, 269] width 154 height 8
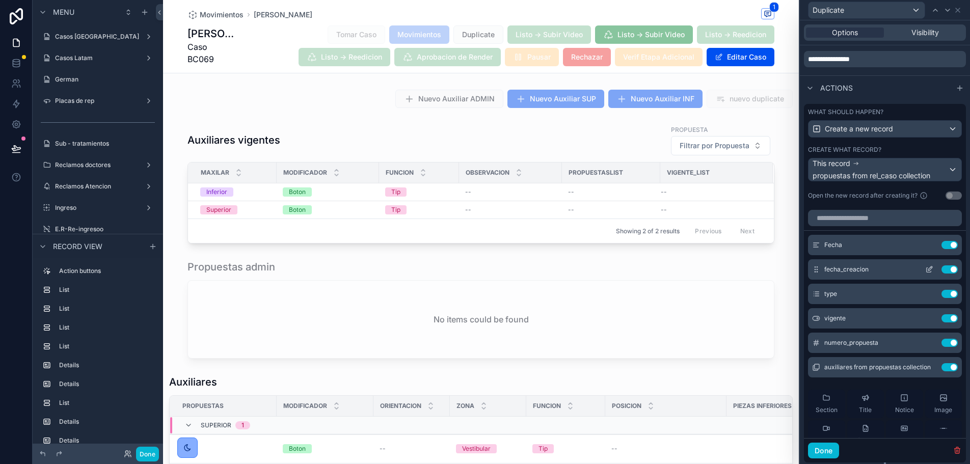
scroll to position [435, 0]
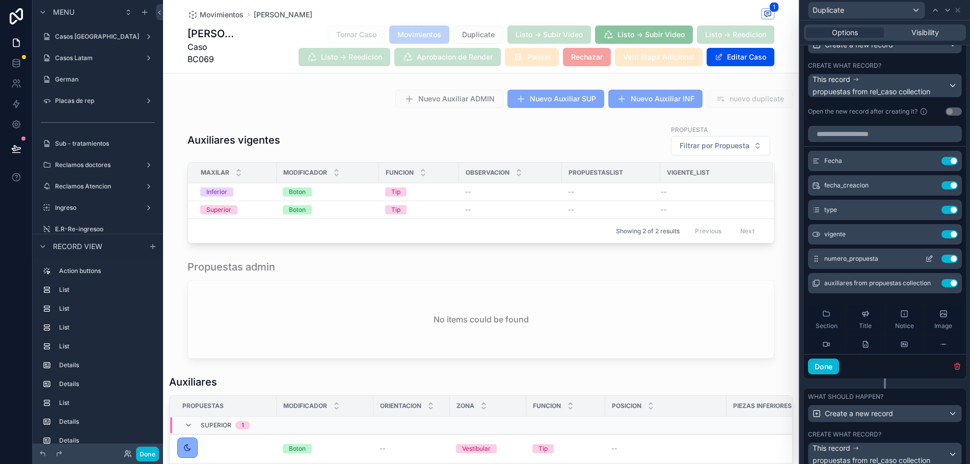
click at [930, 257] on icon at bounding box center [930, 256] width 1 height 1
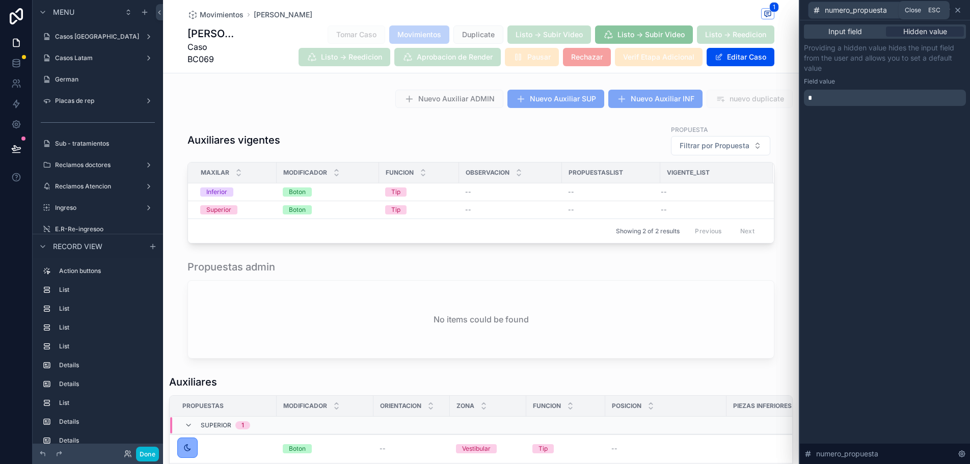
click at [960, 10] on icon at bounding box center [957, 10] width 8 height 8
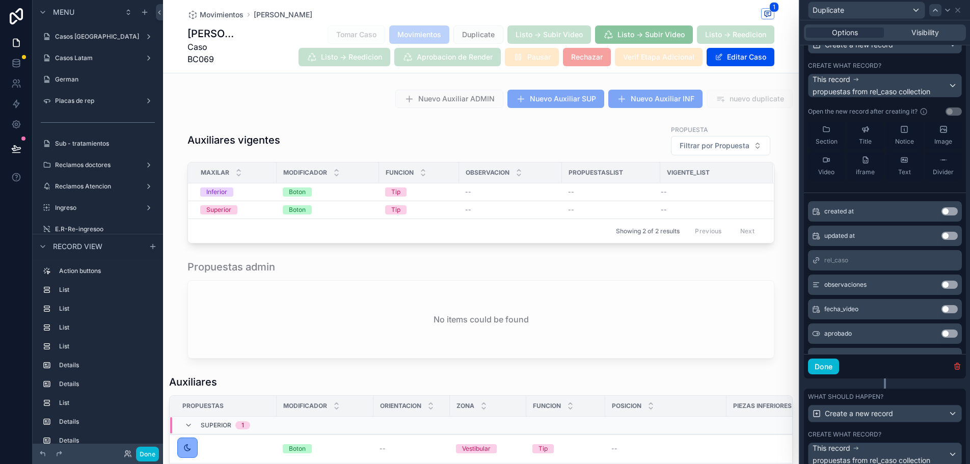
scroll to position [32, 0]
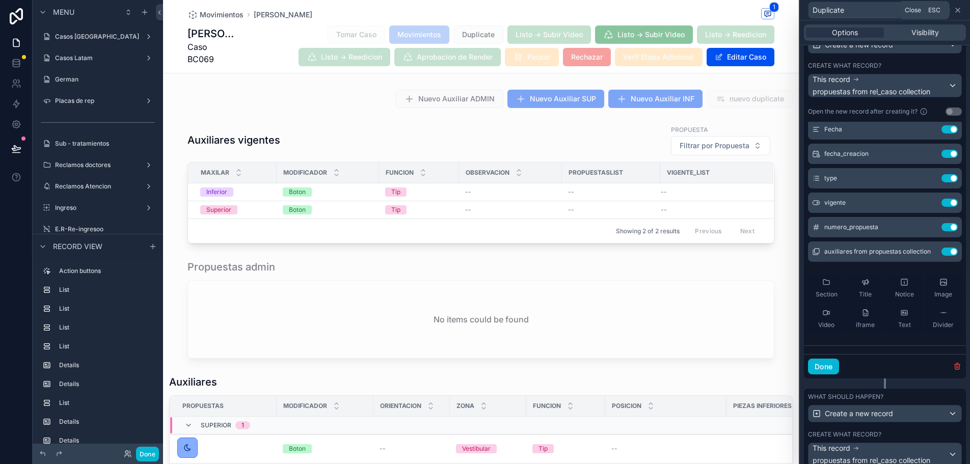
click at [956, 6] on icon at bounding box center [957, 10] width 8 height 8
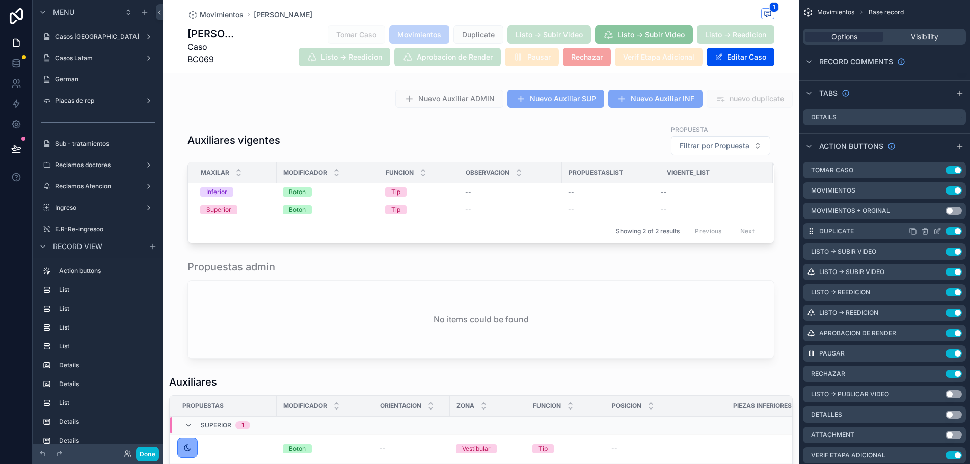
click at [937, 233] on icon "scrollable content" at bounding box center [937, 231] width 8 height 8
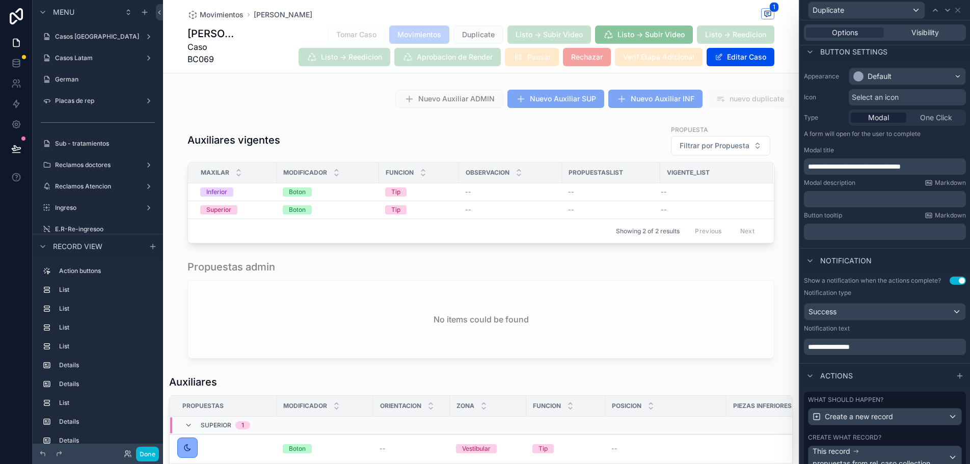
scroll to position [231, 0]
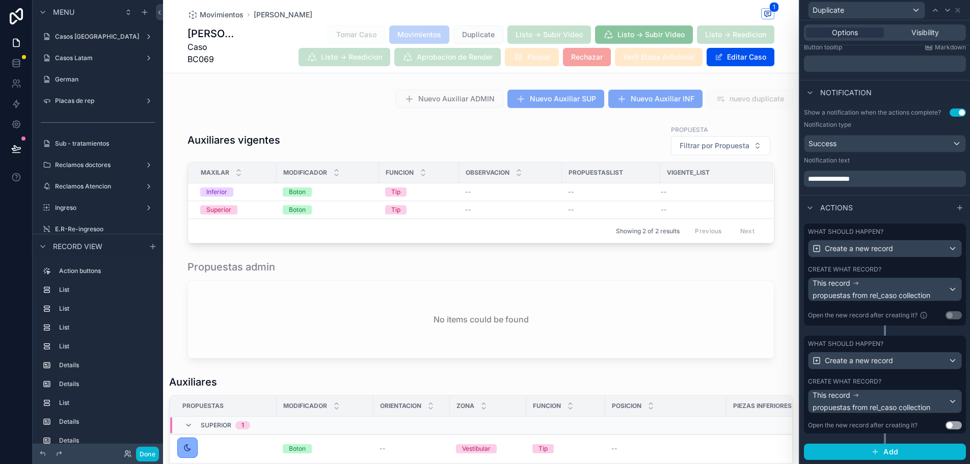
click at [911, 376] on div "What should happen? Create a new record Create what record? This record propues…" at bounding box center [885, 385] width 162 height 98
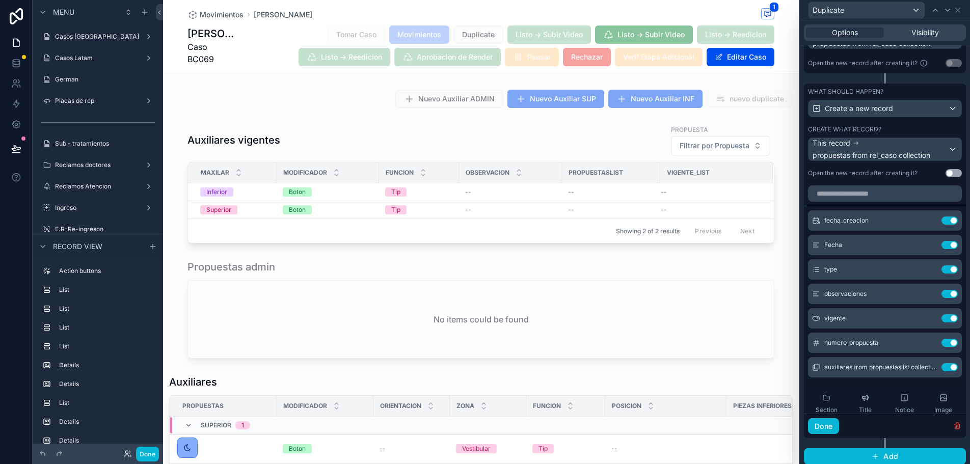
scroll to position [488, 0]
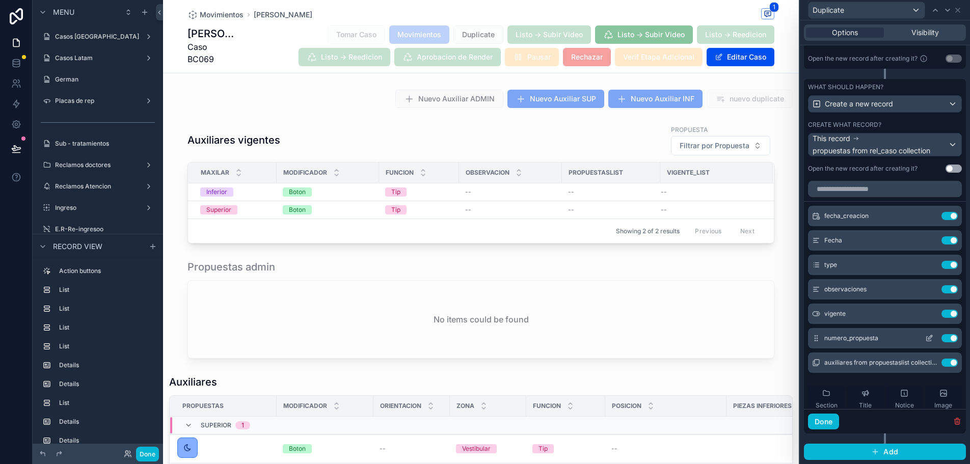
click at [928, 338] on icon at bounding box center [930, 337] width 4 height 4
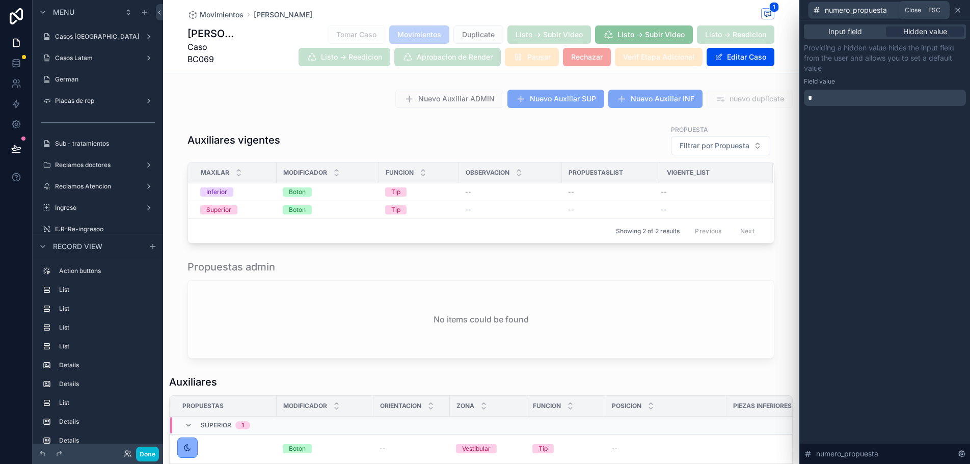
click at [956, 8] on icon at bounding box center [957, 10] width 8 height 8
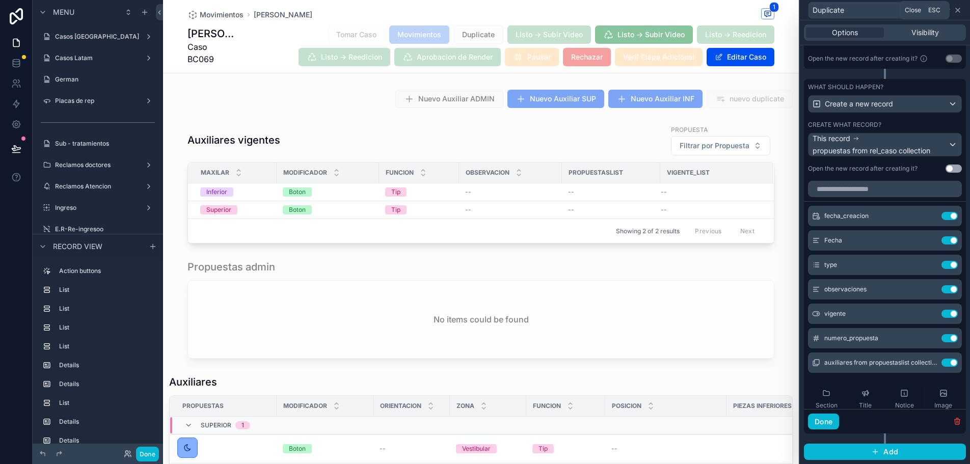
click at [957, 11] on icon at bounding box center [957, 10] width 8 height 8
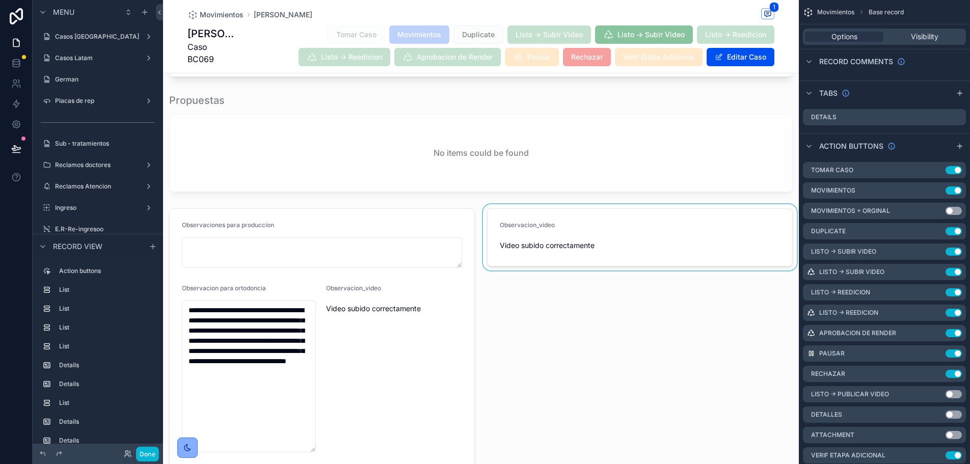
scroll to position [306, 0]
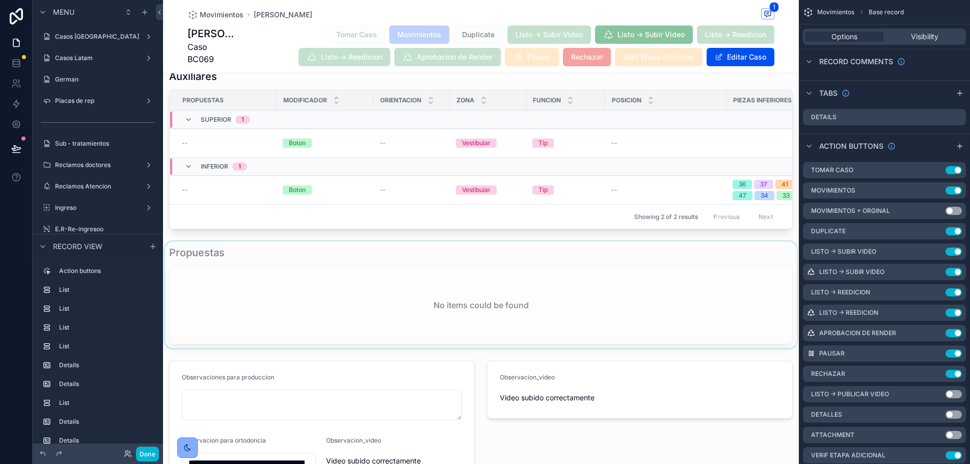
click at [658, 287] on div "scrollable content" at bounding box center [481, 294] width 636 height 107
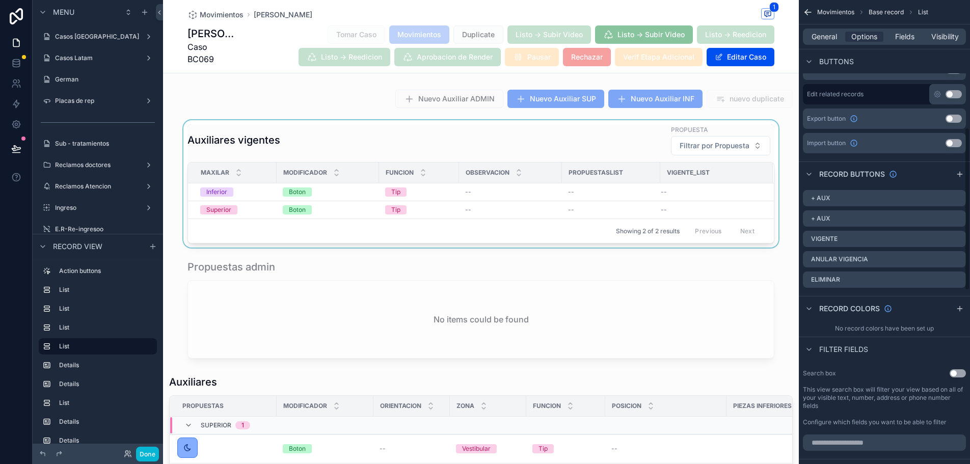
scroll to position [255, 0]
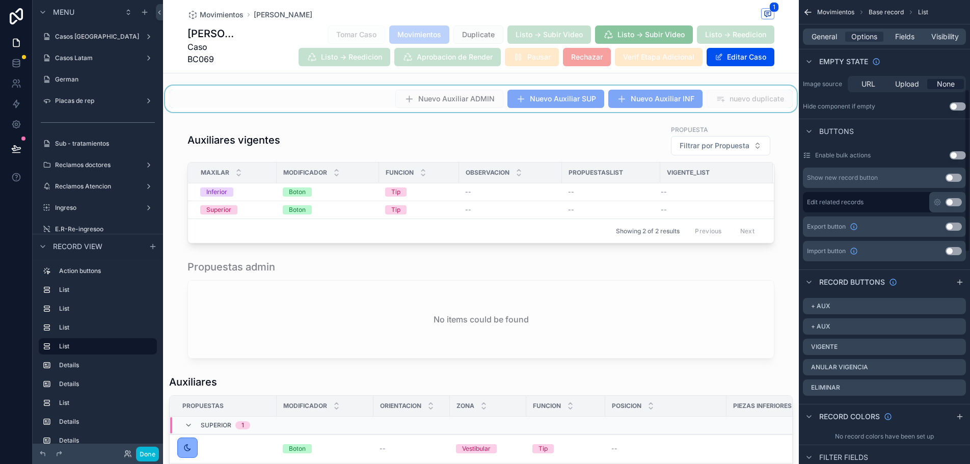
click at [291, 86] on div "scrollable content" at bounding box center [481, 99] width 636 height 26
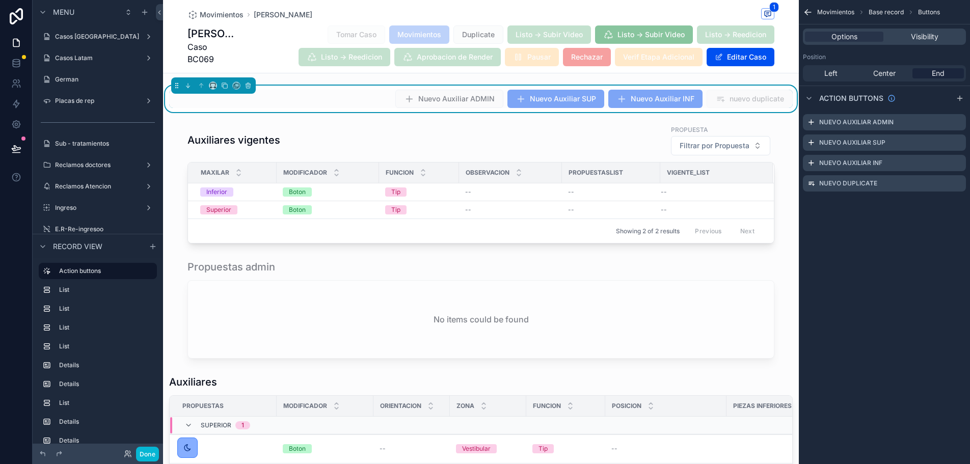
scroll to position [0, 0]
click at [269, 45] on div "Tomar Caso Movimientos Duplicate Listo -> Subir Video Listo -> Subir Video List…" at bounding box center [504, 46] width 539 height 42
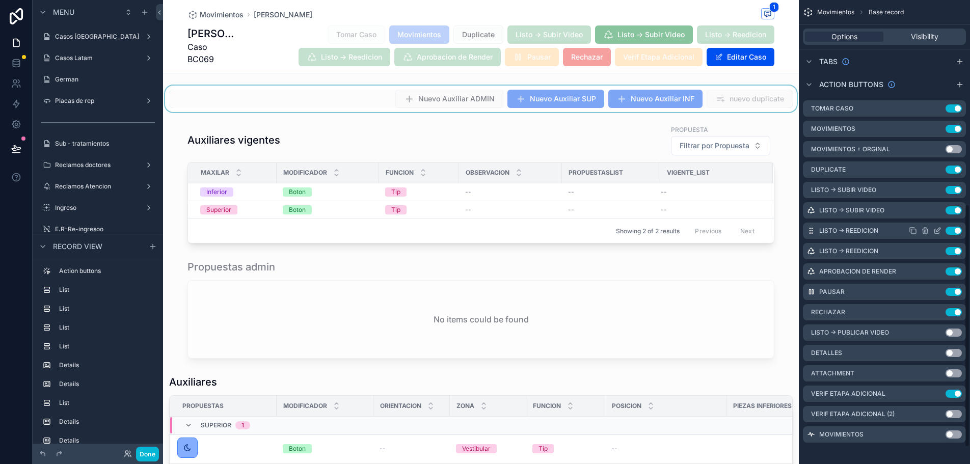
scroll to position [421, 0]
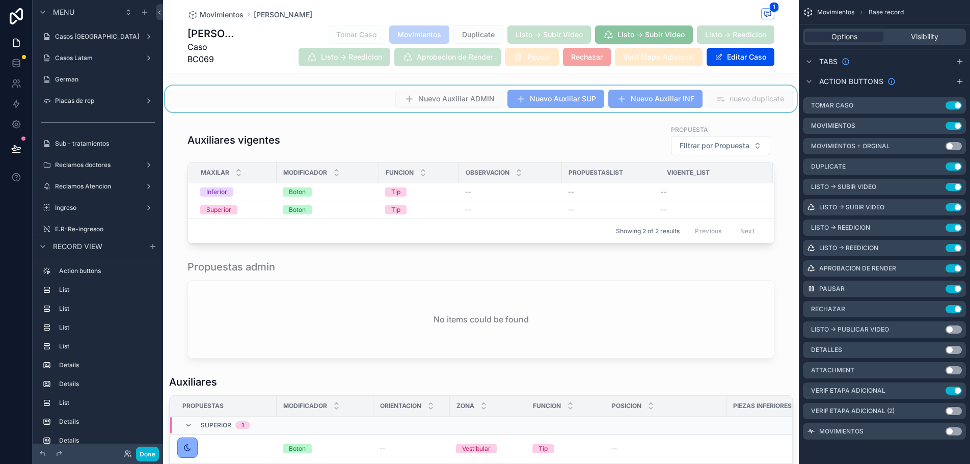
click at [711, 92] on div "scrollable content" at bounding box center [481, 99] width 636 height 26
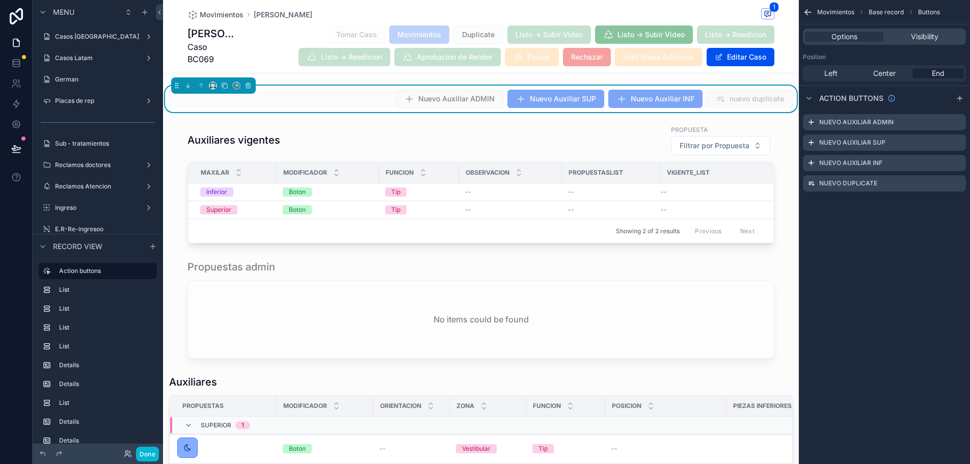
scroll to position [0, 0]
click at [958, 183] on icon "scrollable content" at bounding box center [958, 182] width 4 height 4
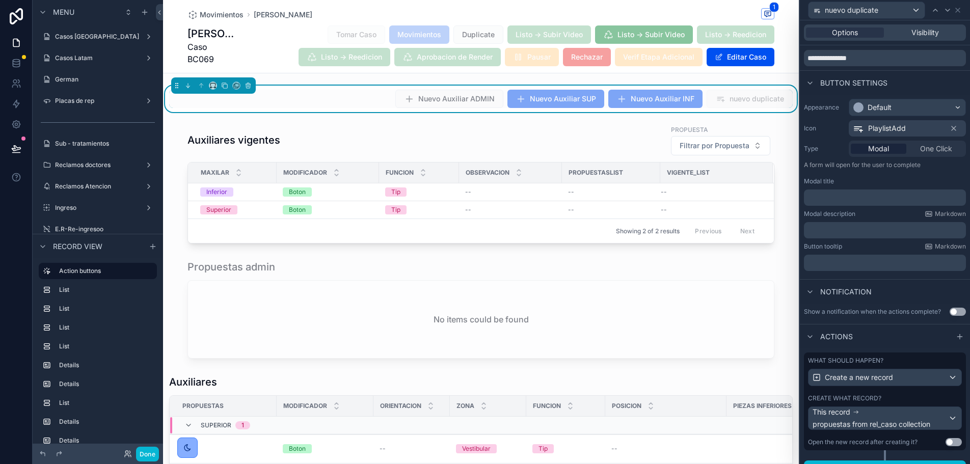
scroll to position [49, 0]
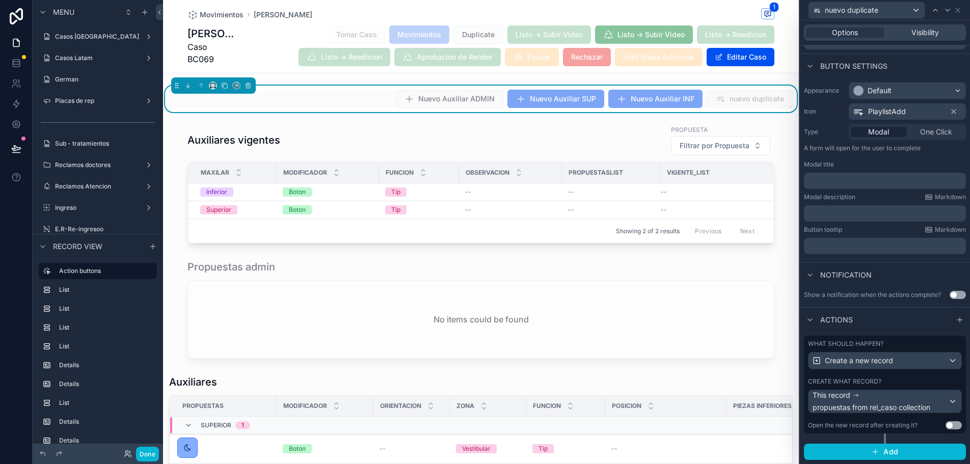
click at [908, 376] on div "What should happen? Create a new record Create what record? This record propues…" at bounding box center [885, 385] width 162 height 98
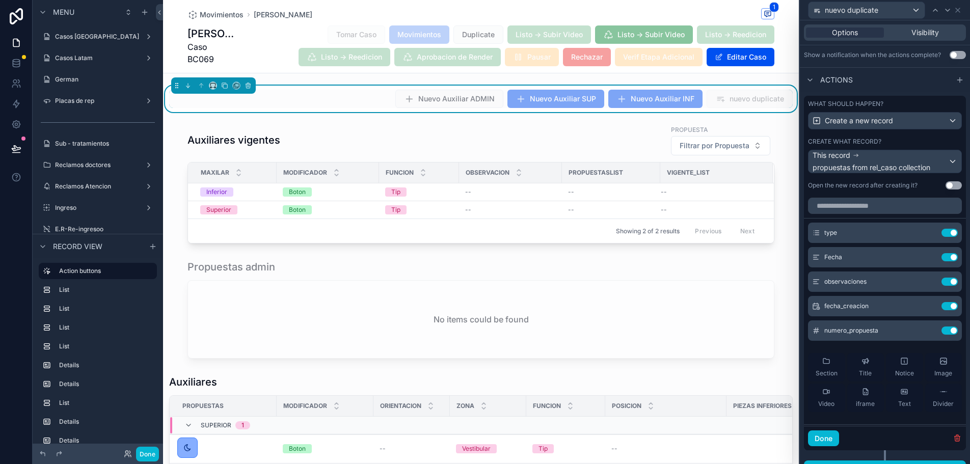
scroll to position [306, 0]
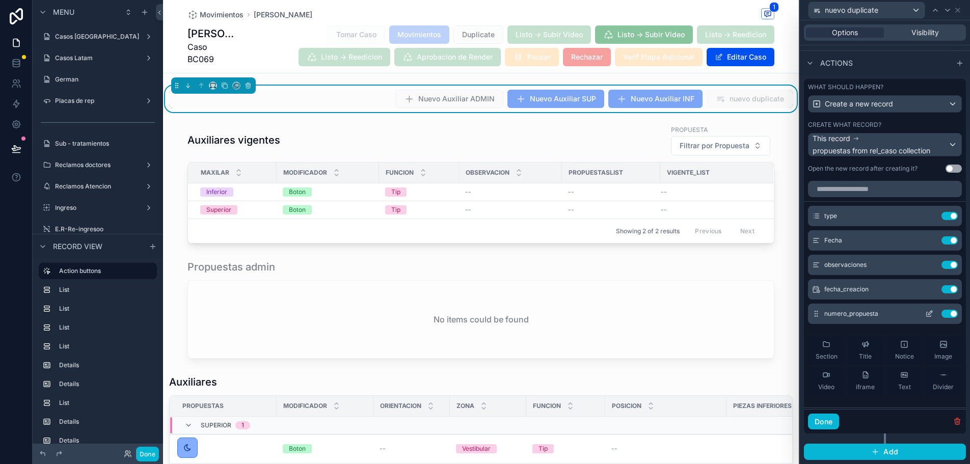
click at [925, 311] on icon at bounding box center [929, 314] width 8 height 8
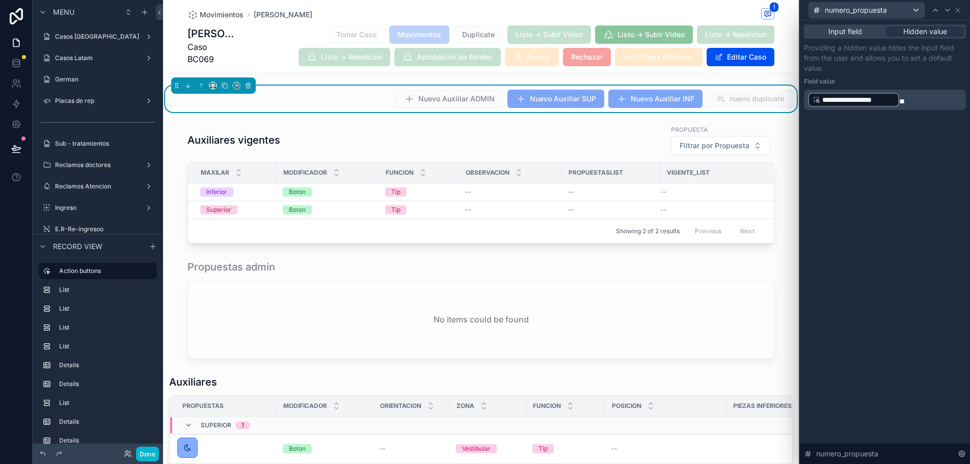
click at [256, 48] on div "Tomar Caso Movimientos Duplicate Listo -> Subir Video Listo -> Subir Video List…" at bounding box center [504, 46] width 539 height 42
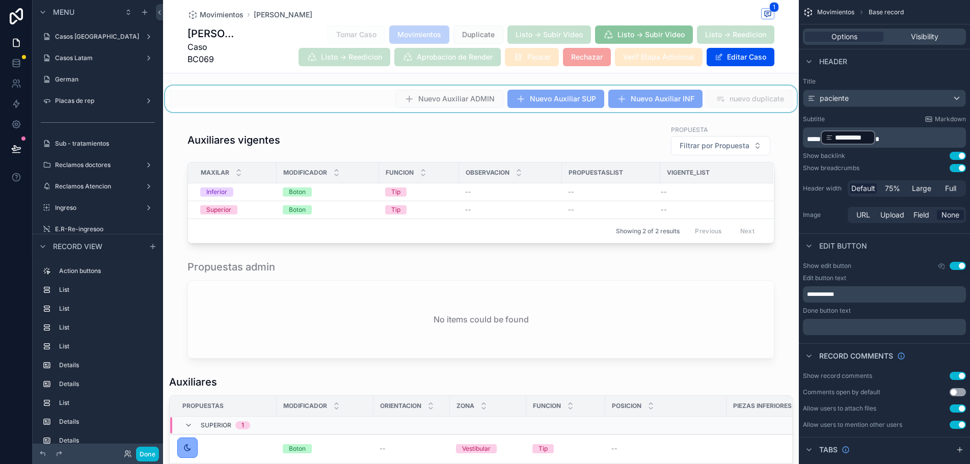
click at [914, 61] on div "Header" at bounding box center [884, 61] width 171 height 24
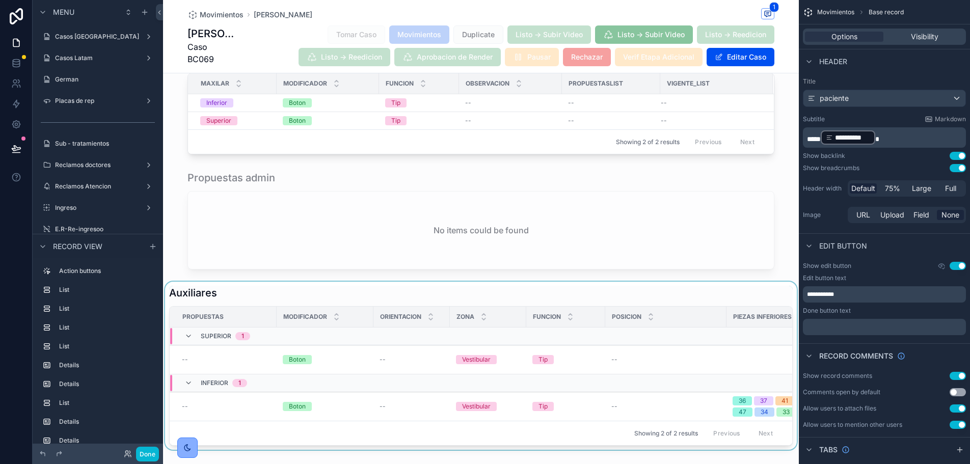
scroll to position [0, 0]
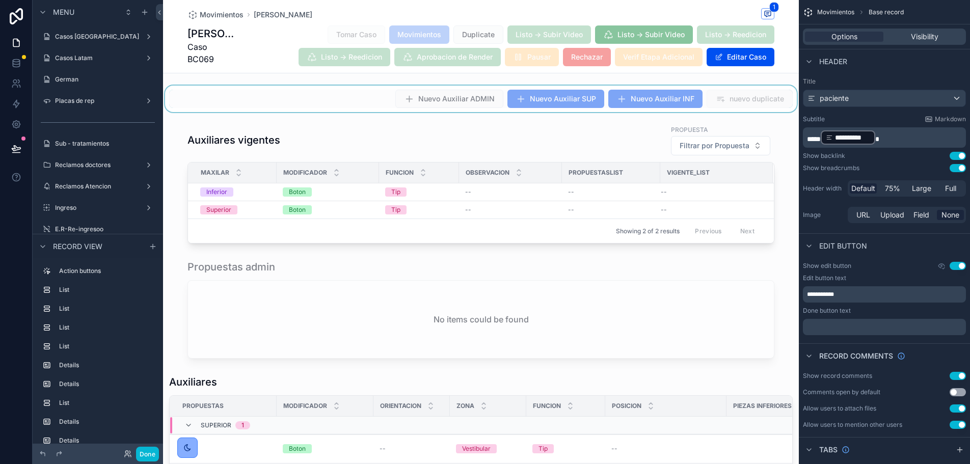
click at [781, 14] on div "Movimientos Coldeira Bautista 1 Coldeira Bautista Caso BC069 Tomar Caso Movimie…" at bounding box center [481, 36] width 636 height 73
click at [126, 451] on icon at bounding box center [126, 452] width 3 height 3
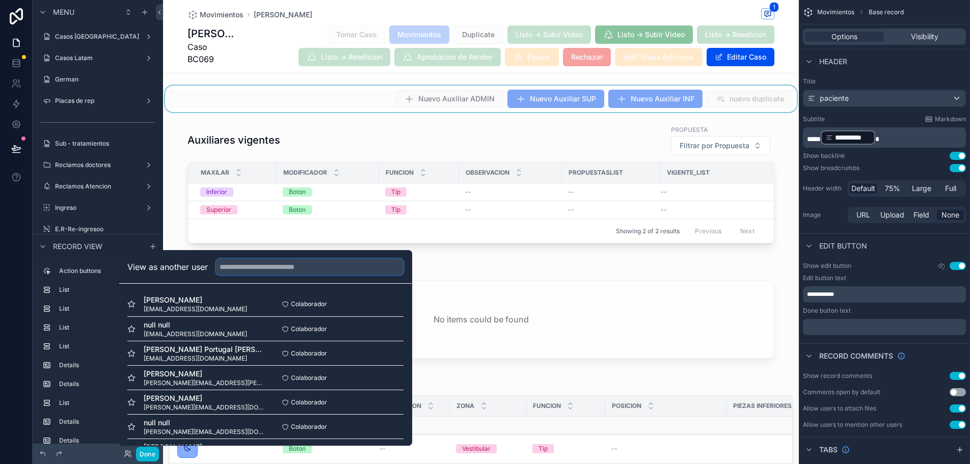
click at [264, 266] on input "text" at bounding box center [309, 267] width 187 height 16
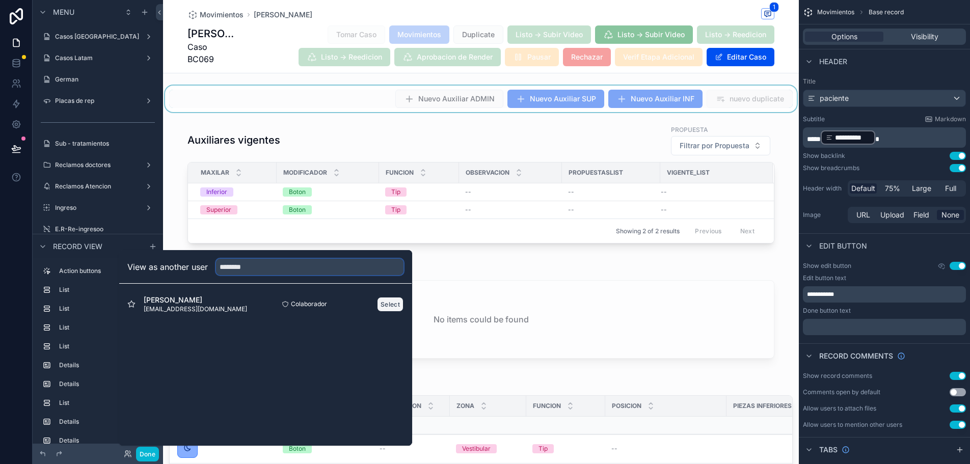
type input "********"
click at [389, 306] on button "Select" at bounding box center [390, 304] width 26 height 15
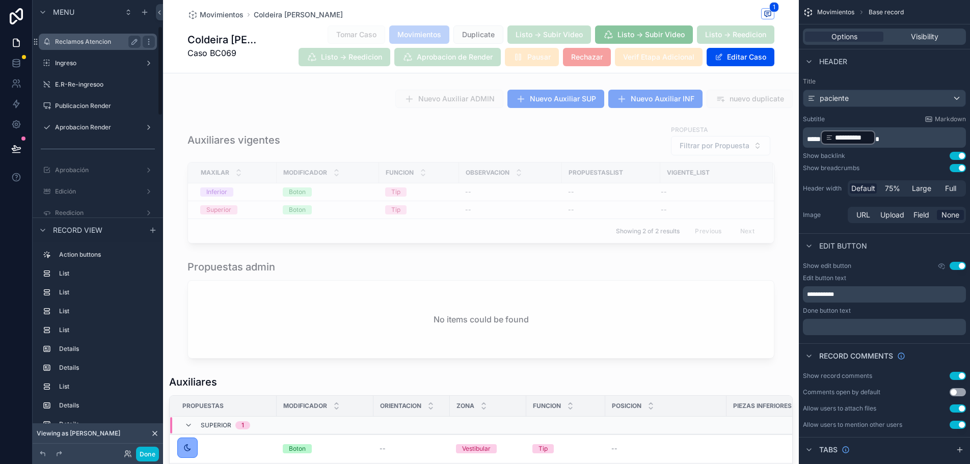
scroll to position [153, 0]
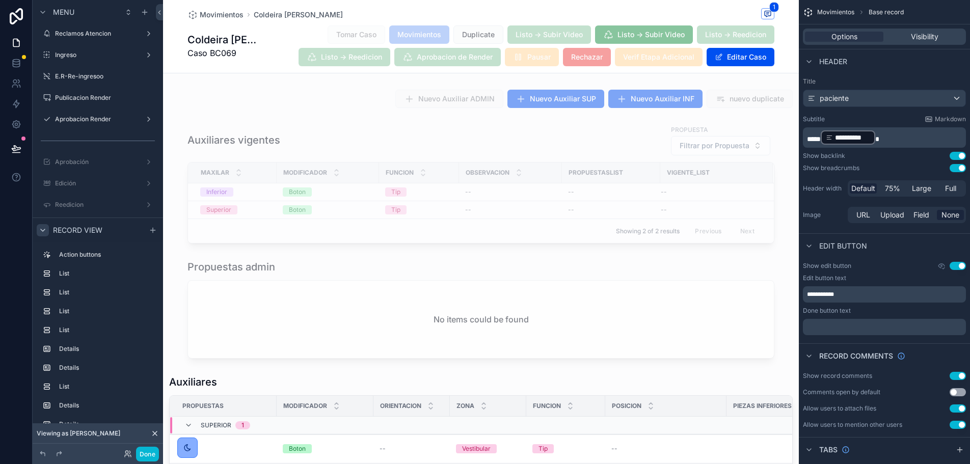
click at [39, 227] on icon "scrollable content" at bounding box center [43, 230] width 8 height 8
click at [92, 336] on label "Movimientos" at bounding box center [95, 333] width 81 height 8
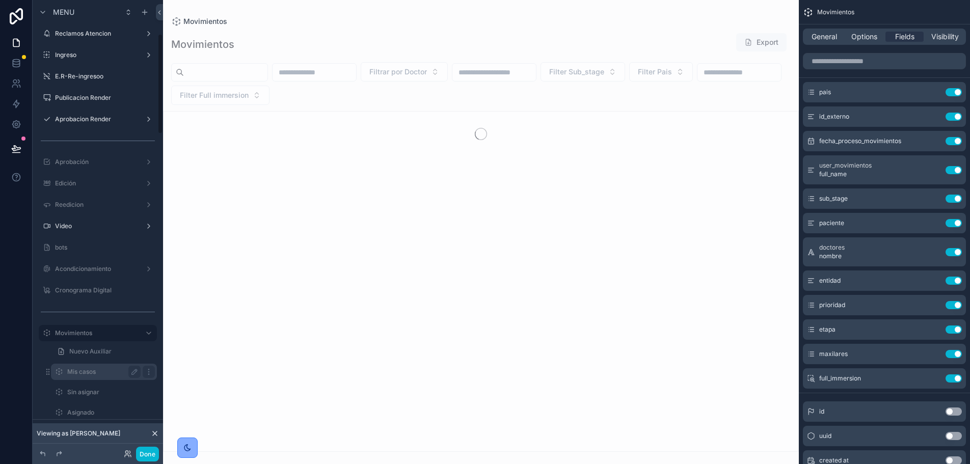
click at [93, 369] on label "Mis casos" at bounding box center [101, 372] width 69 height 8
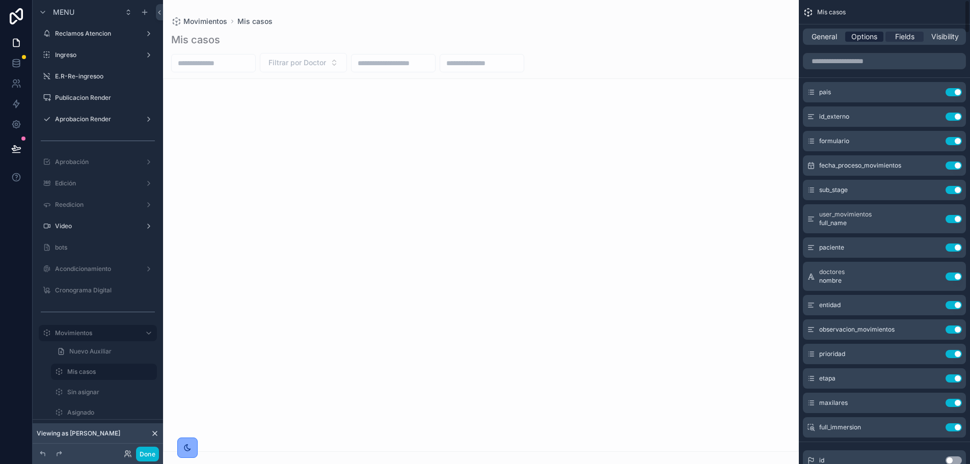
click at [870, 38] on span "Options" at bounding box center [864, 37] width 26 height 10
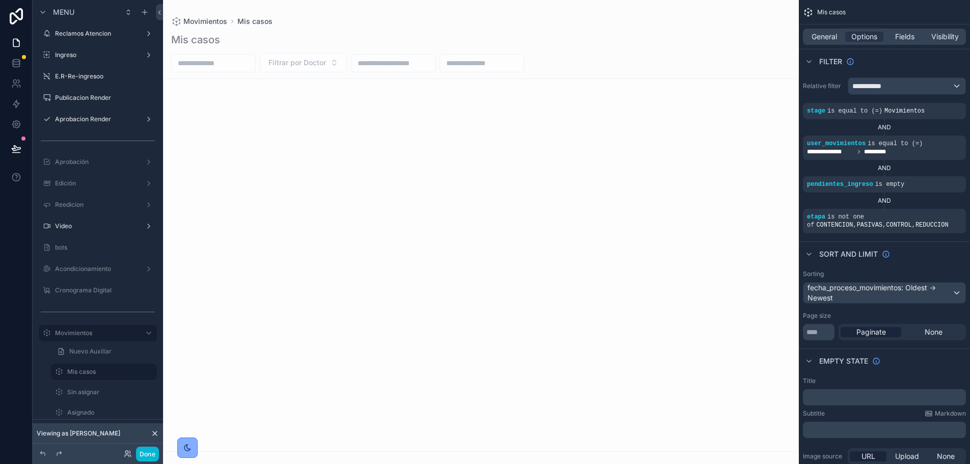
click at [460, 238] on div "scrollable content" at bounding box center [481, 232] width 636 height 464
click at [152, 434] on icon at bounding box center [155, 433] width 8 height 8
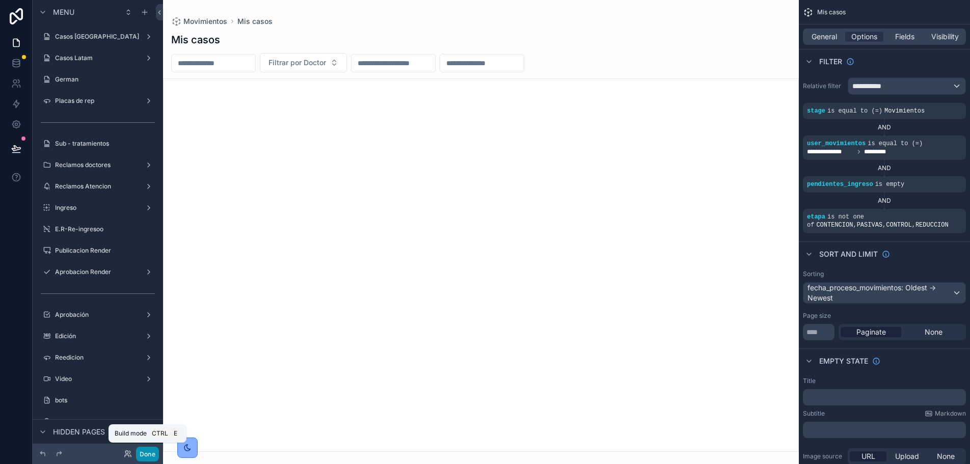
click at [149, 453] on button "Done" at bounding box center [147, 454] width 23 height 15
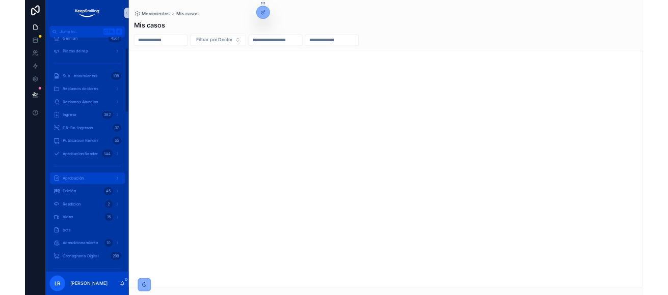
scroll to position [306, 0]
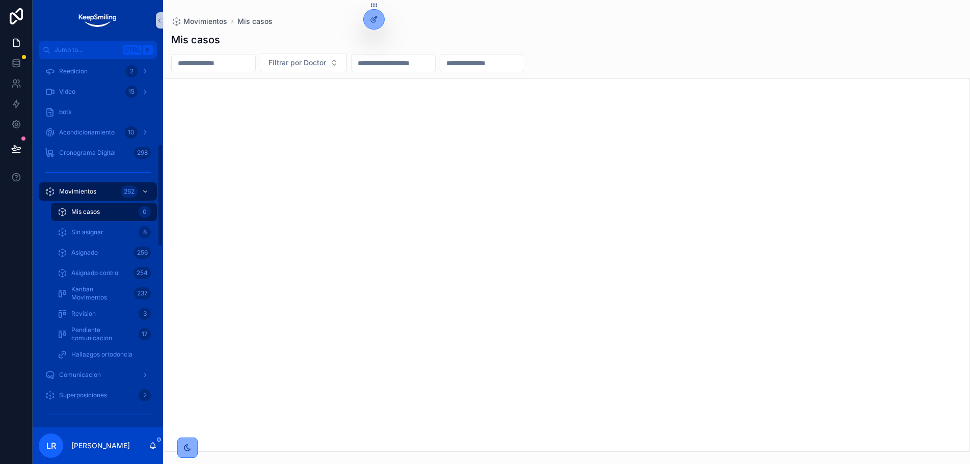
click at [99, 215] on span "Mis casos" at bounding box center [85, 212] width 29 height 8
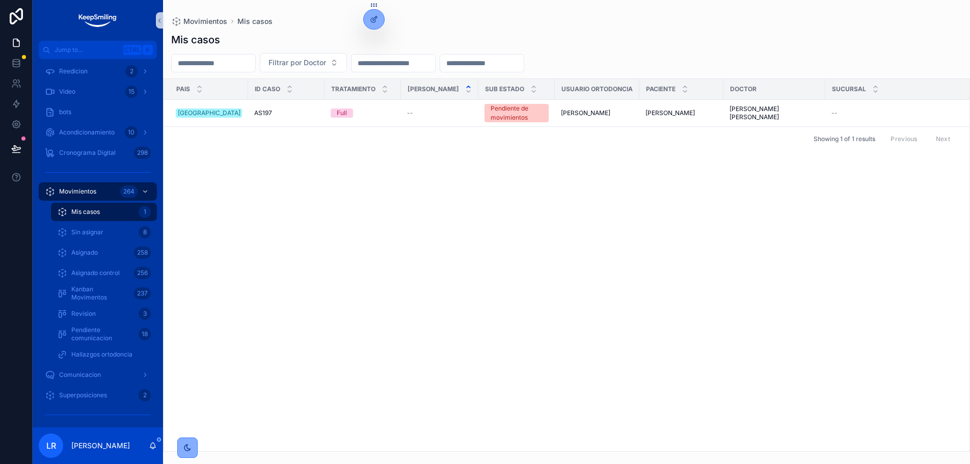
click at [0, 0] on span "Detalles" at bounding box center [0, 0] width 0 height 0
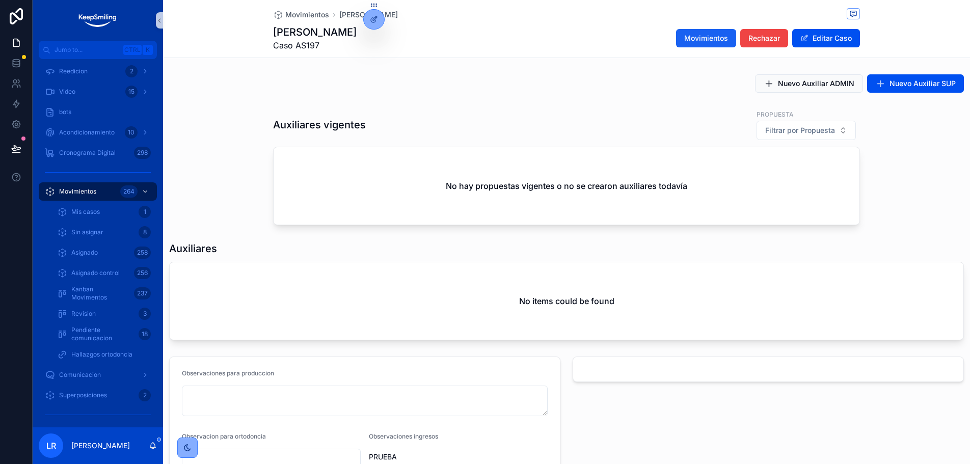
click at [684, 34] on span "Movimientos" at bounding box center [706, 38] width 44 height 10
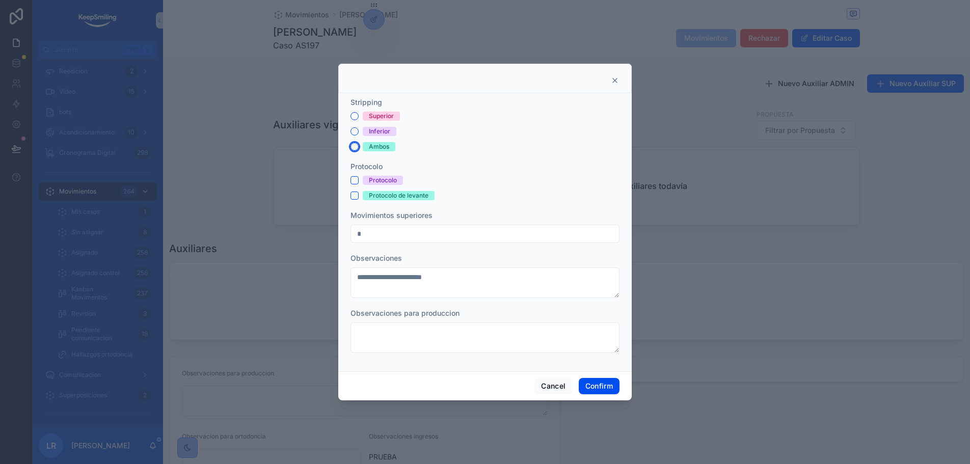
click at [354, 148] on button "Ambos" at bounding box center [354, 147] width 8 height 8
drag, startPoint x: 347, startPoint y: 231, endPoint x: 296, endPoint y: 226, distance: 51.2
click at [305, 228] on div "Stripping Superior Inferior Ambos Protocolo Protocolo Protocolo de levante Movi…" at bounding box center [485, 232] width 970 height 464
type input "**"
click at [354, 119] on button "Superior" at bounding box center [354, 116] width 8 height 8
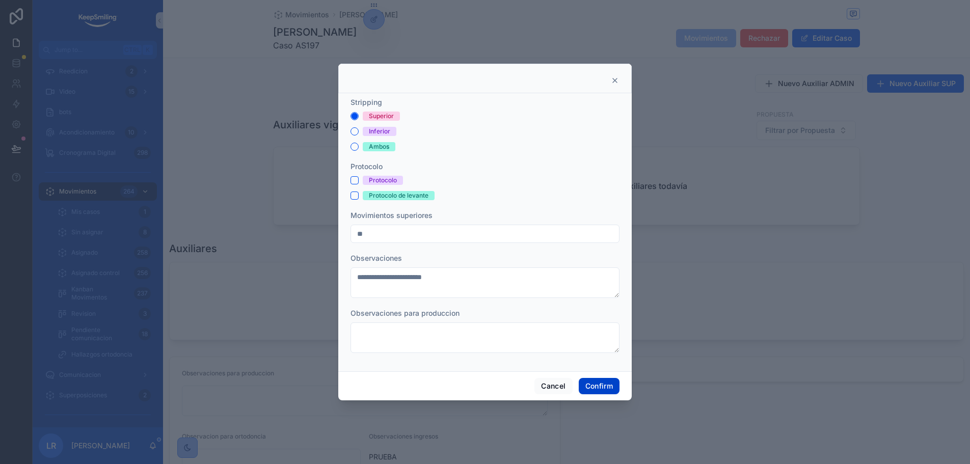
click at [590, 384] on button "Confirm" at bounding box center [599, 386] width 41 height 16
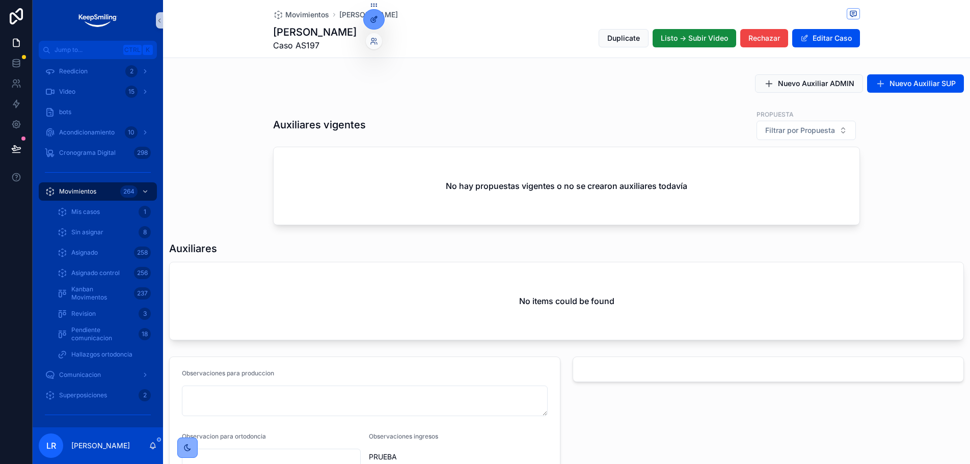
click at [371, 23] on div at bounding box center [374, 19] width 20 height 19
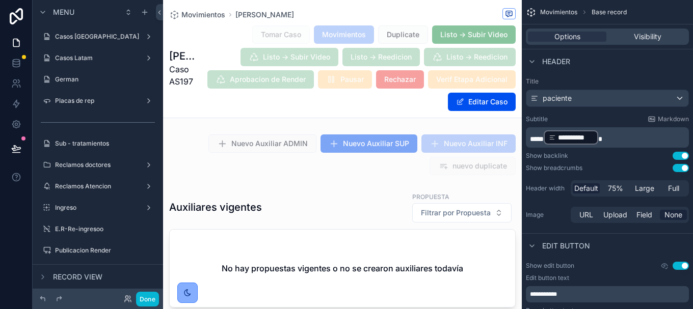
click at [271, 92] on div "Tomar Caso Movimientos Duplicate Listo -> Subir Video Listo -> Subir Video List…" at bounding box center [356, 68] width 318 height 87
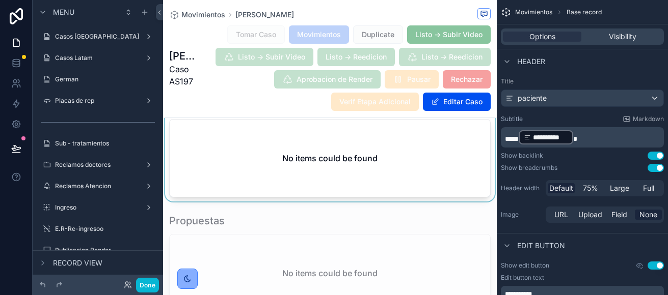
scroll to position [356, 0]
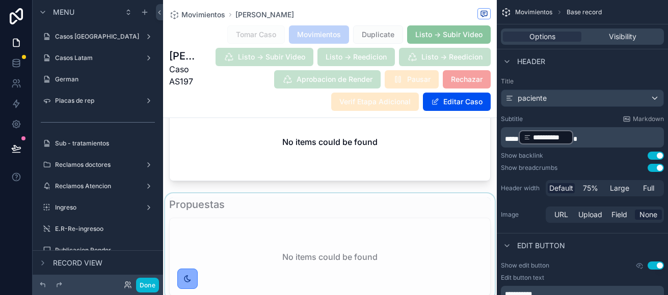
click at [275, 231] on div "scrollable content" at bounding box center [330, 247] width 334 height 107
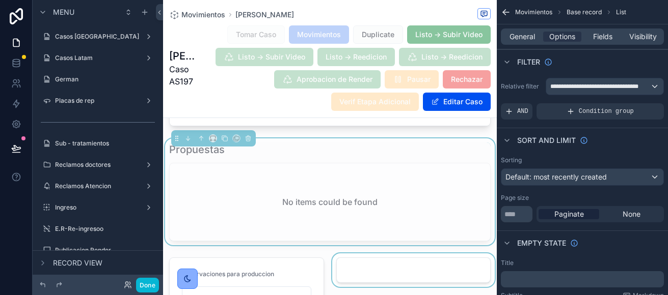
scroll to position [407, 0]
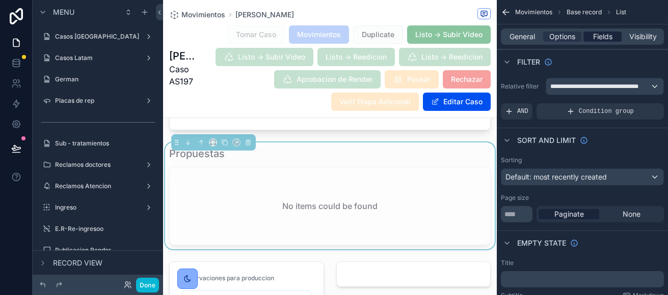
click at [602, 39] on span "Fields" at bounding box center [602, 37] width 19 height 10
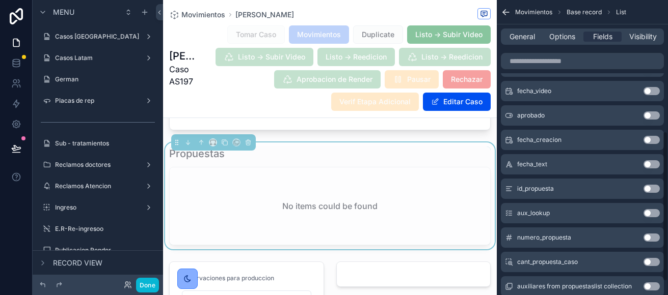
scroll to position [285, 0]
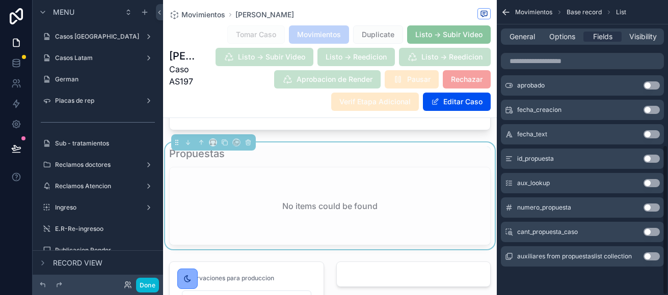
click at [650, 207] on button "Use setting" at bounding box center [651, 208] width 16 height 8
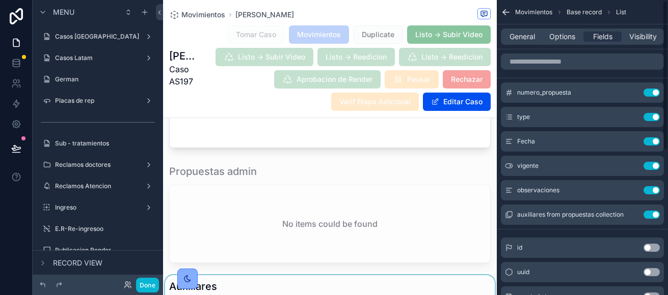
scroll to position [153, 0]
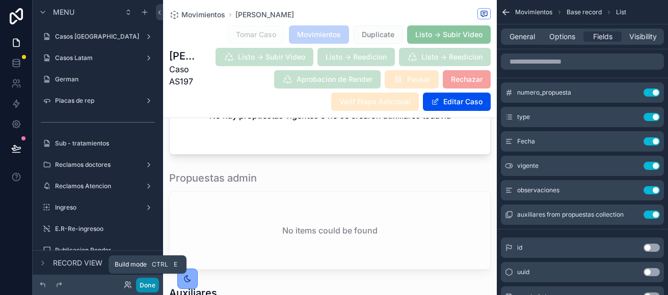
click at [151, 288] on button "Done" at bounding box center [147, 285] width 23 height 15
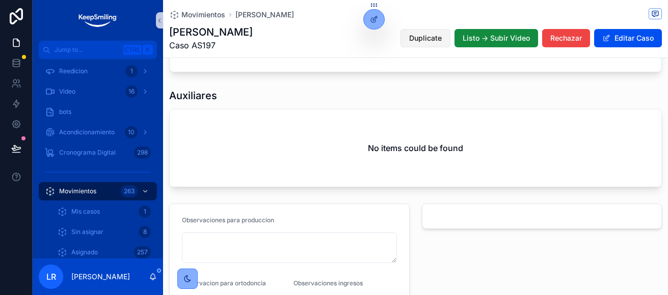
click at [426, 43] on button "Duplicate" at bounding box center [425, 38] width 50 height 18
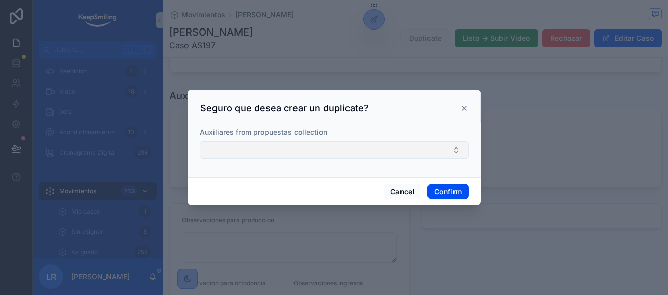
click at [310, 150] on button "Select Button" at bounding box center [334, 150] width 269 height 17
click at [373, 111] on div "Seguro que desea crear un duplicate?" at bounding box center [334, 108] width 268 height 12
click at [392, 193] on button "Cancel" at bounding box center [402, 192] width 38 height 16
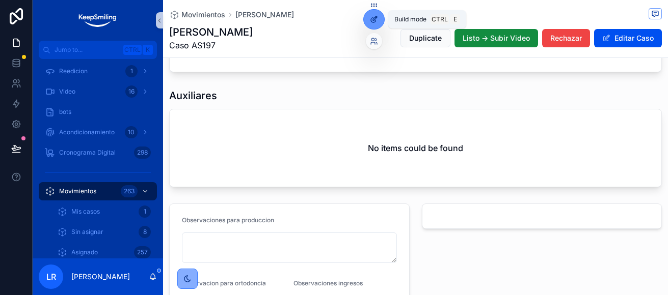
click at [372, 19] on icon at bounding box center [374, 19] width 8 height 8
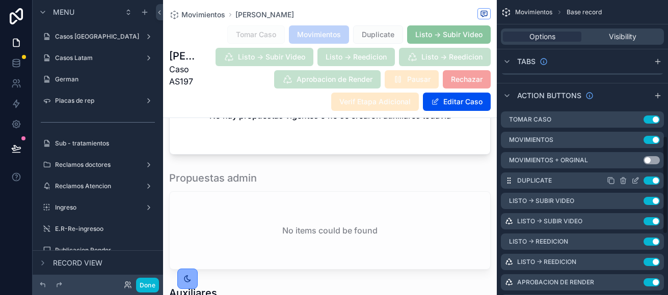
scroll to position [407, 0]
click at [636, 182] on icon "scrollable content" at bounding box center [635, 180] width 8 height 8
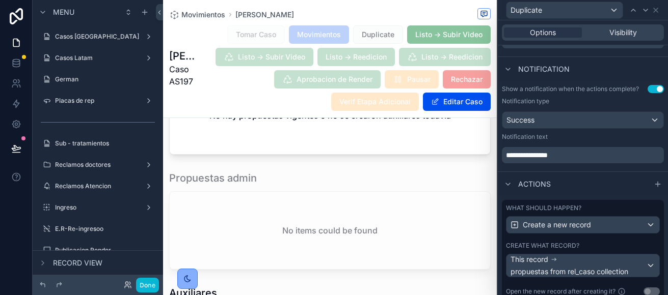
scroll to position [400, 0]
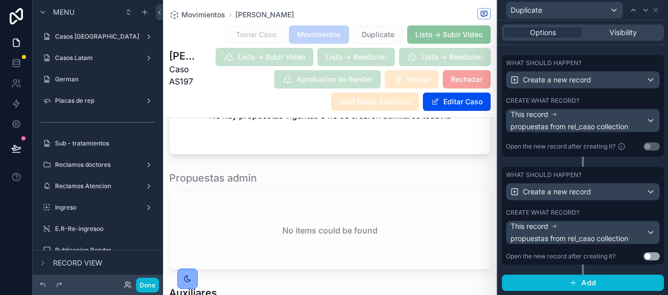
click at [612, 105] on div "Create what record? This record propuestas from rel_caso collection" at bounding box center [583, 115] width 154 height 36
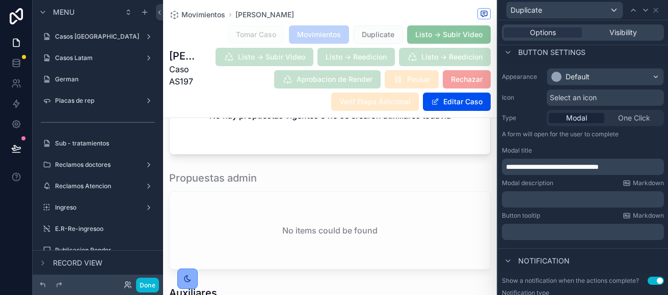
scroll to position [0, 0]
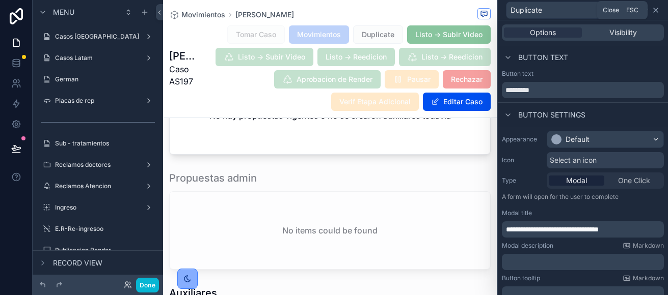
click at [658, 8] on icon at bounding box center [655, 10] width 8 height 8
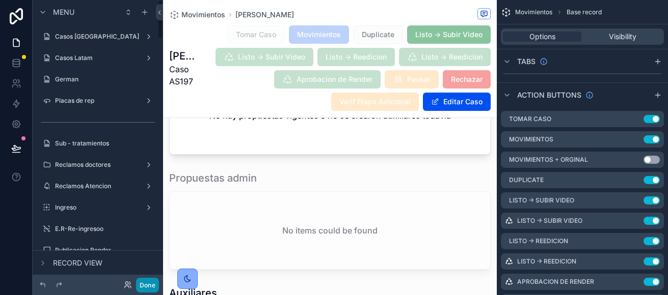
click at [152, 292] on button "Done" at bounding box center [147, 285] width 23 height 15
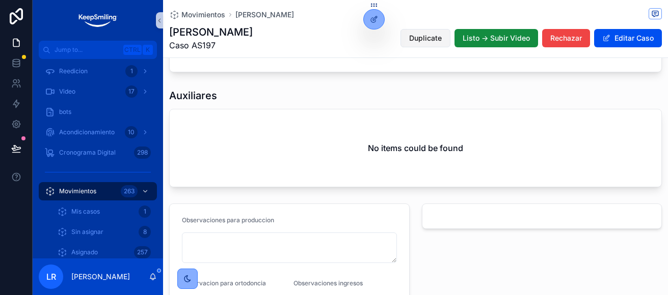
click at [429, 43] on button "Duplicate" at bounding box center [425, 38] width 50 height 18
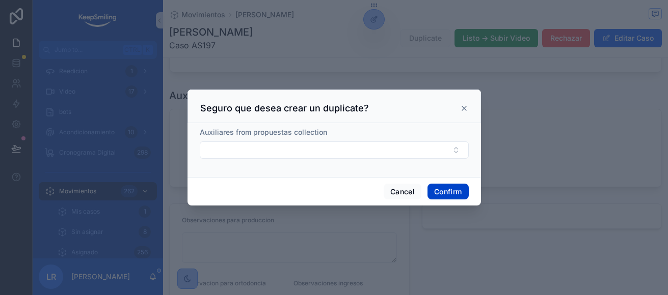
click at [448, 192] on button "Confirm" at bounding box center [447, 192] width 41 height 16
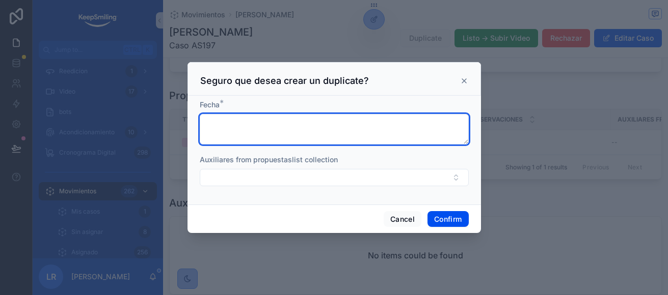
click at [313, 137] on textarea at bounding box center [334, 129] width 269 height 31
type textarea "****"
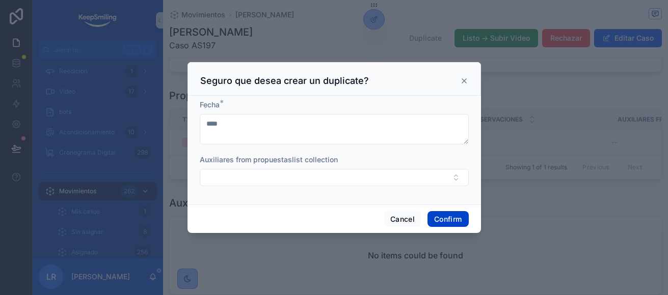
click at [445, 217] on button "Confirm" at bounding box center [447, 219] width 41 height 16
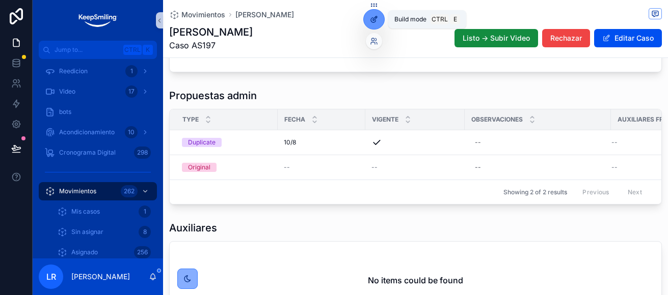
click at [377, 20] on icon at bounding box center [374, 19] width 8 height 8
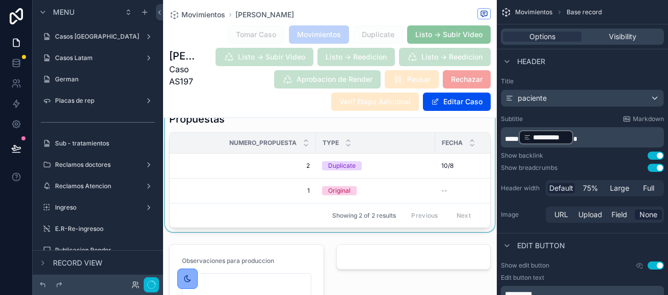
scroll to position [713, 0]
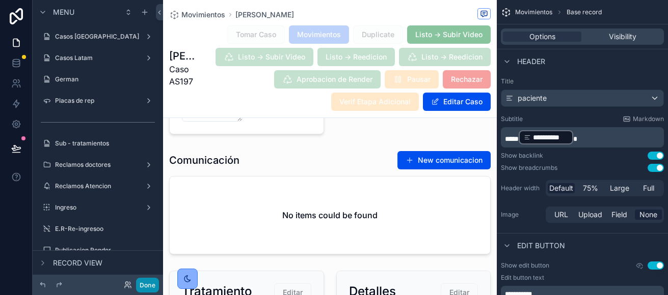
click at [145, 288] on button "Done" at bounding box center [147, 285] width 23 height 15
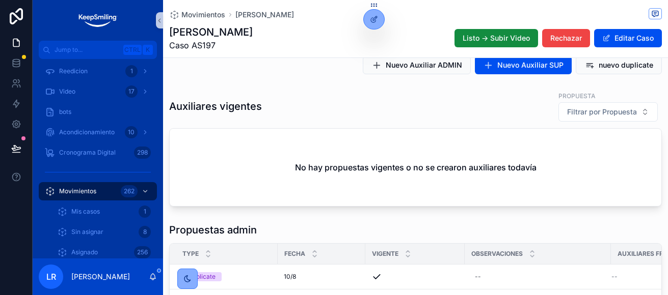
scroll to position [0, 0]
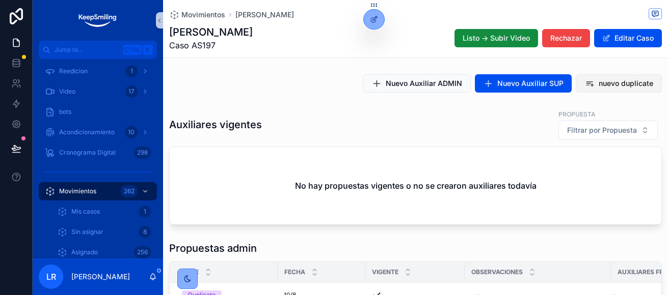
click at [626, 85] on span "nuevo duplicate" at bounding box center [625, 83] width 54 height 10
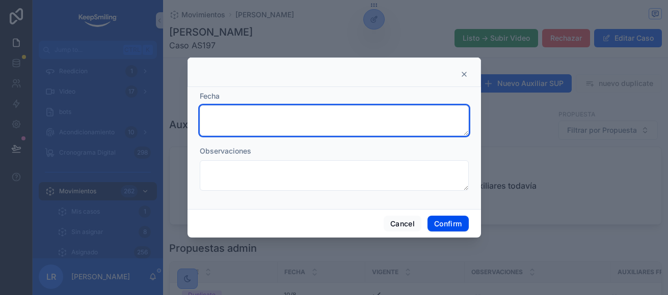
click at [273, 133] on textarea at bounding box center [334, 120] width 269 height 31
type textarea "*******"
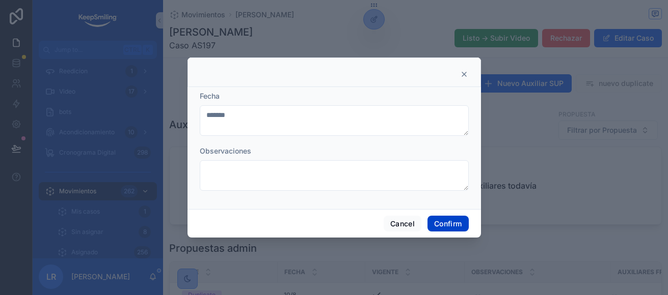
click at [456, 227] on button "Confirm" at bounding box center [447, 224] width 41 height 16
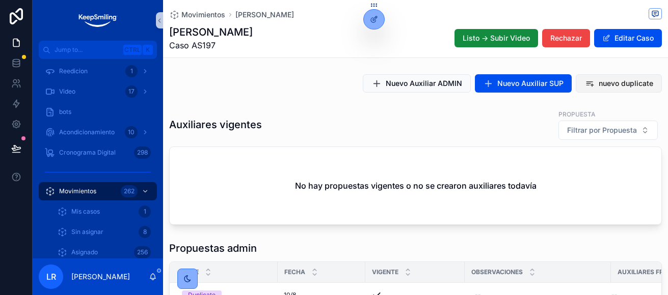
click at [607, 80] on span "nuevo duplicate" at bounding box center [625, 83] width 54 height 10
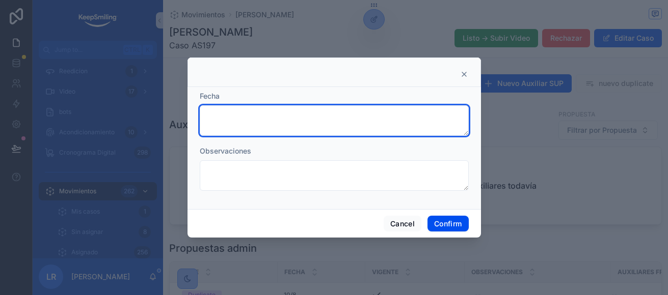
click at [307, 123] on textarea at bounding box center [334, 120] width 269 height 31
type textarea "****"
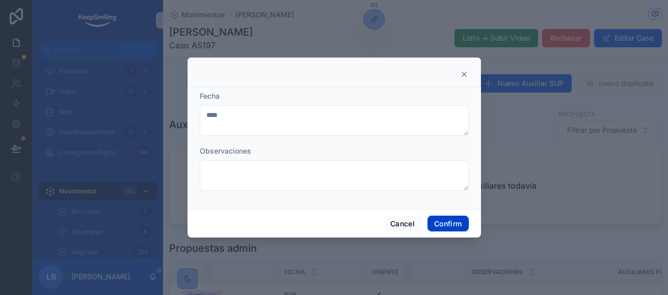
click at [461, 224] on button "Confirm" at bounding box center [447, 224] width 41 height 16
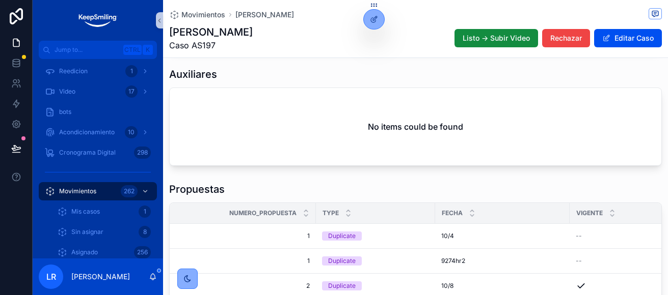
scroll to position [458, 0]
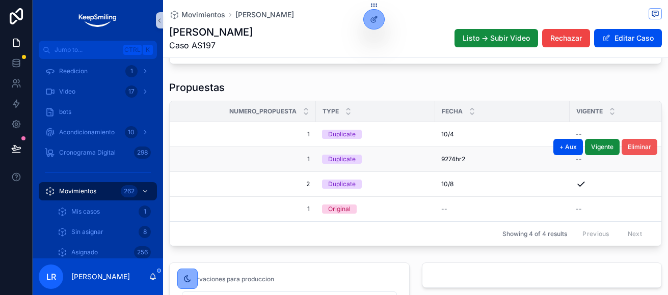
click at [627, 151] on span "Eliminar" at bounding box center [638, 147] width 23 height 8
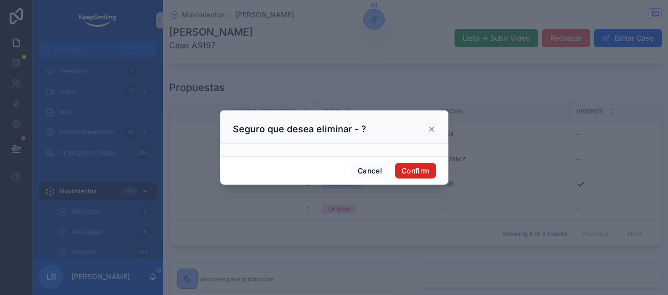
click at [427, 174] on button "Confirm" at bounding box center [415, 171] width 41 height 16
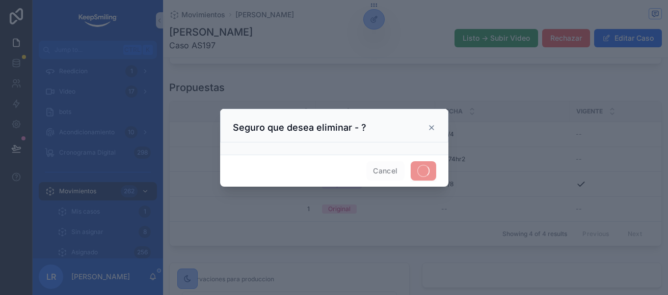
scroll to position [433, 0]
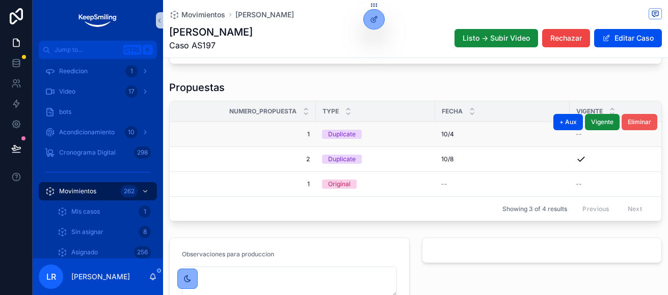
click at [628, 126] on span "Eliminar" at bounding box center [638, 122] width 23 height 8
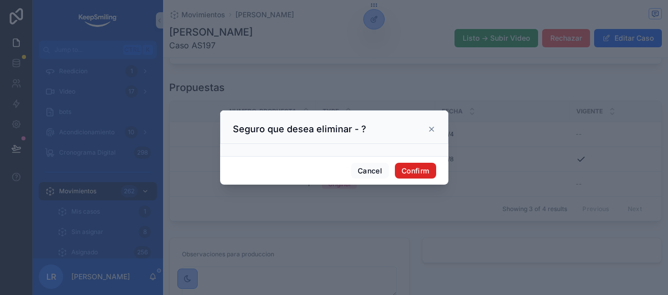
click at [421, 170] on button "Confirm" at bounding box center [415, 171] width 41 height 16
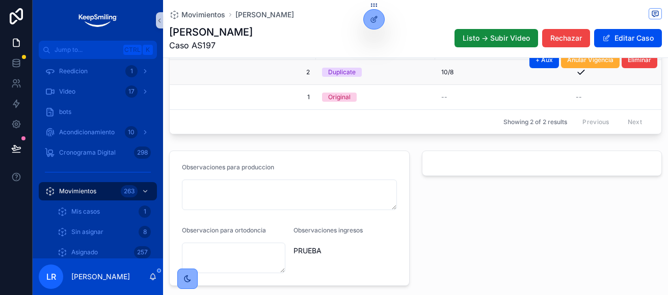
scroll to position [407, 0]
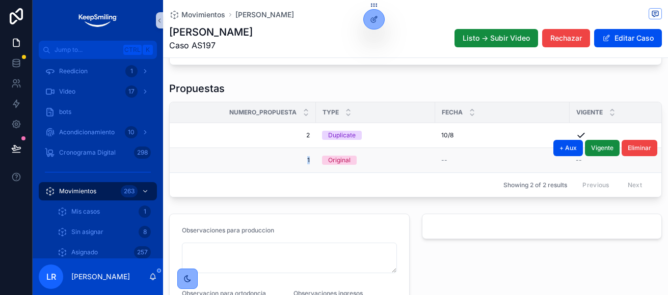
click at [312, 164] on td "1 1" at bounding box center [243, 160] width 146 height 25
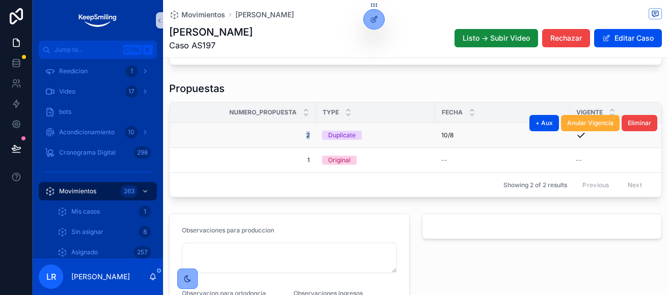
click at [306, 140] on span "2" at bounding box center [246, 135] width 128 height 8
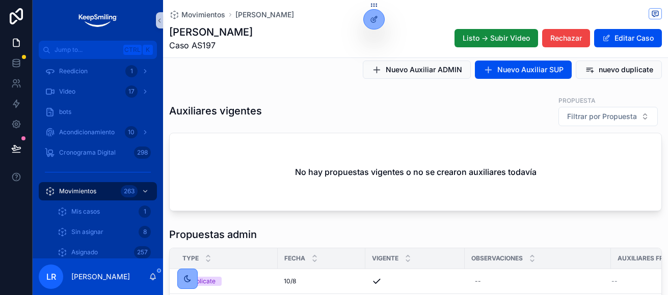
scroll to position [0, 0]
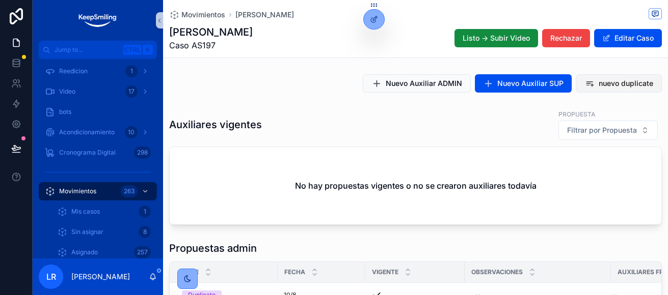
click at [602, 83] on span "nuevo duplicate" at bounding box center [625, 83] width 54 height 10
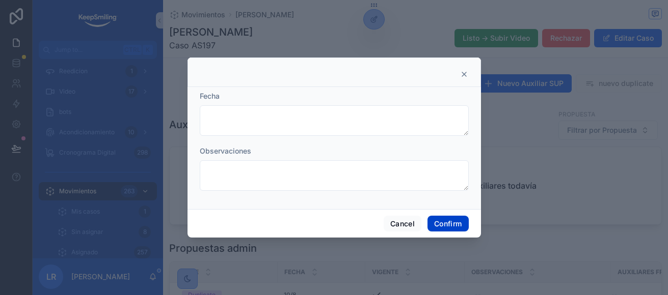
click at [455, 226] on button "Confirm" at bounding box center [447, 224] width 41 height 16
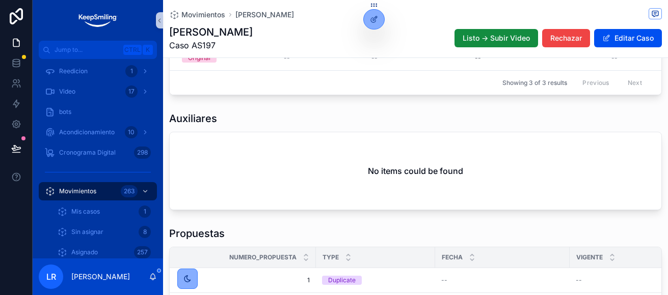
scroll to position [407, 0]
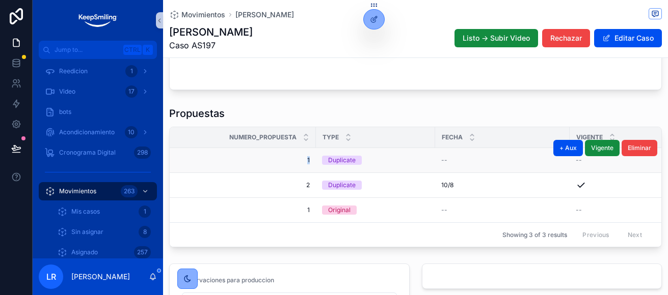
click at [306, 164] on span "1" at bounding box center [246, 160] width 128 height 8
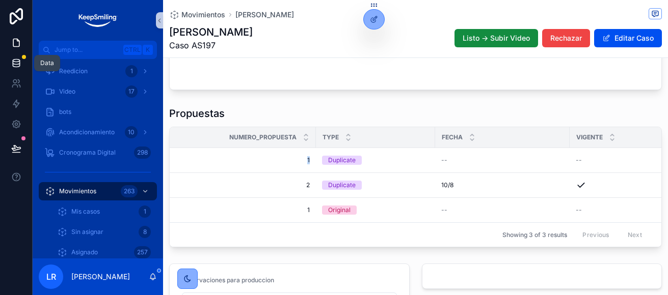
click at [13, 60] on icon at bounding box center [16, 61] width 7 height 3
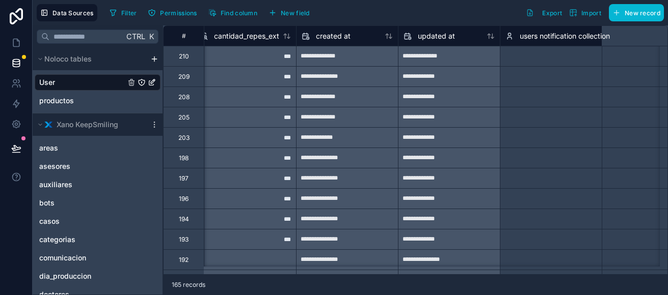
scroll to position [0, 2600]
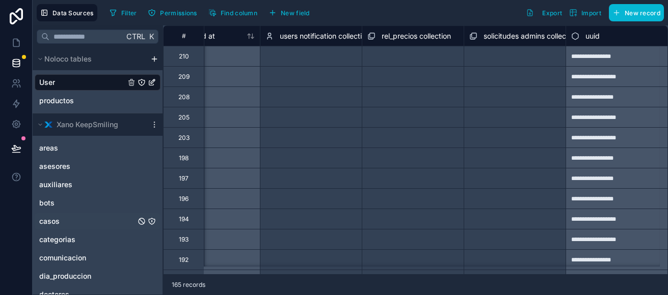
click at [80, 224] on link "casos" at bounding box center [87, 221] width 96 height 10
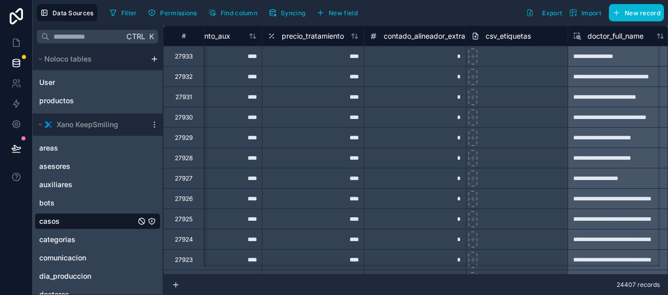
scroll to position [0, 22573]
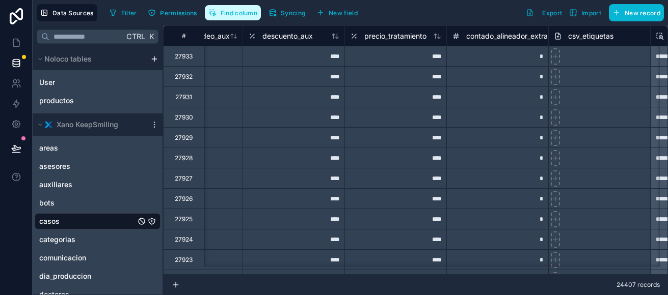
click at [219, 10] on button "Find column" at bounding box center [233, 12] width 56 height 15
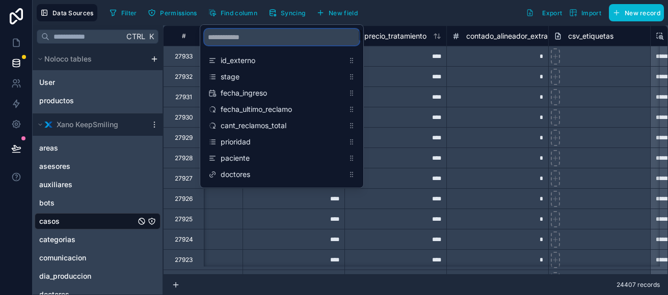
click at [242, 43] on input "scrollable content" at bounding box center [281, 37] width 155 height 16
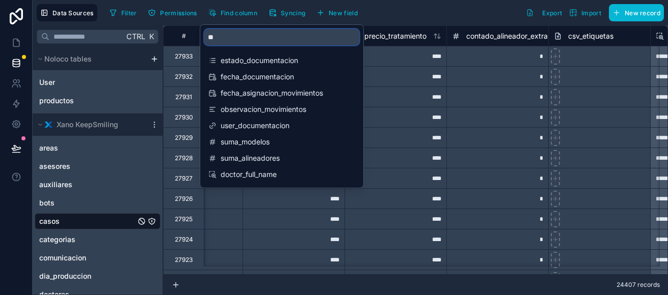
type input "*"
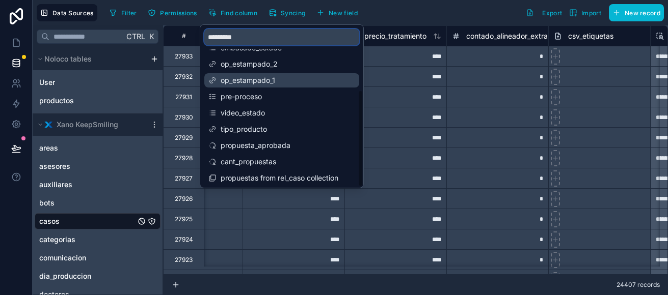
scroll to position [98, 0]
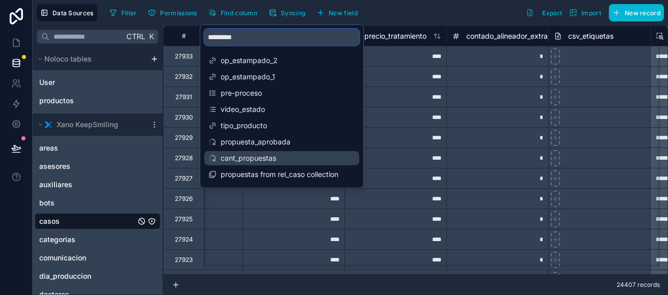
type input "*********"
click at [270, 162] on span "cant_propuestas" at bounding box center [282, 158] width 123 height 10
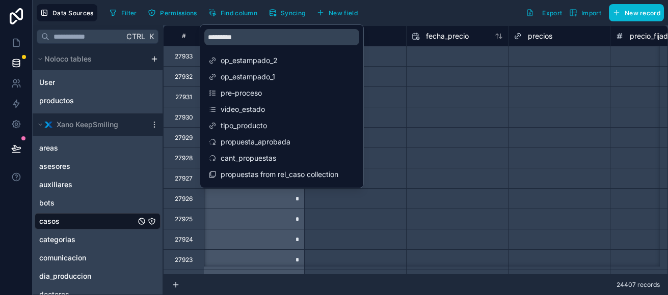
scroll to position [0, 21797]
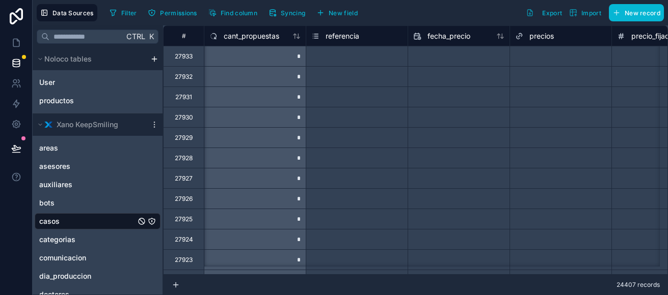
click at [431, 8] on div "Filter Permissions Find column Syncing New field Export Import New record" at bounding box center [384, 12] width 558 height 17
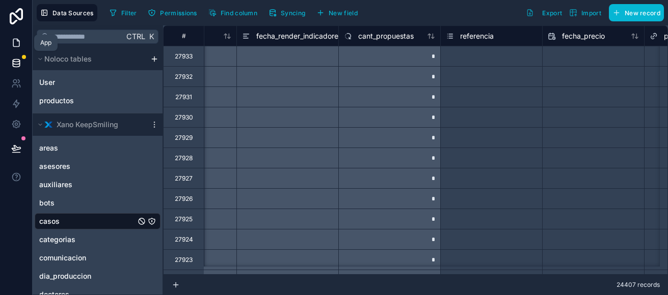
click at [16, 42] on icon at bounding box center [16, 43] width 10 height 10
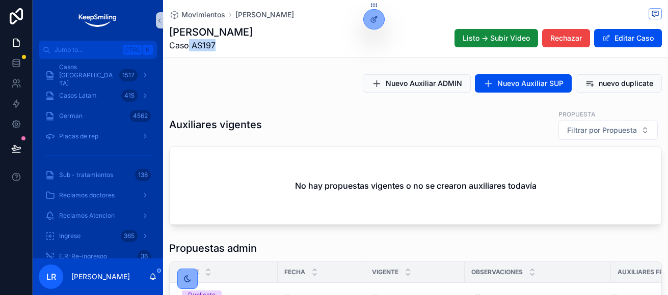
drag, startPoint x: 217, startPoint y: 46, endPoint x: 189, endPoint y: 46, distance: 28.0
click at [189, 46] on span "Caso AS197" at bounding box center [211, 45] width 84 height 12
click at [10, 62] on link at bounding box center [16, 63] width 32 height 20
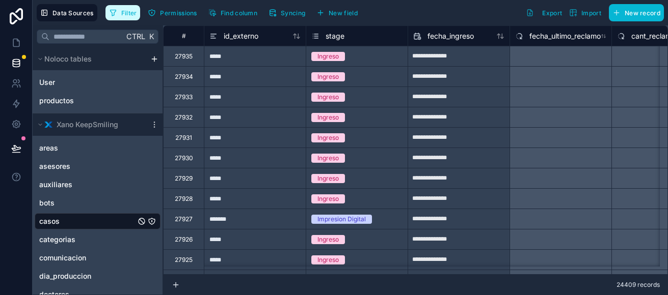
click at [126, 16] on span "Filter" at bounding box center [129, 13] width 16 height 8
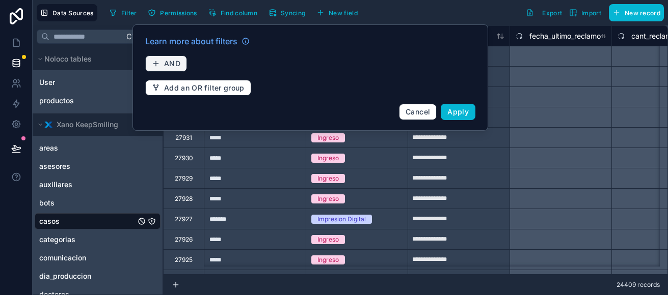
click at [169, 61] on span "AND" at bounding box center [172, 63] width 16 height 9
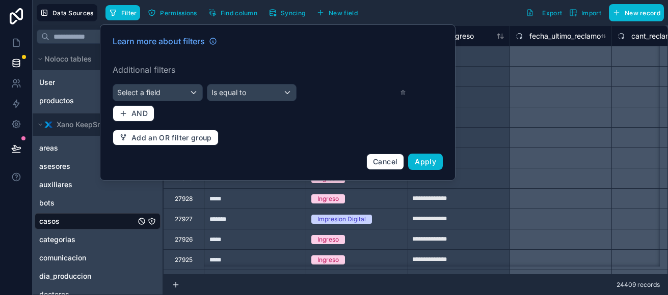
click at [159, 102] on div "Learn more about filters Additional filters Select a field Is equal to AND Add …" at bounding box center [277, 102] width 342 height 147
click at [158, 96] on span "Select a field" at bounding box center [138, 93] width 43 height 10
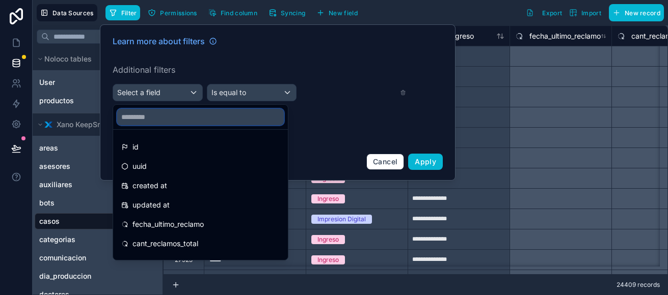
click at [166, 116] on input "text" at bounding box center [200, 117] width 167 height 16
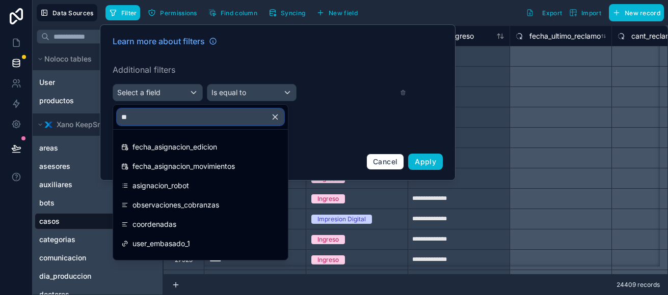
drag, startPoint x: 139, startPoint y: 119, endPoint x: 101, endPoint y: 119, distance: 37.2
click at [100, 119] on div "**********" at bounding box center [350, 147] width 635 height 295
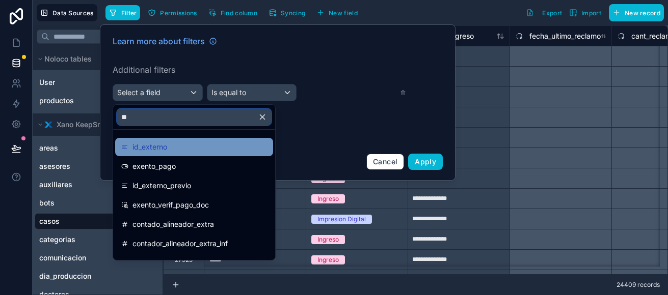
type input "**"
click at [148, 147] on span "id_externo" at bounding box center [149, 147] width 35 height 12
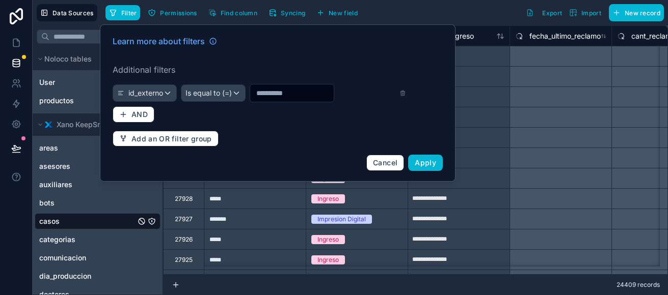
click at [275, 92] on input "text" at bounding box center [292, 93] width 84 height 14
type input "*****"
click at [431, 164] on span "Apply" at bounding box center [425, 162] width 21 height 9
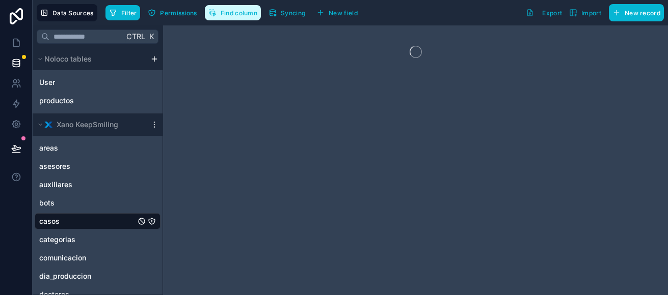
click at [230, 15] on span "Find column" at bounding box center [239, 13] width 37 height 8
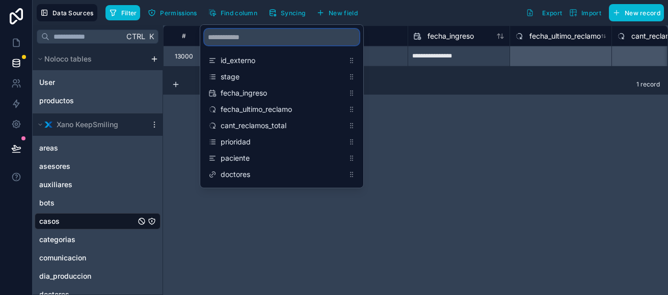
click at [239, 32] on input "scrollable content" at bounding box center [281, 37] width 155 height 16
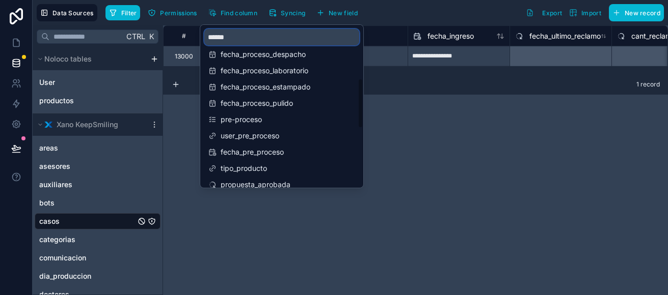
scroll to position [204, 0]
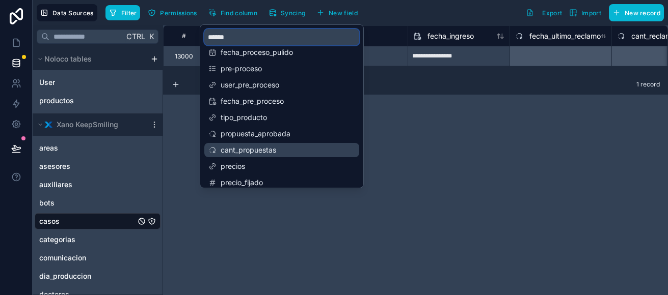
type input "******"
click at [259, 150] on span "cant_propuestas" at bounding box center [282, 150] width 123 height 10
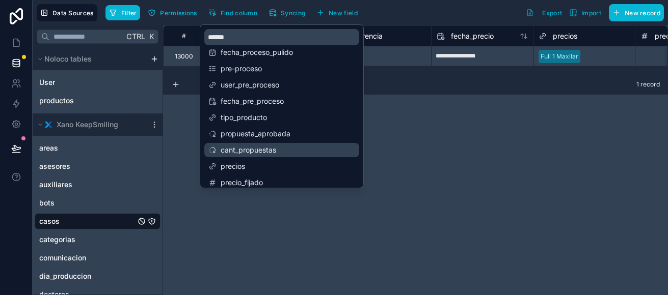
scroll to position [0, 21797]
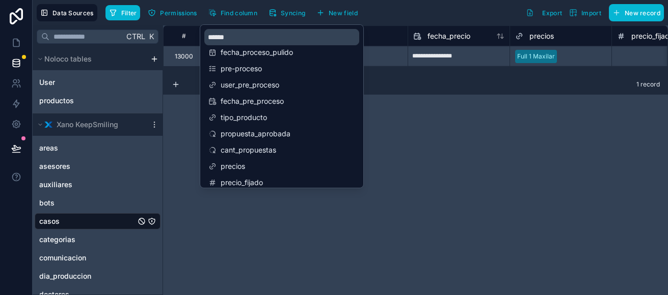
click at [466, 122] on div "**********" at bounding box center [415, 160] width 505 height 270
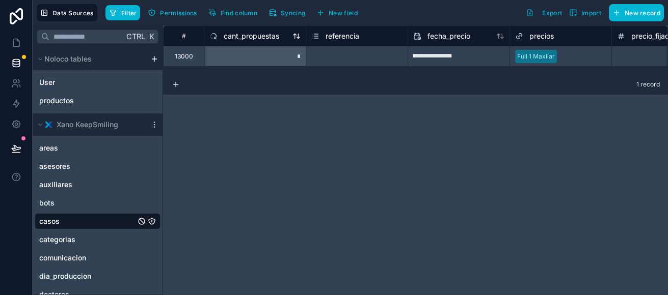
click at [260, 35] on span "cant_propuestas" at bounding box center [252, 36] width 56 height 10
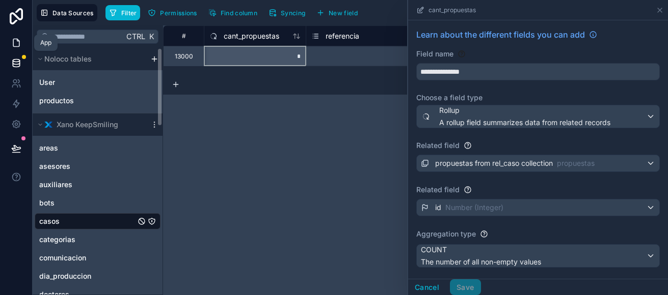
click at [21, 37] on link at bounding box center [16, 43] width 32 height 20
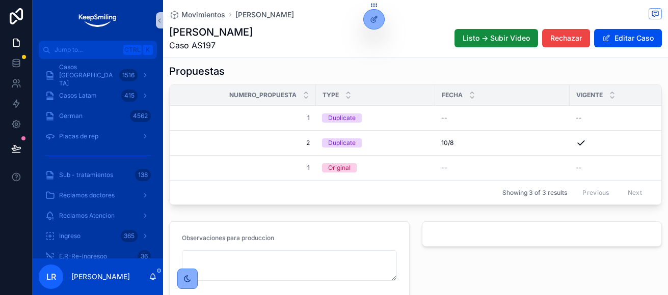
scroll to position [458, 0]
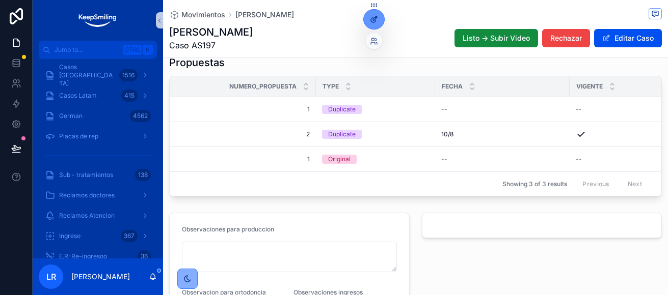
click at [365, 22] on div at bounding box center [374, 19] width 20 height 19
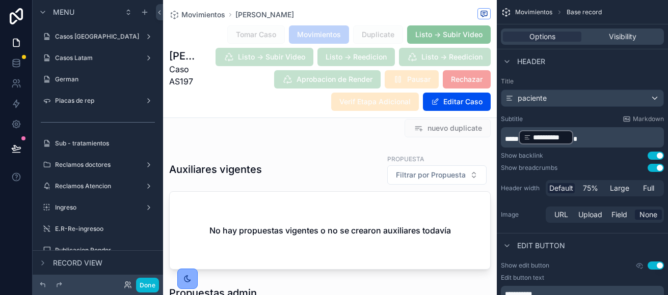
scroll to position [0, 0]
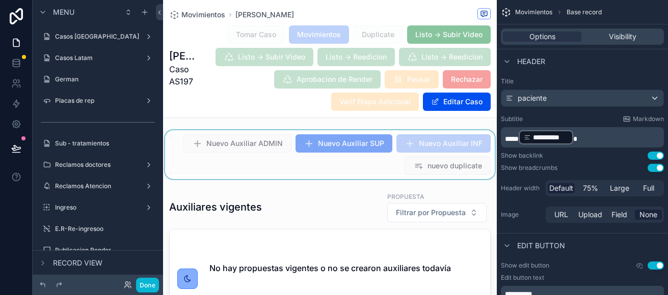
click at [435, 162] on div "scrollable content" at bounding box center [330, 154] width 334 height 49
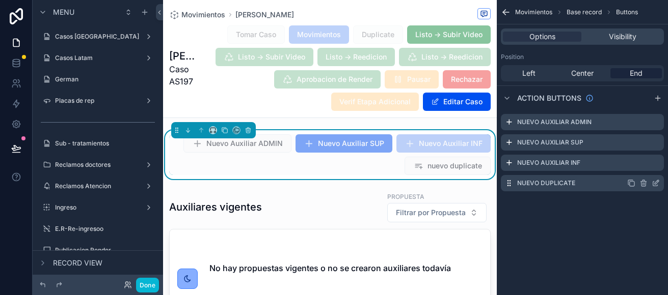
click at [655, 185] on icon "scrollable content" at bounding box center [655, 183] width 8 height 8
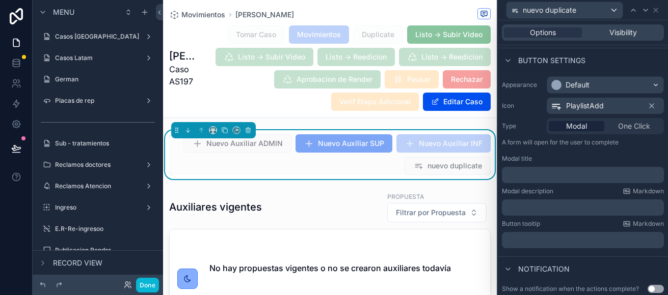
scroll to position [217, 0]
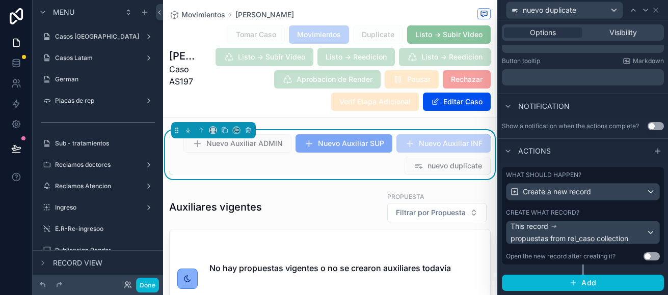
click at [598, 210] on div "Create what record?" at bounding box center [583, 213] width 154 height 8
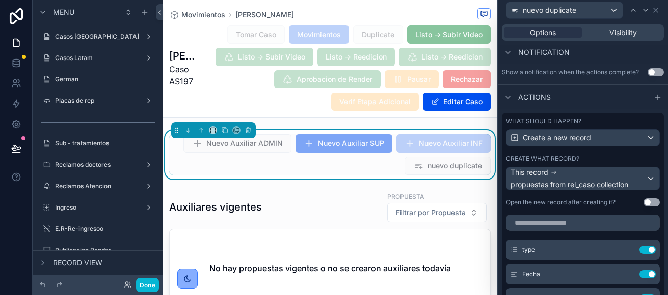
scroll to position [390, 0]
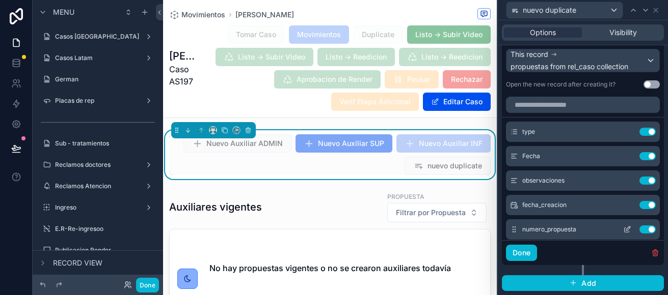
click at [623, 230] on icon at bounding box center [627, 230] width 8 height 8
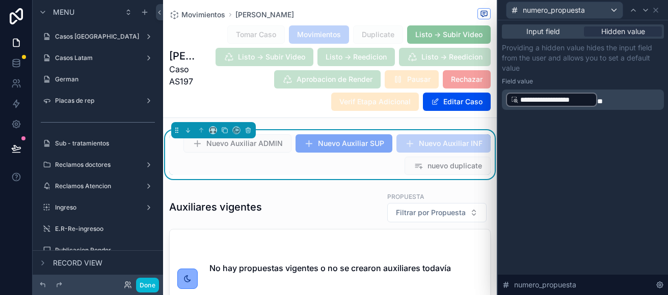
click at [599, 101] on span "**" at bounding box center [600, 101] width 6 height 7
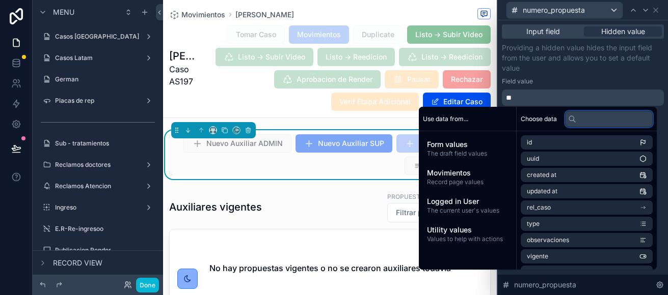
click at [596, 118] on input "text" at bounding box center [609, 119] width 88 height 16
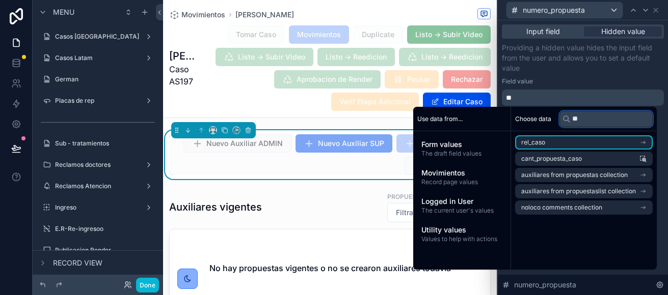
type input "*"
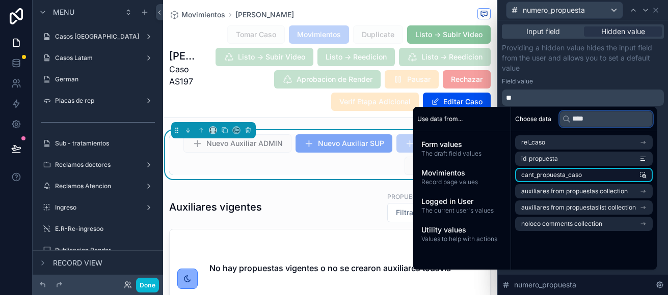
type input "****"
click at [547, 176] on span "cant_propuesta_caso" at bounding box center [551, 175] width 61 height 8
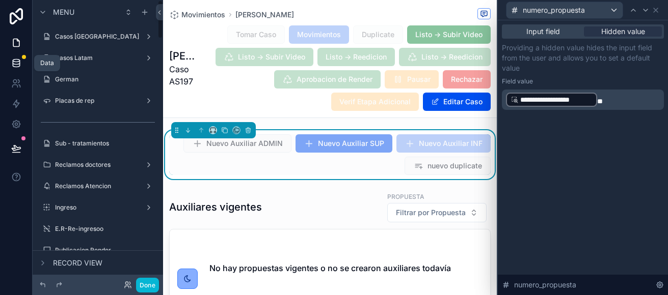
click at [18, 66] on icon at bounding box center [16, 63] width 10 height 10
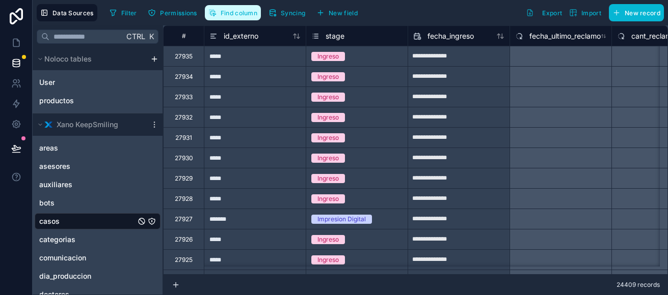
click at [230, 12] on span "Find column" at bounding box center [239, 13] width 37 height 8
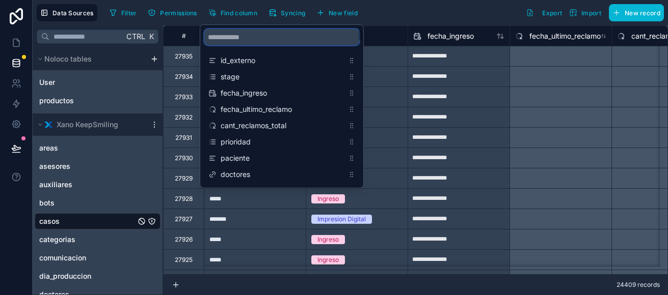
click at [236, 43] on input "scrollable content" at bounding box center [281, 37] width 155 height 16
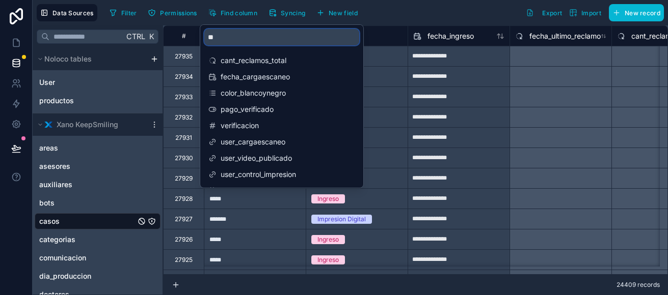
type input "*"
type input "*********"
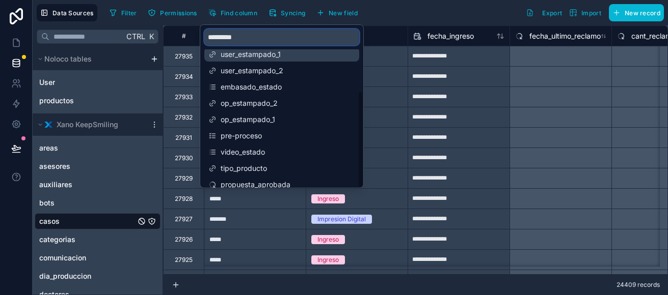
scroll to position [98, 0]
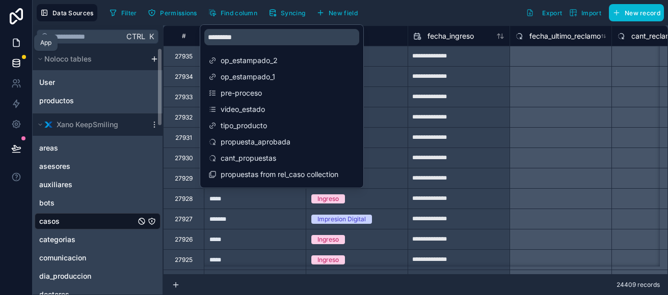
click at [11, 34] on link at bounding box center [16, 43] width 32 height 20
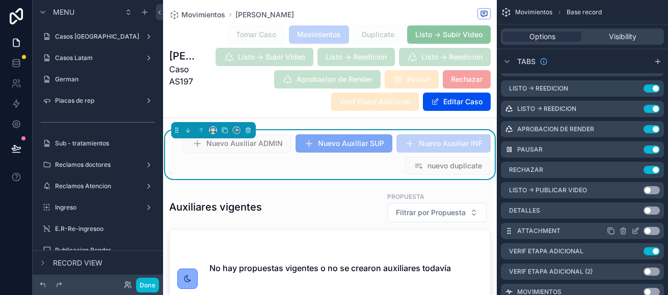
scroll to position [590, 0]
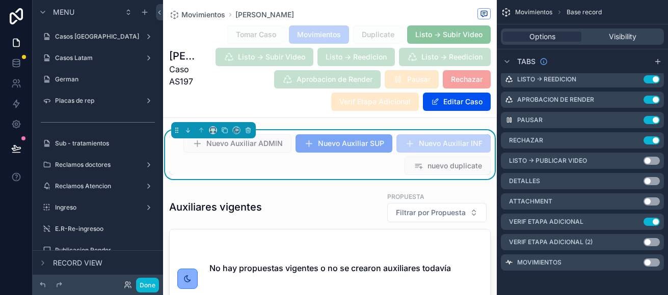
click at [407, 168] on span "nuevo duplicate" at bounding box center [447, 167] width 86 height 10
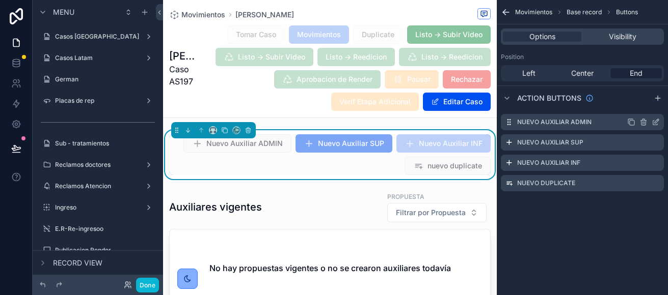
scroll to position [0, 0]
click at [655, 181] on icon "scrollable content" at bounding box center [655, 183] width 8 height 8
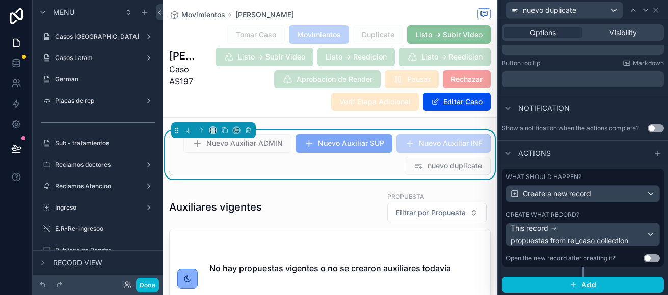
scroll to position [217, 0]
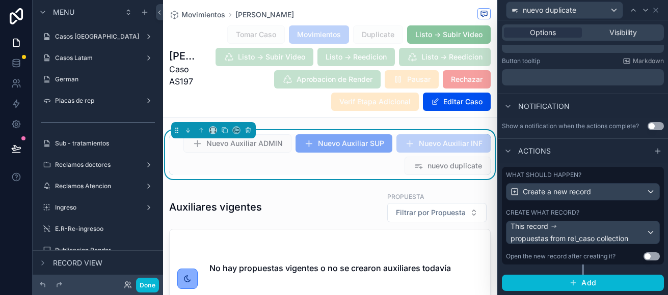
click at [592, 211] on div "Create what record?" at bounding box center [583, 213] width 154 height 8
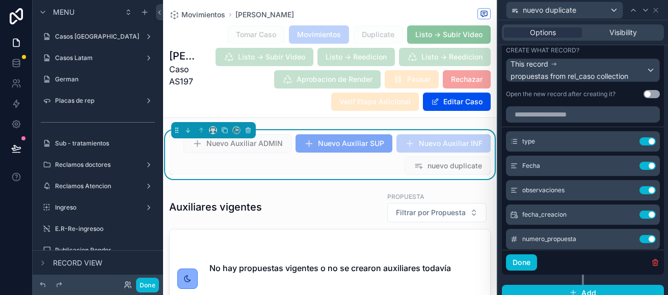
scroll to position [390, 0]
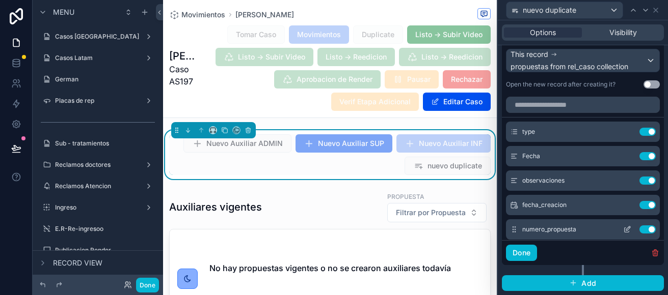
click at [624, 232] on icon at bounding box center [626, 230] width 5 height 5
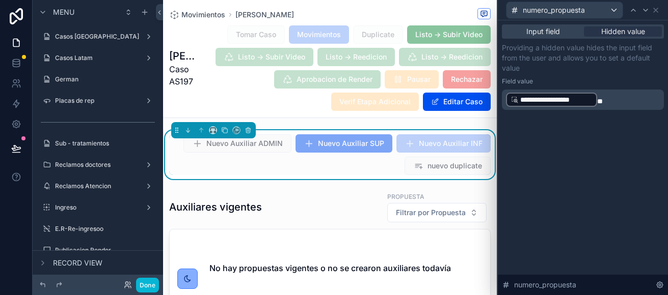
click at [608, 100] on p "**********" at bounding box center [584, 100] width 156 height 16
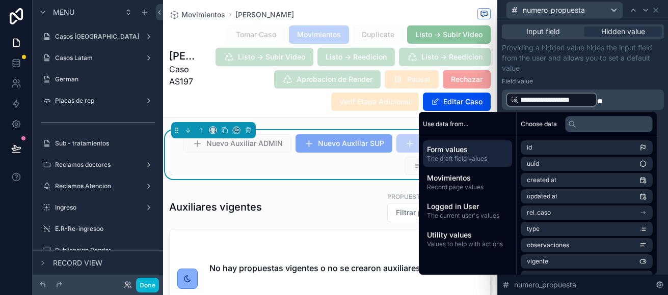
click at [598, 101] on span "**" at bounding box center [600, 101] width 6 height 7
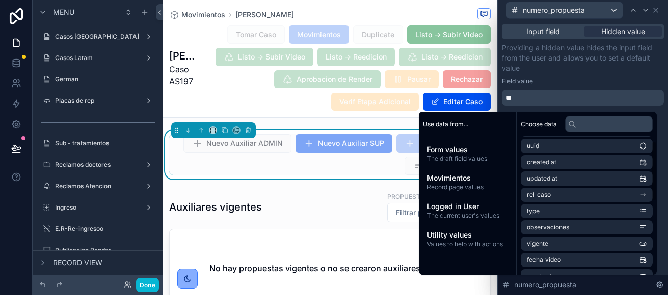
scroll to position [0, 0]
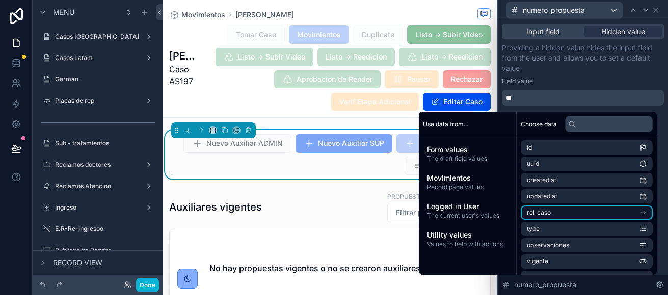
click at [637, 213] on li "rel_caso" at bounding box center [586, 213] width 132 height 14
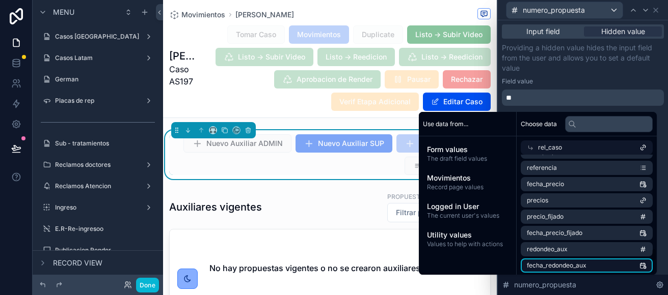
scroll to position [3549, 0]
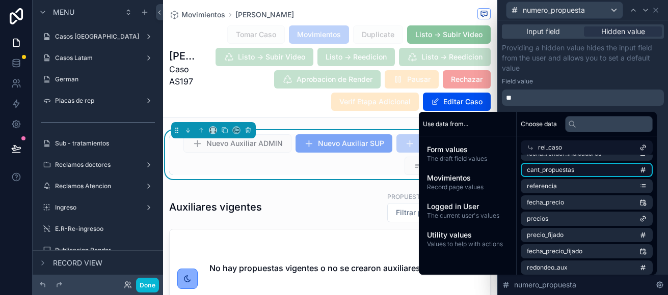
click at [568, 169] on span "cant_propuestas" at bounding box center [550, 170] width 47 height 8
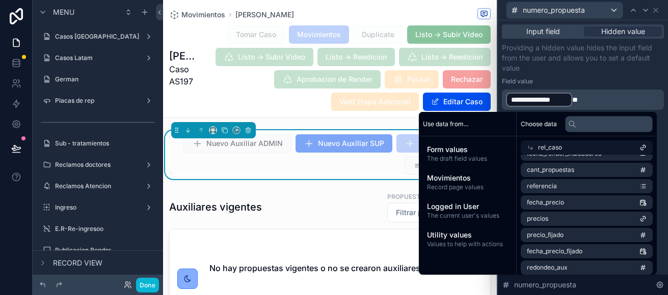
click at [626, 97] on p "**********" at bounding box center [584, 100] width 156 height 16
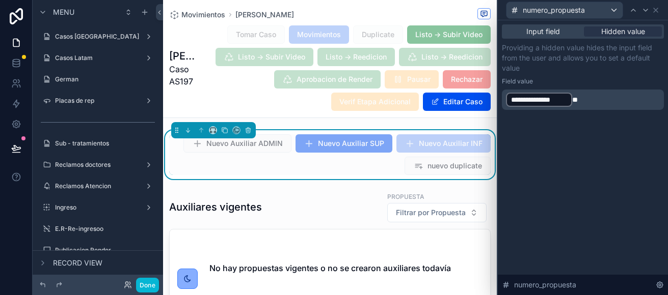
click at [618, 84] on div "Field value" at bounding box center [583, 81] width 162 height 8
click at [658, 7] on icon at bounding box center [655, 10] width 8 height 8
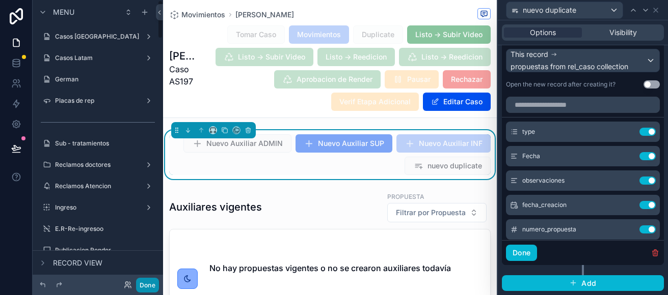
click at [153, 285] on button "Done" at bounding box center [147, 285] width 23 height 15
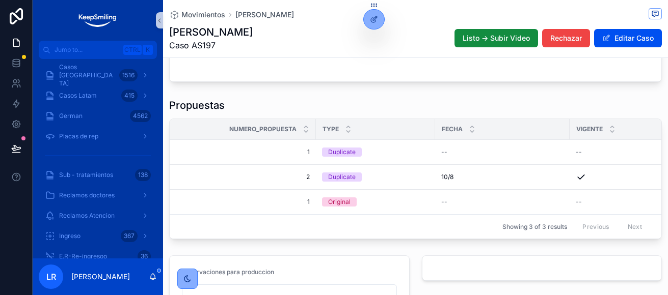
scroll to position [407, 0]
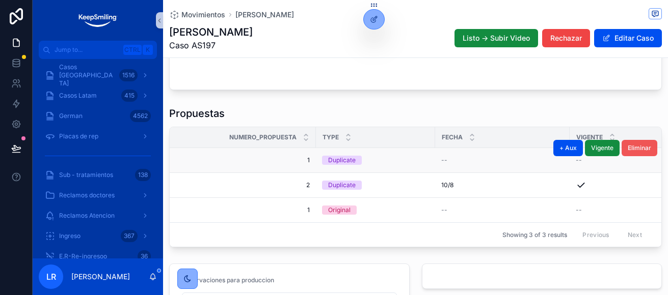
click at [628, 152] on span "Eliminar" at bounding box center [638, 148] width 23 height 8
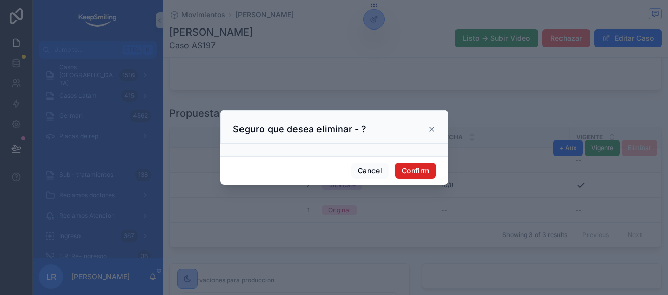
click at [430, 170] on button "Confirm" at bounding box center [415, 171] width 41 height 16
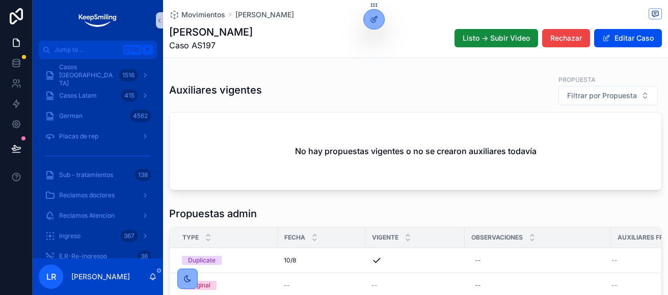
scroll to position [0, 0]
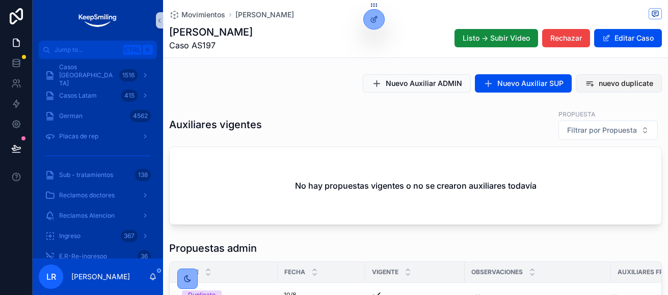
click at [610, 90] on button "nuevo duplicate" at bounding box center [618, 83] width 86 height 18
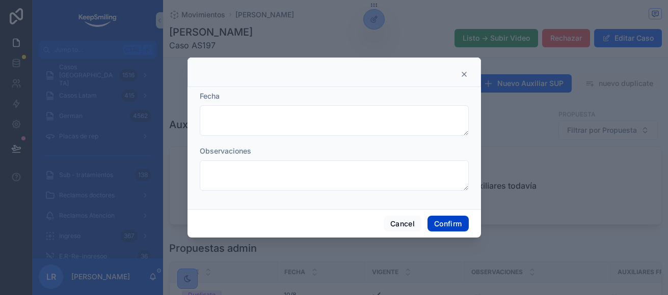
click at [446, 225] on button "Confirm" at bounding box center [447, 224] width 41 height 16
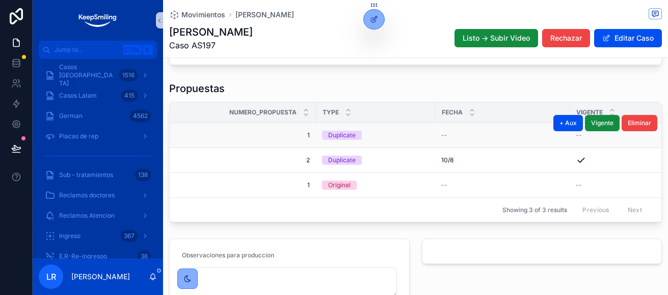
scroll to position [432, 0]
click at [639, 131] on button "Eliminar" at bounding box center [639, 123] width 36 height 16
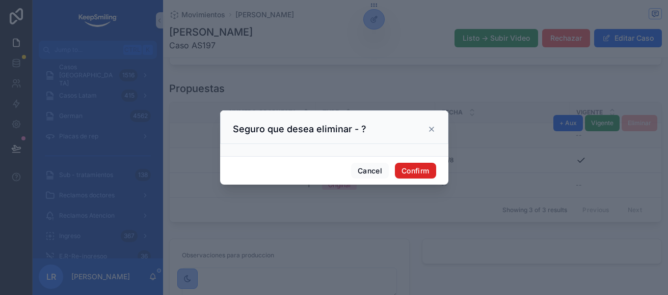
click at [424, 174] on button "Confirm" at bounding box center [415, 171] width 41 height 16
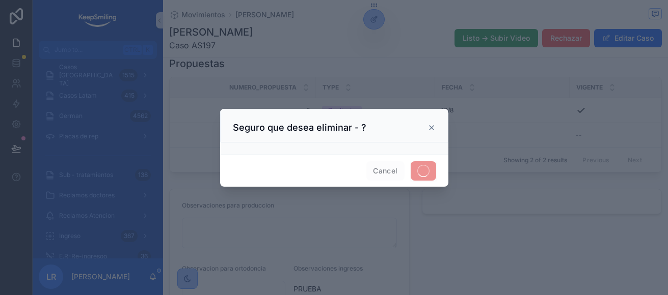
scroll to position [407, 0]
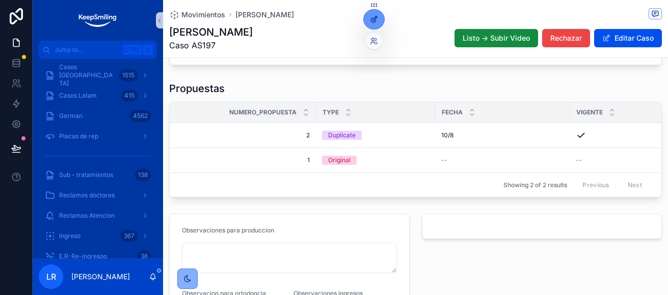
click at [371, 20] on icon at bounding box center [374, 19] width 8 height 8
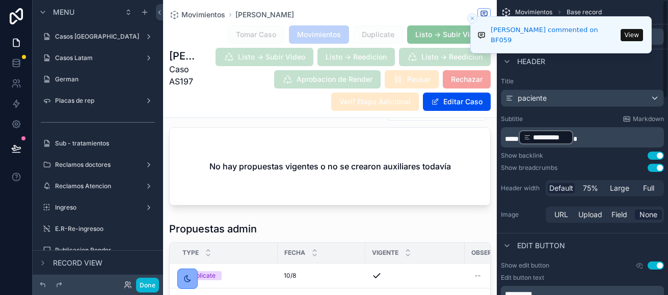
scroll to position [0, 0]
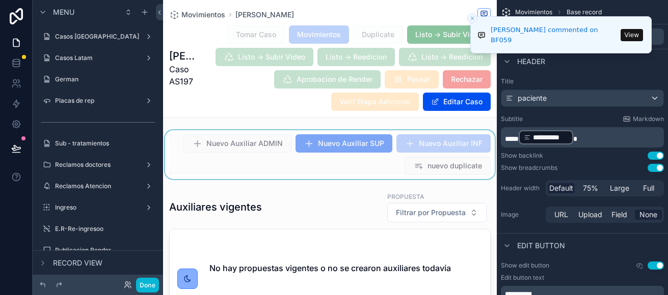
click at [324, 161] on div "scrollable content" at bounding box center [330, 154] width 334 height 49
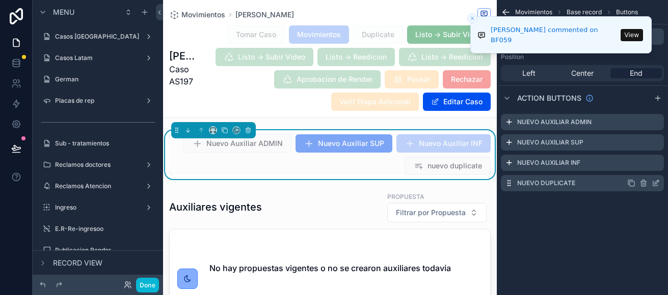
click at [660, 183] on div "nuevo duplicate" at bounding box center [582, 183] width 163 height 16
click at [655, 183] on icon "scrollable content" at bounding box center [655, 183] width 8 height 8
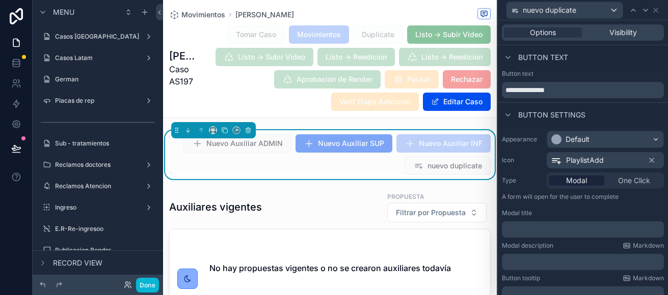
scroll to position [217, 0]
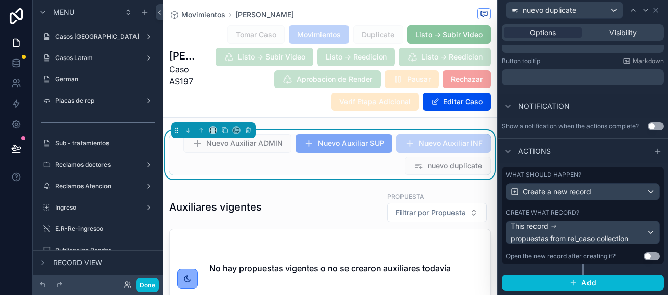
click at [608, 208] on div "What should happen? Create a new record Create what record? This record propues…" at bounding box center [583, 216] width 162 height 98
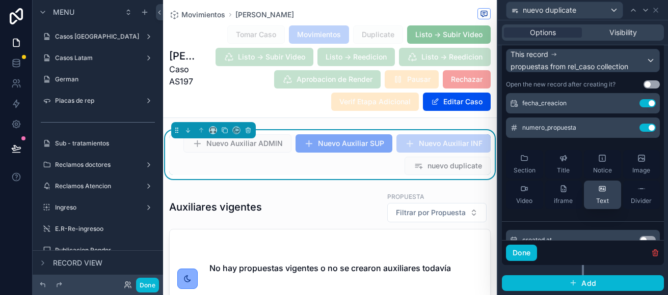
scroll to position [51, 0]
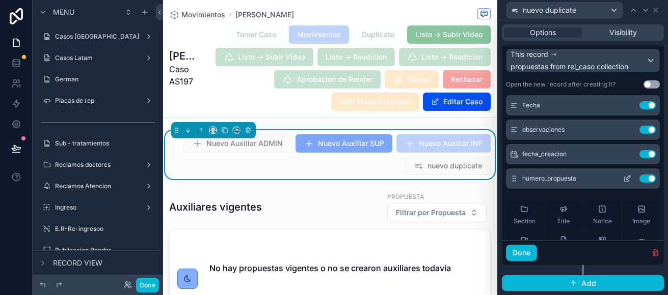
click at [626, 180] on icon at bounding box center [628, 178] width 4 height 4
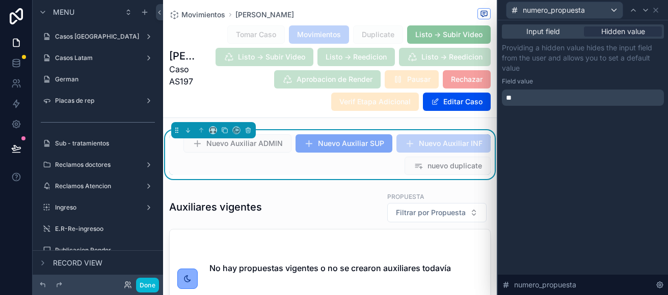
click at [506, 99] on span "**" at bounding box center [509, 97] width 6 height 7
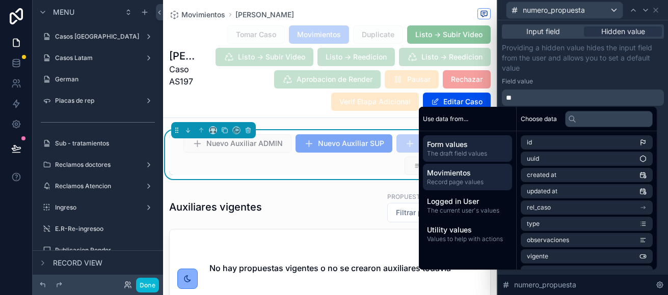
click at [454, 179] on span "Record page values" at bounding box center [467, 182] width 81 height 8
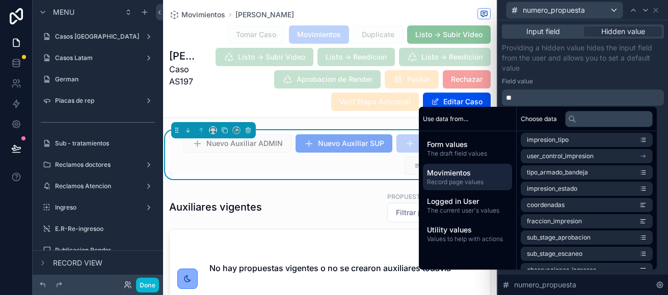
scroll to position [815, 0]
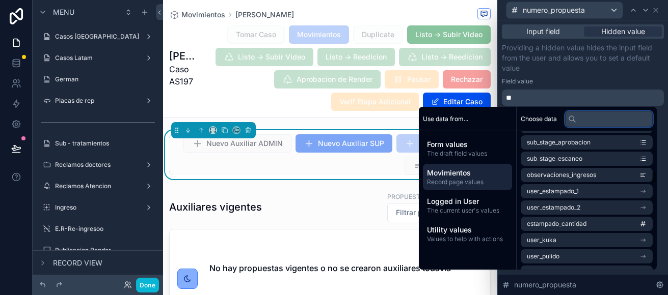
click at [581, 120] on input "text" at bounding box center [609, 119] width 88 height 16
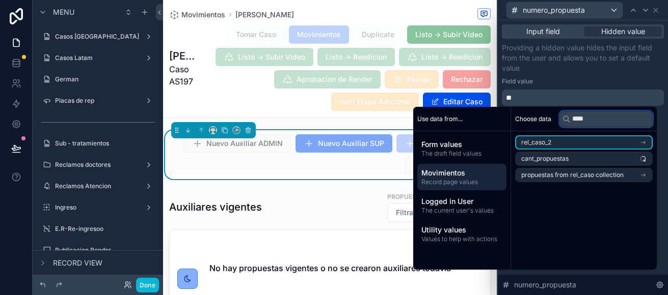
scroll to position [0, 0]
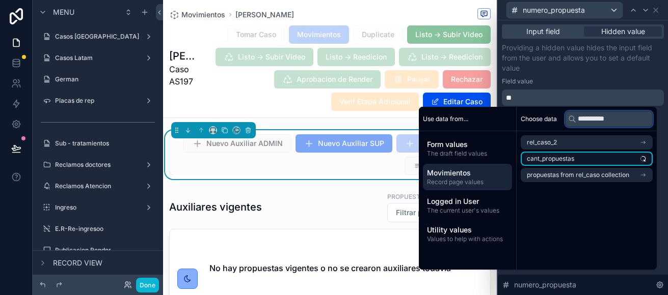
type input "**********"
click at [556, 163] on li "cant_propuestas" at bounding box center [586, 159] width 132 height 14
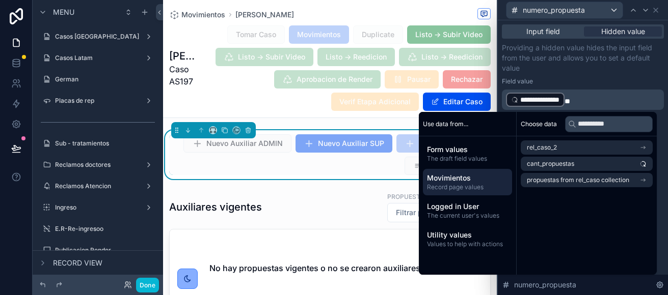
click at [604, 75] on div "**********" at bounding box center [583, 76] width 162 height 67
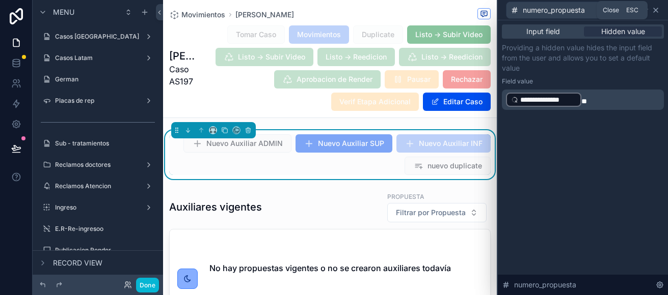
click at [658, 12] on icon at bounding box center [655, 10] width 8 height 8
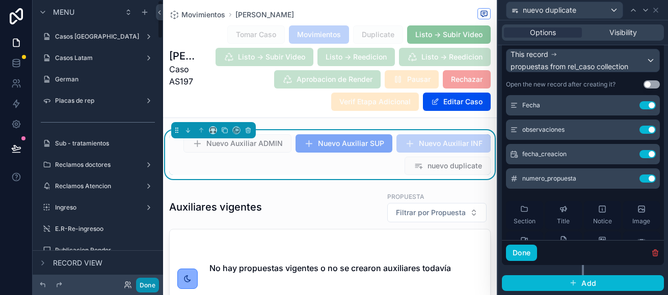
click at [152, 286] on button "Done" at bounding box center [147, 285] width 23 height 15
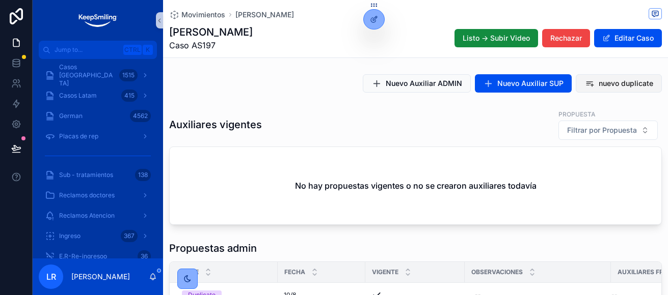
click at [602, 81] on span "nuevo duplicate" at bounding box center [625, 83] width 54 height 10
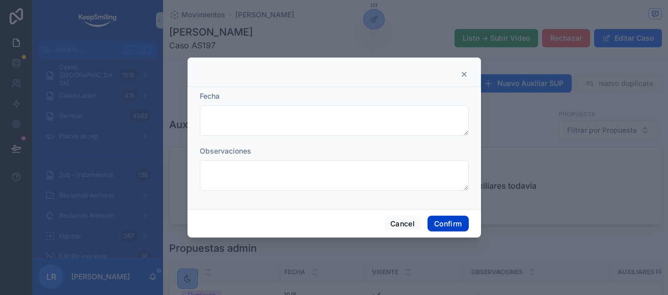
click at [447, 221] on button "Confirm" at bounding box center [447, 224] width 41 height 16
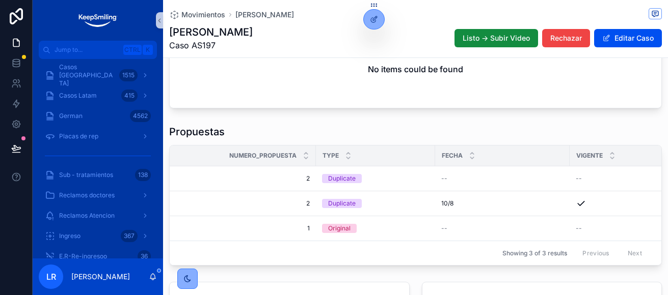
scroll to position [407, 0]
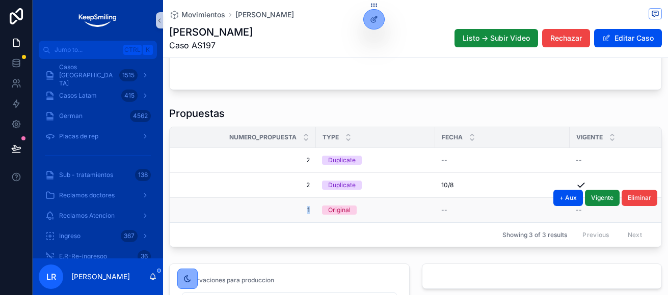
click at [307, 215] on td "1 1" at bounding box center [243, 210] width 146 height 25
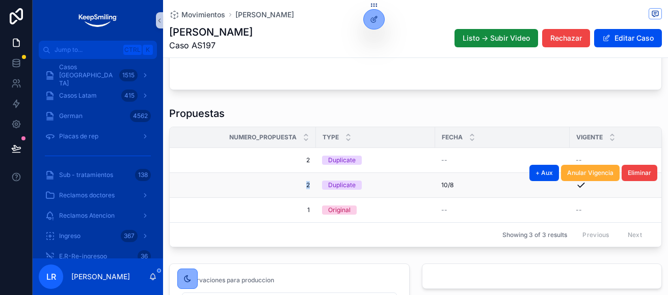
click at [304, 189] on span "2" at bounding box center [246, 185] width 128 height 8
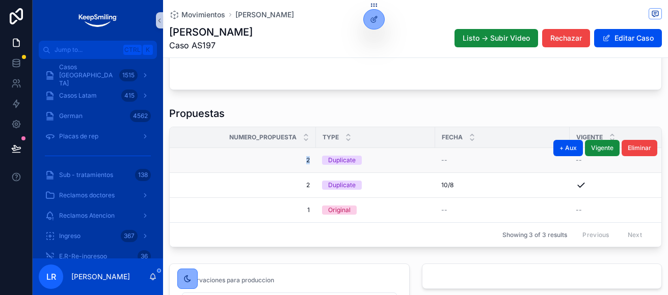
click at [306, 168] on td "2 2" at bounding box center [243, 160] width 146 height 25
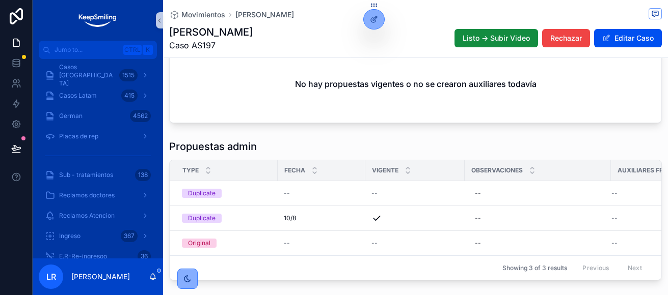
scroll to position [0, 0]
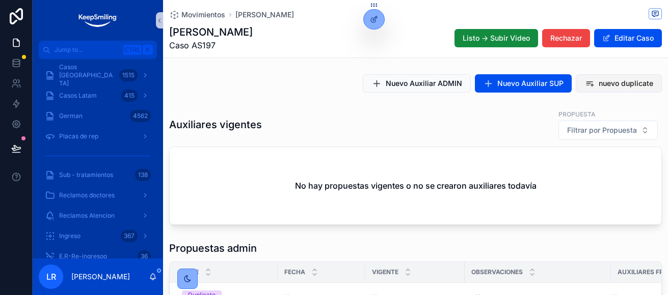
click at [620, 82] on span "nuevo duplicate" at bounding box center [625, 83] width 54 height 10
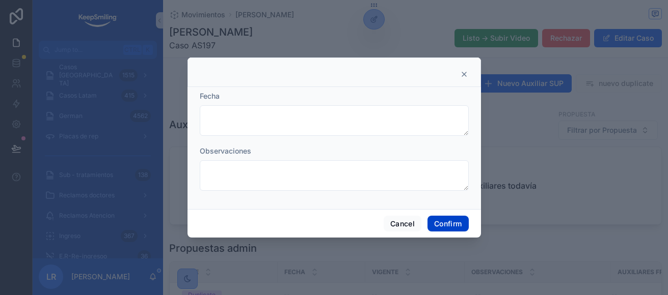
click at [447, 220] on button "Confirm" at bounding box center [447, 224] width 41 height 16
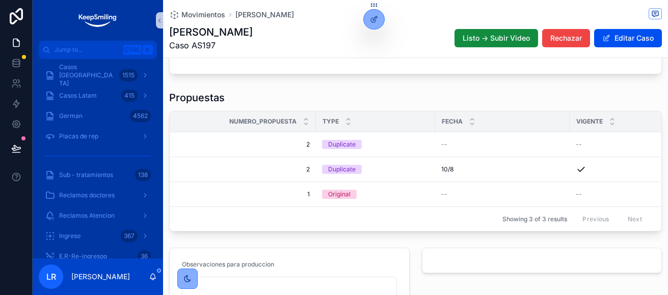
scroll to position [407, 0]
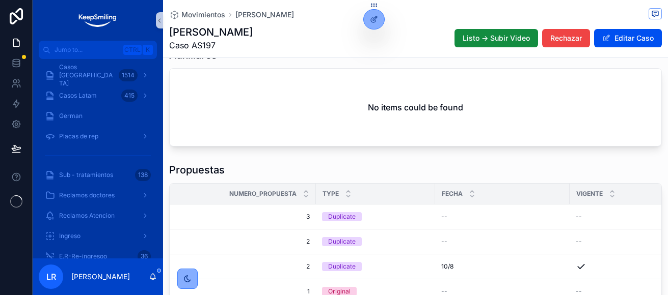
scroll to position [458, 0]
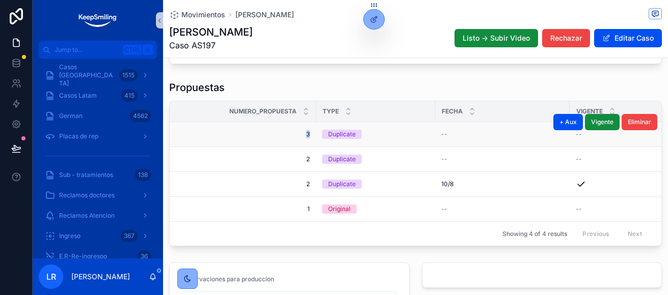
click at [304, 139] on span "3" at bounding box center [246, 134] width 128 height 8
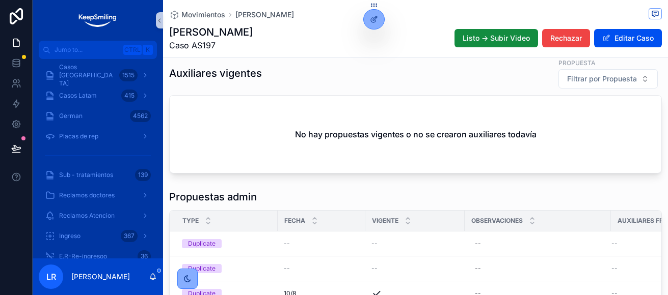
scroll to position [0, 0]
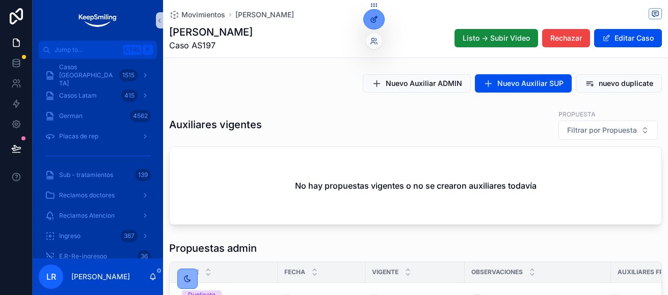
click at [378, 15] on div at bounding box center [374, 19] width 20 height 19
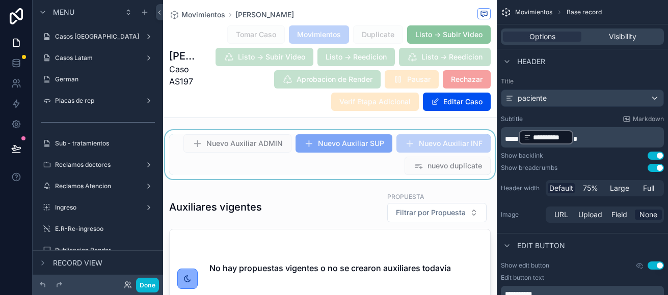
click at [419, 172] on div "scrollable content" at bounding box center [330, 154] width 334 height 49
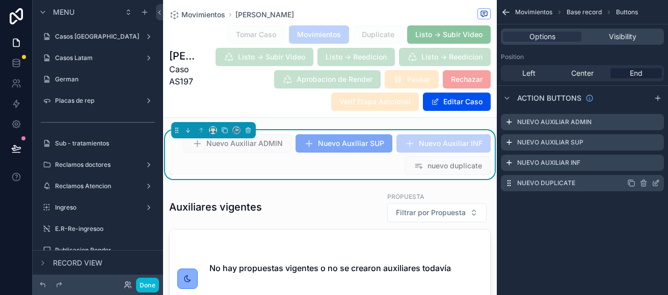
click at [657, 186] on icon "scrollable content" at bounding box center [655, 183] width 8 height 8
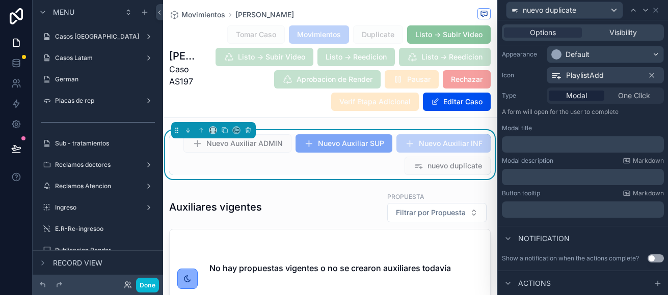
scroll to position [217, 0]
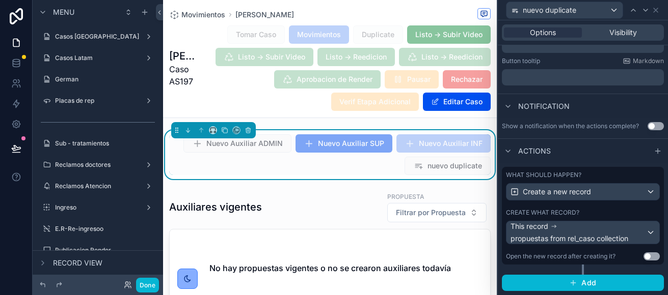
click at [610, 208] on div "What should happen? Create a new record Create what record? This record propues…" at bounding box center [583, 216] width 162 height 98
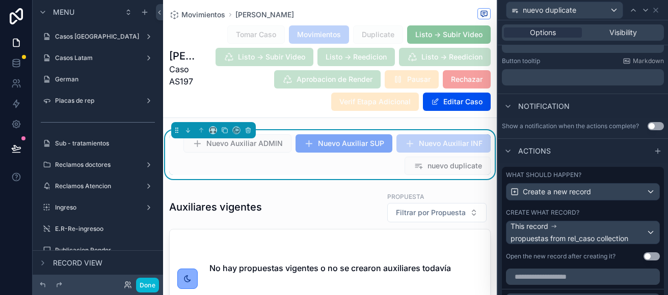
scroll to position [390, 0]
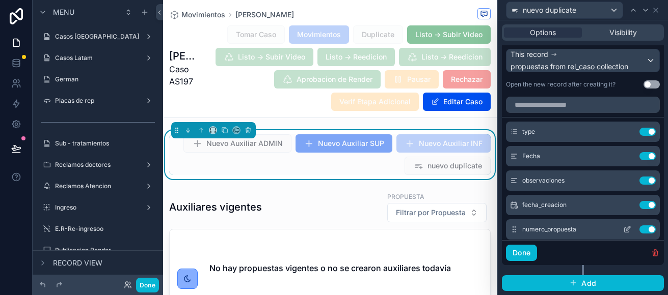
click at [623, 230] on icon at bounding box center [627, 230] width 8 height 8
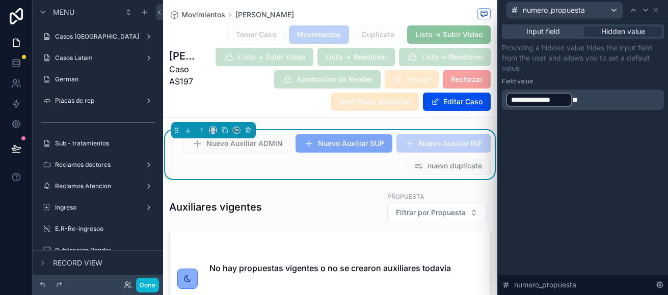
click at [606, 104] on p "**********" at bounding box center [584, 100] width 156 height 16
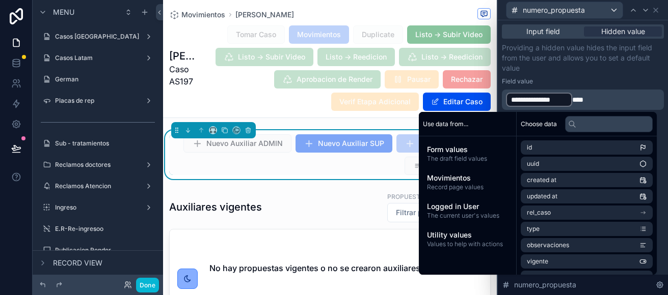
click at [605, 84] on div "Field value" at bounding box center [583, 81] width 162 height 8
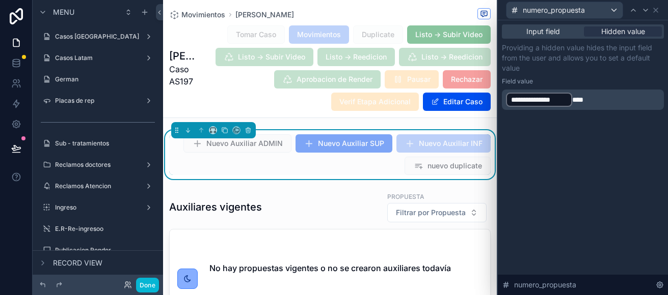
click at [590, 103] on p "**********" at bounding box center [584, 100] width 156 height 16
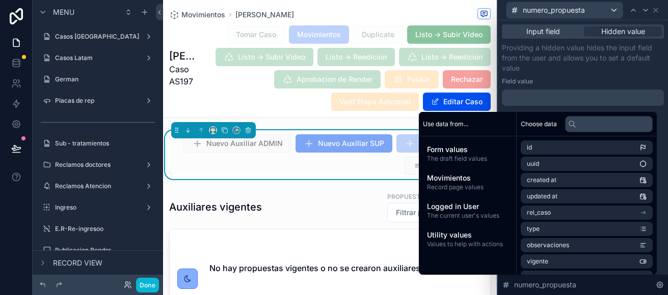
click at [583, 75] on div "Providing a hidden value hides the input field from the user and allows you to …" at bounding box center [583, 74] width 162 height 63
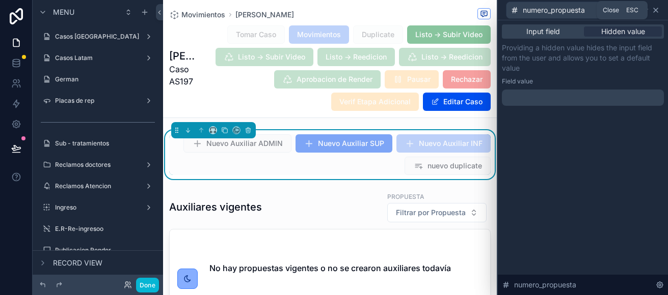
click at [657, 11] on icon at bounding box center [655, 10] width 8 height 8
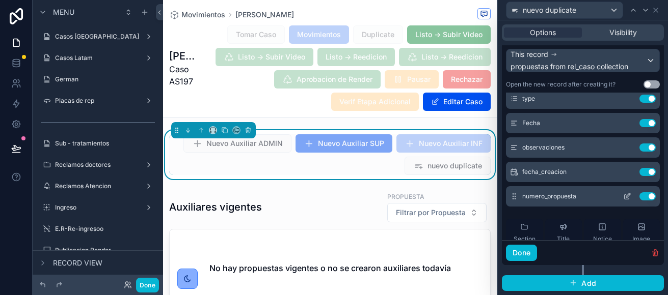
scroll to position [51, 0]
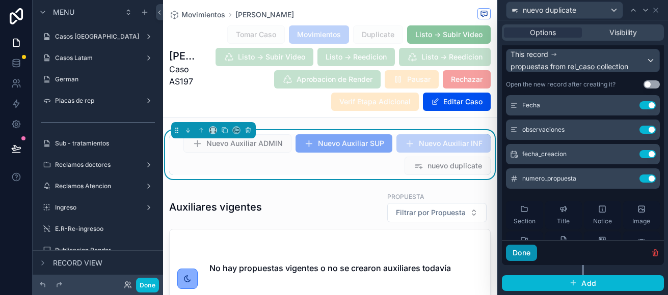
click at [522, 254] on button "Done" at bounding box center [521, 253] width 31 height 16
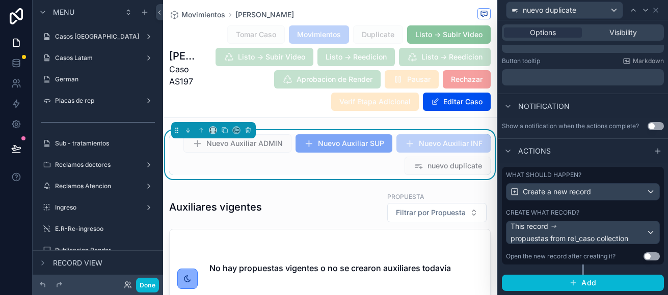
scroll to position [217, 0]
click at [13, 63] on icon at bounding box center [16, 63] width 10 height 10
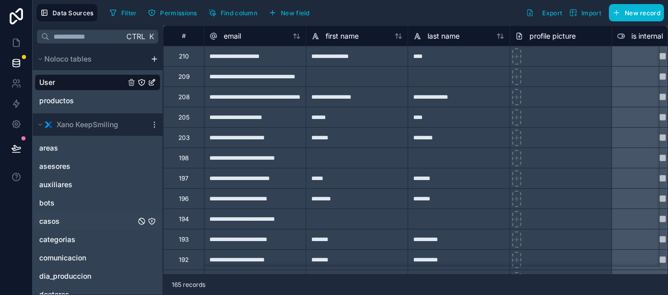
click at [67, 221] on link "casos" at bounding box center [87, 221] width 96 height 10
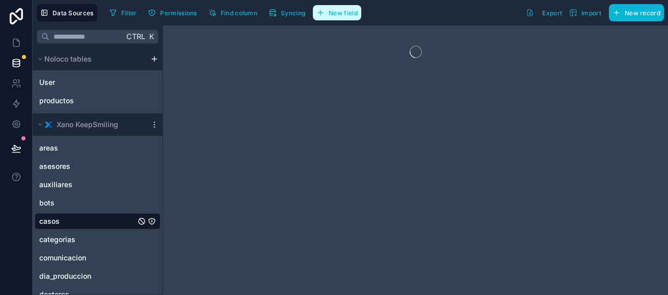
click at [358, 10] on span "New field" at bounding box center [342, 13] width 29 height 8
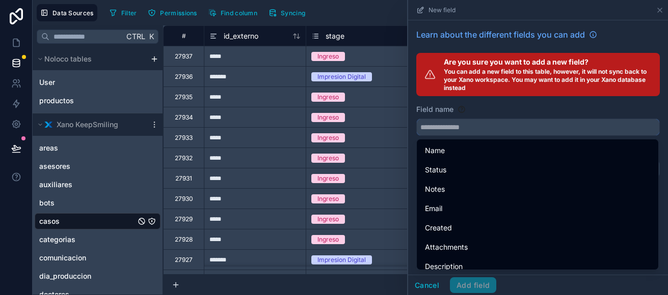
click at [475, 127] on input "text" at bounding box center [538, 127] width 242 height 16
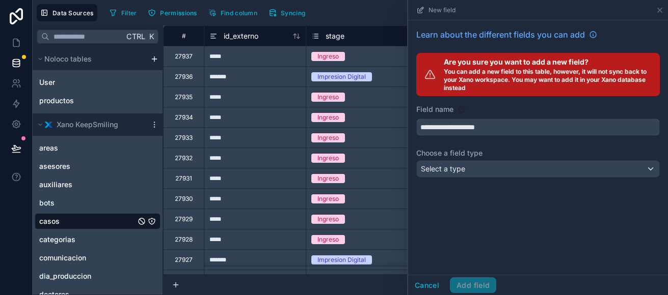
type input "**********"
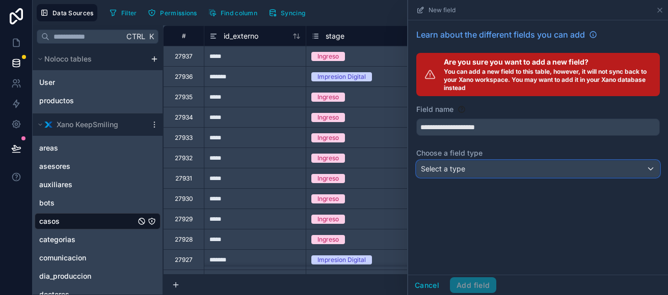
click at [484, 176] on button "Select a type" at bounding box center [537, 168] width 243 height 17
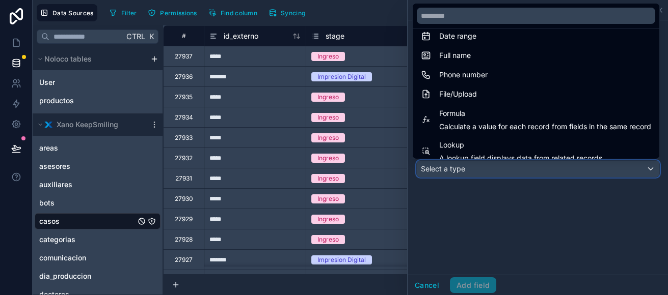
scroll to position [204, 0]
click at [494, 119] on div "Formula Calculate a value for each record from fields in the same record" at bounding box center [545, 119] width 212 height 24
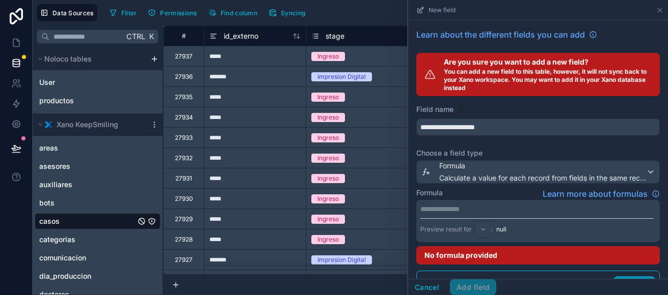
click at [491, 212] on p "**********" at bounding box center [536, 209] width 233 height 10
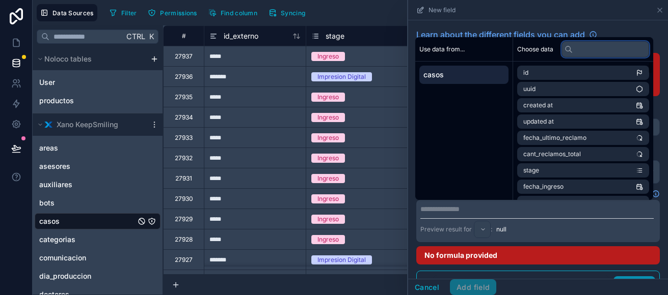
click at [594, 51] on input "text" at bounding box center [605, 49] width 88 height 16
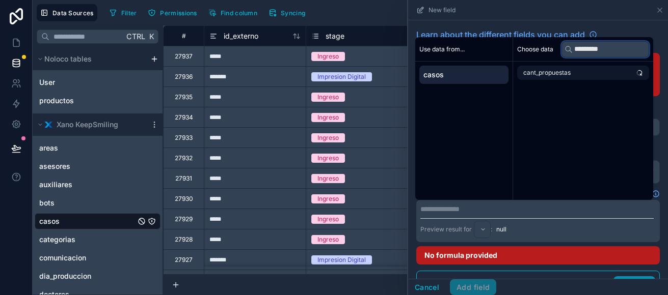
type input "*********"
click at [551, 78] on li "cant_propuestas" at bounding box center [583, 73] width 132 height 14
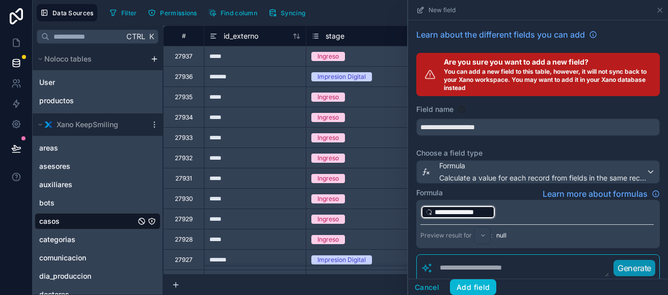
click at [538, 210] on p "**********" at bounding box center [536, 212] width 233 height 16
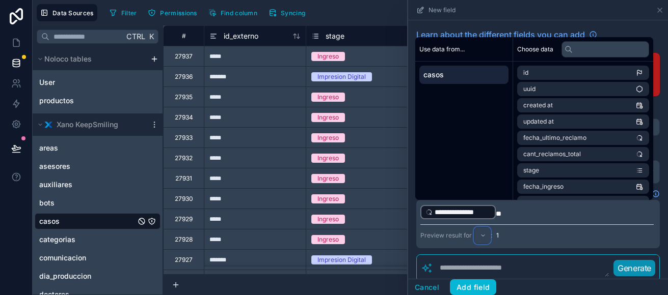
click at [474, 237] on div at bounding box center [482, 236] width 16 height 16
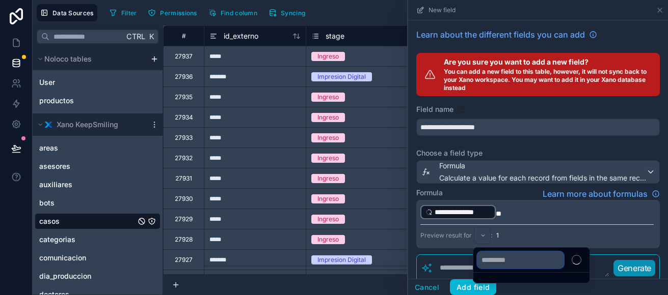
click at [516, 261] on input "text" at bounding box center [520, 260] width 86 height 16
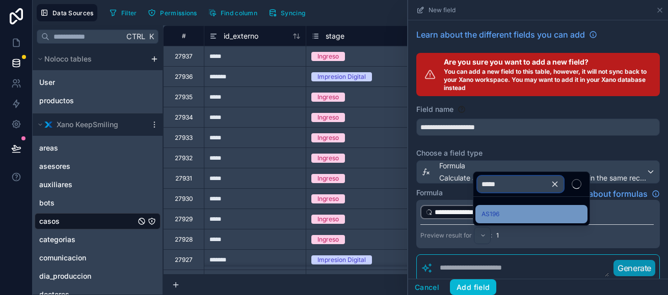
type input "*****"
click at [510, 209] on div "AS196" at bounding box center [531, 214] width 100 height 12
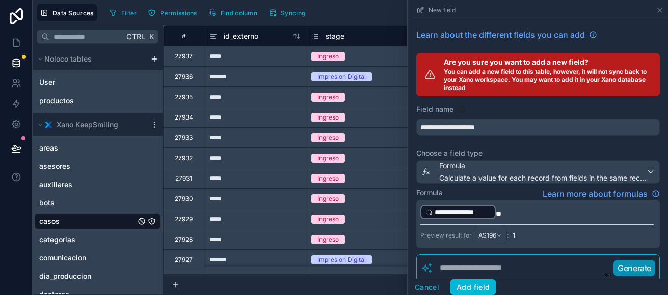
click at [541, 238] on div "Preview result for AS196 : 1" at bounding box center [536, 235] width 233 height 20
click at [508, 212] on p "**********" at bounding box center [536, 212] width 233 height 16
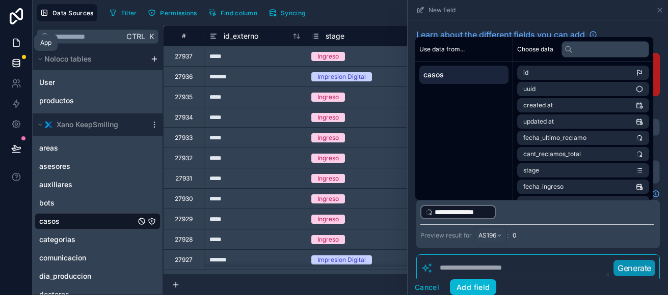
click at [9, 51] on link at bounding box center [16, 43] width 32 height 20
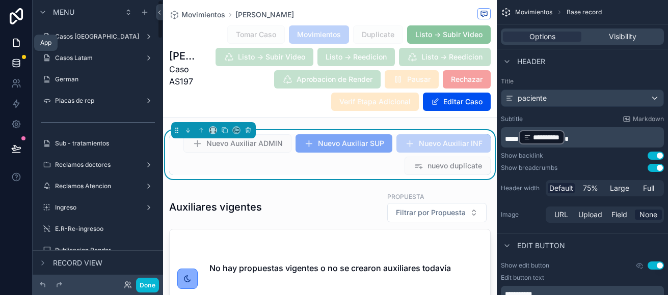
click at [14, 64] on icon at bounding box center [16, 63] width 7 height 4
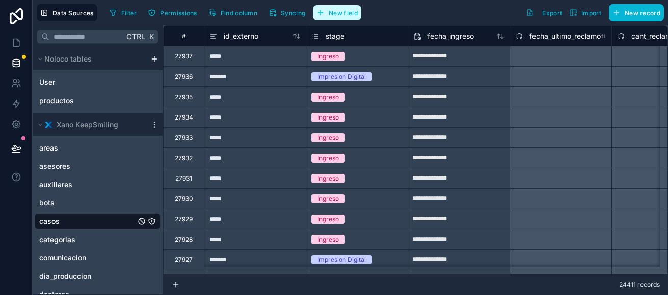
click at [341, 16] on span "New field" at bounding box center [342, 13] width 29 height 8
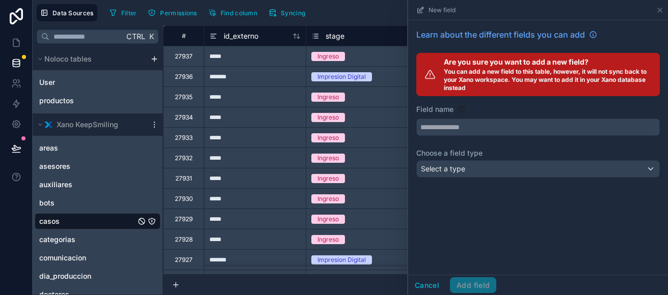
click at [466, 132] on input "text" at bounding box center [538, 127] width 242 height 16
type input "**********"
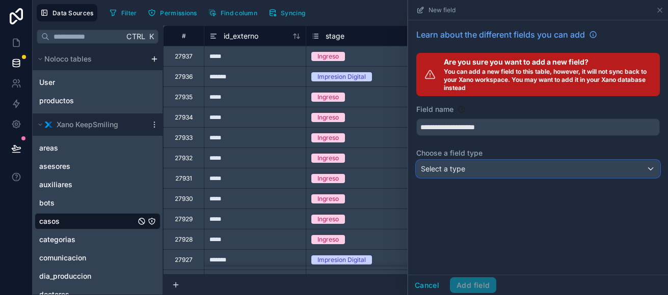
click at [457, 169] on span "Select a type" at bounding box center [443, 168] width 44 height 9
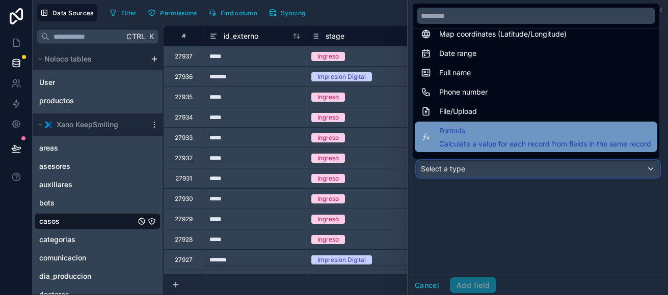
scroll to position [204, 0]
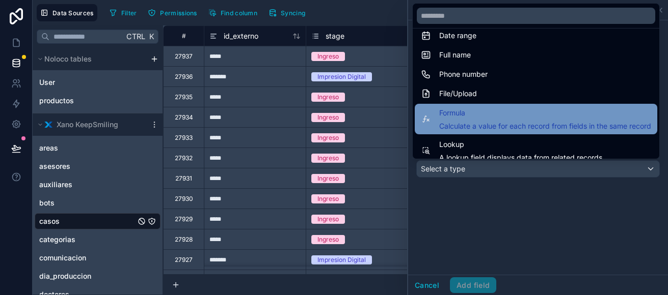
click at [502, 121] on div "Formula Calculate a value for each record from fields in the same record" at bounding box center [545, 119] width 212 height 24
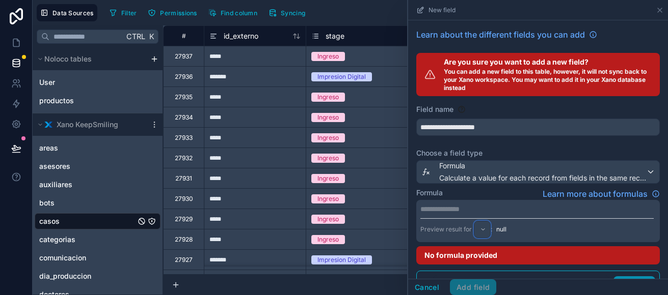
click at [482, 227] on div at bounding box center [482, 230] width 16 height 16
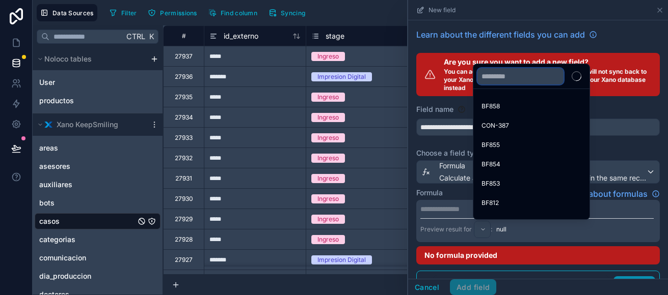
click at [497, 78] on input "text" at bounding box center [520, 76] width 86 height 16
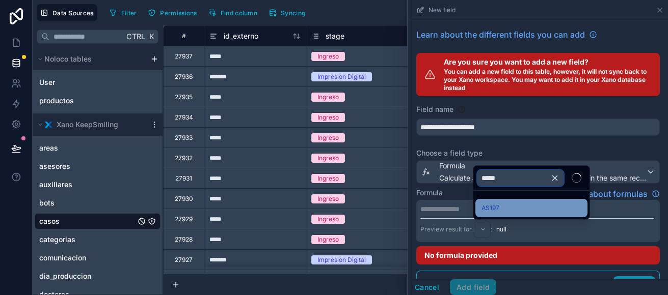
type input "*****"
click at [502, 210] on div "AS197" at bounding box center [531, 208] width 100 height 12
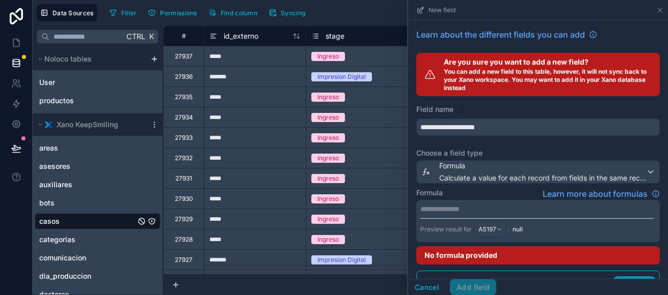
click at [492, 210] on p "**********" at bounding box center [536, 209] width 233 height 10
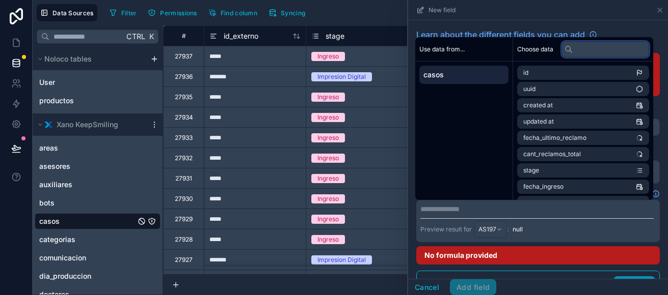
click at [591, 49] on input "text" at bounding box center [605, 49] width 88 height 16
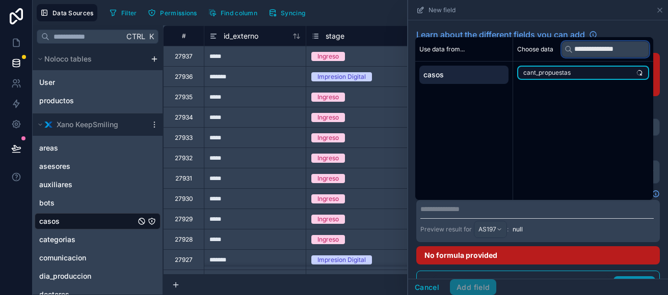
type input "**********"
click at [570, 72] on span "cant_propuestas" at bounding box center [546, 73] width 47 height 8
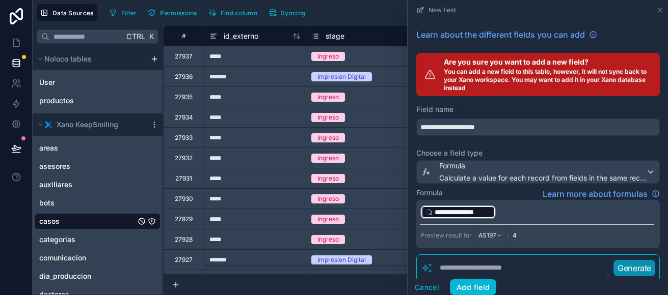
click at [540, 209] on p "**********" at bounding box center [536, 212] width 233 height 16
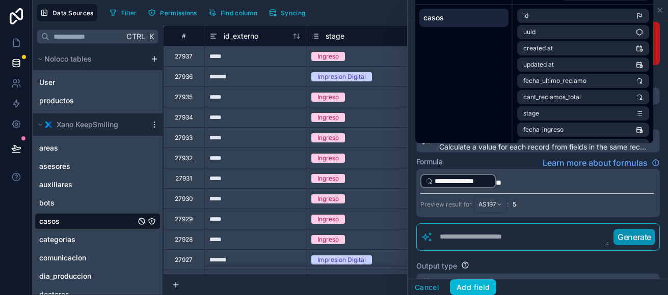
scroll to position [63, 0]
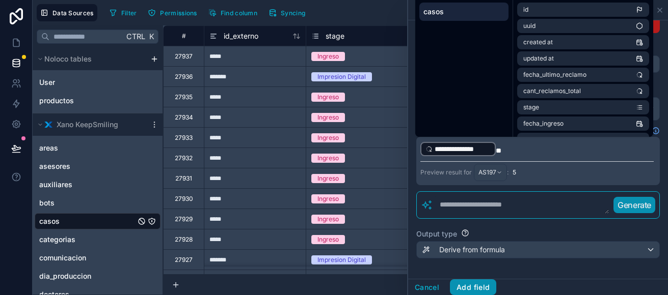
click at [478, 288] on button "Add field" at bounding box center [473, 288] width 46 height 16
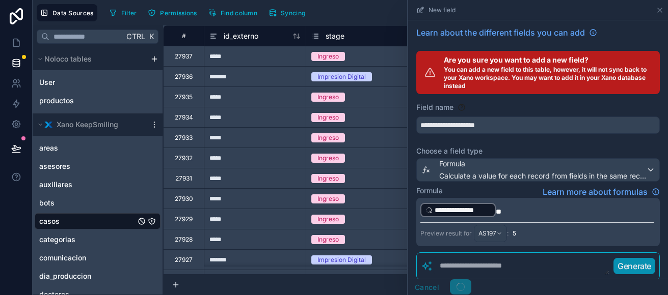
scroll to position [0, 0]
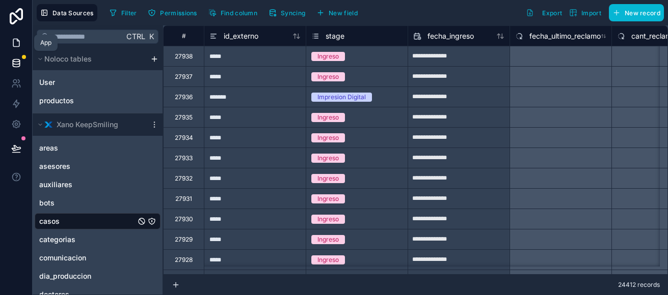
click at [15, 35] on link at bounding box center [16, 43] width 32 height 20
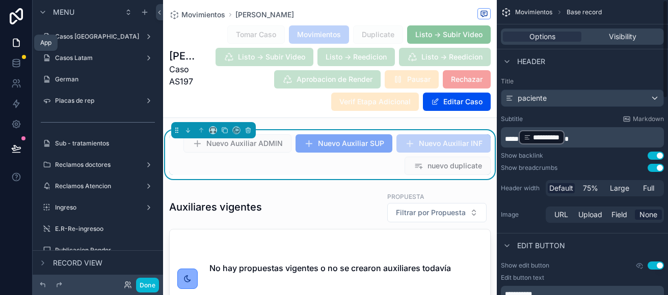
click at [442, 153] on div "Nuevo Auxiliar ADMIN Nuevo Auxiliar SUP Nuevo Auxiliar INF nuevo duplicate" at bounding box center [329, 154] width 321 height 41
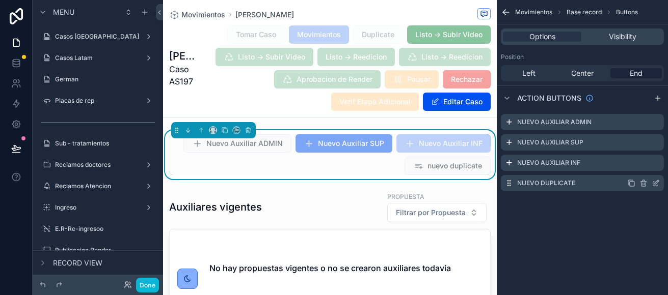
click at [653, 185] on icon "scrollable content" at bounding box center [655, 183] width 8 height 8
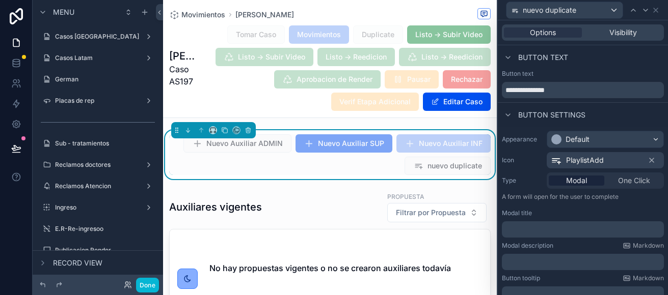
scroll to position [217, 0]
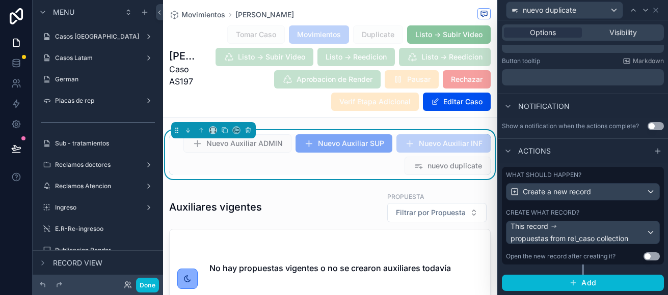
click at [609, 207] on div "What should happen? Create a new record Create what record? This record propues…" at bounding box center [583, 216] width 162 height 98
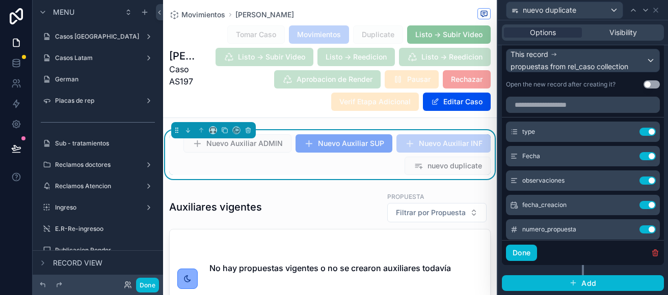
scroll to position [51, 0]
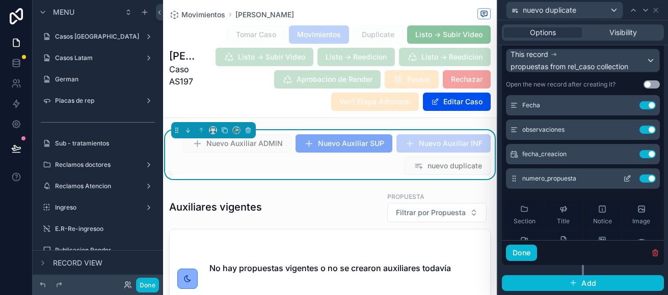
click at [624, 179] on icon at bounding box center [626, 179] width 5 height 5
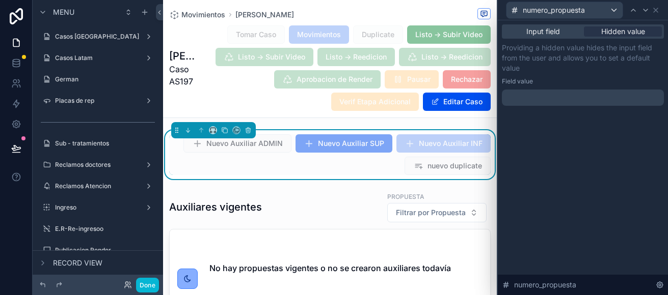
click at [547, 96] on p "﻿" at bounding box center [584, 98] width 156 height 10
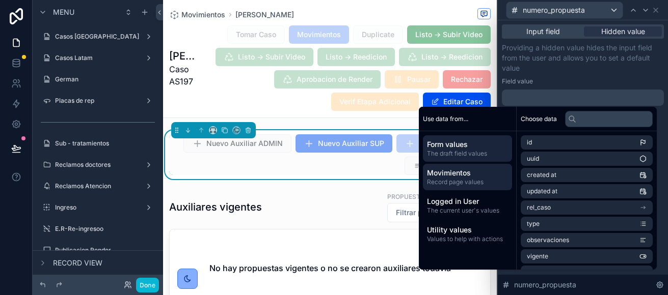
click at [473, 175] on span "Movimientos" at bounding box center [467, 173] width 81 height 10
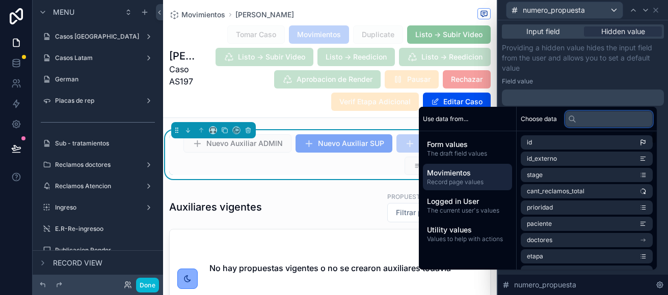
click at [588, 125] on input "text" at bounding box center [609, 119] width 88 height 16
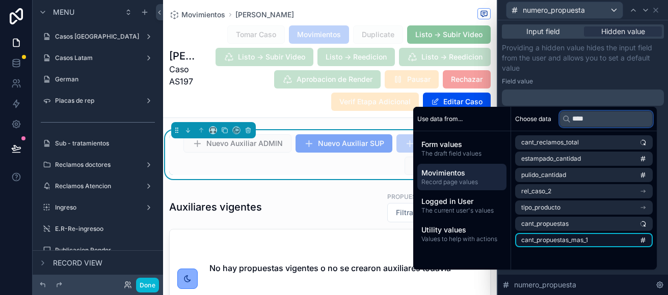
type input "****"
click at [567, 241] on span "cant_propuestas_mas_1" at bounding box center [554, 240] width 67 height 8
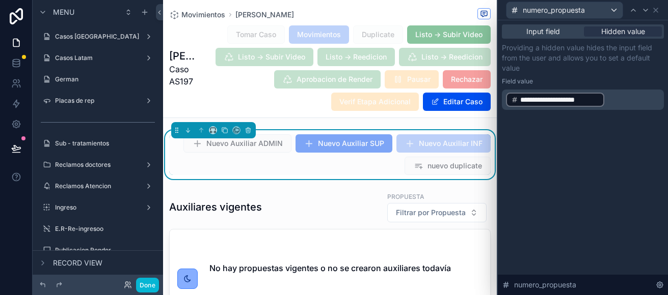
click at [628, 76] on div "**********" at bounding box center [583, 76] width 162 height 67
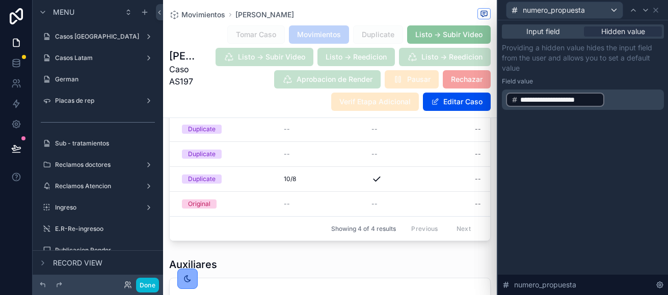
scroll to position [255, 0]
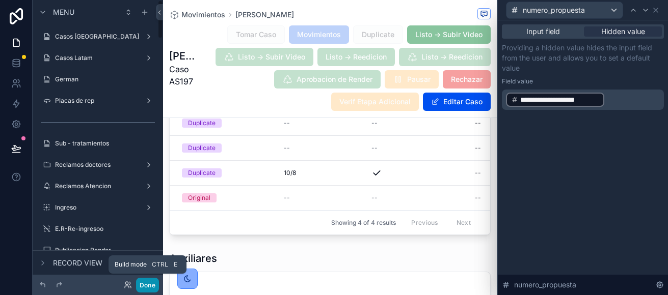
click at [150, 282] on button "Done" at bounding box center [147, 285] width 23 height 15
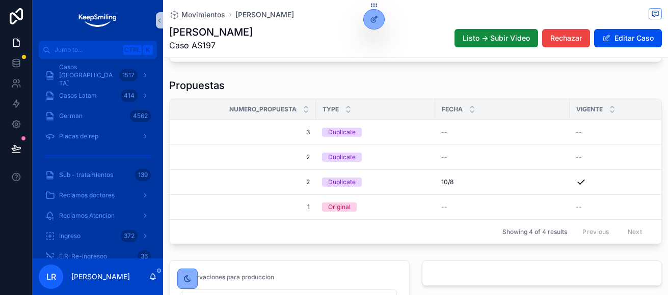
scroll to position [458, 0]
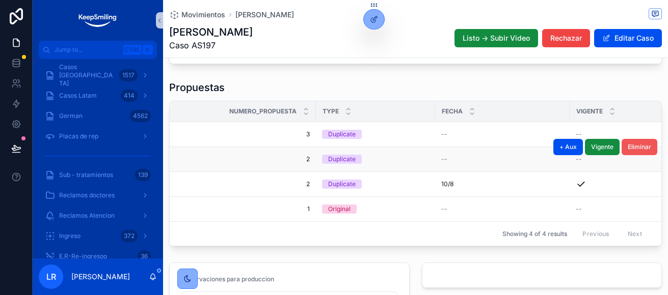
click at [636, 151] on span "Eliminar" at bounding box center [638, 147] width 23 height 8
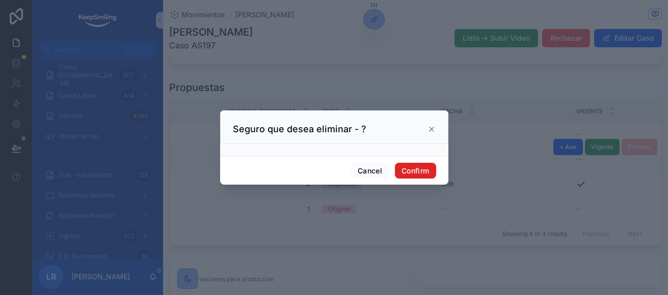
click at [415, 166] on button "Confirm" at bounding box center [415, 171] width 41 height 16
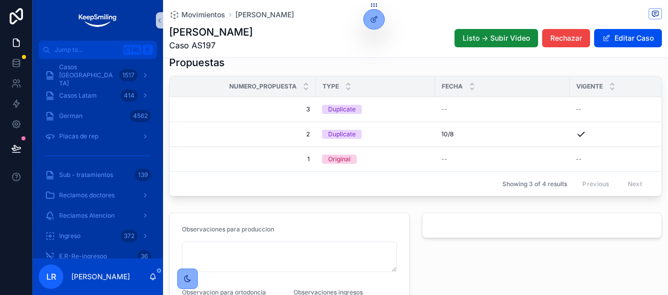
scroll to position [433, 0]
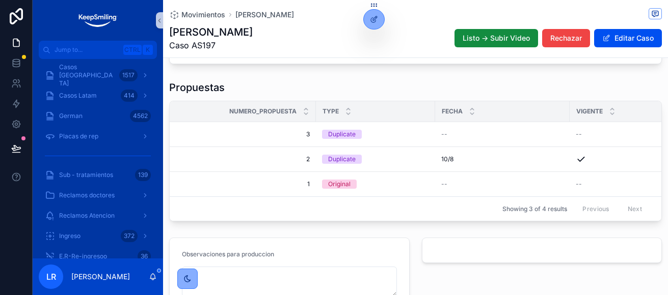
click at [0, 0] on button "Eliminar" at bounding box center [0, 0] width 0 height 0
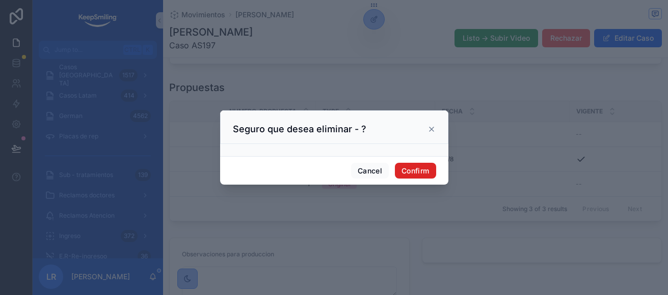
click at [413, 169] on button "Confirm" at bounding box center [415, 171] width 41 height 16
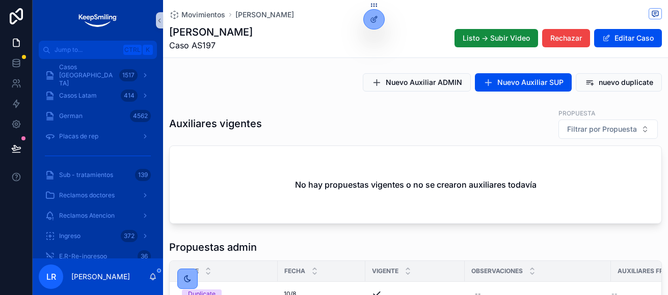
scroll to position [0, 0]
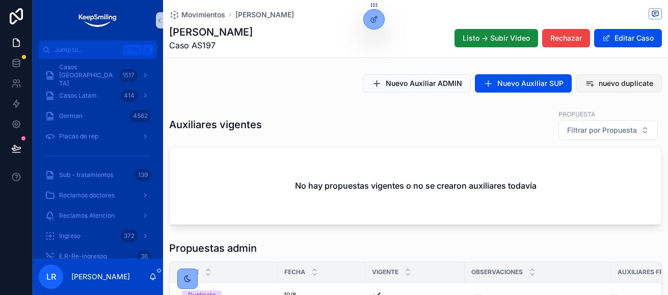
click at [618, 81] on span "nuevo duplicate" at bounding box center [625, 83] width 54 height 10
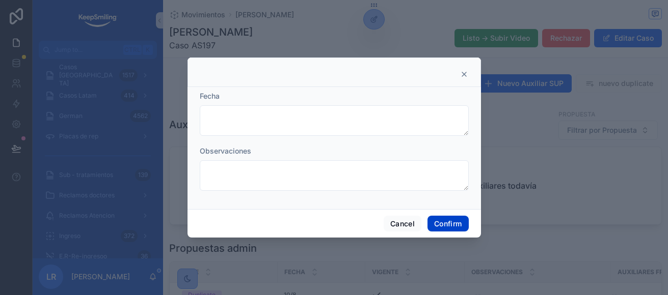
click at [463, 219] on button "Confirm" at bounding box center [447, 224] width 41 height 16
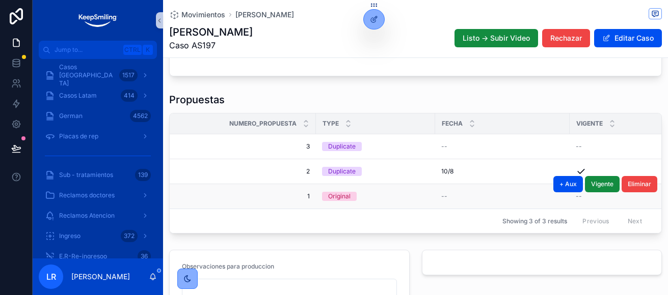
scroll to position [407, 0]
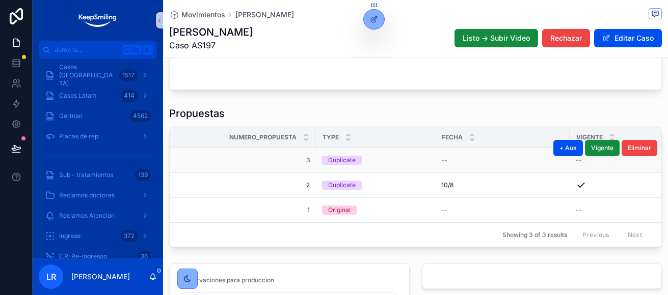
click at [305, 164] on span "3" at bounding box center [246, 160] width 128 height 8
click at [311, 167] on td "3 3" at bounding box center [243, 160] width 146 height 25
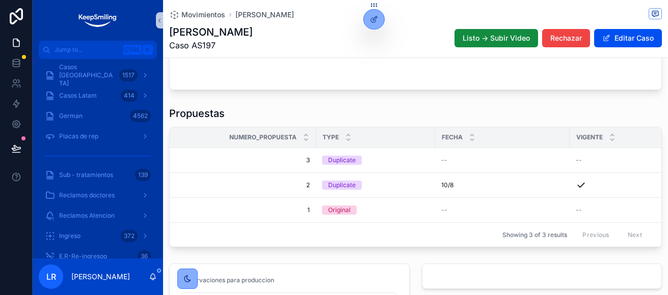
click at [313, 240] on div "Showing 3 of 3 results Previous Next" at bounding box center [415, 235] width 491 height 24
click at [373, 40] on icon at bounding box center [374, 41] width 8 height 8
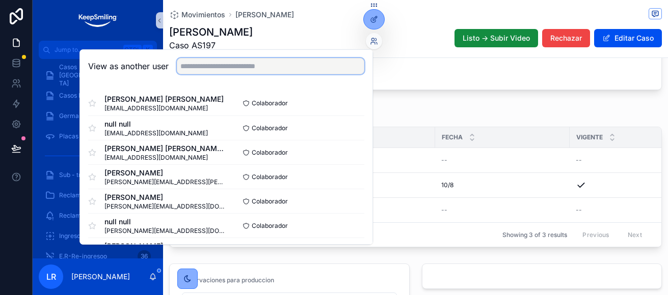
click at [240, 69] on input "text" at bounding box center [270, 66] width 187 height 16
click at [226, 63] on input "text" at bounding box center [270, 66] width 187 height 16
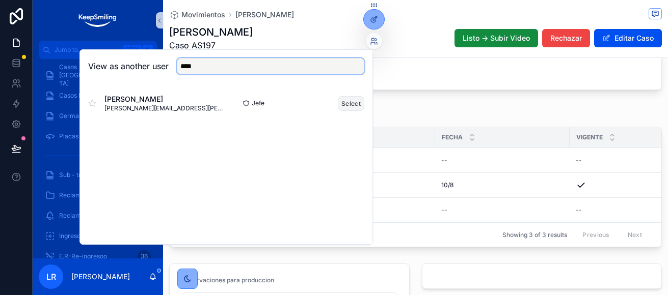
type input "****"
click at [346, 104] on button "Select" at bounding box center [351, 103] width 26 height 15
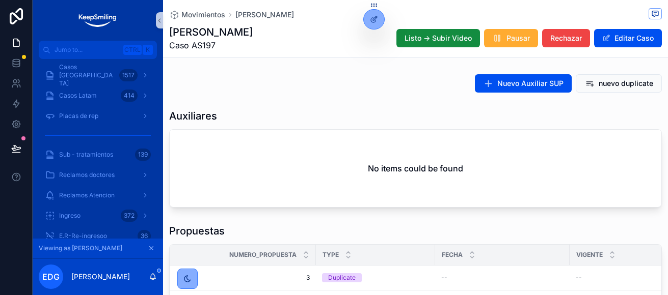
click at [150, 246] on icon "scrollable content" at bounding box center [151, 248] width 7 height 7
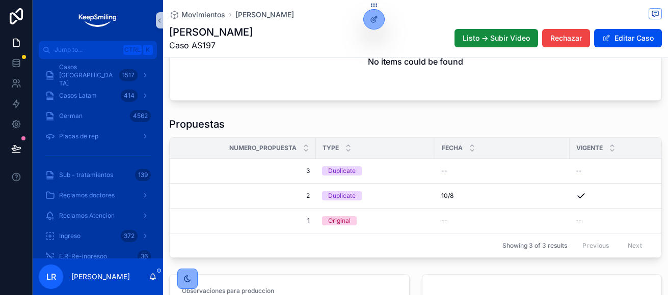
scroll to position [458, 0]
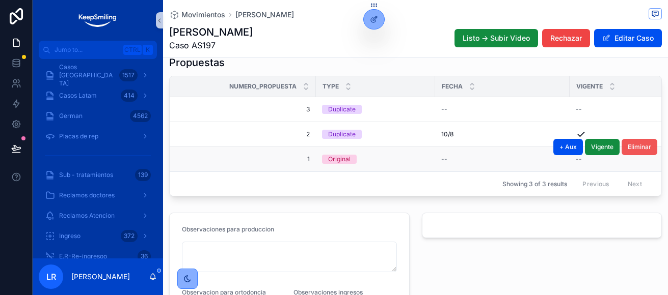
click at [632, 151] on span "Eliminar" at bounding box center [638, 147] width 23 height 8
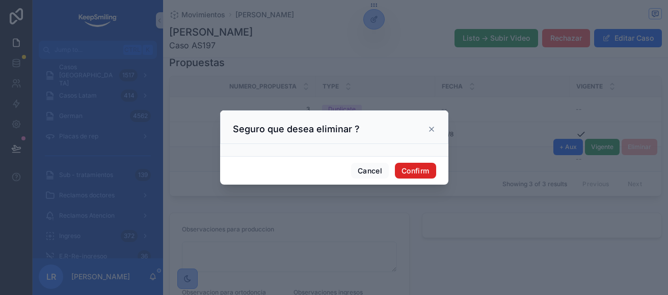
click at [413, 168] on button "Confirm" at bounding box center [415, 171] width 41 height 16
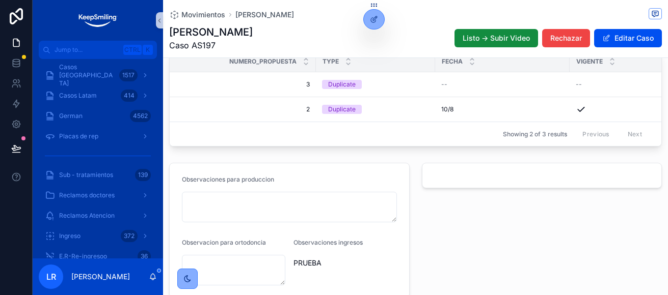
scroll to position [433, 0]
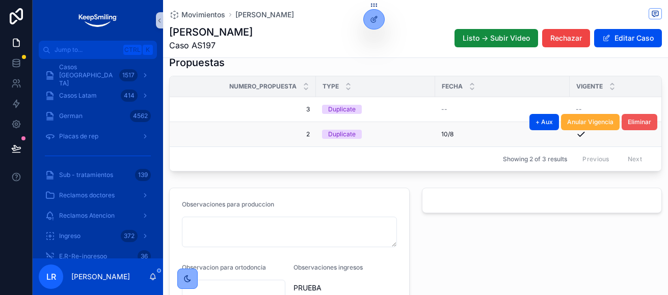
click at [629, 126] on span "Eliminar" at bounding box center [638, 122] width 23 height 8
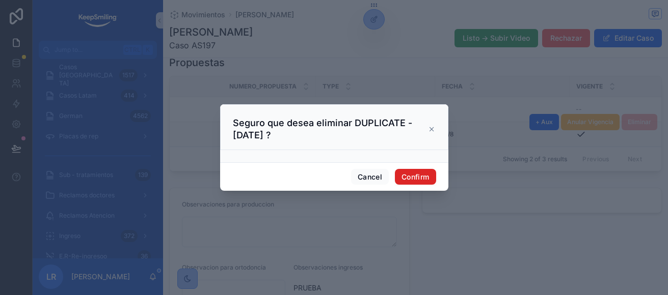
click at [416, 173] on button "Confirm" at bounding box center [415, 177] width 41 height 16
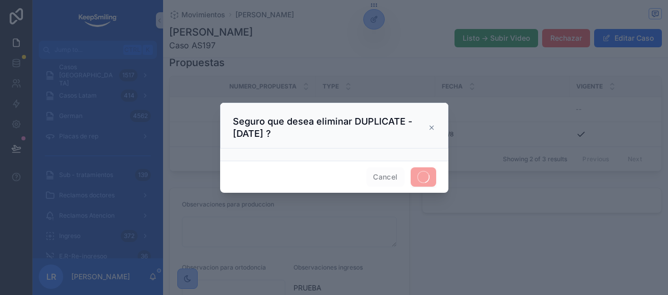
scroll to position [408, 0]
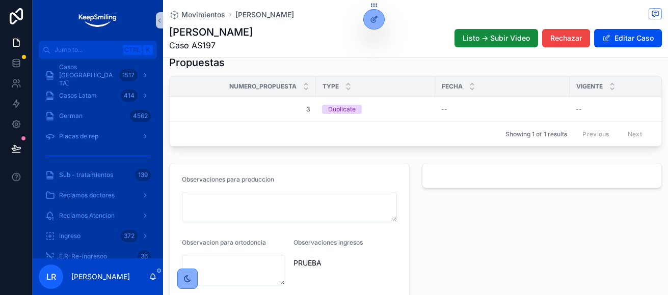
click at [0, 0] on span "Eliminar" at bounding box center [0, 0] width 0 height 0
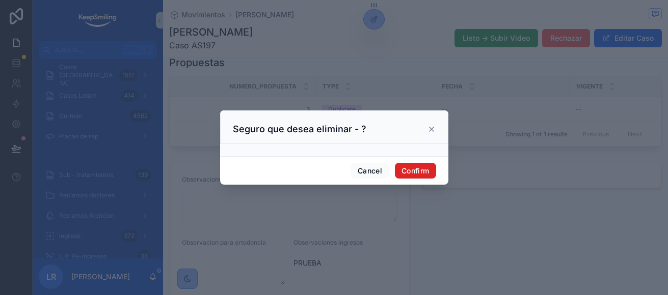
click at [424, 171] on button "Confirm" at bounding box center [415, 171] width 41 height 16
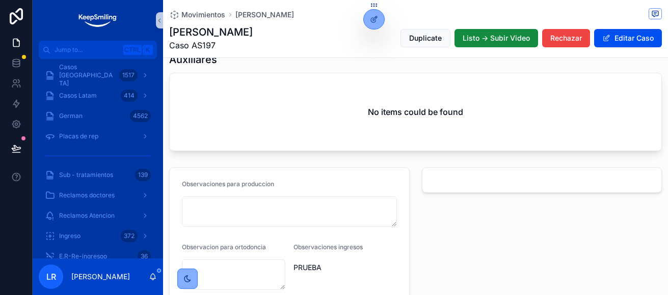
scroll to position [0, 0]
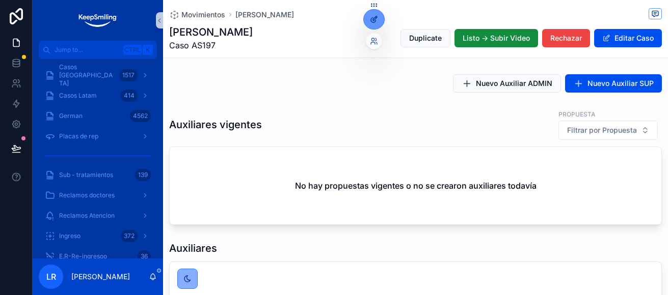
click at [375, 24] on div at bounding box center [374, 19] width 20 height 19
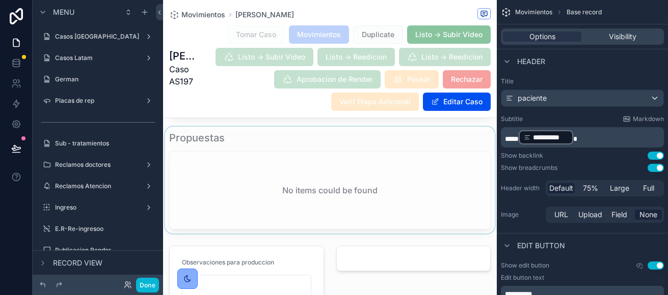
scroll to position [407, 0]
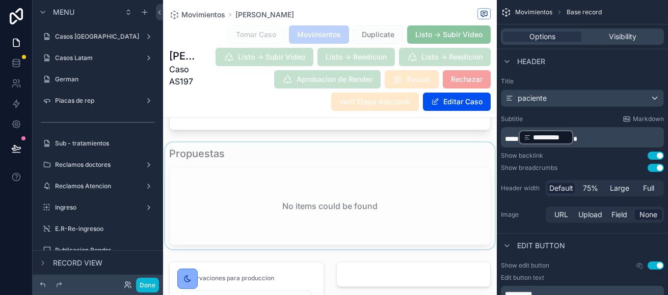
click at [282, 206] on div "scrollable content" at bounding box center [330, 196] width 334 height 107
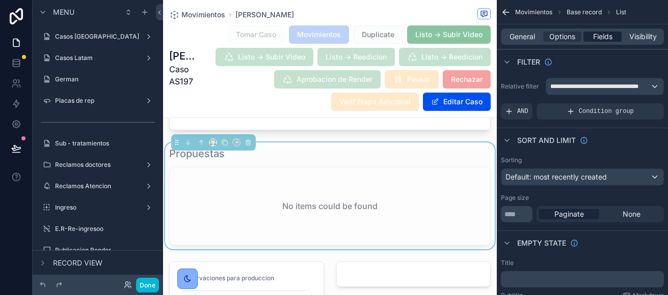
click at [606, 35] on span "Fields" at bounding box center [602, 37] width 19 height 10
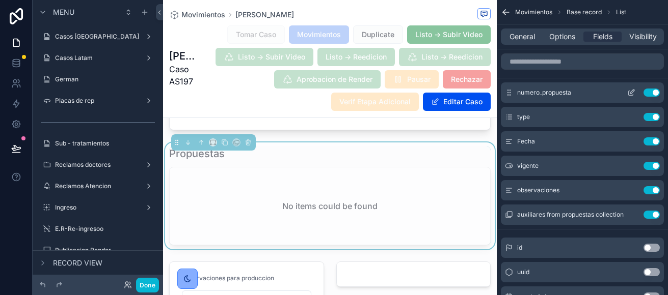
click at [634, 92] on icon "scrollable content" at bounding box center [631, 93] width 8 height 8
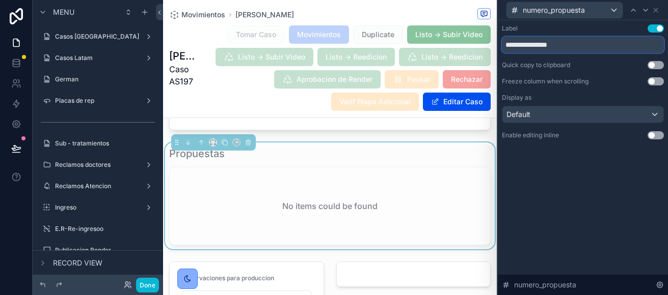
drag, startPoint x: 574, startPoint y: 48, endPoint x: 452, endPoint y: 37, distance: 122.7
click at [452, 37] on div "**********" at bounding box center [334, 147] width 668 height 295
click at [528, 40] on input "*" at bounding box center [583, 45] width 162 height 16
type input "**********"
click at [584, 212] on div "**********" at bounding box center [583, 157] width 170 height 275
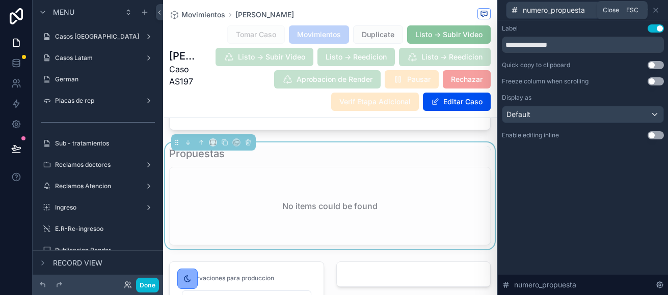
click at [658, 6] on icon at bounding box center [655, 10] width 8 height 8
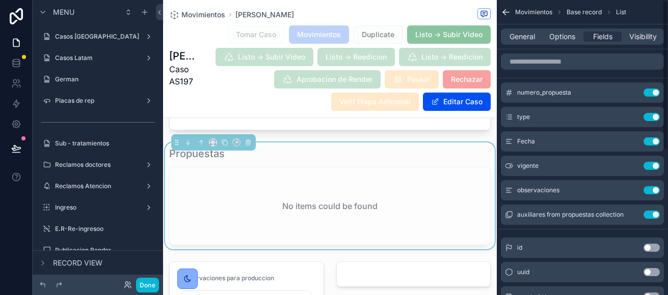
scroll to position [153, 0]
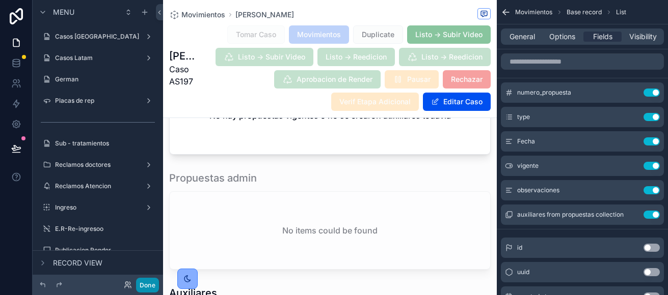
click at [143, 285] on button "Done" at bounding box center [147, 285] width 23 height 15
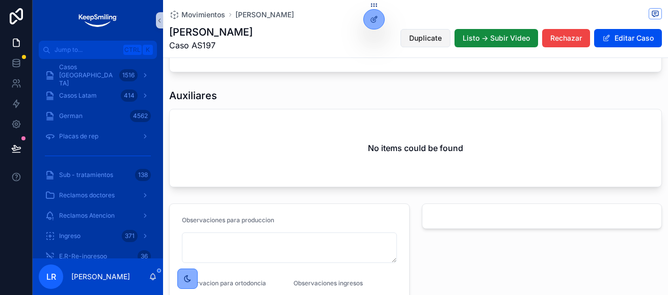
click at [418, 34] on span "Duplicate" at bounding box center [425, 38] width 33 height 10
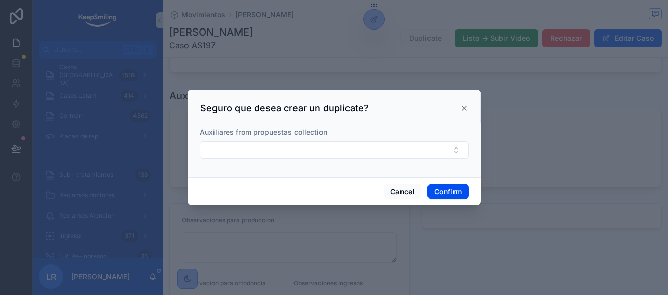
click at [266, 131] on span "Auxiliares from propuestas collection" at bounding box center [263, 132] width 127 height 9
click at [393, 192] on button "Cancel" at bounding box center [402, 192] width 38 height 16
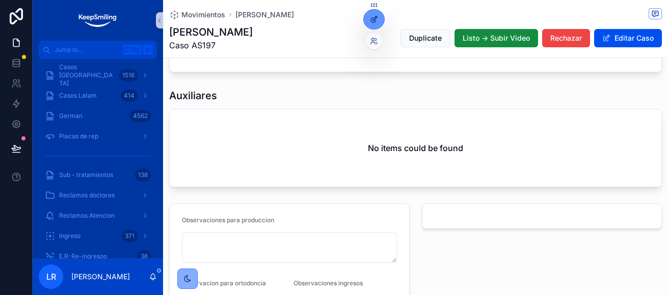
click at [373, 19] on icon at bounding box center [375, 18] width 4 height 4
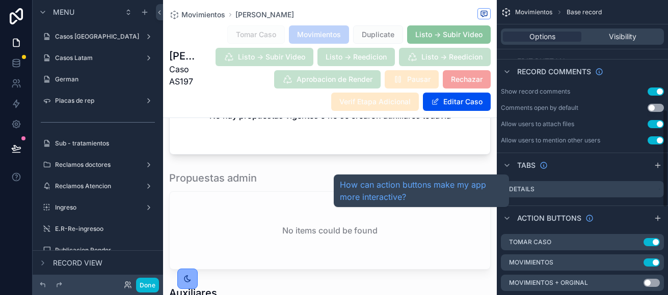
scroll to position [437, 0]
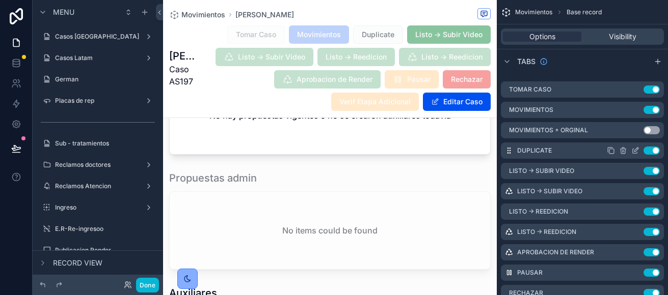
click at [634, 151] on icon "scrollable content" at bounding box center [635, 151] width 8 height 8
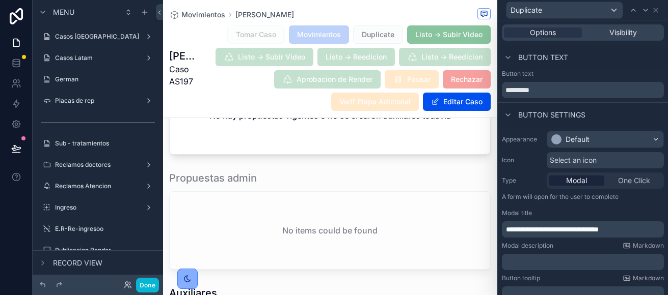
scroll to position [306, 0]
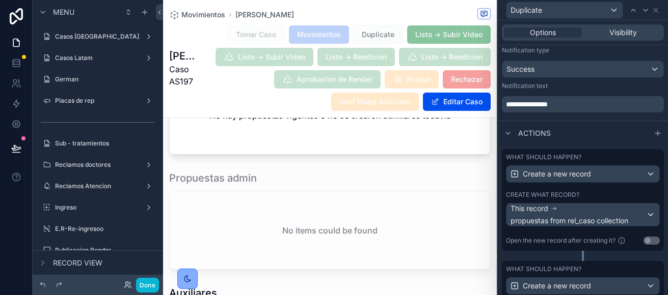
click at [609, 192] on div "Create what record?" at bounding box center [583, 195] width 154 height 8
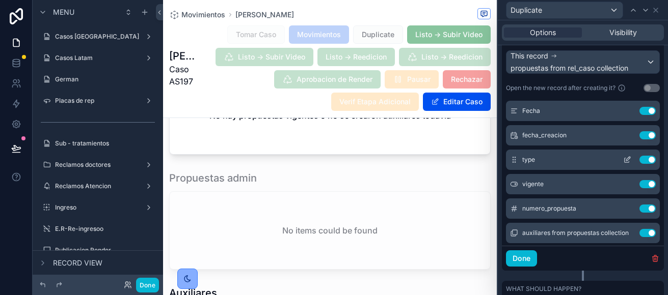
scroll to position [51, 0]
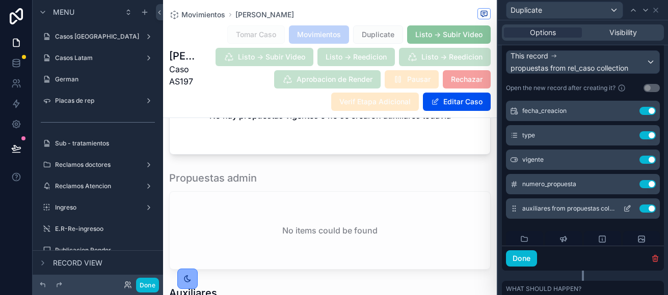
click at [639, 210] on button "Use setting" at bounding box center [647, 209] width 16 height 8
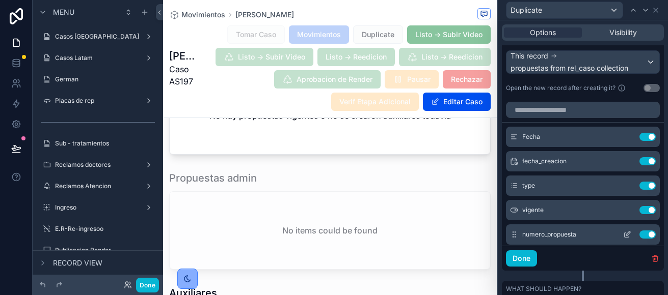
scroll to position [0, 0]
click at [526, 259] on button "Done" at bounding box center [521, 259] width 31 height 16
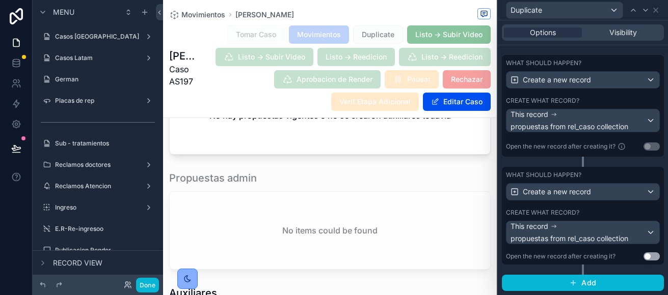
scroll to position [349, 0]
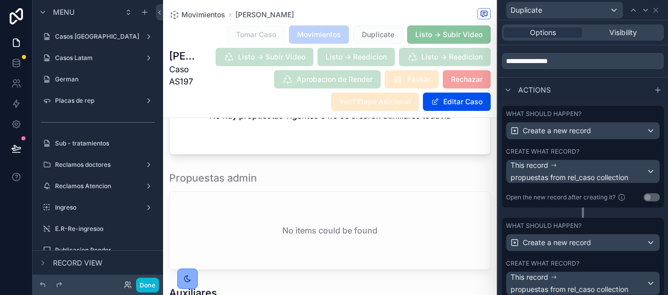
click at [606, 152] on div "Create what record?" at bounding box center [583, 152] width 154 height 8
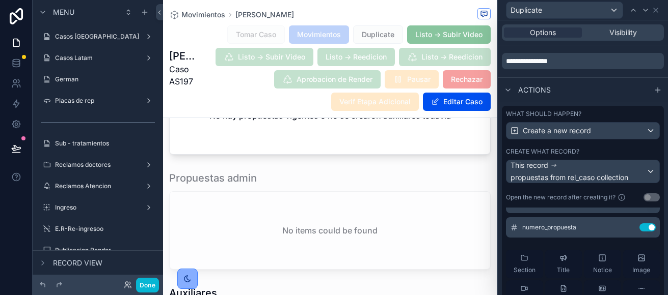
scroll to position [102, 0]
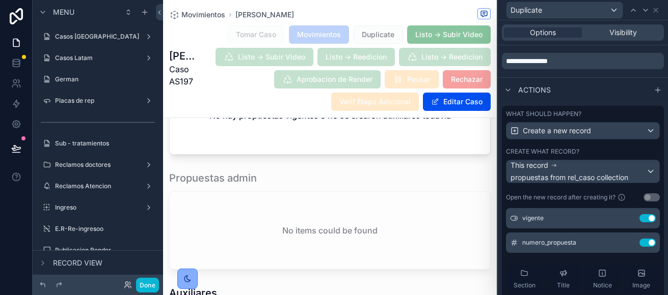
click at [606, 152] on div "Create what record?" at bounding box center [583, 152] width 154 height 8
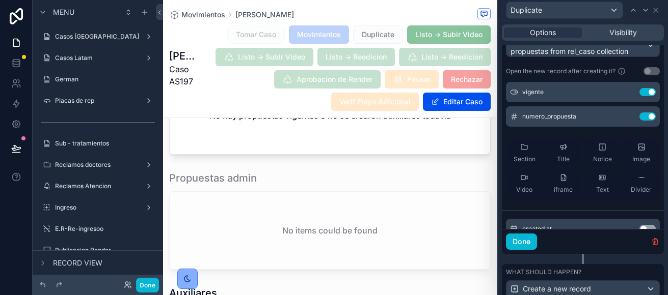
scroll to position [502, 0]
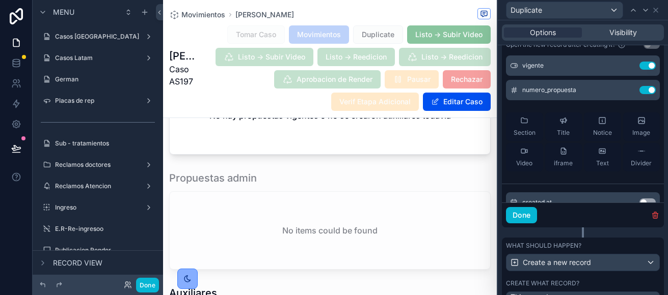
click at [525, 225] on div "Done" at bounding box center [583, 215] width 162 height 25
click at [523, 217] on button "Done" at bounding box center [521, 215] width 31 height 16
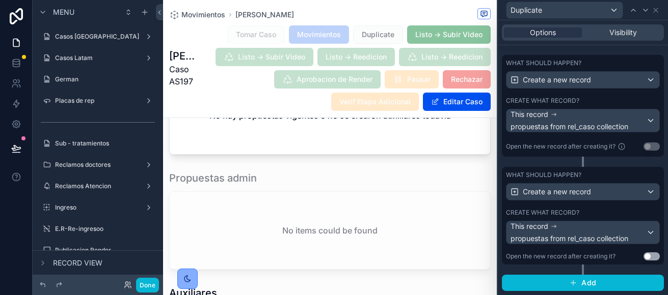
scroll to position [400, 0]
click at [603, 209] on div "Create what record?" at bounding box center [583, 213] width 154 height 8
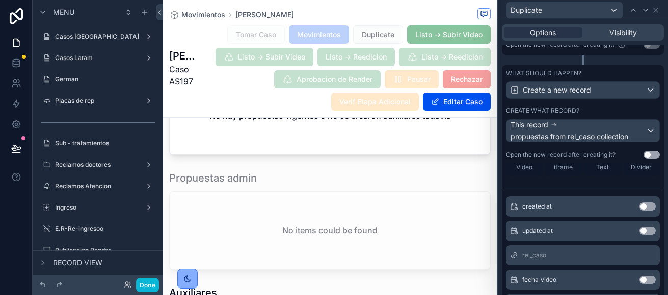
scroll to position [153, 0]
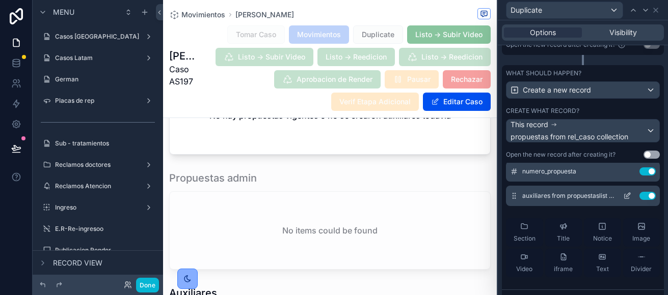
click at [639, 197] on button "Use setting" at bounding box center [647, 196] width 16 height 8
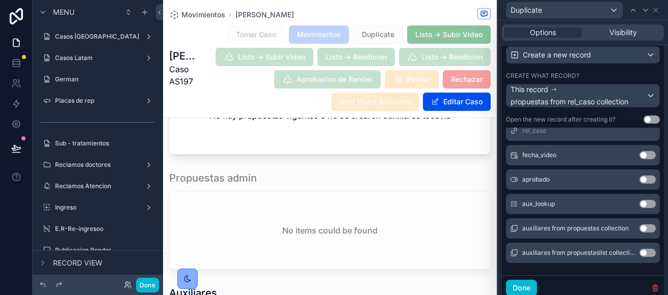
scroll to position [553, 0]
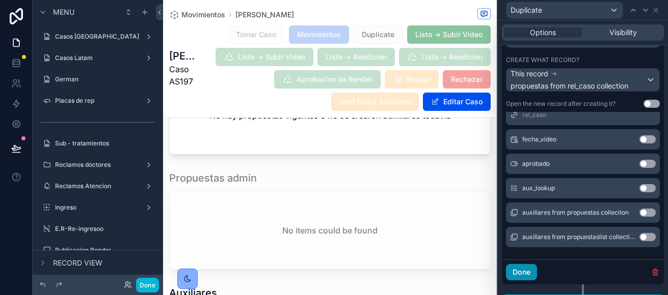
click at [537, 267] on button "Done" at bounding box center [521, 272] width 31 height 16
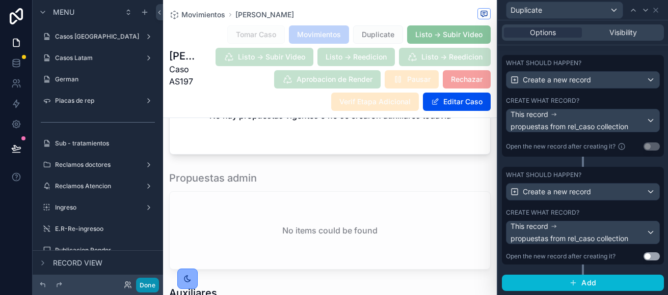
click at [155, 285] on button "Done" at bounding box center [147, 285] width 23 height 15
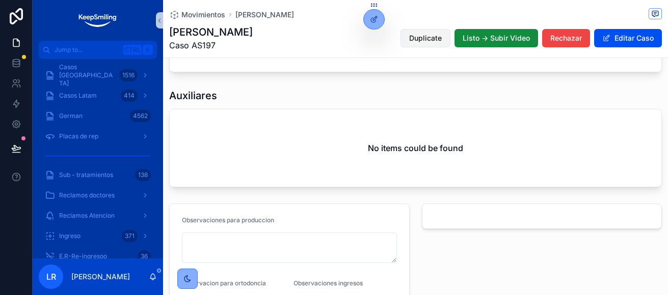
click at [424, 42] on span "Duplicate" at bounding box center [425, 38] width 33 height 10
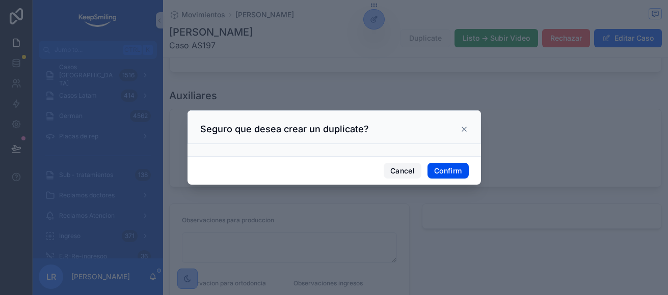
click at [407, 172] on button "Cancel" at bounding box center [402, 171] width 38 height 16
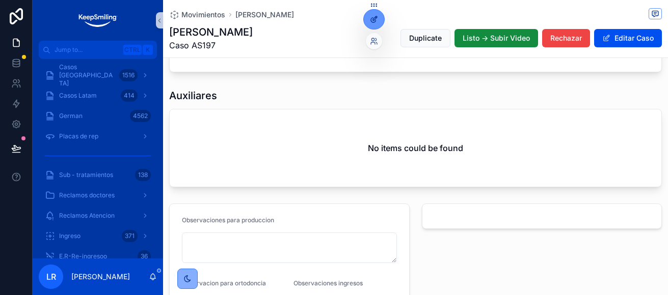
click at [372, 14] on div at bounding box center [374, 19] width 20 height 19
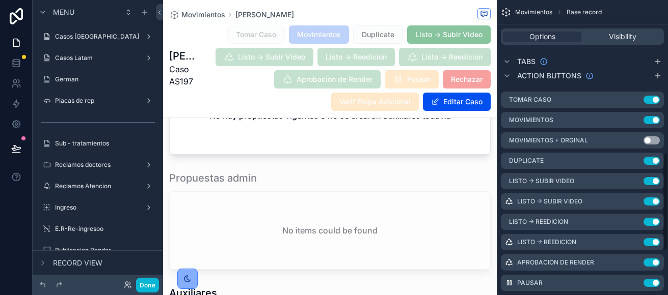
scroll to position [458, 0]
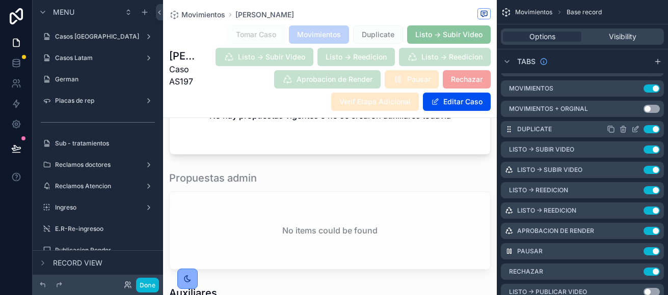
click at [634, 129] on icon "scrollable content" at bounding box center [635, 129] width 8 height 8
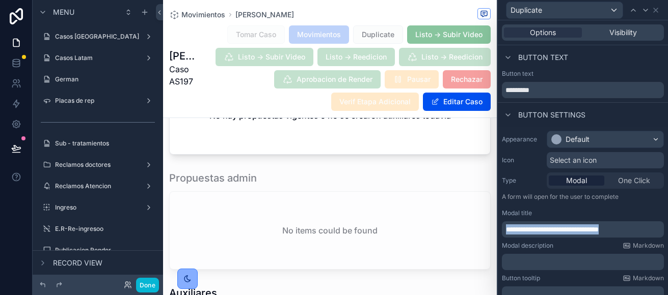
drag, startPoint x: 640, startPoint y: 228, endPoint x: 491, endPoint y: 230, distance: 148.7
click at [491, 230] on div "**********" at bounding box center [334, 147] width 668 height 295
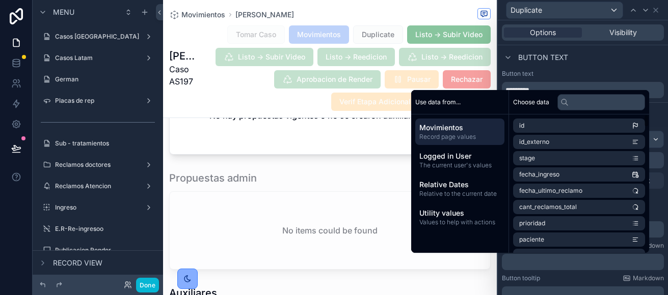
click at [540, 261] on p "﻿" at bounding box center [584, 262] width 156 height 10
click at [566, 281] on div "Button tooltip Markdown" at bounding box center [583, 279] width 162 height 8
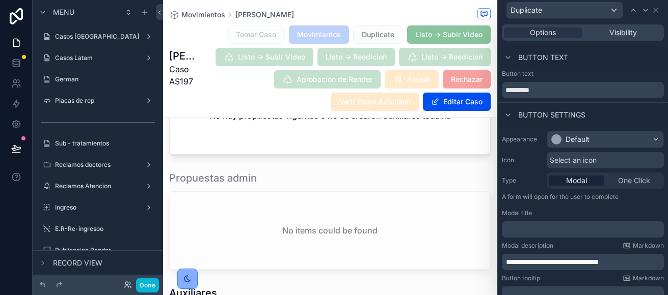
click at [577, 233] on p "﻿" at bounding box center [584, 230] width 156 height 10
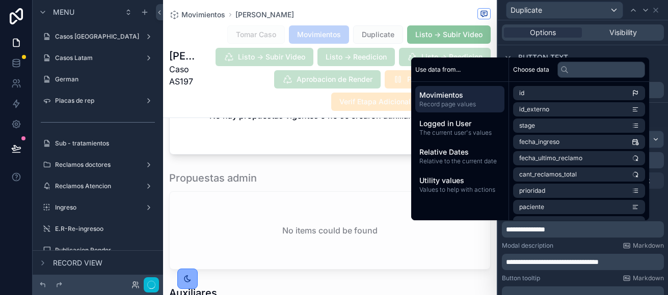
click at [573, 246] on div "Modal description Markdown" at bounding box center [583, 246] width 162 height 8
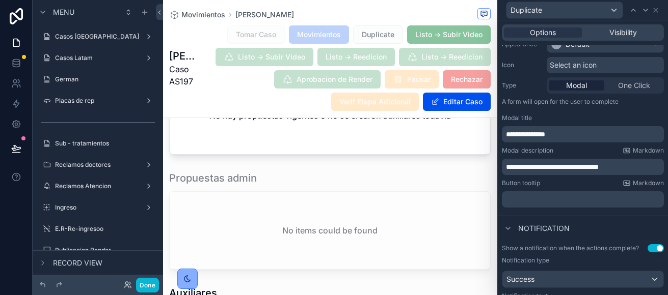
scroll to position [94, 0]
click at [644, 168] on p "**********" at bounding box center [584, 168] width 156 height 10
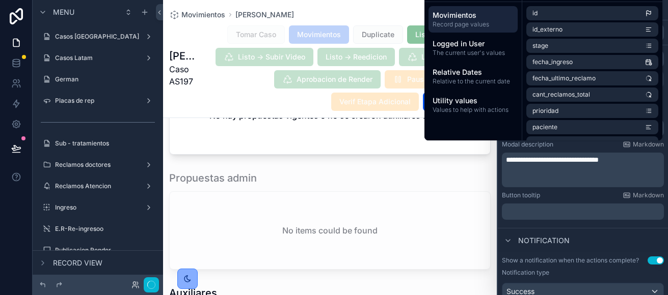
scroll to position [112, 0]
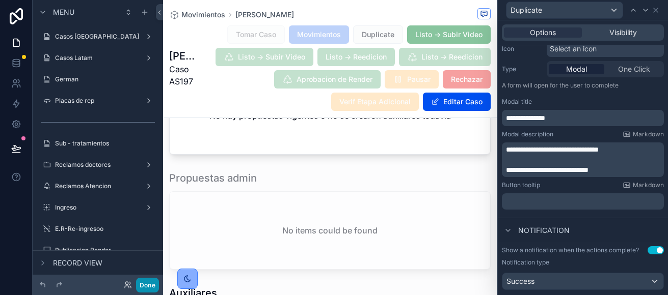
click at [146, 289] on button "Done" at bounding box center [147, 285] width 23 height 15
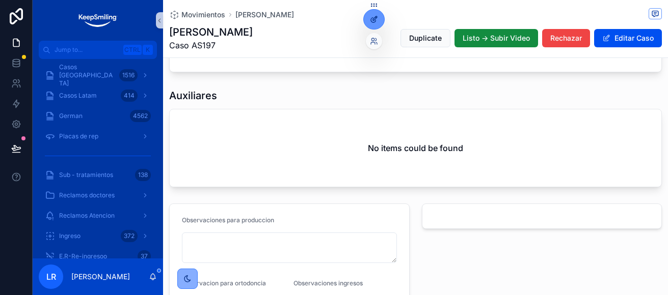
click at [374, 18] on icon at bounding box center [374, 19] width 8 height 8
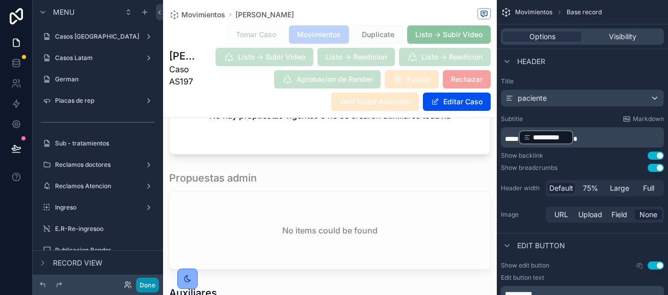
click at [143, 288] on button "Done" at bounding box center [147, 285] width 23 height 15
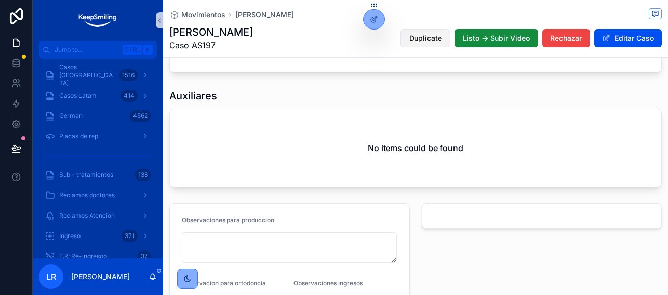
click at [409, 35] on span "Duplicate" at bounding box center [425, 38] width 33 height 10
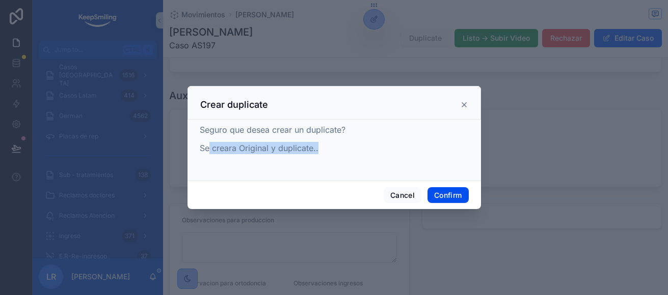
drag, startPoint x: 210, startPoint y: 150, endPoint x: 330, endPoint y: 151, distance: 119.7
click at [330, 151] on p "Se creara Original y duplicate.." at bounding box center [334, 148] width 269 height 12
click at [392, 200] on button "Cancel" at bounding box center [402, 195] width 38 height 16
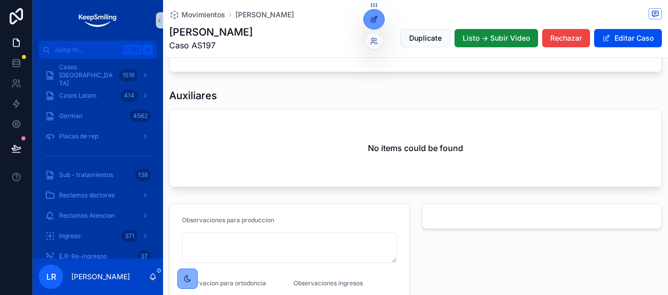
click at [374, 20] on icon at bounding box center [375, 18] width 4 height 4
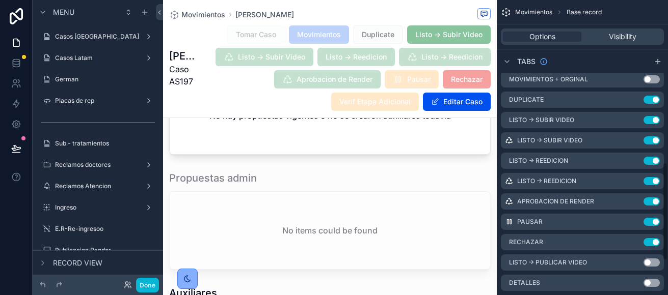
scroll to position [437, 0]
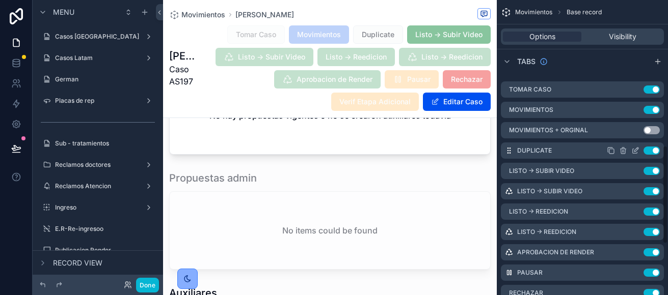
click at [632, 149] on icon "scrollable content" at bounding box center [635, 151] width 8 height 8
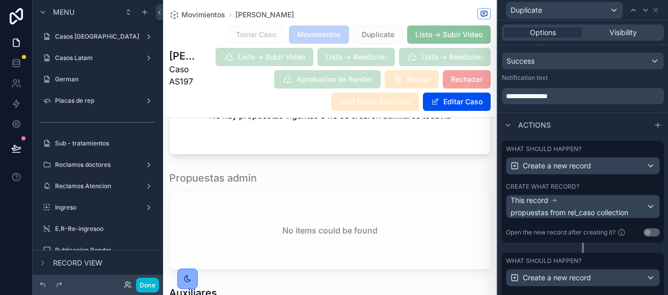
scroll to position [316, 0]
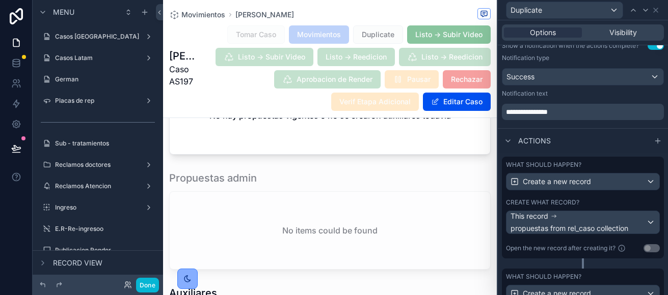
click at [628, 202] on div "Create what record?" at bounding box center [583, 203] width 154 height 8
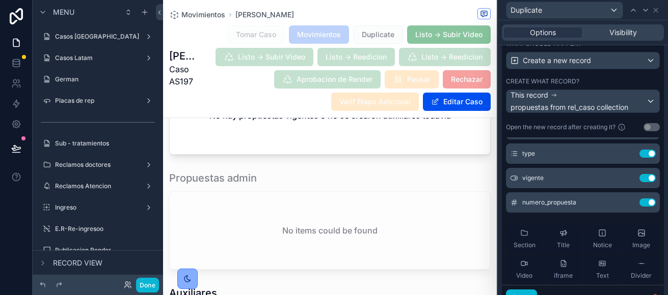
scroll to position [101, 0]
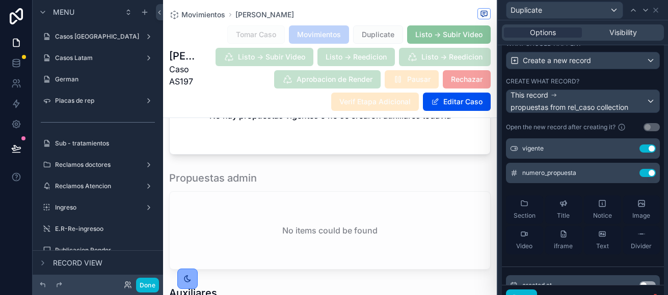
drag, startPoint x: 589, startPoint y: 211, endPoint x: 592, endPoint y: 126, distance: 85.1
click at [593, 211] on div "Notice" at bounding box center [602, 210] width 19 height 20
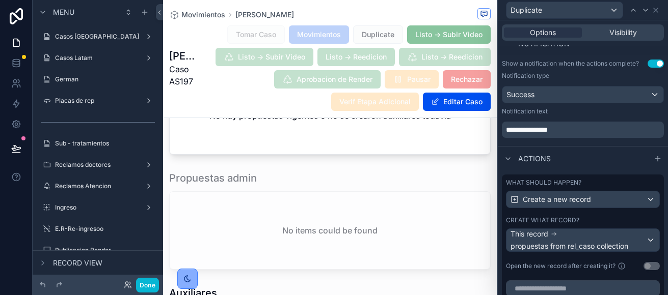
scroll to position [81, 0]
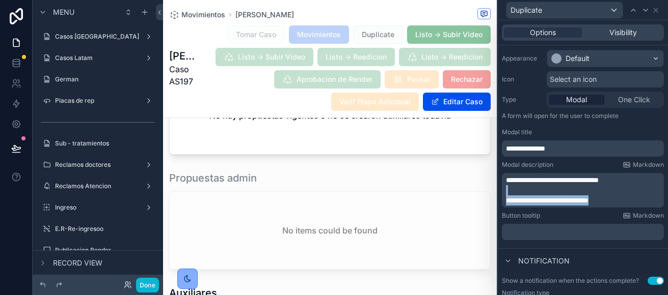
drag, startPoint x: 623, startPoint y: 202, endPoint x: 500, endPoint y: 193, distance: 123.1
click at [500, 193] on div "**********" at bounding box center [583, 145] width 170 height 199
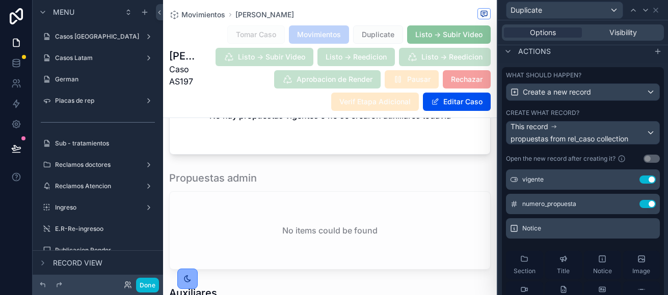
scroll to position [153, 0]
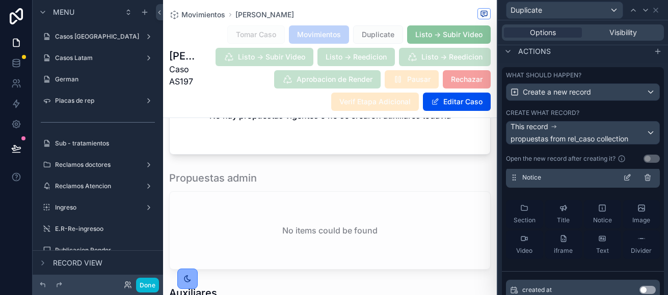
click at [623, 178] on icon at bounding box center [627, 178] width 8 height 8
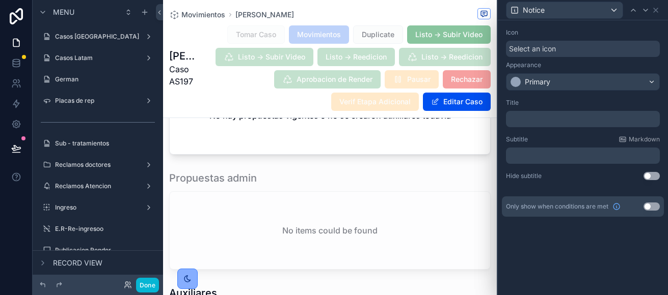
click at [541, 121] on p "﻿" at bounding box center [584, 119] width 148 height 10
click at [563, 101] on div "Title" at bounding box center [583, 103] width 154 height 8
click at [553, 81] on div "Primary" at bounding box center [582, 82] width 153 height 16
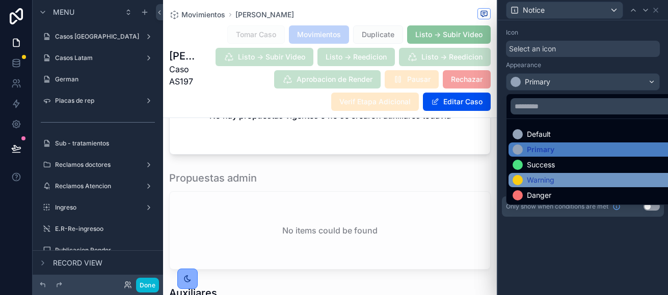
click at [553, 174] on div "Warning" at bounding box center [594, 180] width 172 height 14
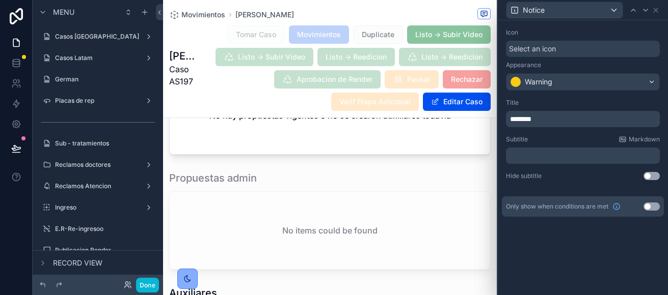
click at [551, 151] on p "﻿" at bounding box center [584, 156] width 148 height 10
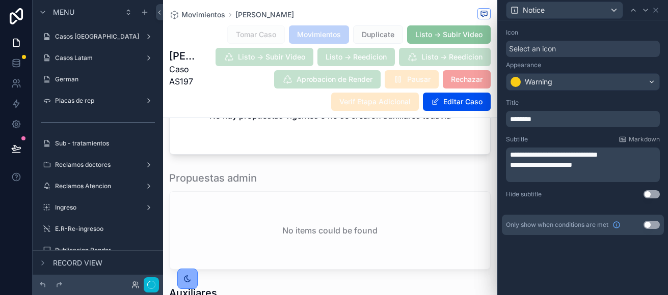
scroll to position [0, 0]
click at [605, 281] on div "**********" at bounding box center [583, 157] width 170 height 275
click at [147, 284] on button "Done" at bounding box center [147, 285] width 23 height 15
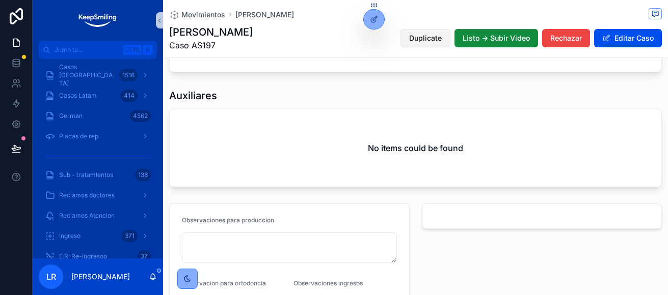
click at [409, 43] on span "Duplicate" at bounding box center [425, 38] width 33 height 10
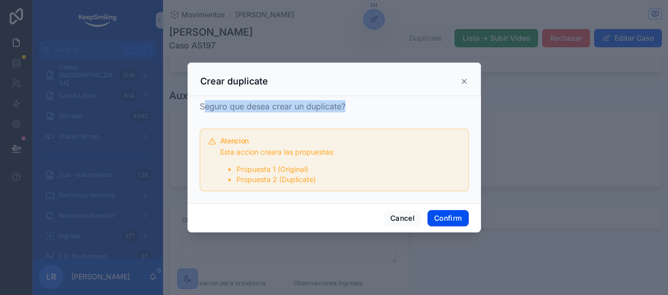
drag, startPoint x: 205, startPoint y: 106, endPoint x: 349, endPoint y: 108, distance: 144.1
click at [349, 108] on div "Seguro que desea crear un duplicate?" at bounding box center [334, 106] width 269 height 12
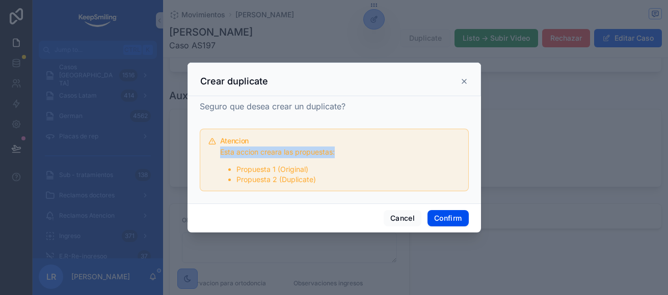
drag, startPoint x: 221, startPoint y: 151, endPoint x: 341, endPoint y: 149, distance: 120.2
click at [341, 149] on p "Esta accion creara las propuestas:" at bounding box center [340, 153] width 240 height 12
click at [342, 149] on p "Esta accion creara las propuestas:" at bounding box center [340, 153] width 240 height 12
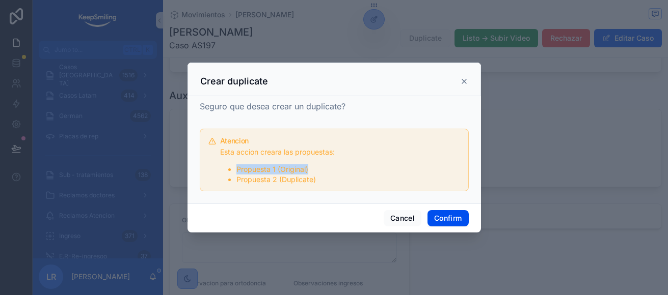
drag, startPoint x: 234, startPoint y: 169, endPoint x: 312, endPoint y: 166, distance: 78.0
click at [312, 166] on ul "Propuesta 1 (Original) Propuesta 2 (Duplicate)" at bounding box center [340, 174] width 240 height 20
drag, startPoint x: 237, startPoint y: 178, endPoint x: 319, endPoint y: 182, distance: 82.6
click at [319, 182] on li "Propuesta 2 (Duplicate)" at bounding box center [348, 180] width 224 height 10
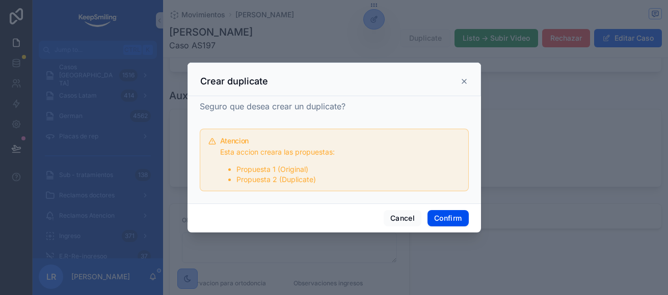
click at [316, 176] on li "Propuesta 2 (Duplicate)" at bounding box center [348, 180] width 224 height 10
click at [457, 215] on button "Confirm" at bounding box center [447, 218] width 41 height 16
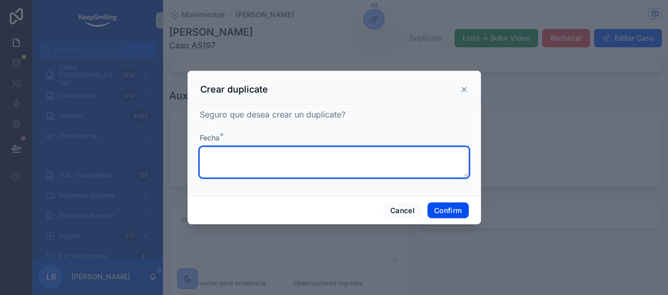
click at [285, 159] on textarea at bounding box center [334, 162] width 269 height 31
type textarea "****"
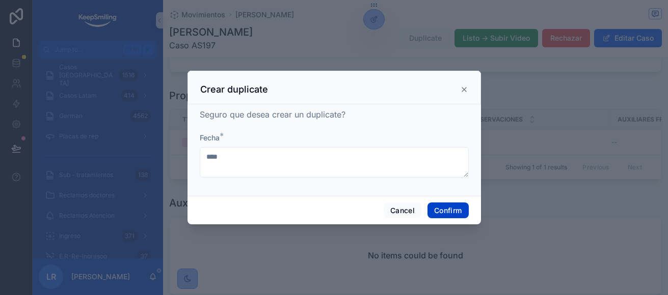
click at [459, 210] on button "Confirm" at bounding box center [447, 211] width 41 height 16
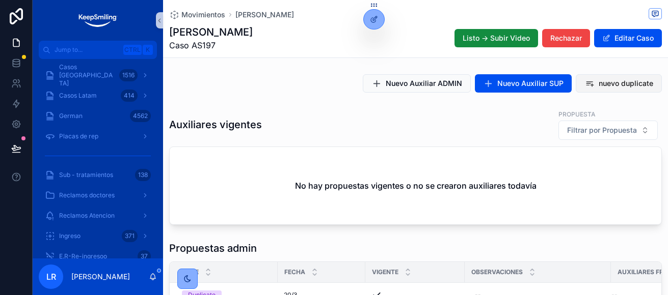
click at [588, 85] on button "nuevo duplicate" at bounding box center [618, 83] width 86 height 18
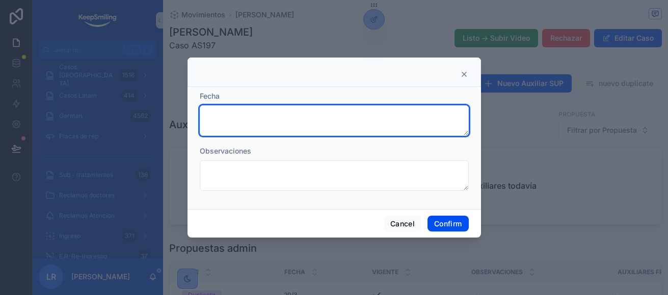
click at [292, 120] on textarea at bounding box center [334, 120] width 269 height 31
type textarea "****"
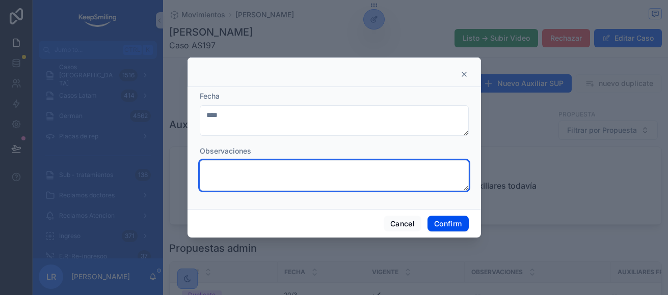
click at [284, 166] on textarea at bounding box center [334, 175] width 269 height 31
type textarea "**********"
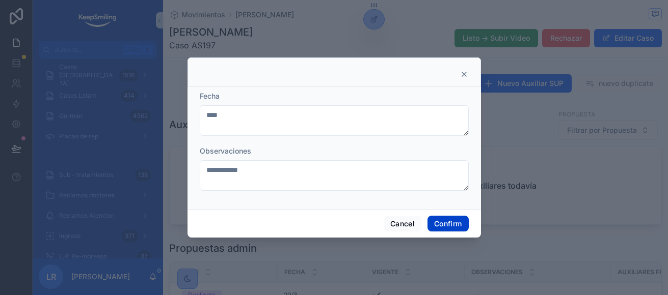
click at [452, 223] on button "Confirm" at bounding box center [447, 224] width 41 height 16
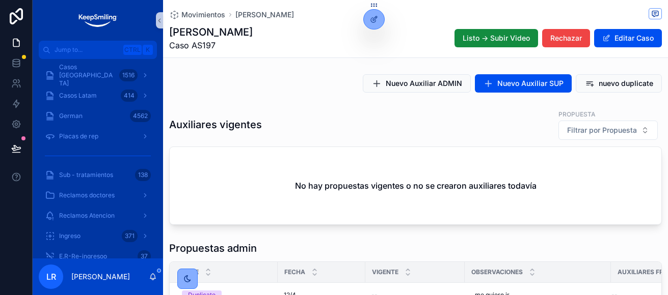
click at [594, 93] on div "Nuevo Auxiliar ADMIN Nuevo Auxiliar SUP nuevo duplicate" at bounding box center [415, 83] width 505 height 26
click at [595, 89] on button "nuevo duplicate" at bounding box center [618, 83] width 86 height 18
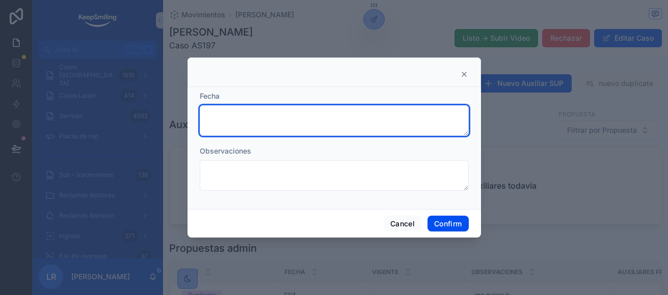
click at [292, 126] on textarea at bounding box center [334, 120] width 269 height 31
type textarea "*********"
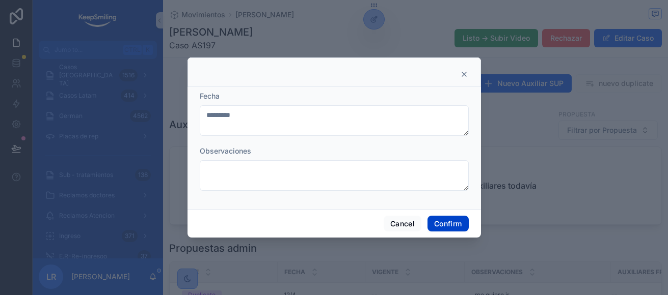
click at [443, 223] on button "Confirm" at bounding box center [447, 224] width 41 height 16
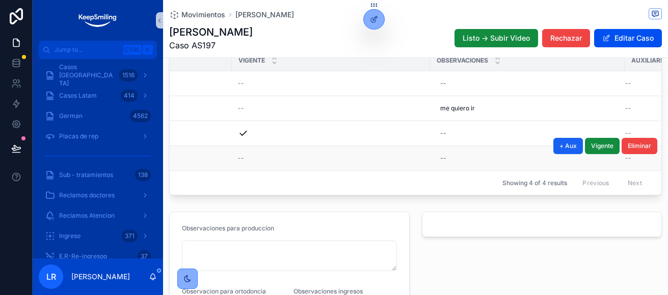
scroll to position [0, 339]
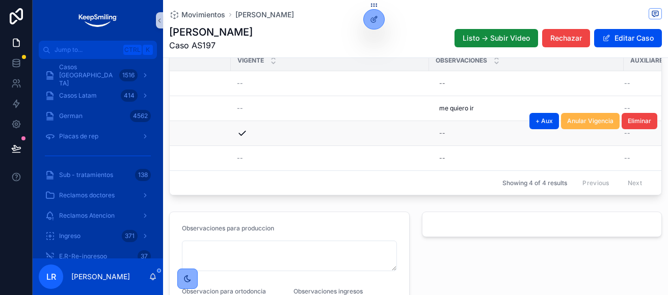
click at [572, 125] on span "Anular Vigencia" at bounding box center [590, 121] width 46 height 8
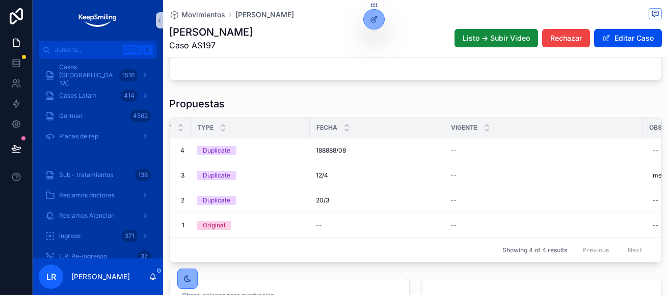
scroll to position [458, 0]
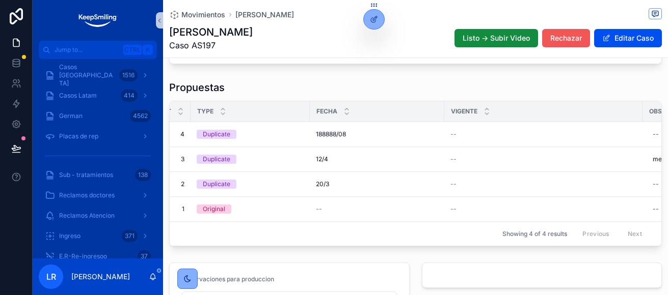
click at [566, 42] on span "Rechazar" at bounding box center [566, 38] width 32 height 10
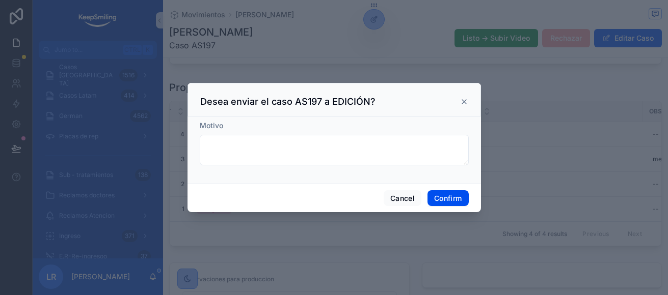
click at [463, 105] on icon at bounding box center [464, 102] width 8 height 8
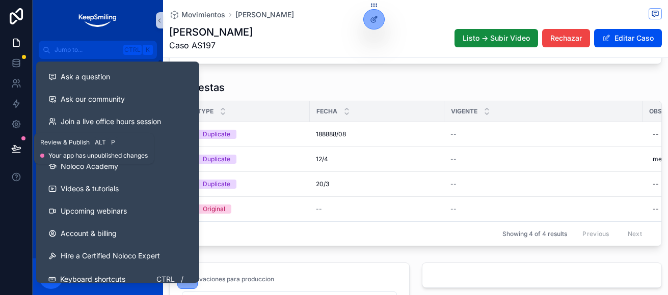
click at [20, 148] on icon at bounding box center [16, 148] width 9 height 5
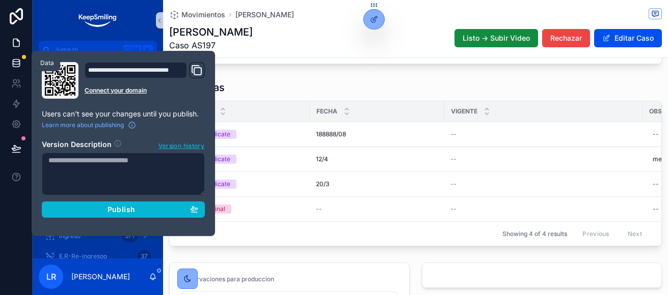
click at [10, 63] on link at bounding box center [16, 63] width 32 height 20
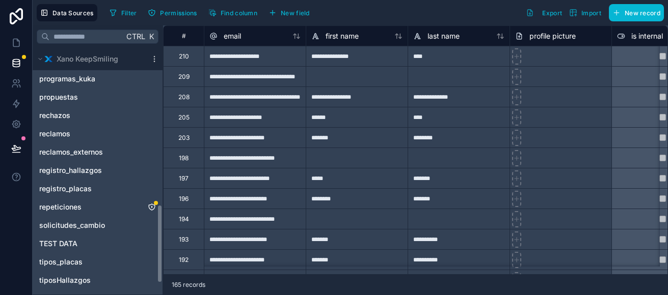
scroll to position [509, 0]
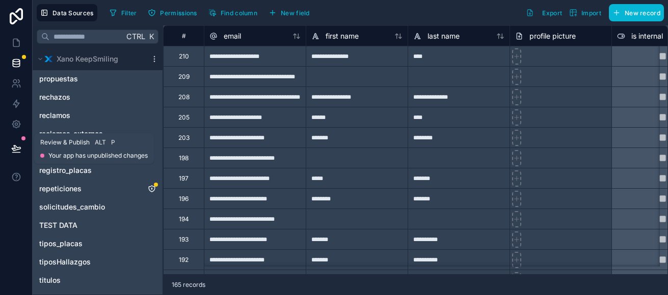
click at [11, 151] on icon at bounding box center [16, 149] width 10 height 10
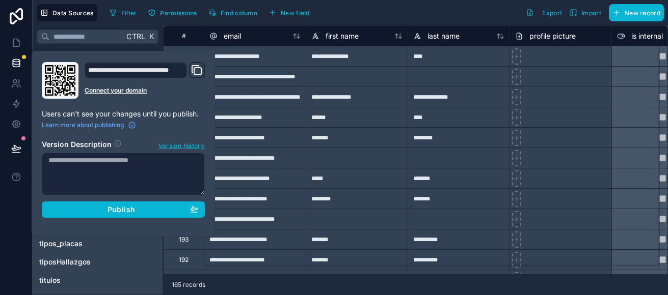
click at [127, 185] on textarea at bounding box center [123, 174] width 163 height 43
type textarea "**********"
click at [7, 43] on link at bounding box center [16, 43] width 32 height 20
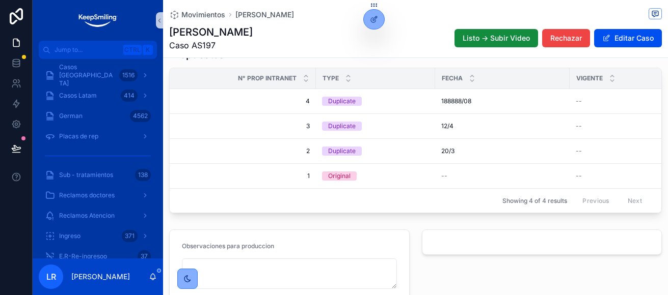
scroll to position [509, 0]
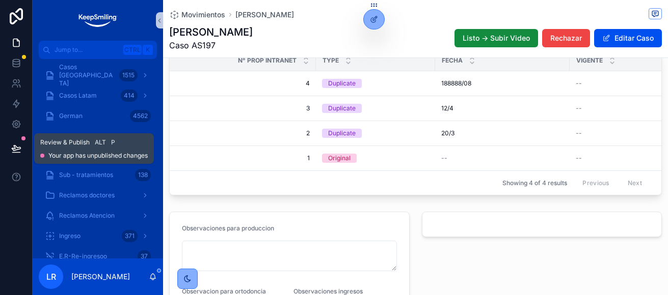
click at [13, 150] on icon at bounding box center [16, 148] width 9 height 5
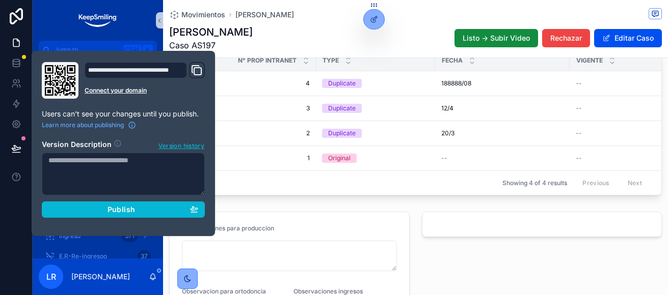
click at [111, 156] on textarea at bounding box center [123, 174] width 163 height 43
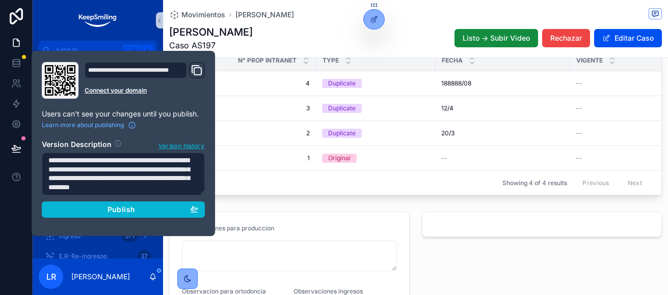
scroll to position [15, 0]
type textarea "**********"
click at [131, 219] on div "**********" at bounding box center [123, 143] width 171 height 163
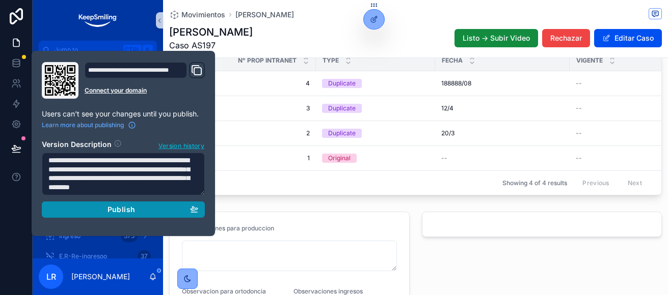
click at [126, 214] on button "Publish" at bounding box center [123, 210] width 163 height 16
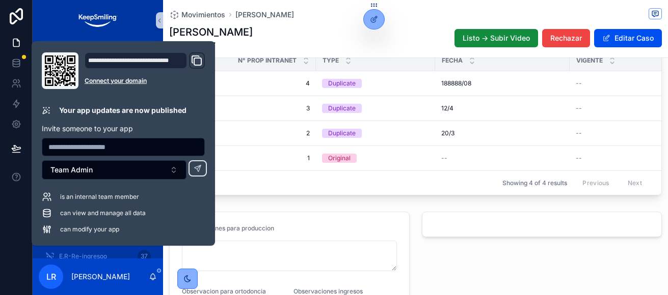
click at [245, 41] on span "Caso AS197" at bounding box center [211, 45] width 84 height 12
